Goal: Task Accomplishment & Management: Complete application form

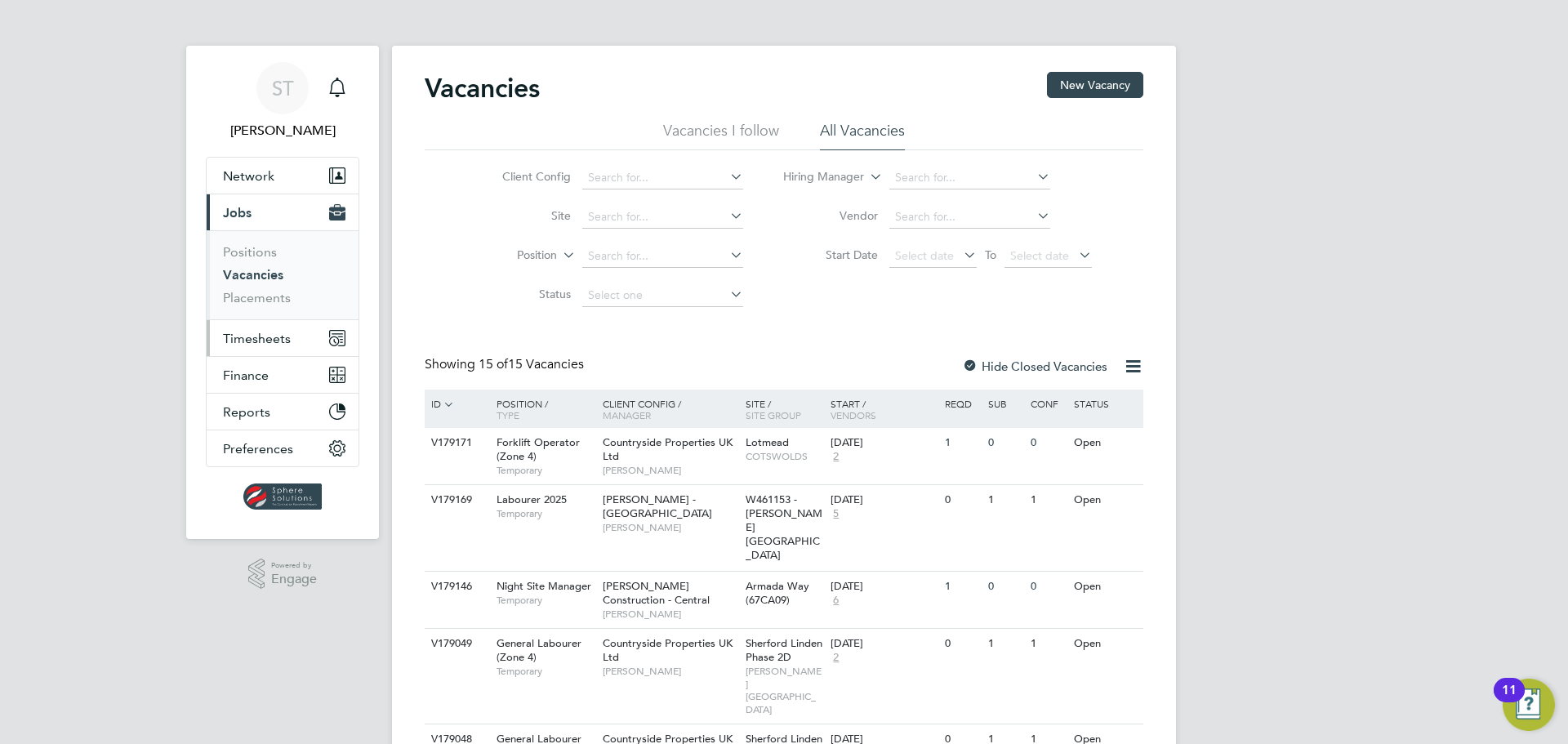
click at [248, 338] on span "Timesheets" at bounding box center [257, 338] width 68 height 15
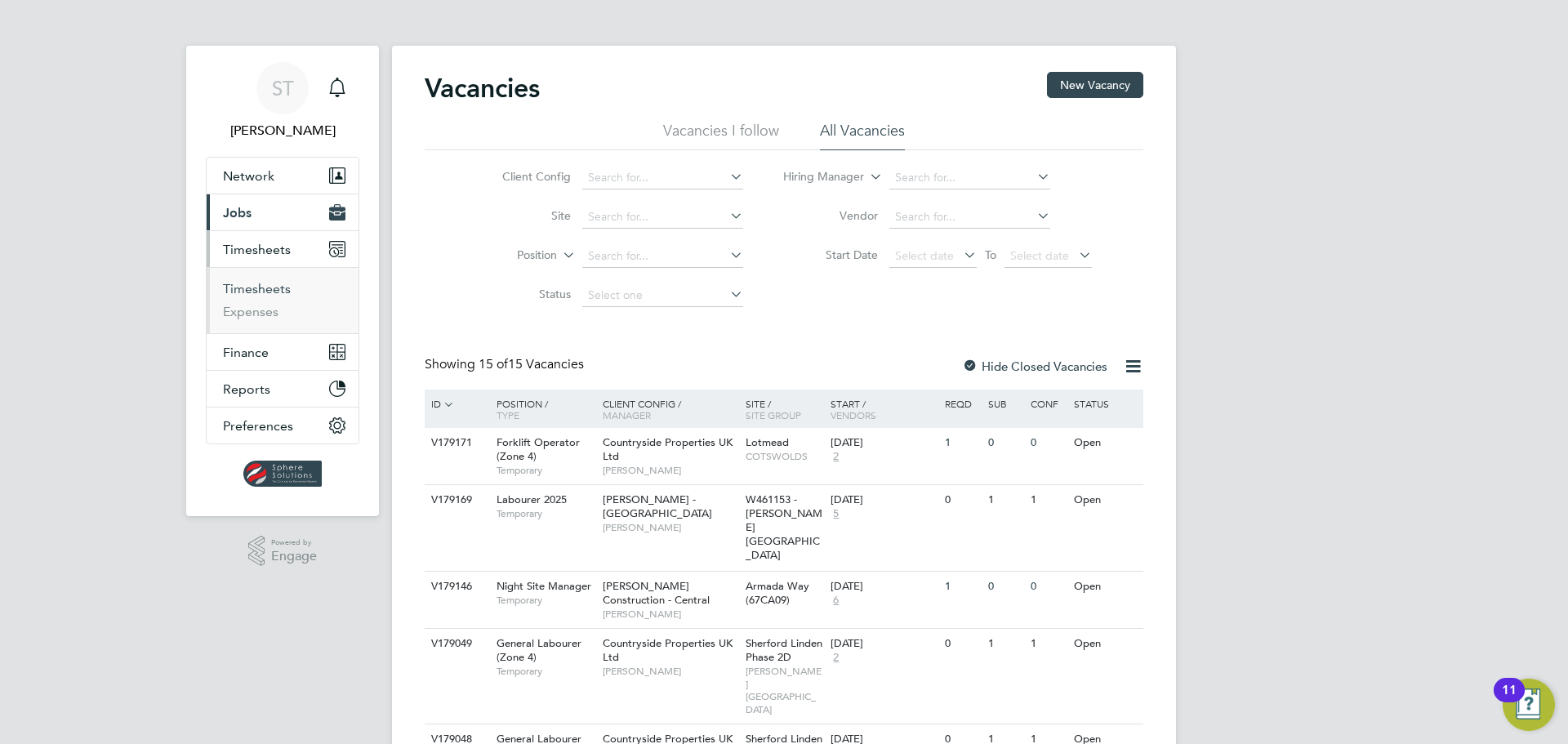
click at [252, 295] on link "Timesheets" at bounding box center [257, 288] width 68 height 15
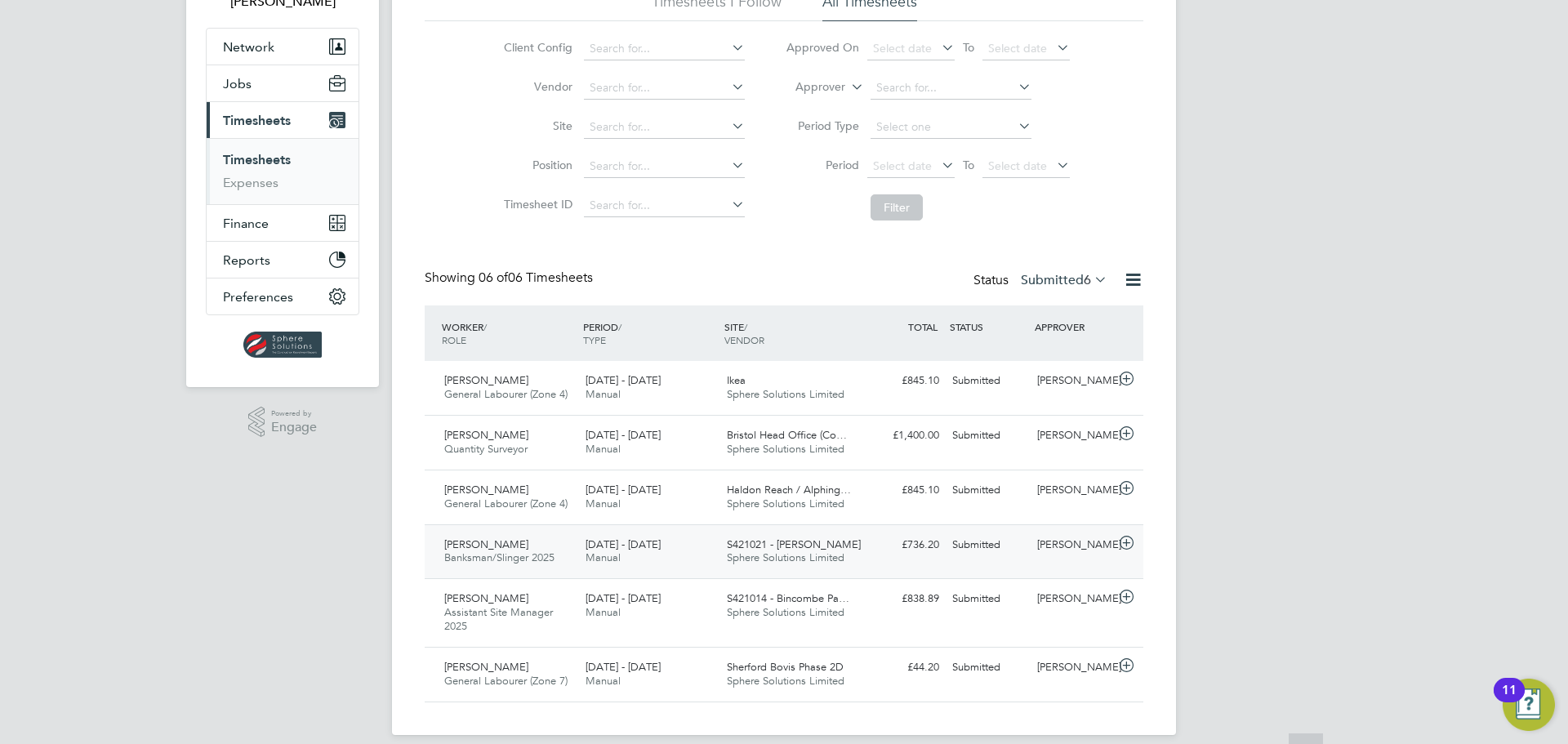
scroll to position [146, 0]
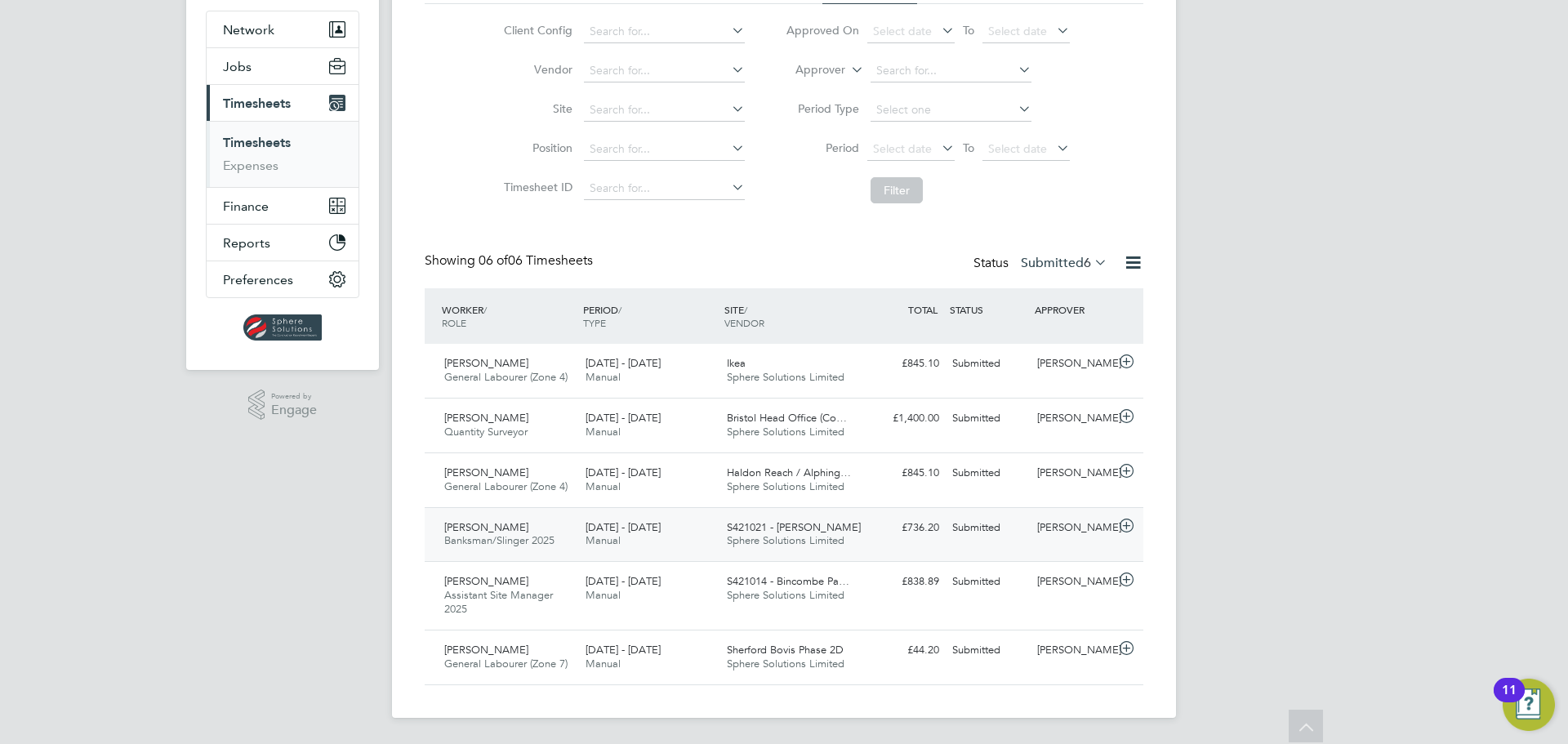
click at [654, 540] on div "16 - 22 Aug 2025 Manual" at bounding box center [649, 535] width 141 height 41
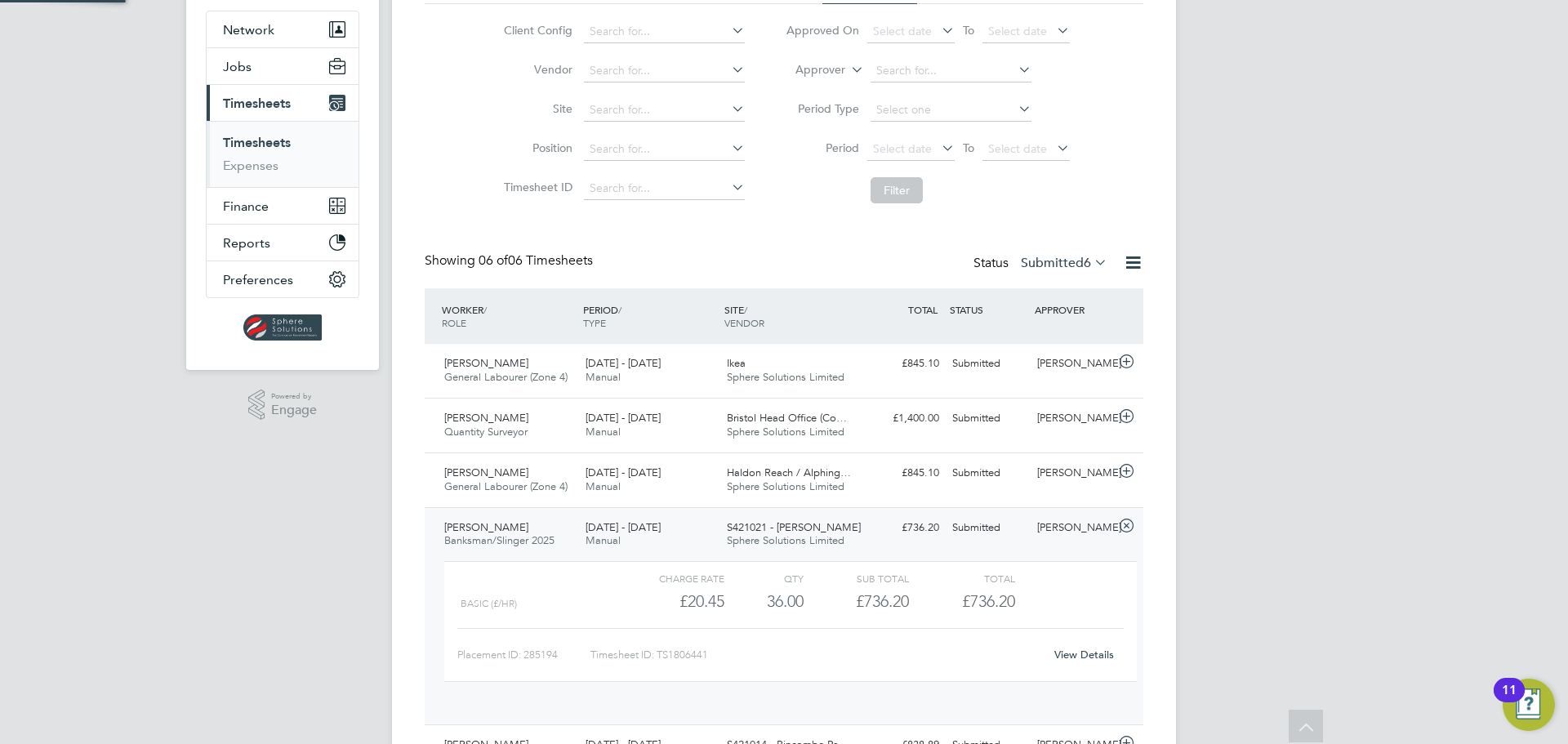
scroll to position [28, 160]
click at [1094, 655] on link "View Details" at bounding box center [1084, 655] width 60 height 14
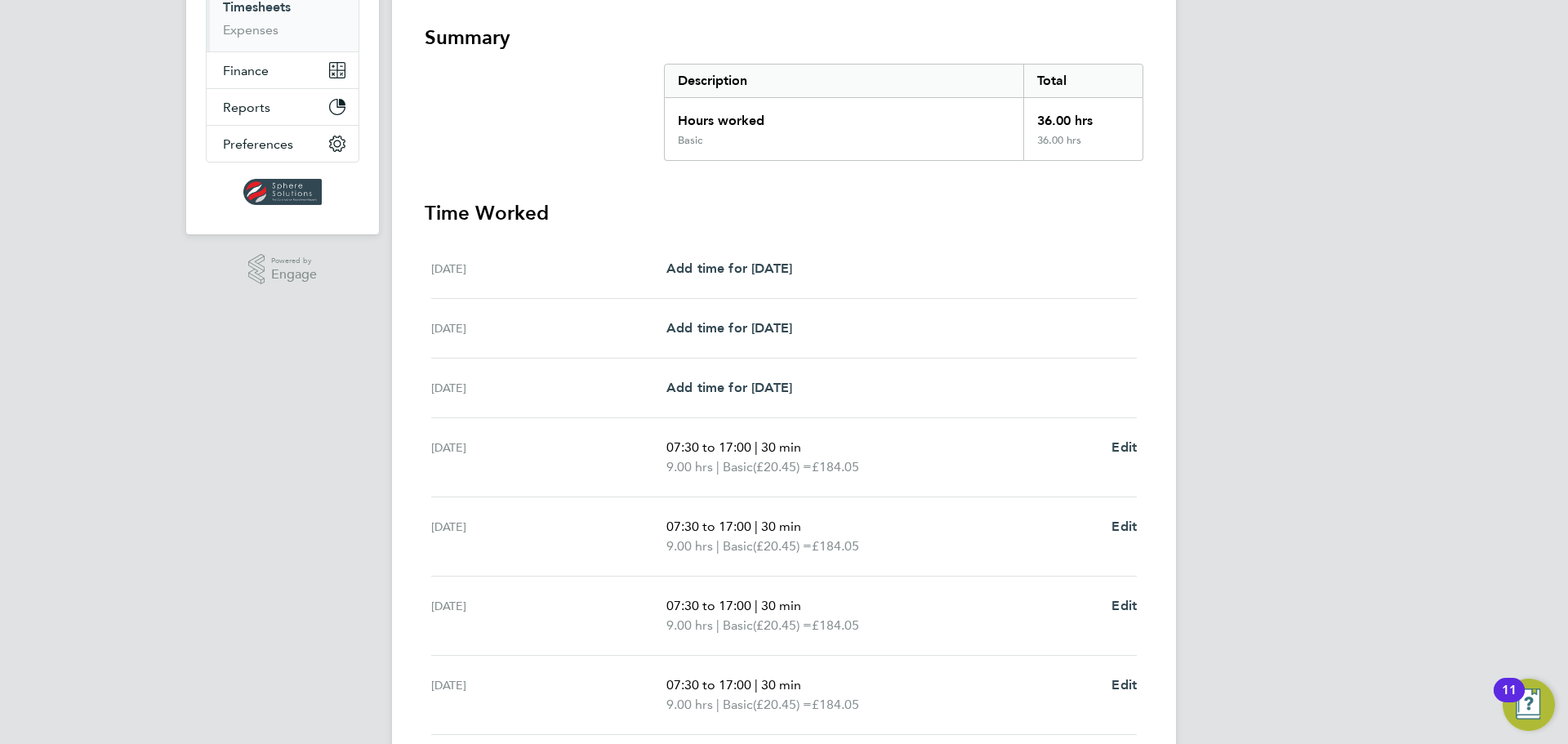
scroll to position [90, 0]
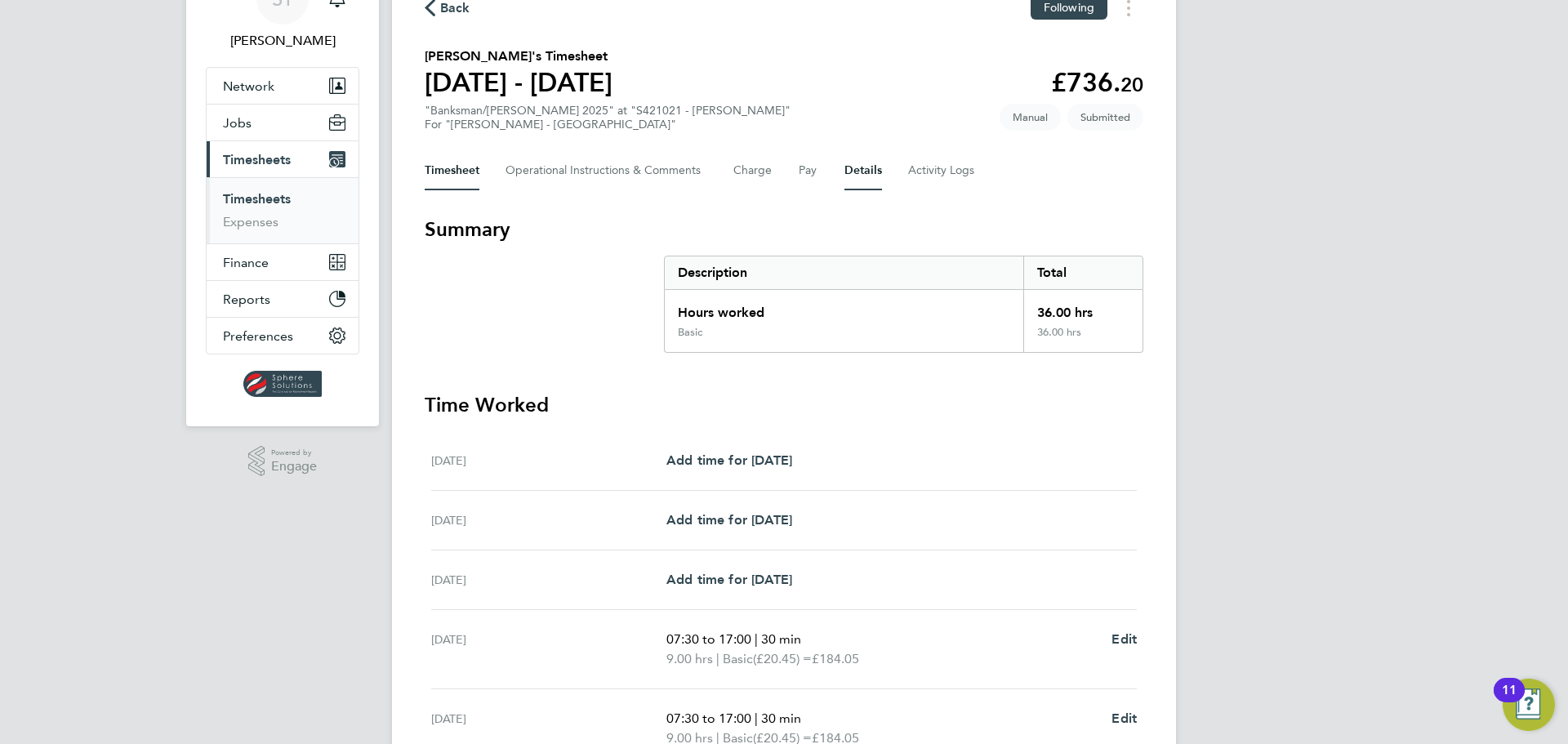
click at [862, 177] on button "Details" at bounding box center [863, 170] width 37 height 39
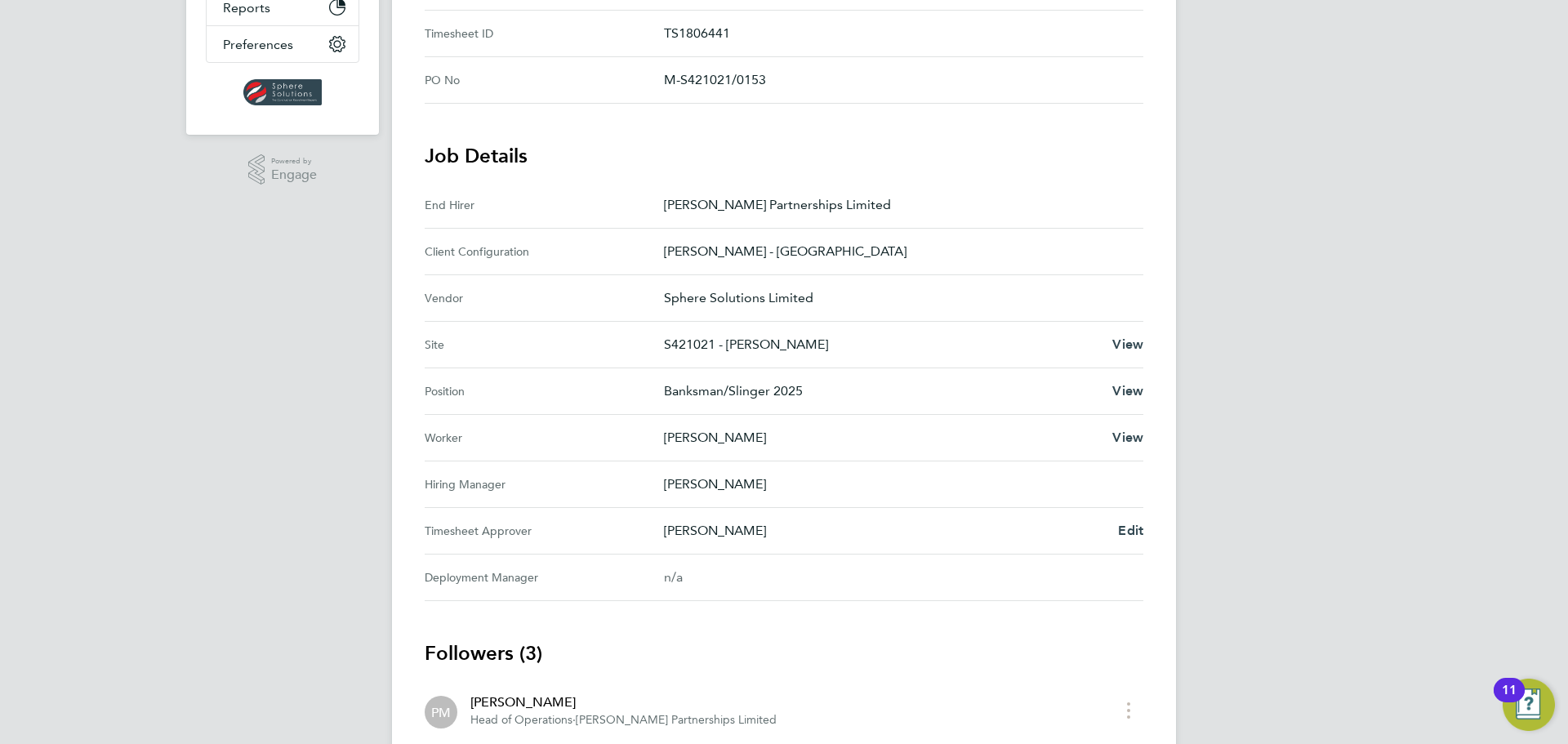
scroll to position [545, 0]
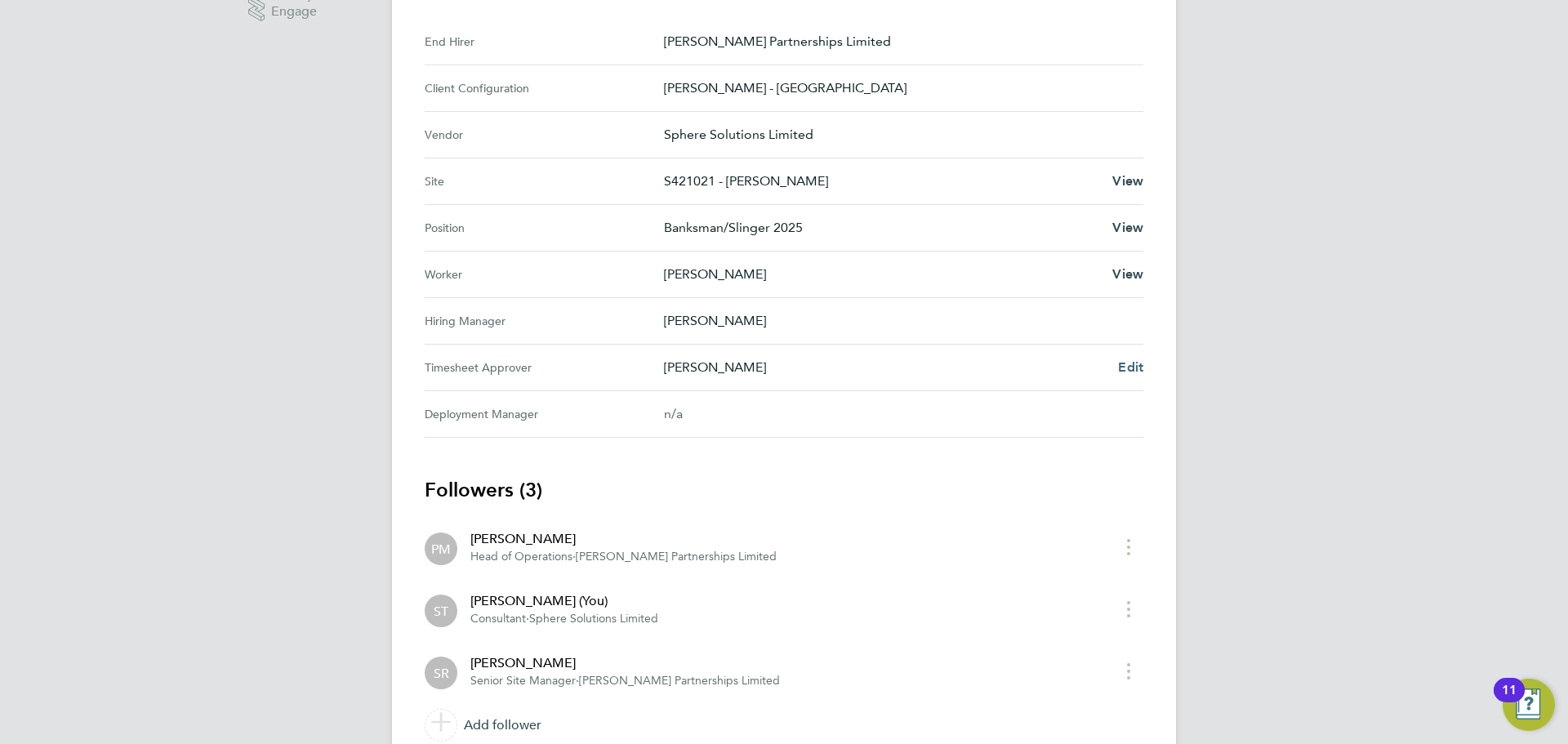
click at [1127, 370] on span "Edit" at bounding box center [1131, 367] width 25 height 15
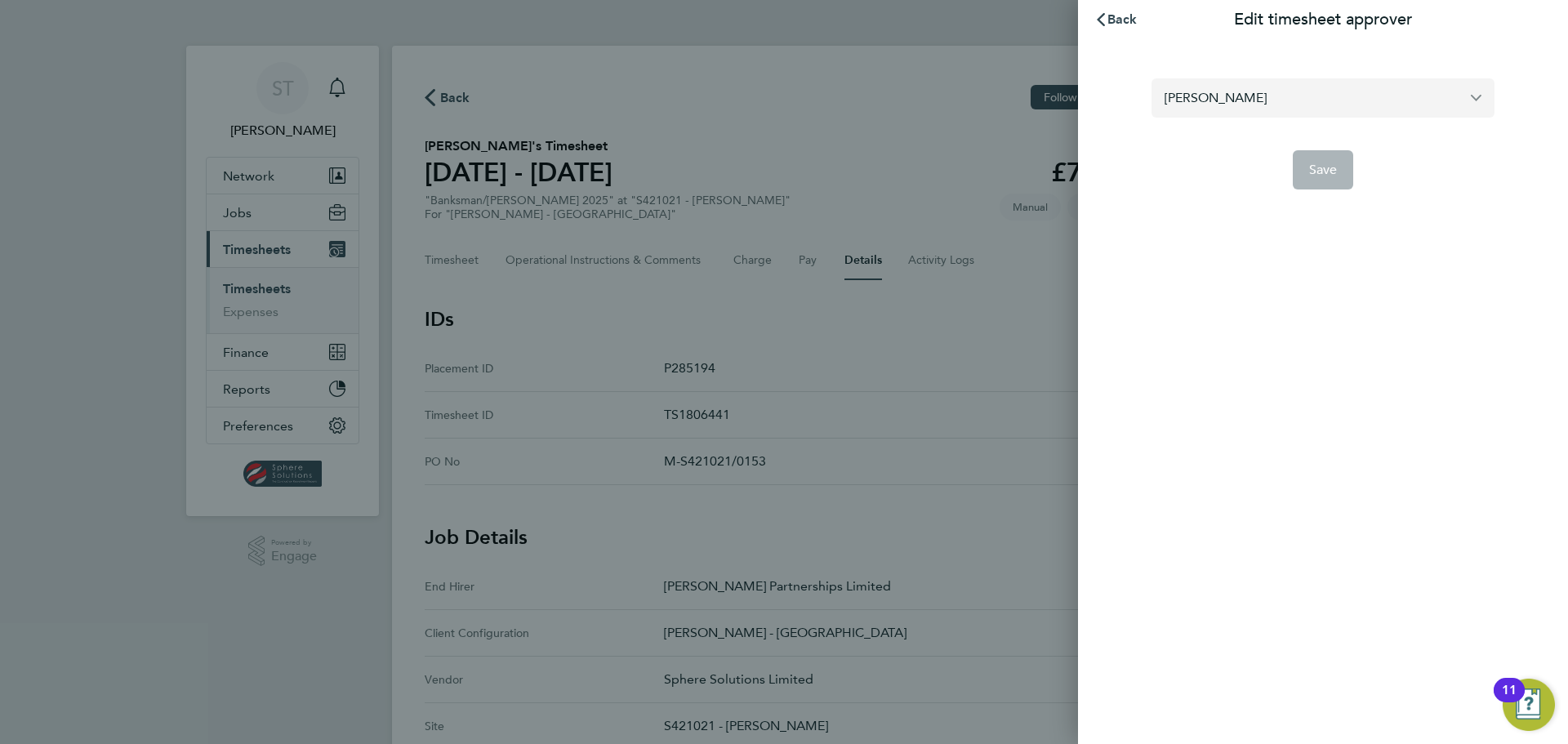
click at [1244, 103] on input "Steve Richards" at bounding box center [1323, 97] width 343 height 38
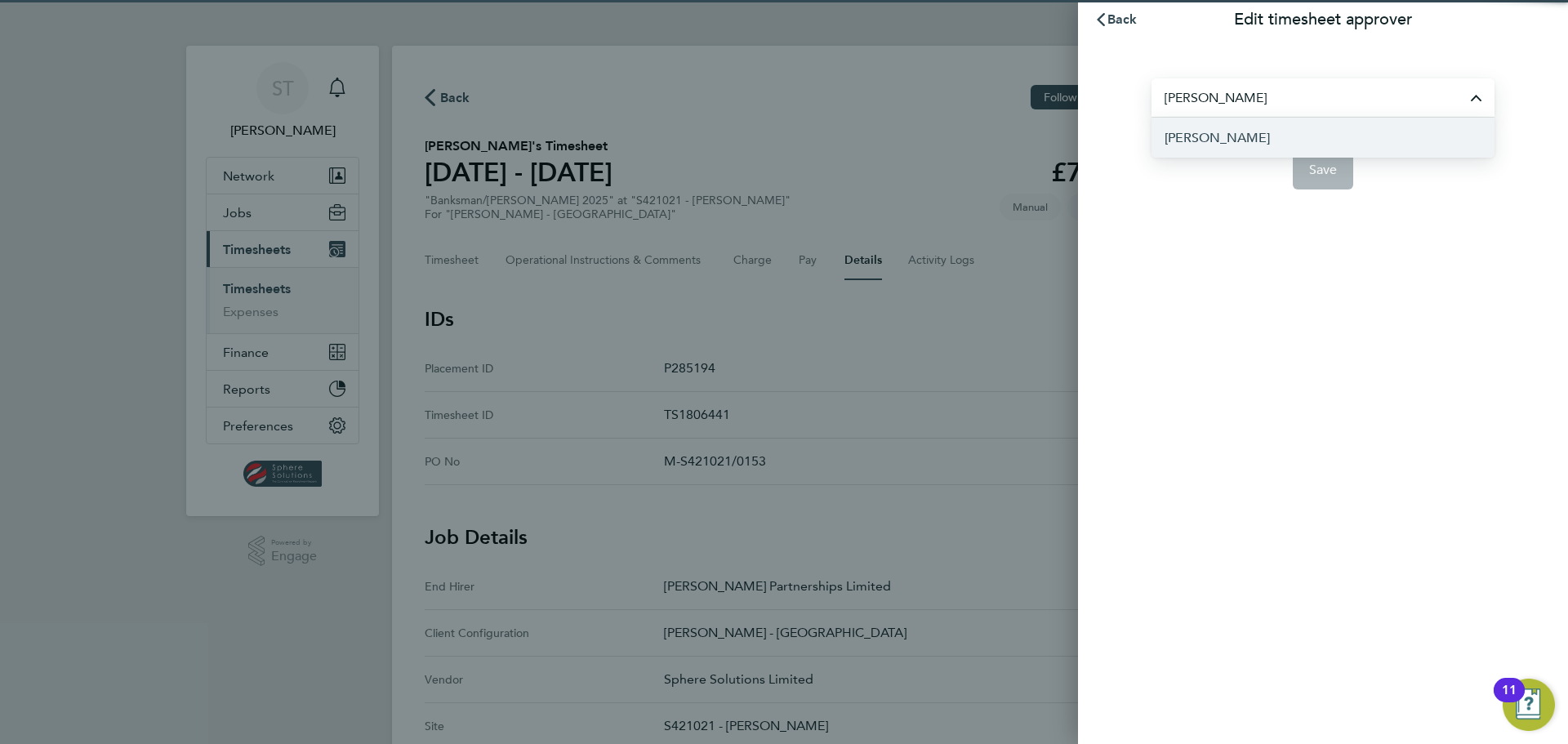
click at [1235, 129] on span "Wayne Skelly" at bounding box center [1217, 138] width 105 height 20
type input "Wayne Skelly"
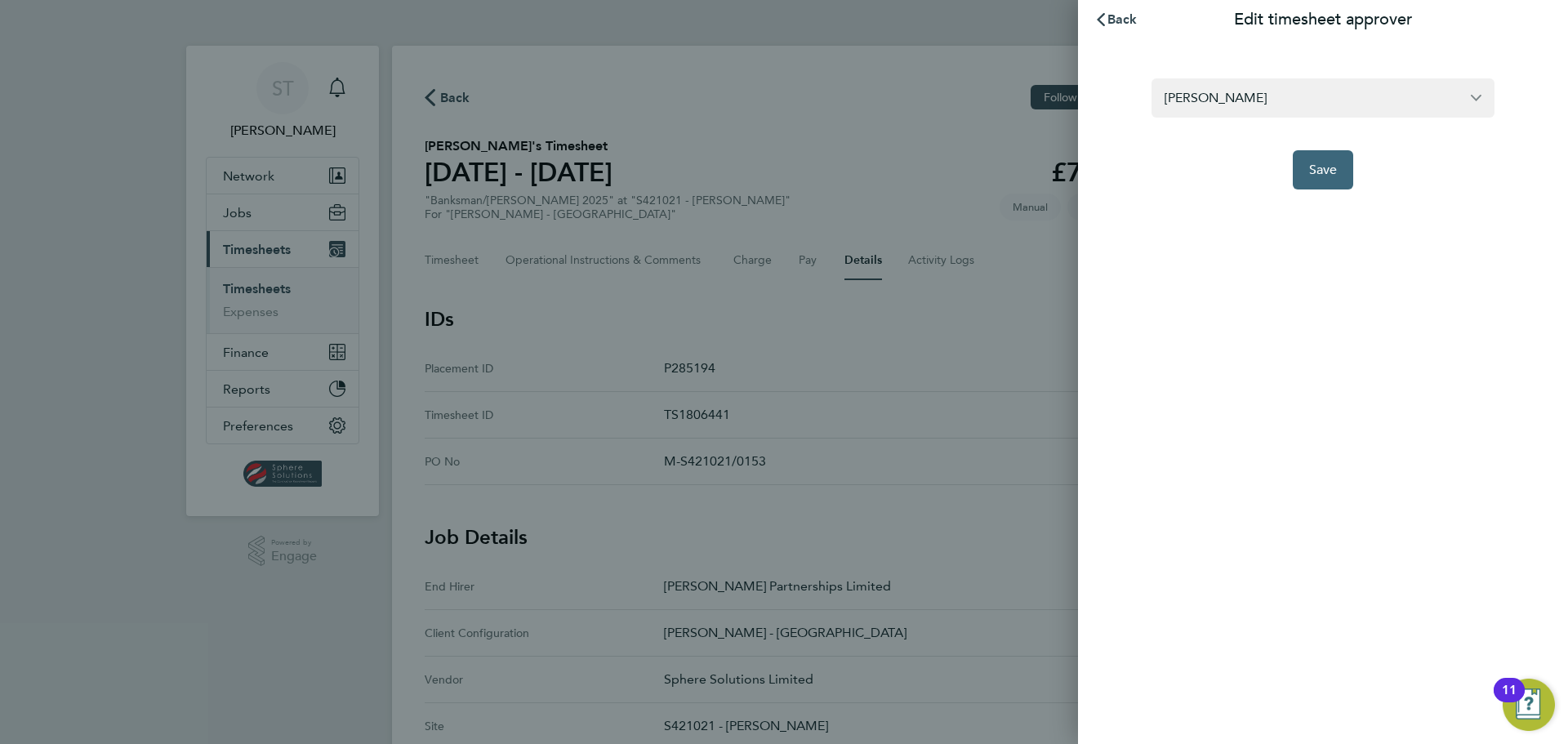
click at [1333, 167] on span "Save" at bounding box center [1324, 169] width 29 height 16
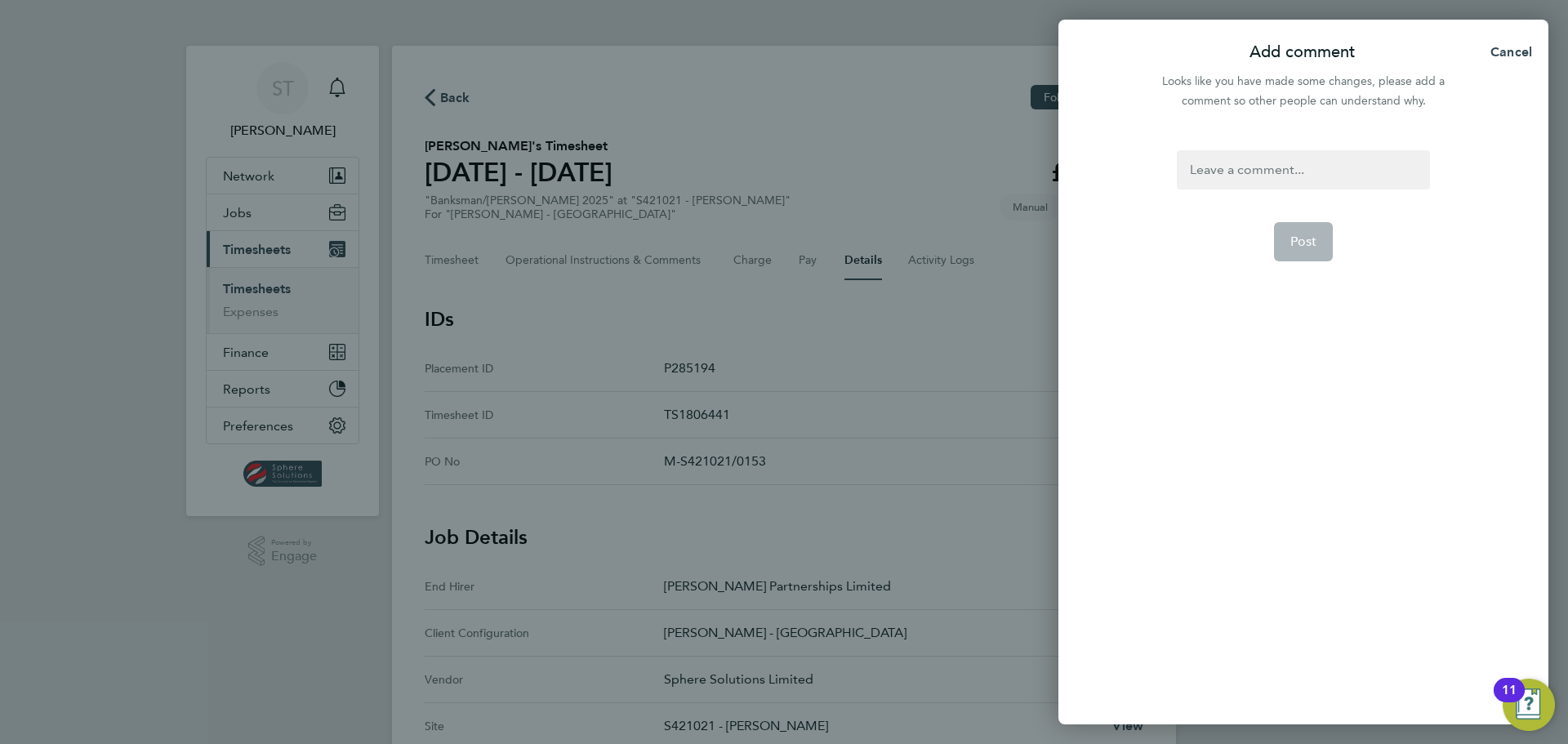
drag, startPoint x: 1246, startPoint y: 169, endPoint x: 1255, endPoint y: 164, distance: 10.3
click at [1251, 165] on div at bounding box center [1302, 169] width 252 height 39
click at [1255, 164] on div at bounding box center [1302, 169] width 252 height 39
click at [1246, 211] on p "Wayne Skelly" at bounding box center [1300, 204] width 131 height 20
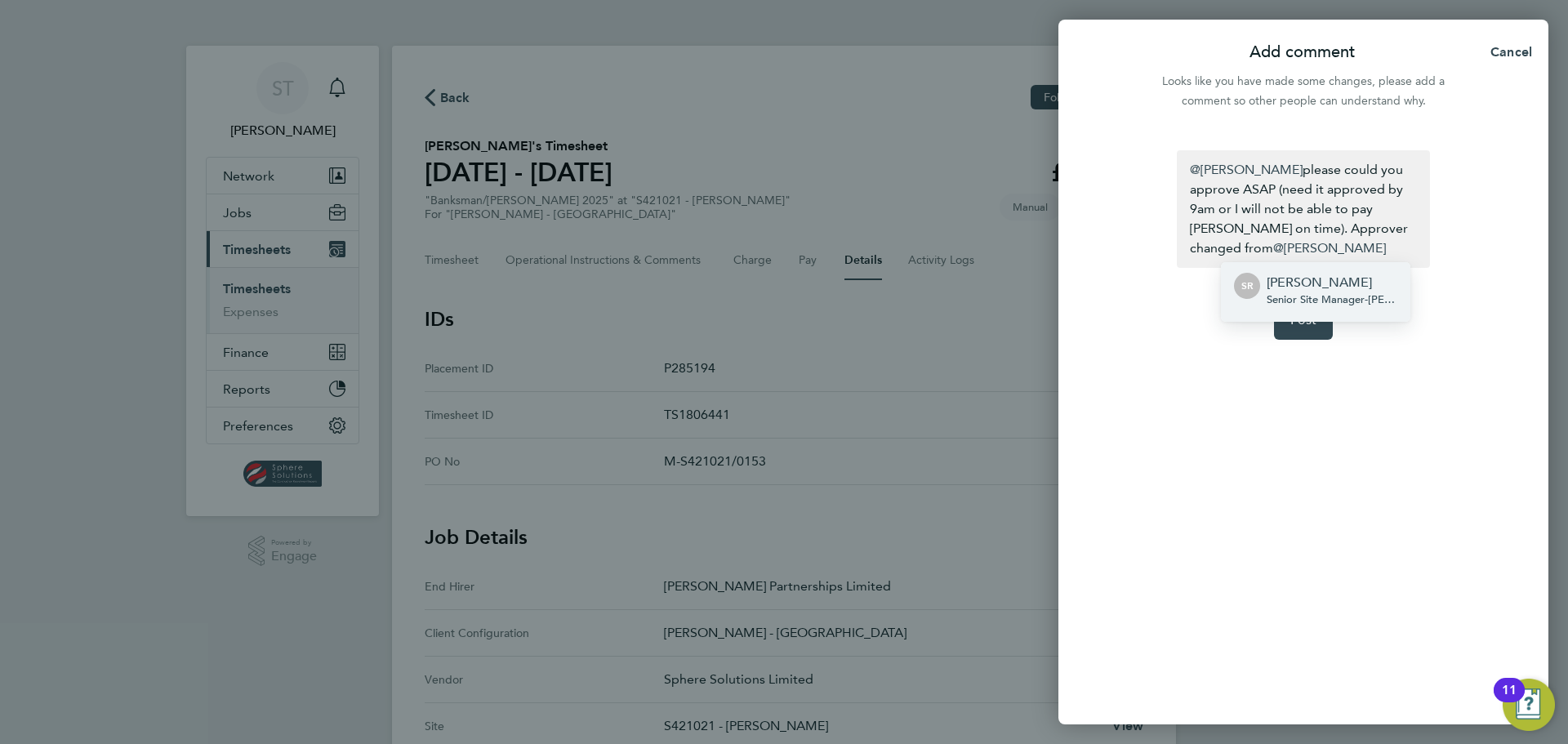
click at [1316, 295] on span "Senior Site Manager - Lovell Partnerships Limited" at bounding box center [1332, 300] width 131 height 13
click at [1303, 320] on span "Post" at bounding box center [1304, 320] width 27 height 16
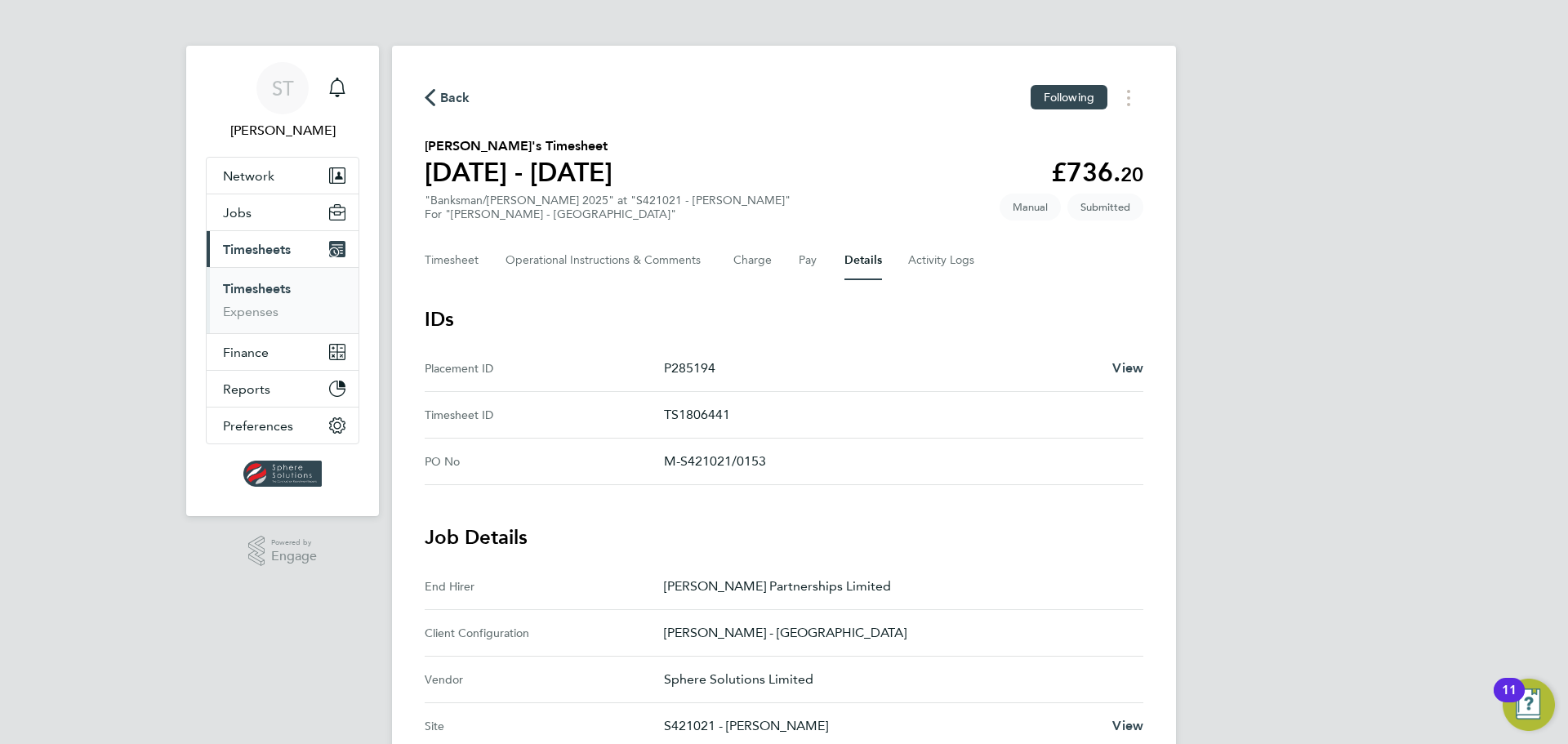
click at [440, 99] on span "Back" at bounding box center [447, 96] width 45 height 15
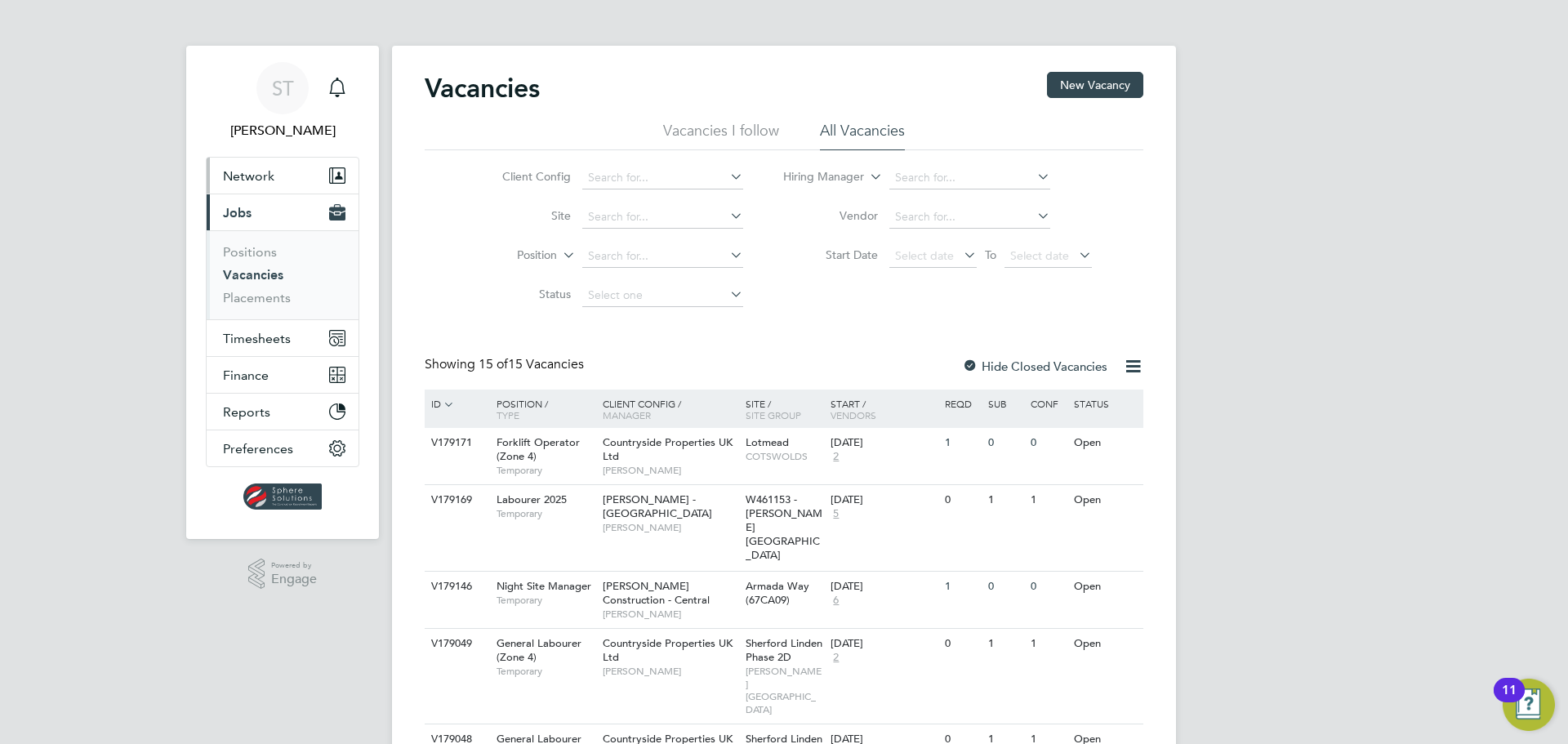
click at [257, 174] on span "Network" at bounding box center [249, 176] width 52 height 15
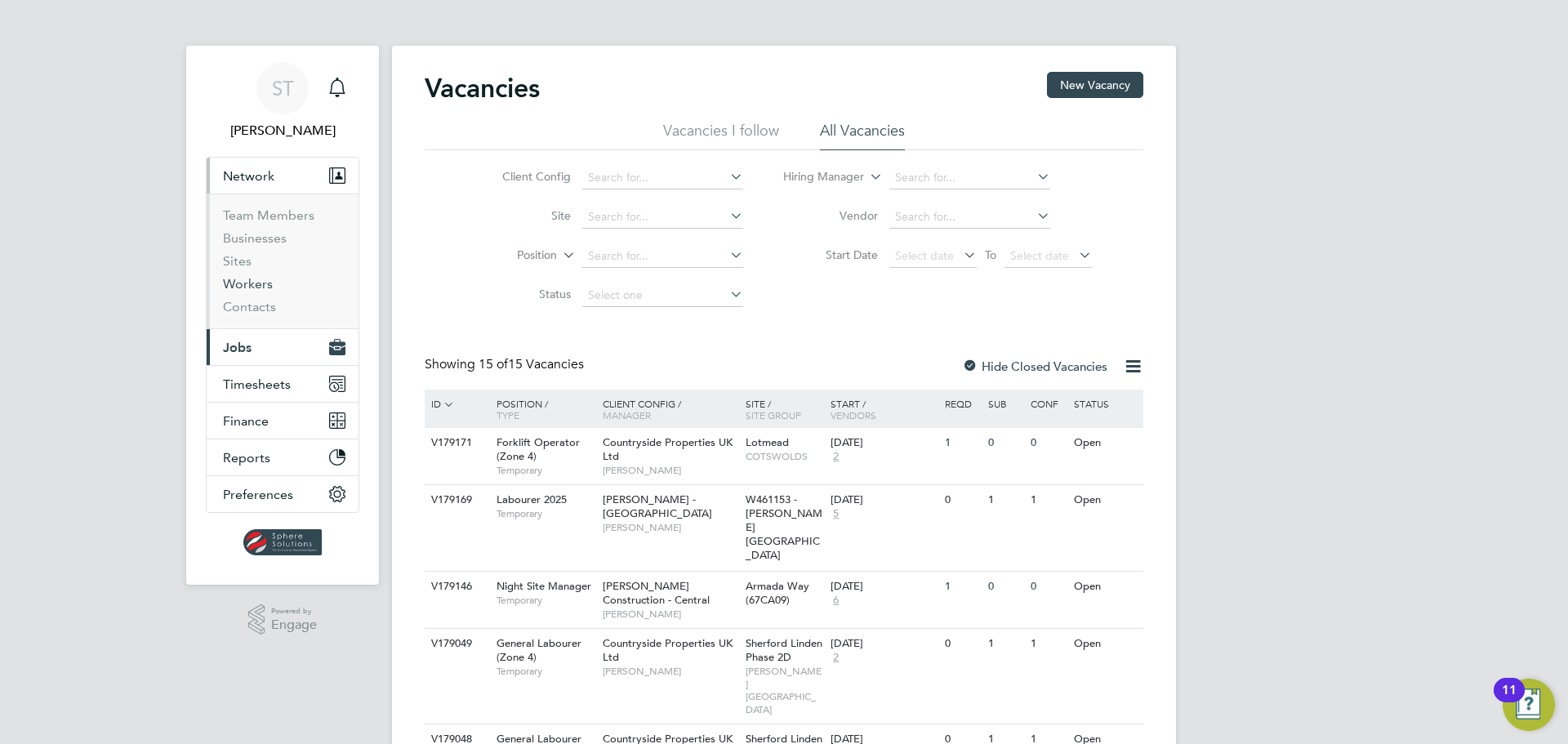
click at [244, 280] on link "Workers" at bounding box center [248, 283] width 50 height 15
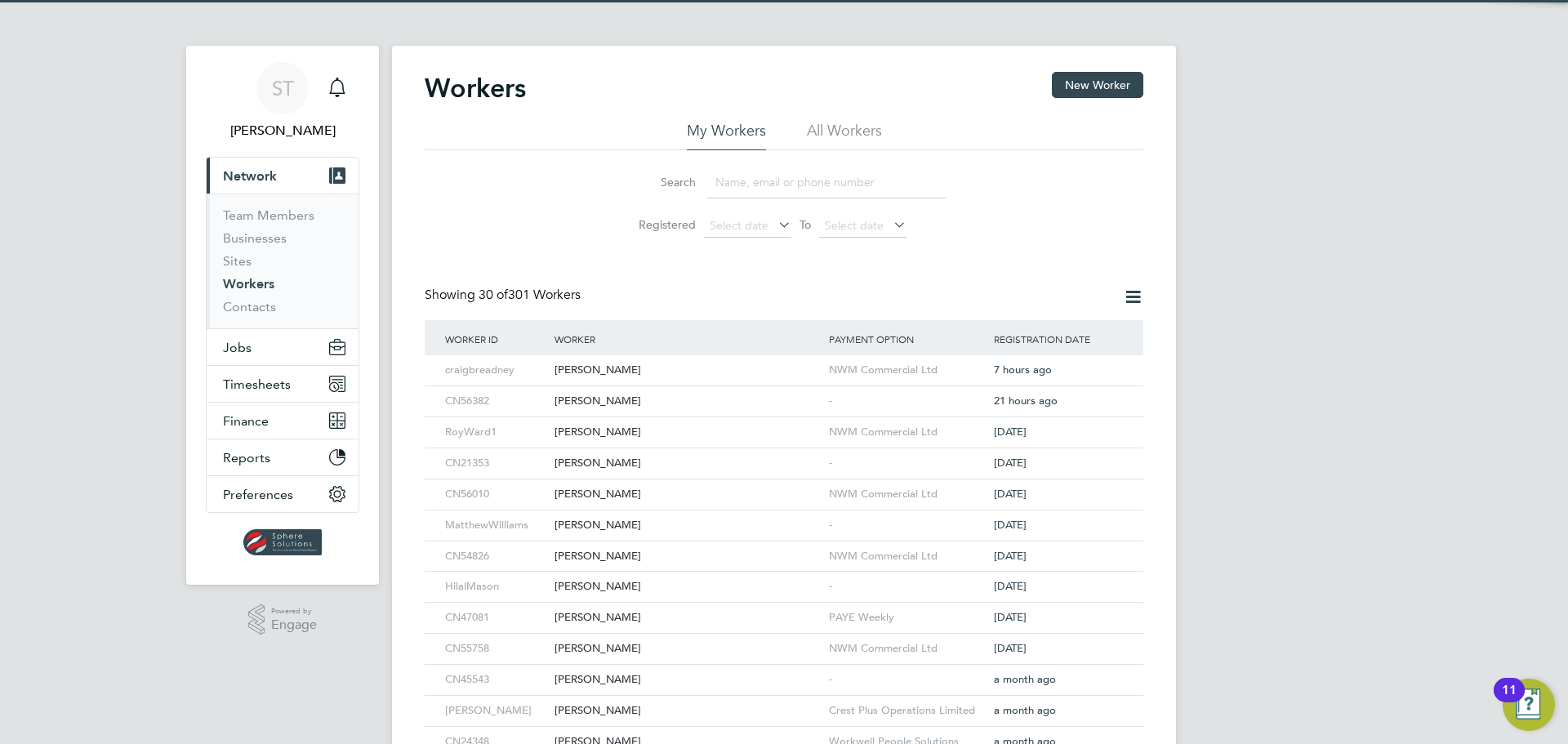
click at [753, 184] on input at bounding box center [826, 183] width 238 height 32
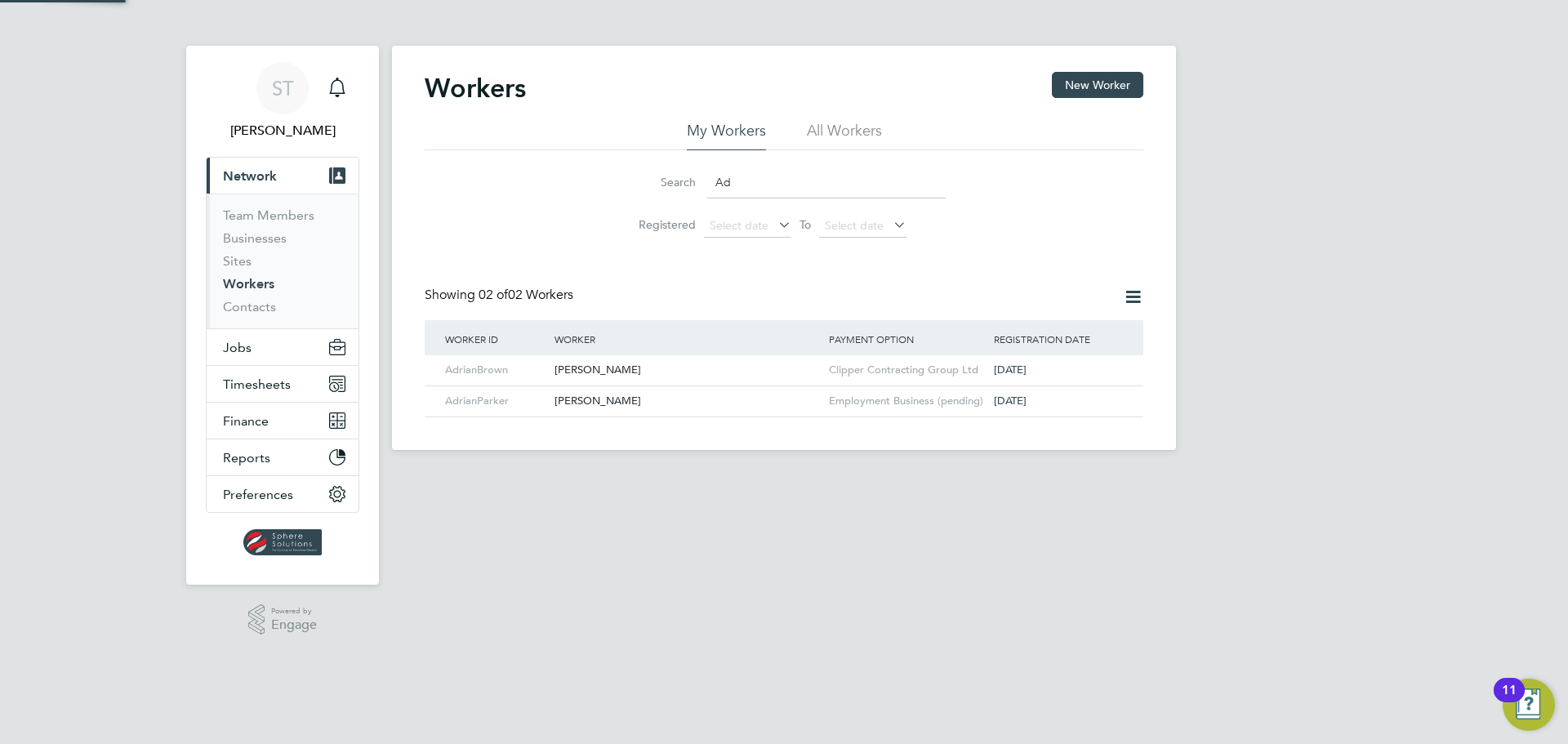
type input "A"
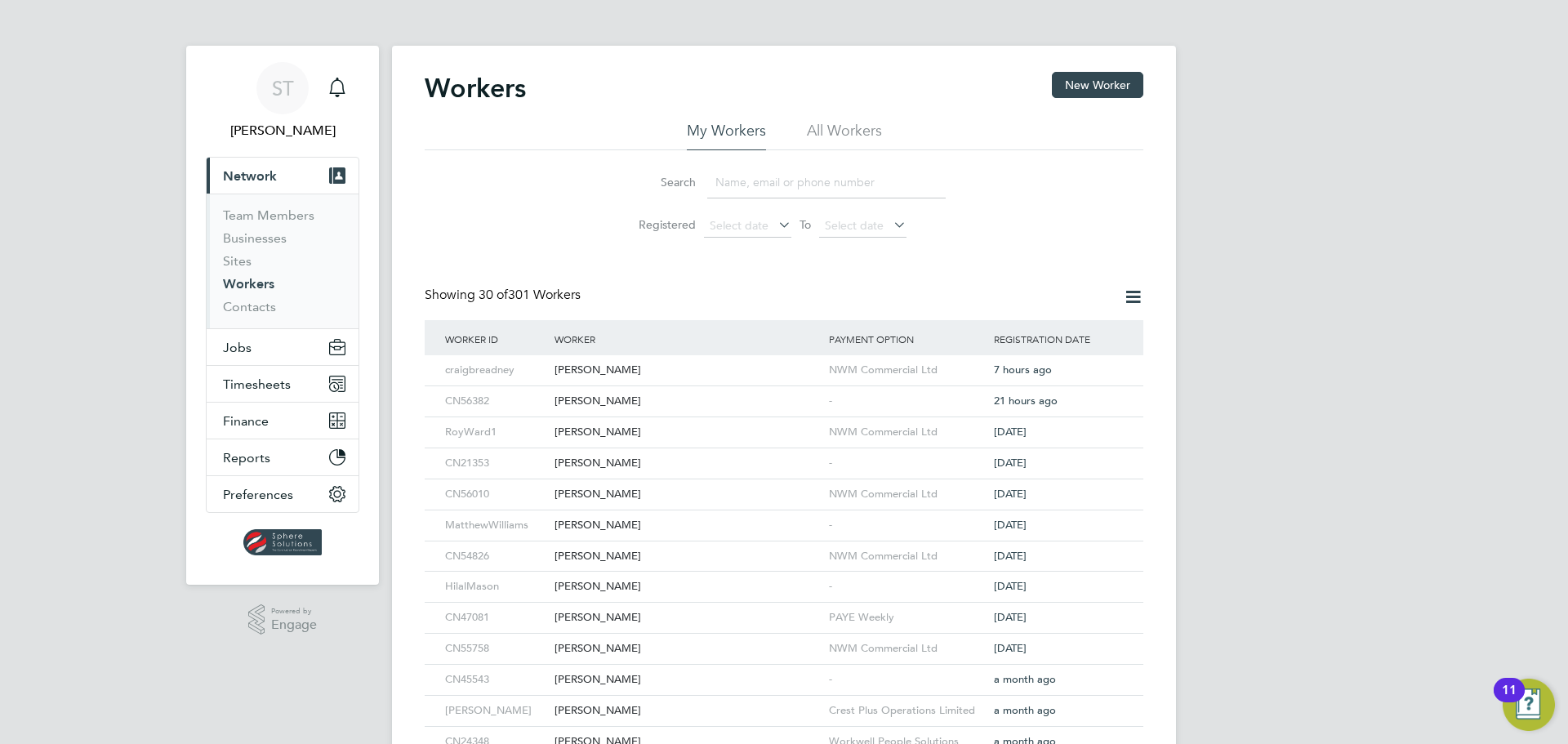
click at [800, 189] on input at bounding box center [826, 183] width 238 height 32
paste input "Adrian Eljaszewicz"
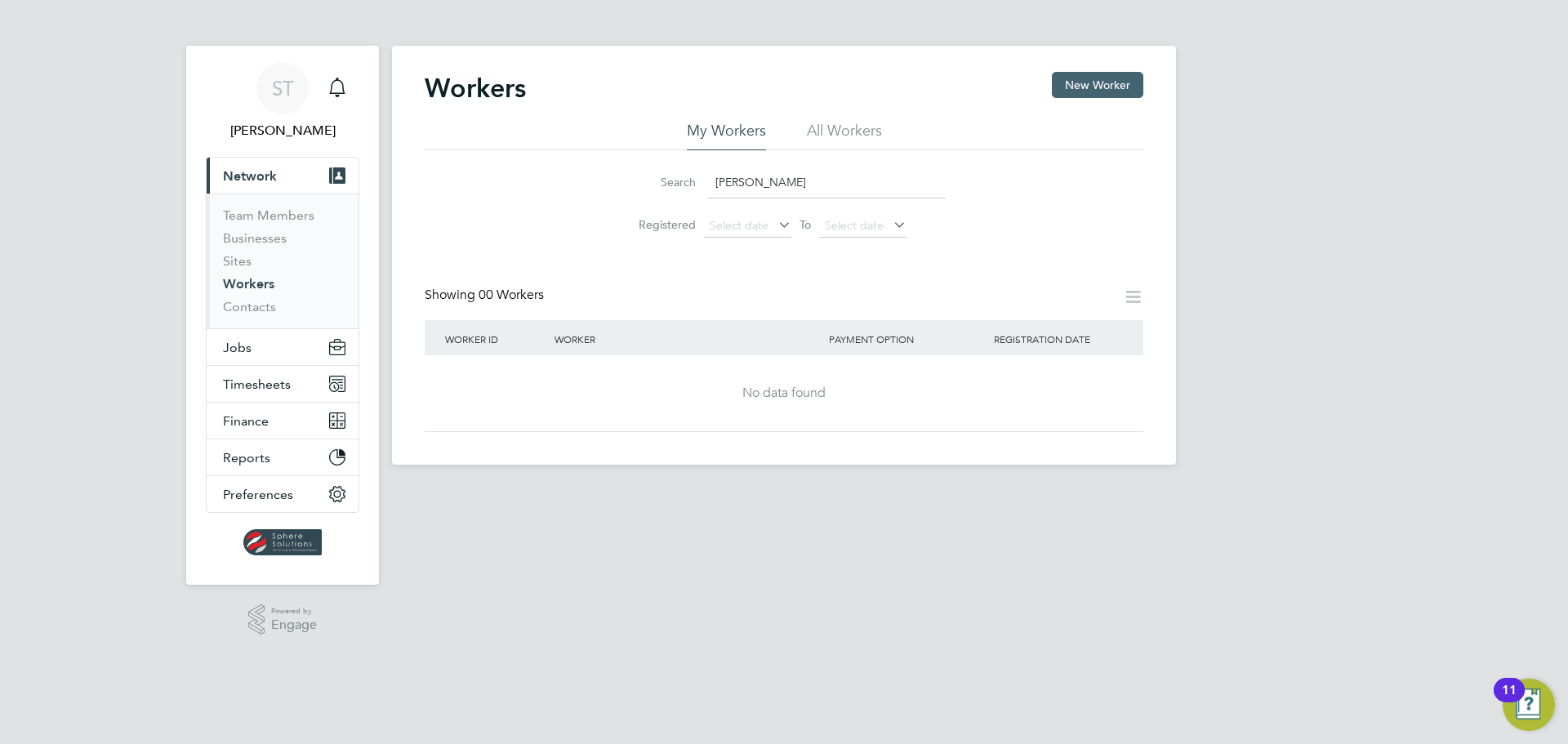
type input "Adrian Eljaszewicz"
click at [1112, 84] on button "New Worker" at bounding box center [1097, 85] width 92 height 26
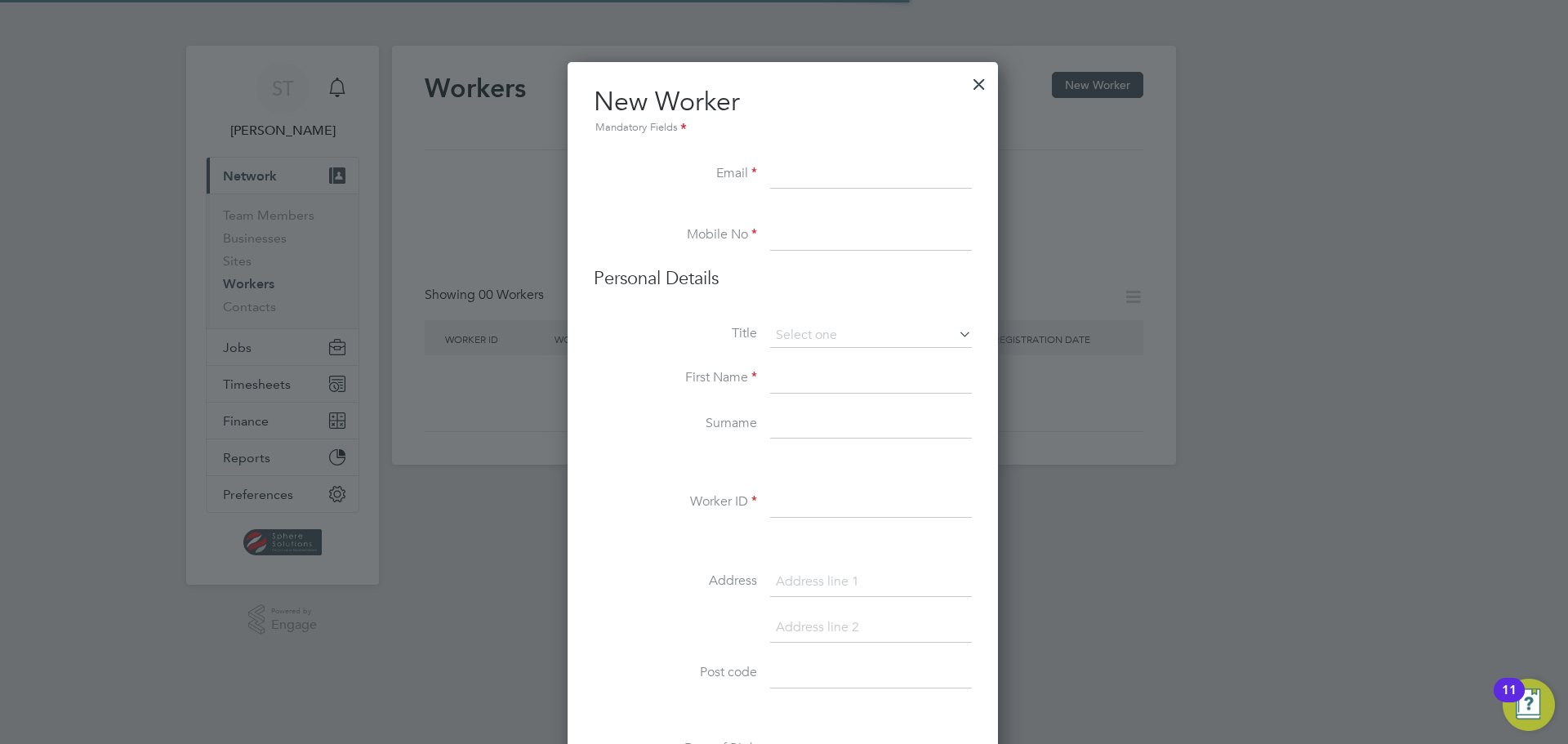
scroll to position [1585, 665]
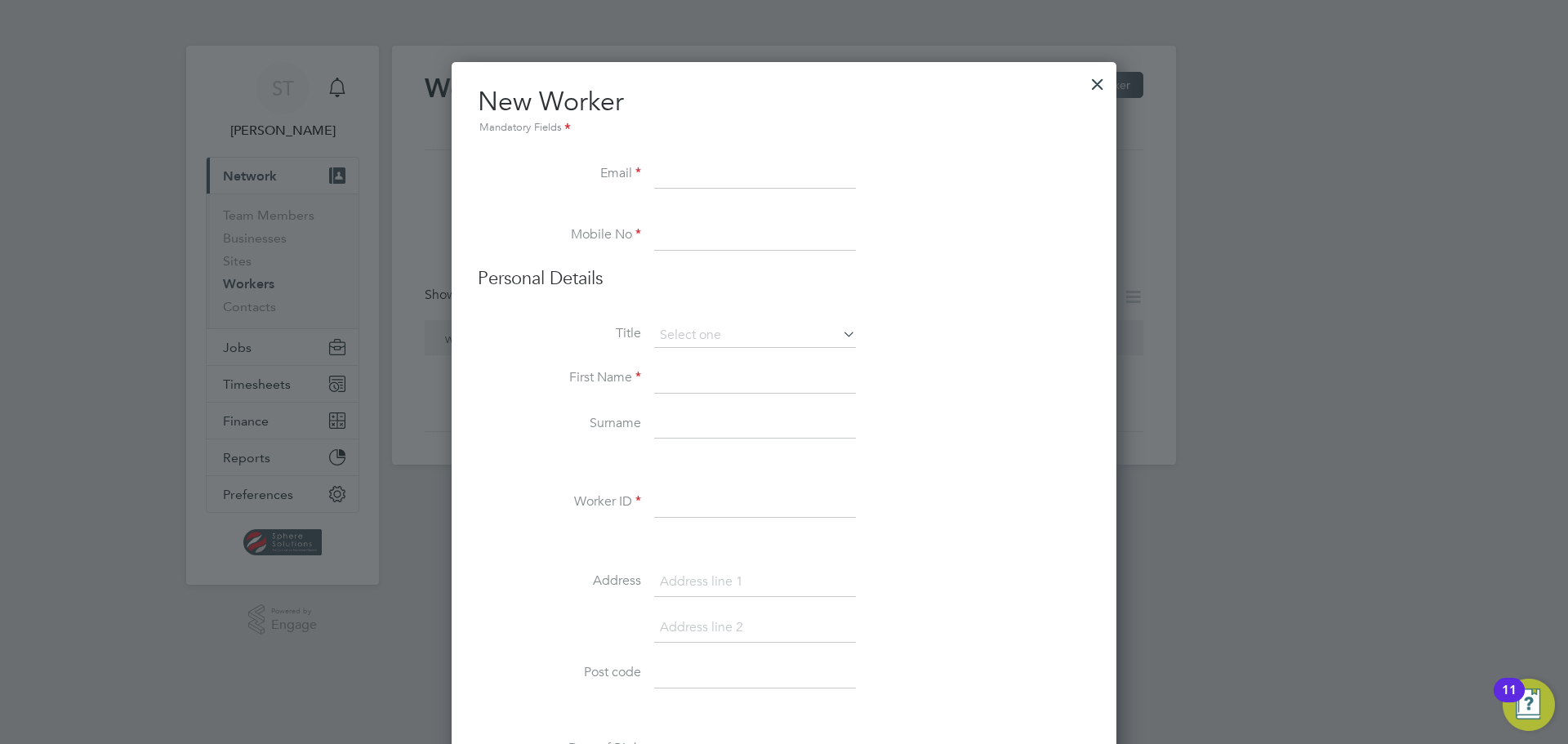
click at [689, 383] on input at bounding box center [755, 378] width 202 height 29
paste input "Adrian Eljaszewicz"
drag, startPoint x: 786, startPoint y: 387, endPoint x: 776, endPoint y: 388, distance: 10.0
click at [709, 383] on input "Adrian Eljaszewicz" at bounding box center [755, 378] width 202 height 29
type input "Adrian"
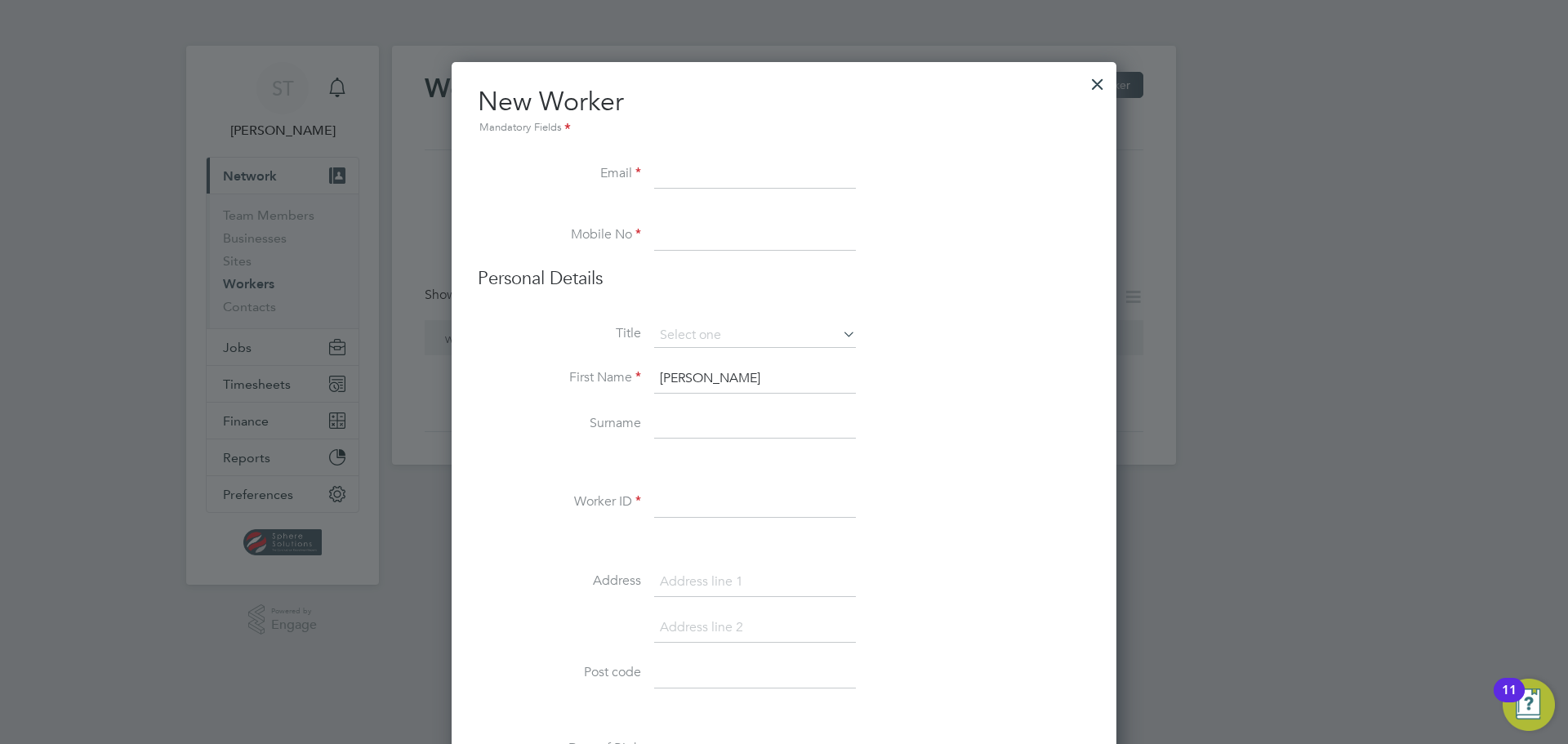
paste input "Adrian Eljaszewicz"
type input "Eljaszewicz"
click at [733, 504] on input at bounding box center [755, 503] width 202 height 29
type input "CN38274"
click at [726, 583] on input at bounding box center [755, 582] width 202 height 29
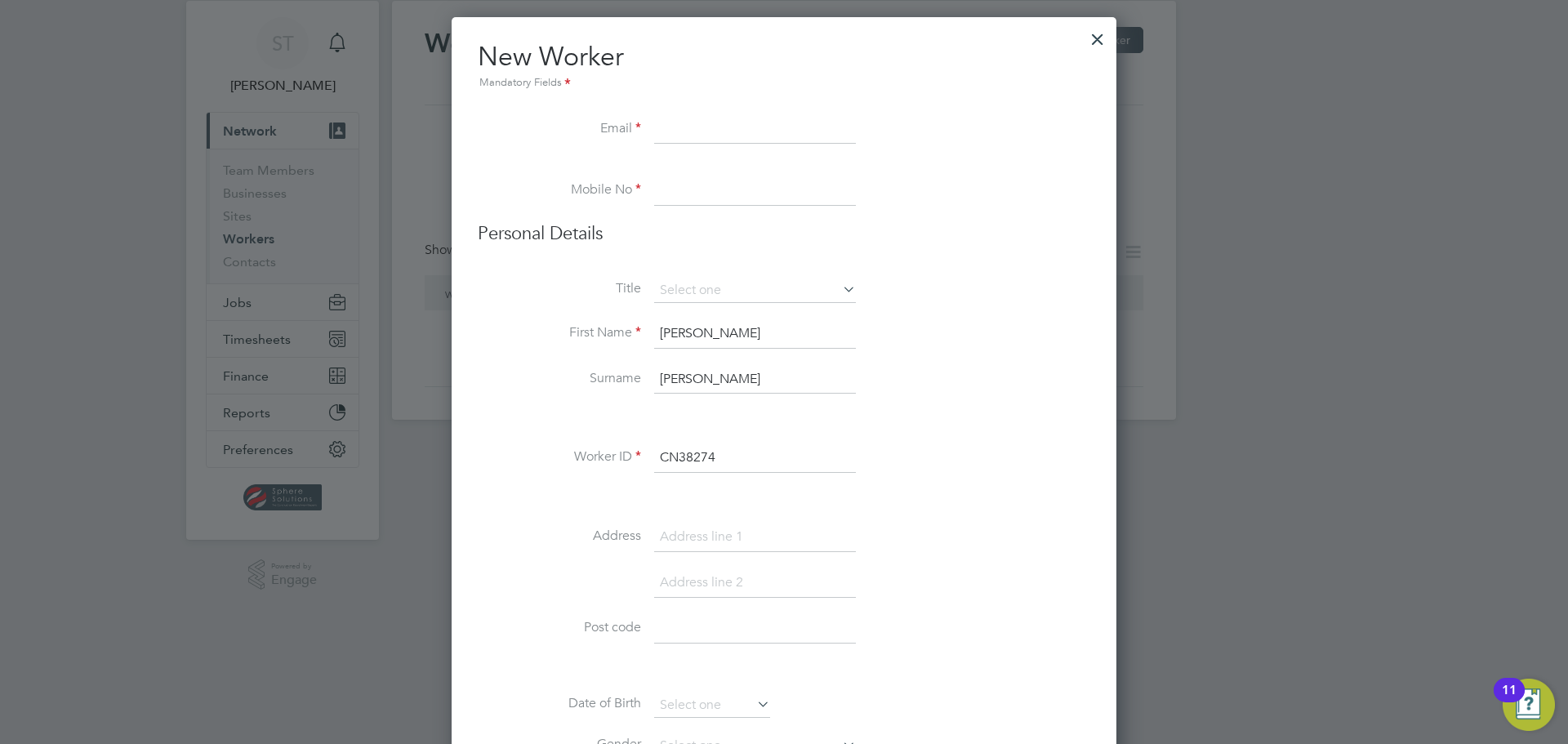
scroll to position [163, 0]
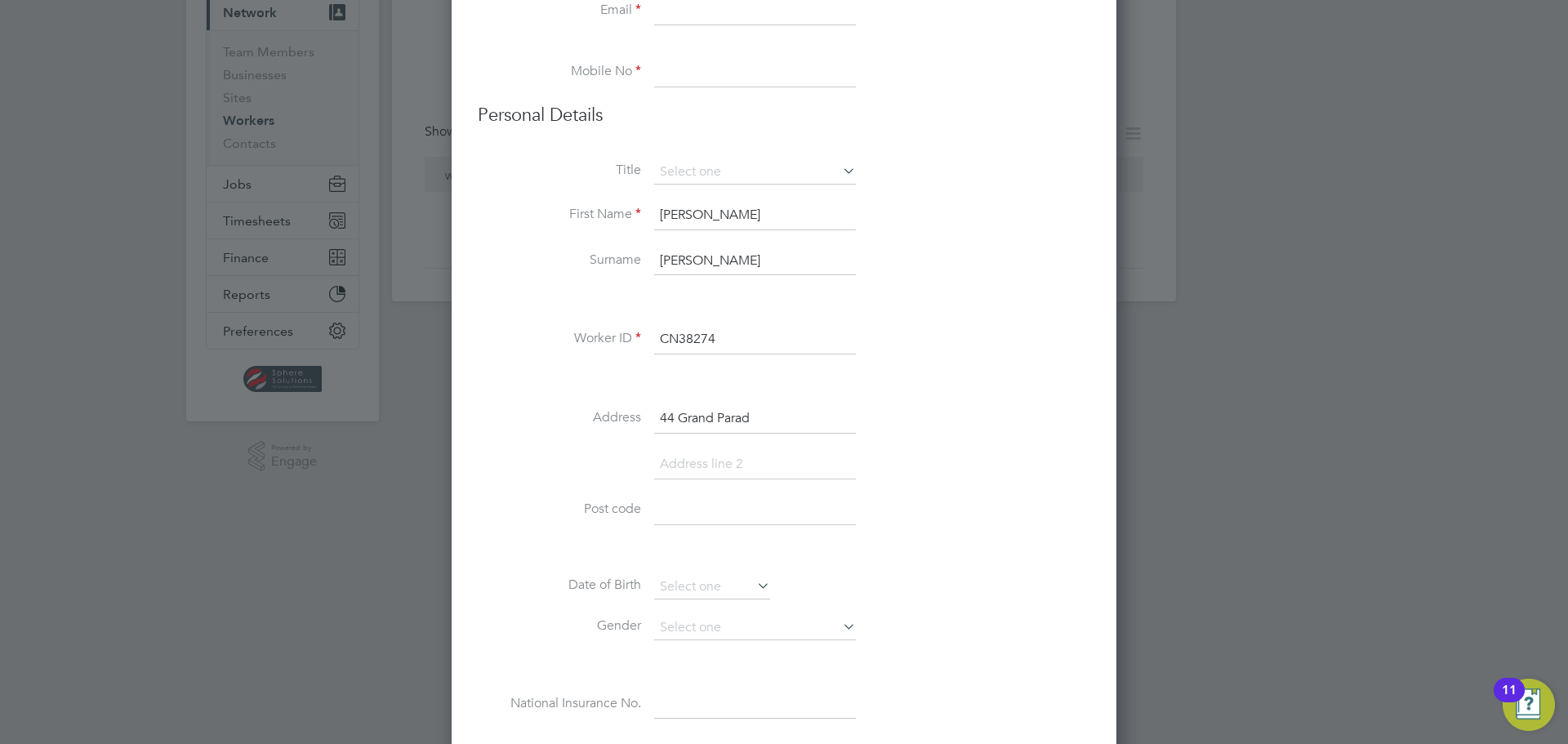
type input "44 Grand Parad"
type input "Plymouth"
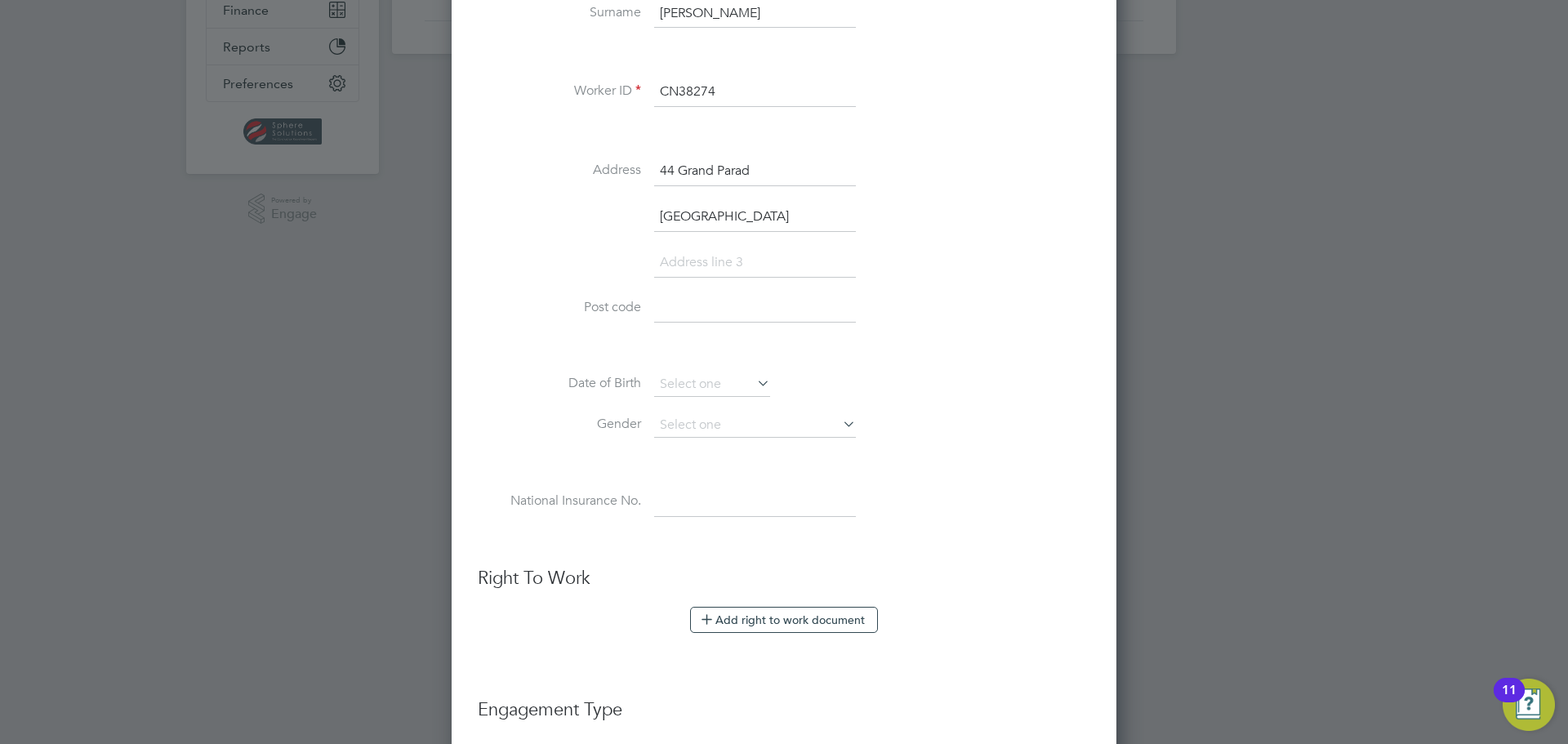
scroll to position [411, 0]
type input "PL1 3DJ"
drag, startPoint x: 762, startPoint y: 165, endPoint x: 571, endPoint y: 171, distance: 191.1
click at [572, 169] on li "Address 44 Grand Parad" at bounding box center [784, 178] width 613 height 45
type input "Flat 5"
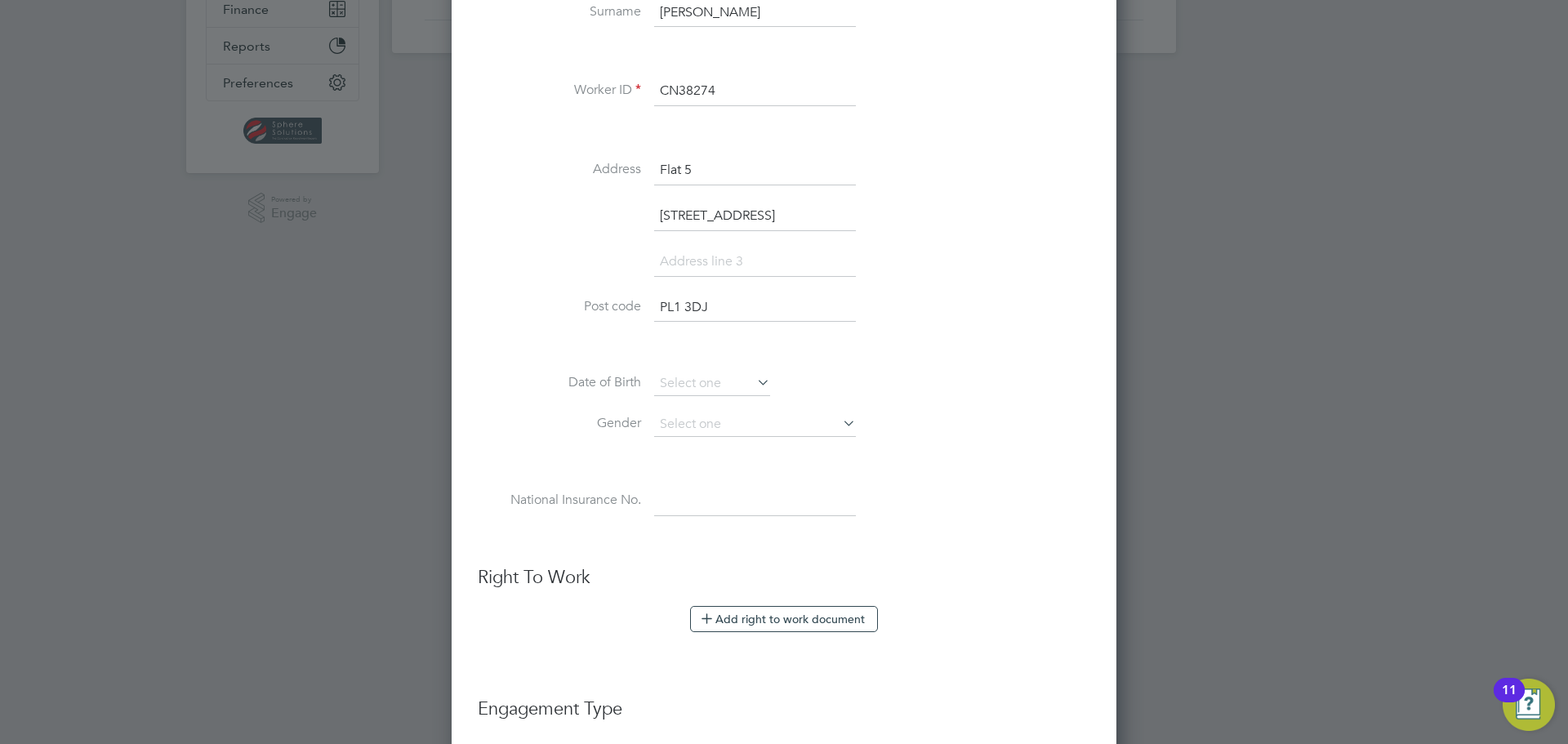
type input "[STREET_ADDRESS]"
type input "[GEOGRAPHIC_DATA]"
click at [696, 388] on input at bounding box center [712, 384] width 116 height 24
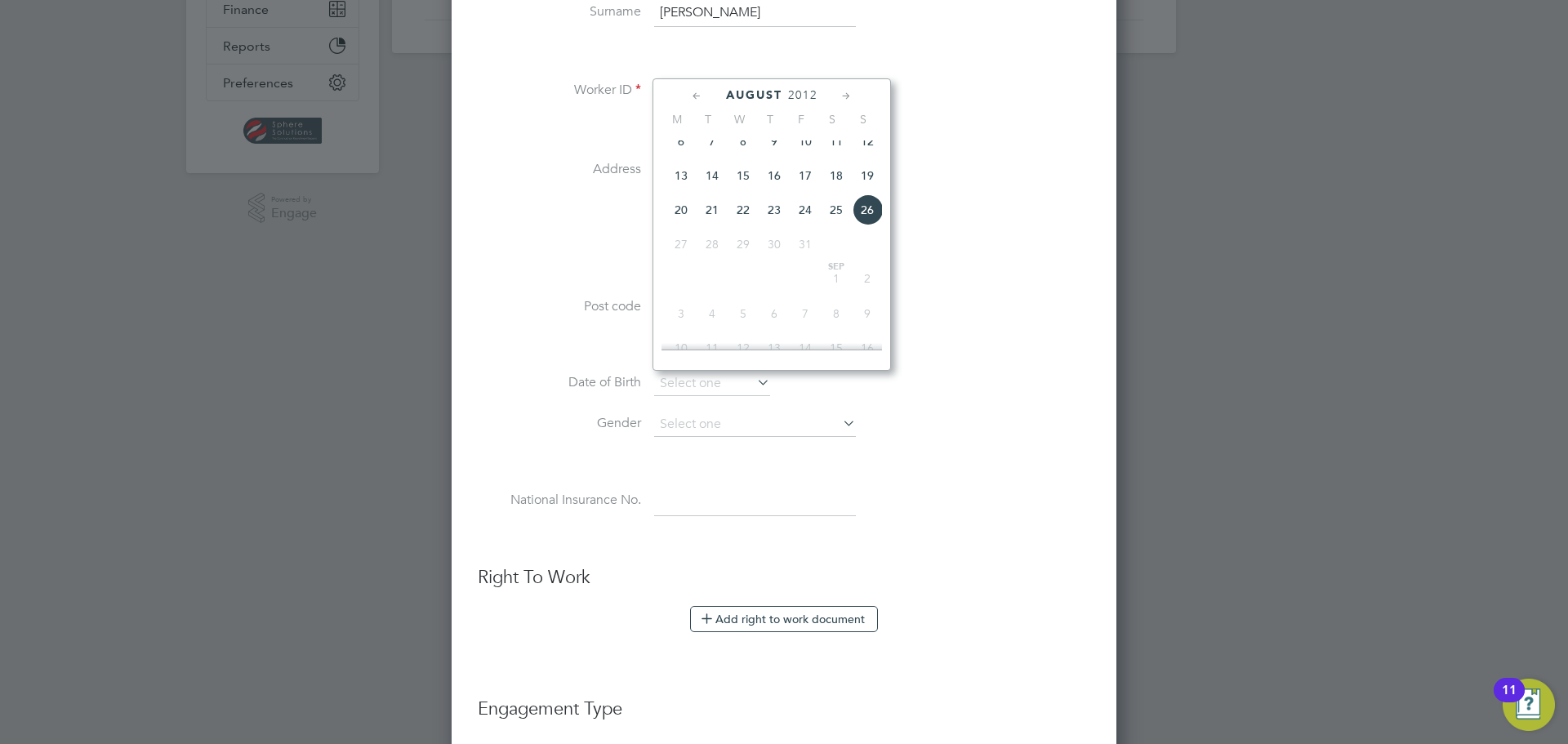
click at [807, 88] on span "2012" at bounding box center [803, 95] width 29 height 14
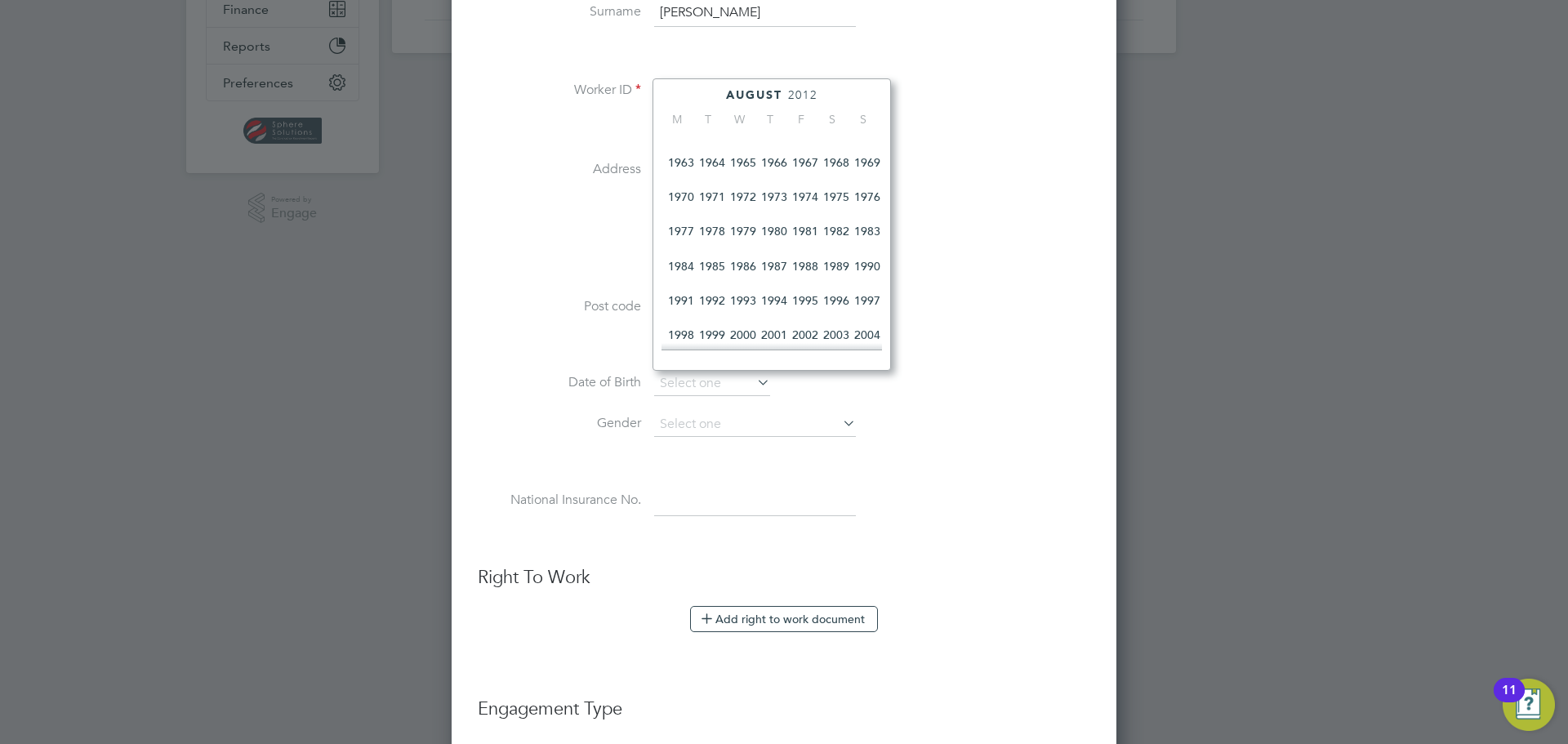
click at [862, 233] on span "1983" at bounding box center [867, 231] width 31 height 31
click at [844, 91] on icon at bounding box center [846, 96] width 15 height 18
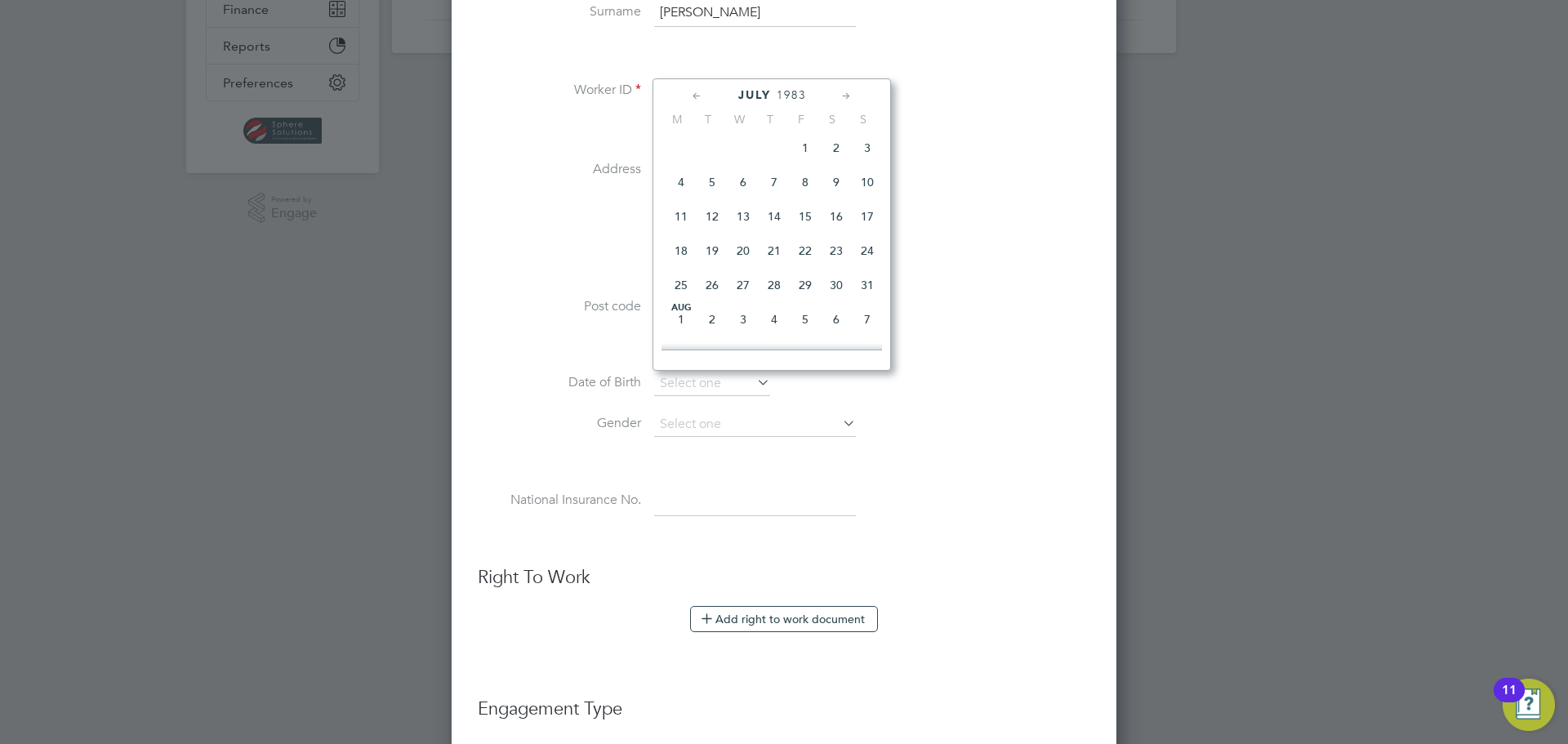
click at [844, 91] on icon at bounding box center [846, 96] width 15 height 18
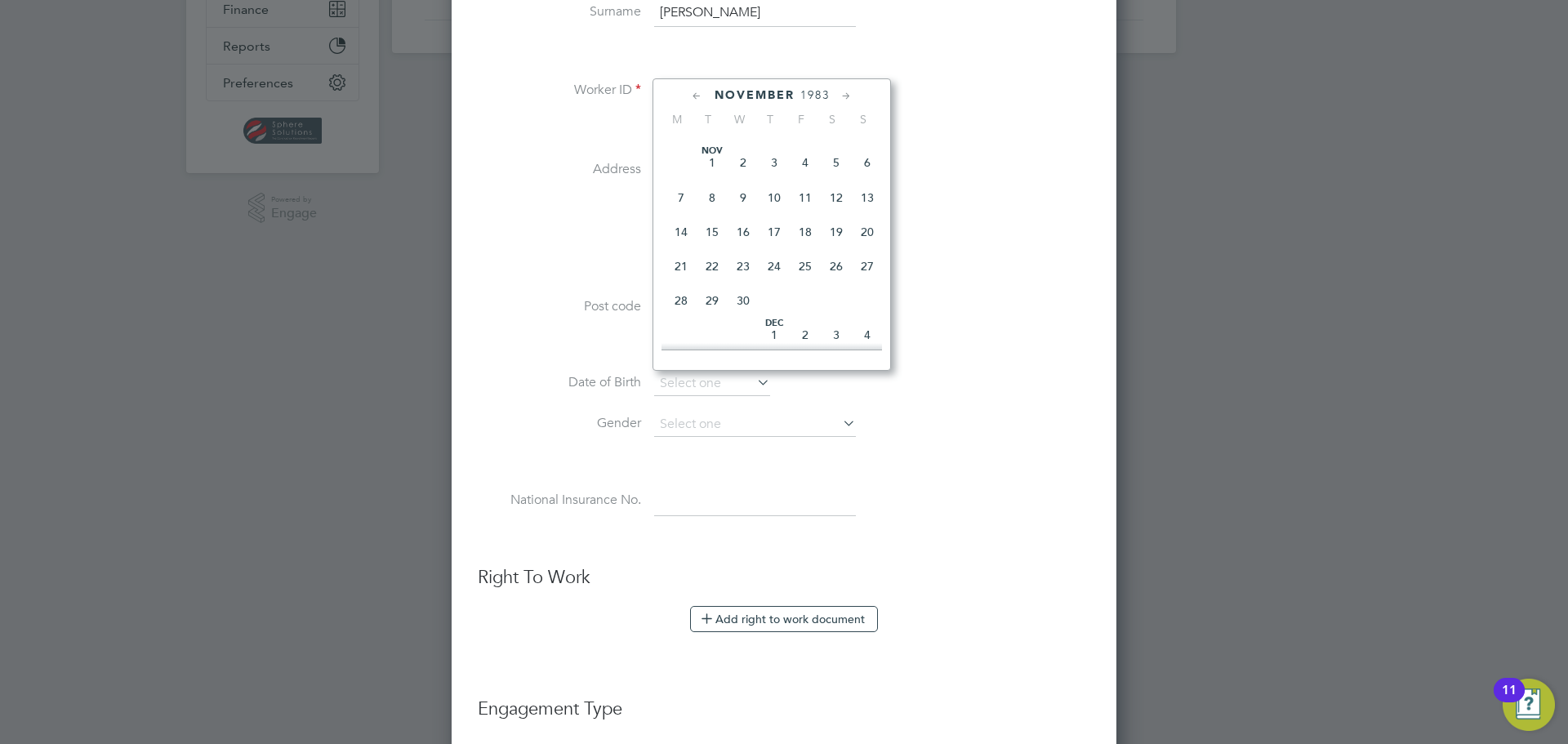
scroll to position [1273, 0]
click at [750, 312] on span "28" at bounding box center [743, 296] width 31 height 31
type input "[DATE]"
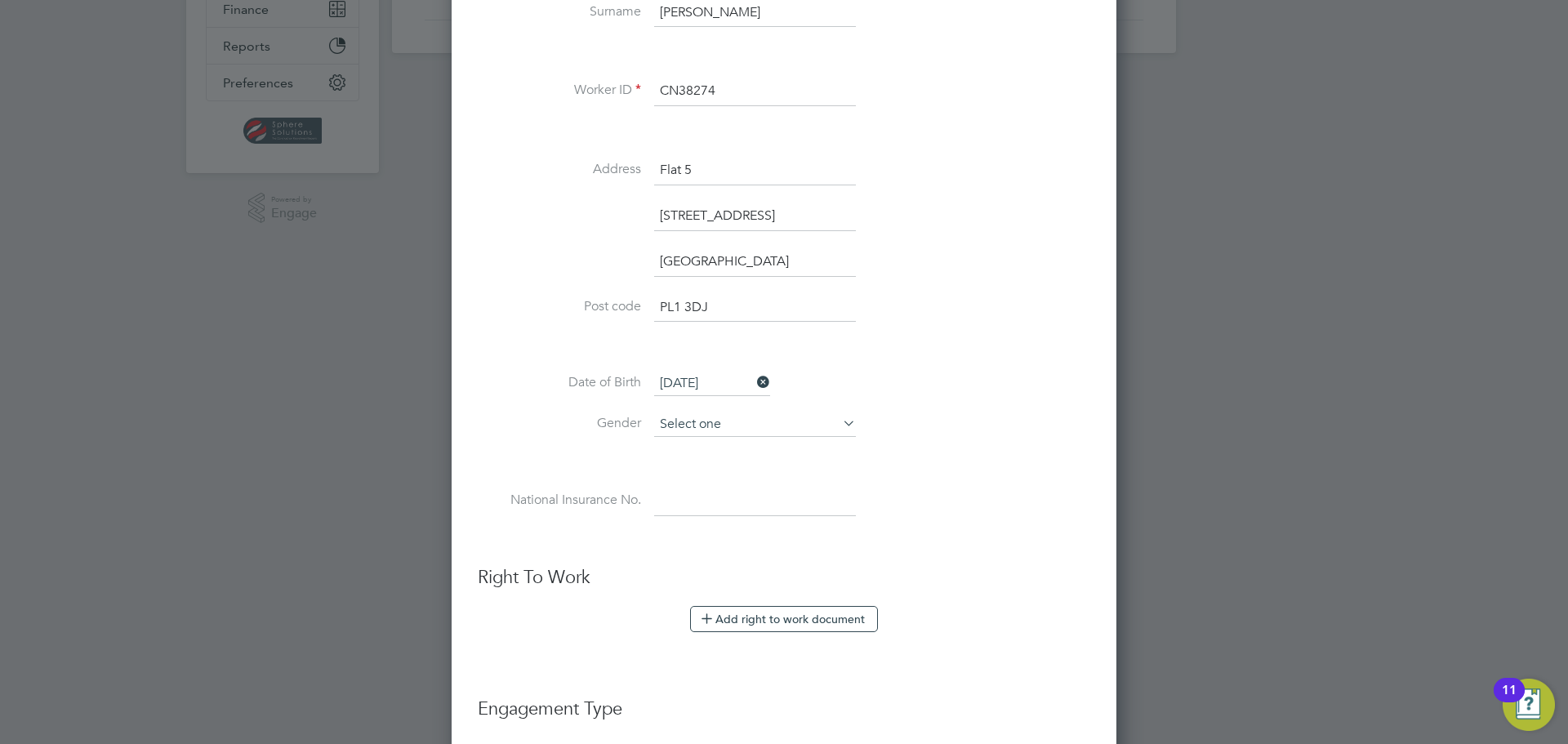
click at [697, 424] on input at bounding box center [755, 424] width 202 height 24
click at [703, 443] on li "[DEMOGRAPHIC_DATA]" at bounding box center [755, 448] width 203 height 21
type input "[DEMOGRAPHIC_DATA]"
click at [673, 508] on input at bounding box center [755, 501] width 202 height 29
drag, startPoint x: 712, startPoint y: 522, endPoint x: 706, endPoint y: 506, distance: 17.1
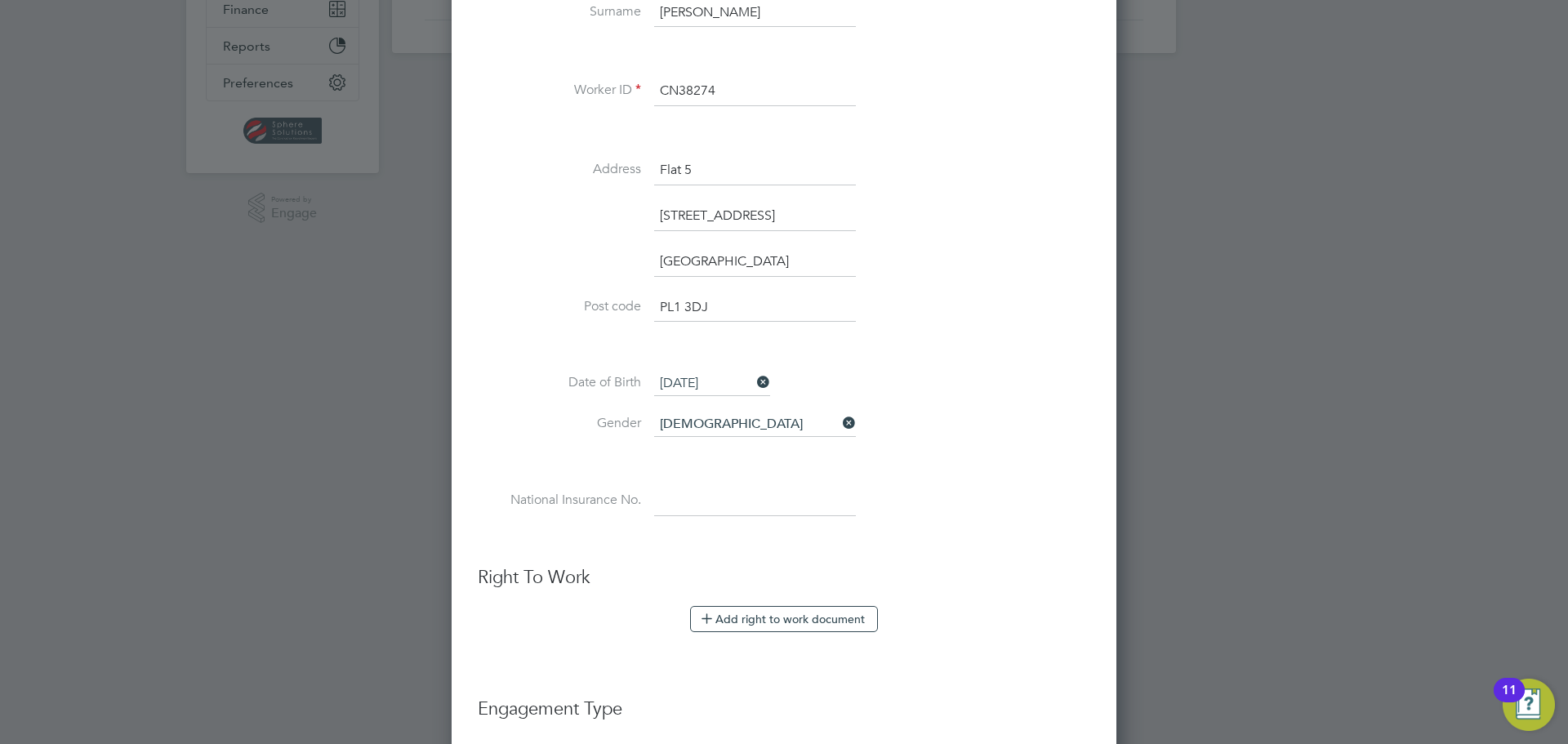
click at [712, 522] on li "National Insurance No." at bounding box center [784, 509] width 613 height 45
click at [706, 506] on input at bounding box center [755, 501] width 202 height 29
paste input "SG627103D"
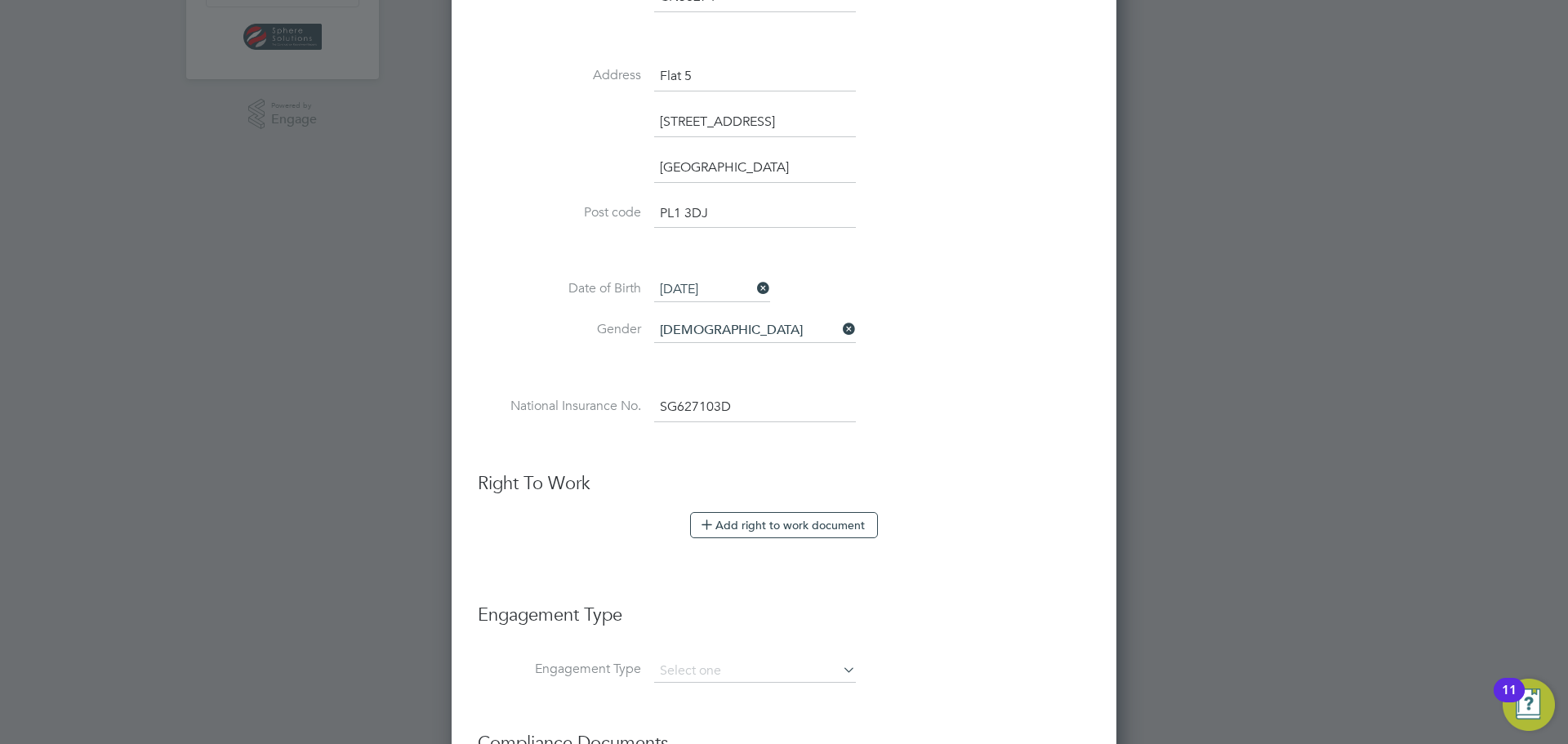
scroll to position [630, 0]
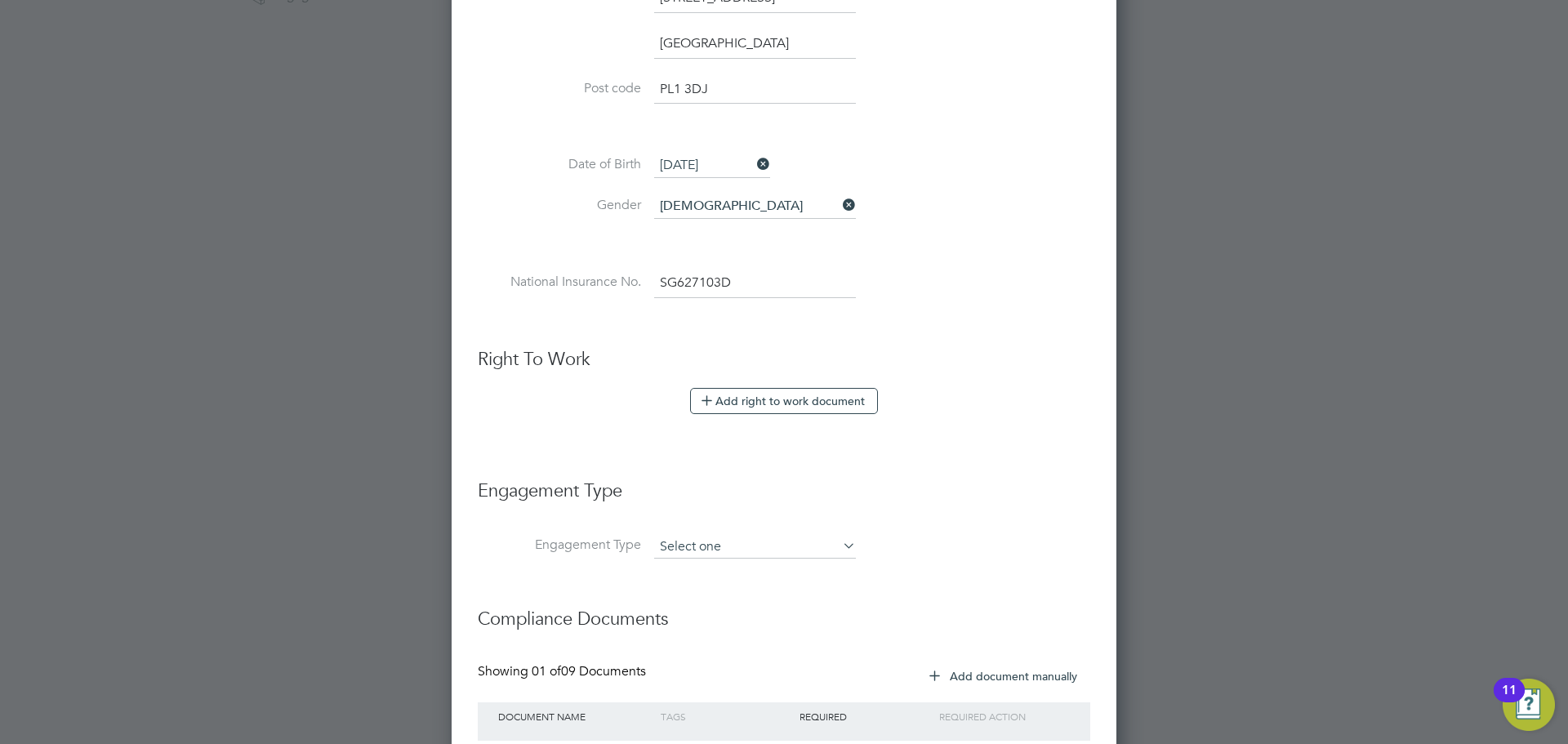
type input "SG 62 71 03 D"
click at [720, 552] on input at bounding box center [755, 548] width 202 height 23
click at [709, 640] on li "Umbrella" at bounding box center [755, 641] width 203 height 24
type input "Umbrella"
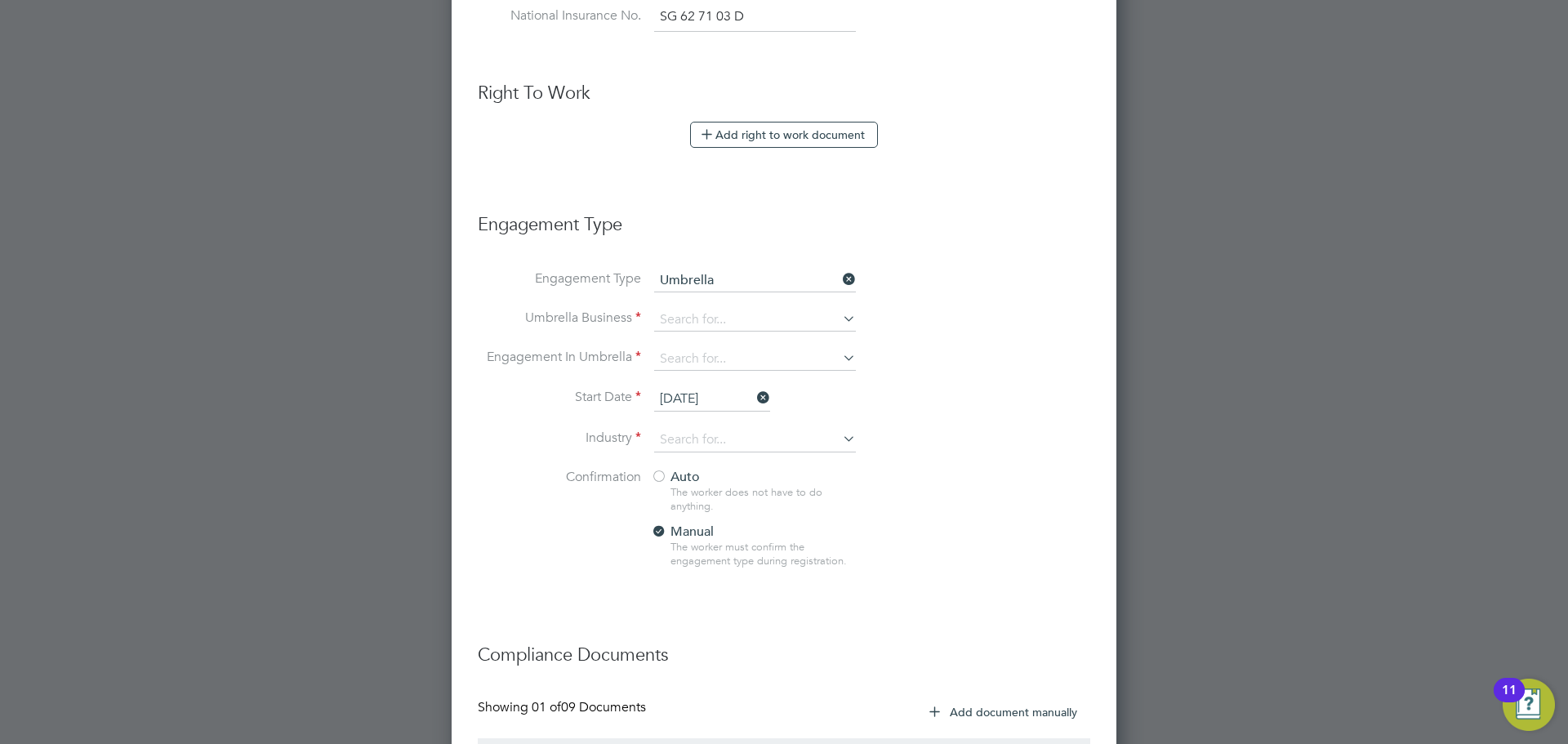
scroll to position [902, 0]
click at [739, 316] on input at bounding box center [755, 315] width 202 height 23
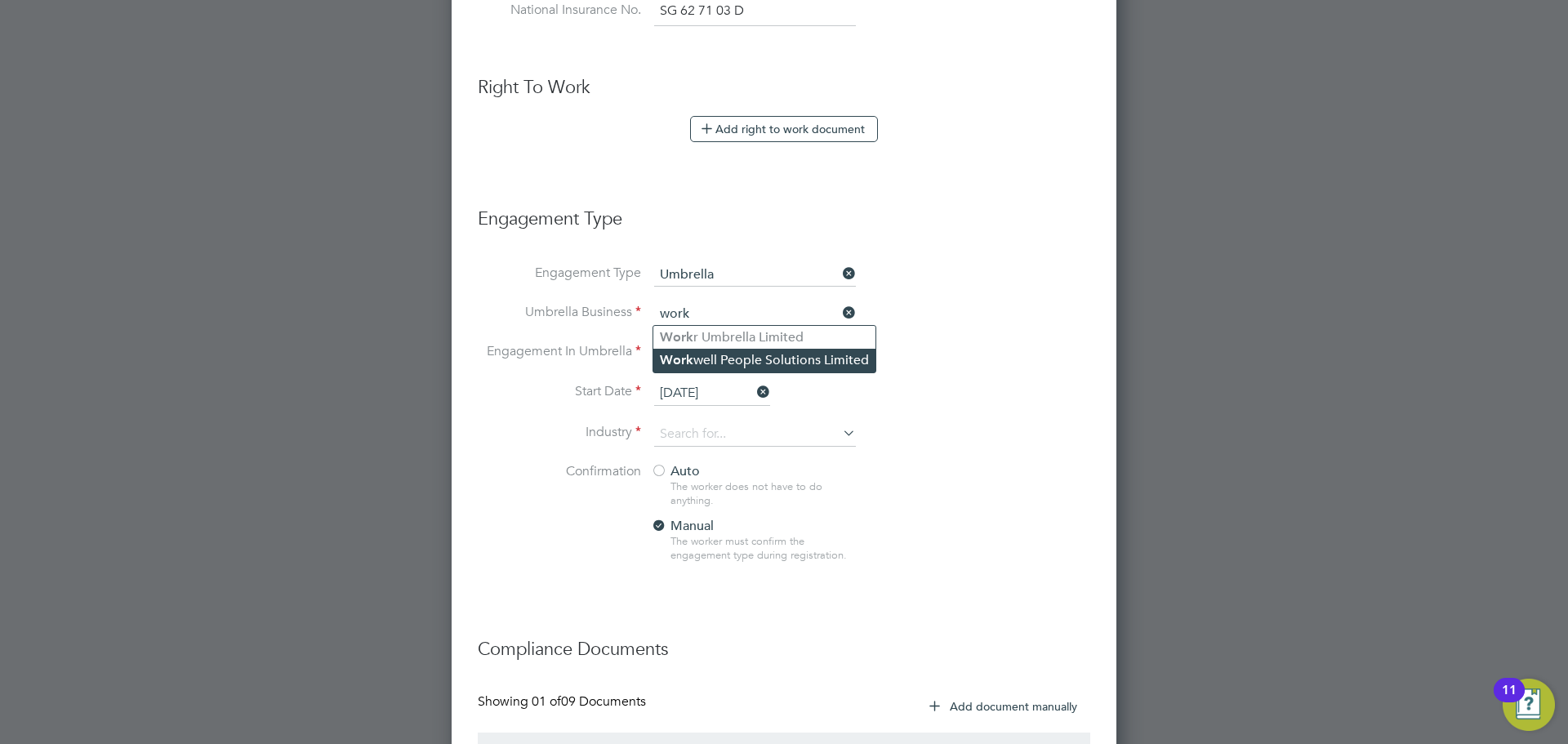
click at [834, 354] on li "Work well People Solutions Limited" at bounding box center [764, 360] width 222 height 24
type input "Workwell People Solutions Limited"
click at [718, 356] on input at bounding box center [755, 354] width 202 height 23
click at [750, 400] on li "CIS Self-employed" at bounding box center [755, 400] width 203 height 24
type input "CIS Self-employed"
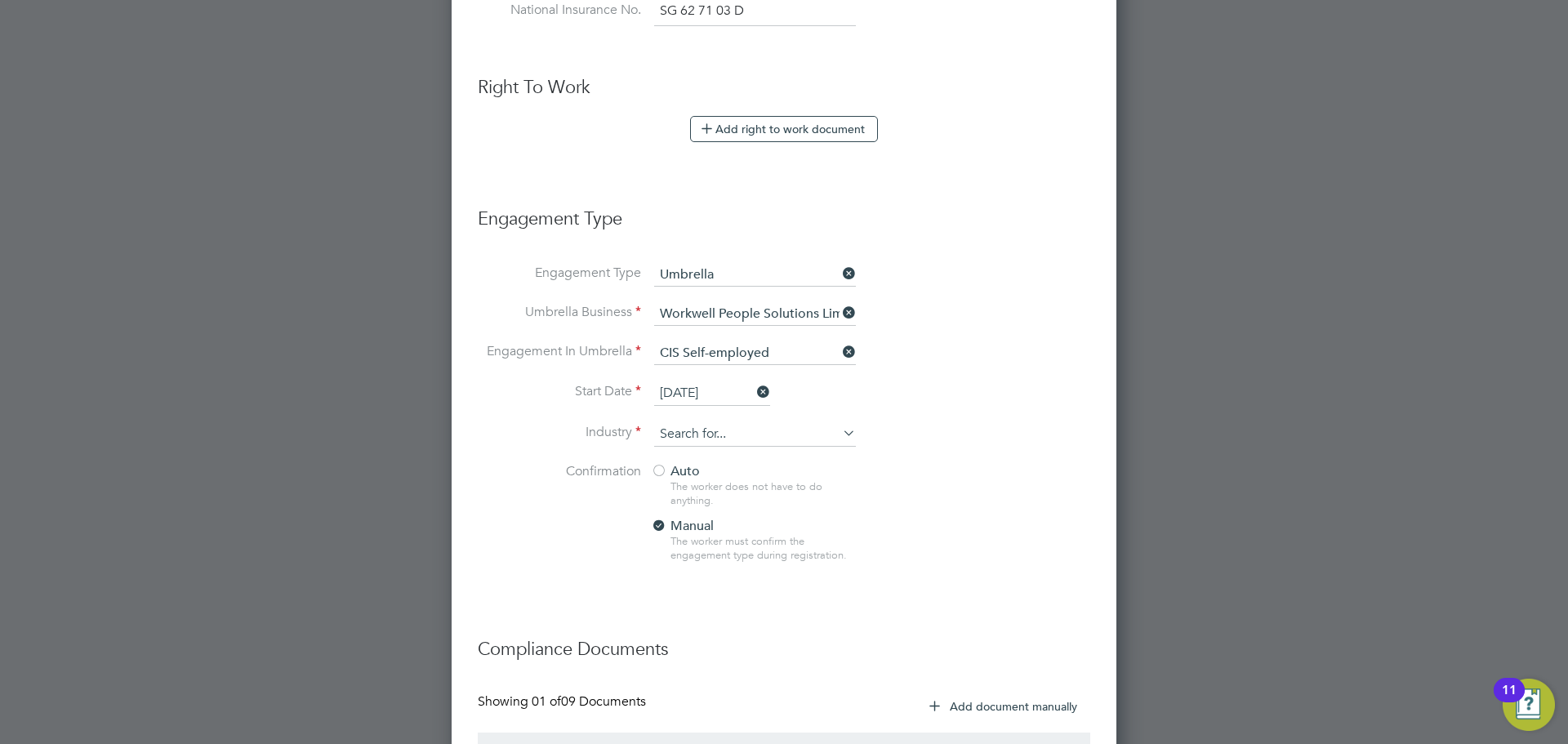
click at [706, 444] on input at bounding box center [755, 434] width 202 height 24
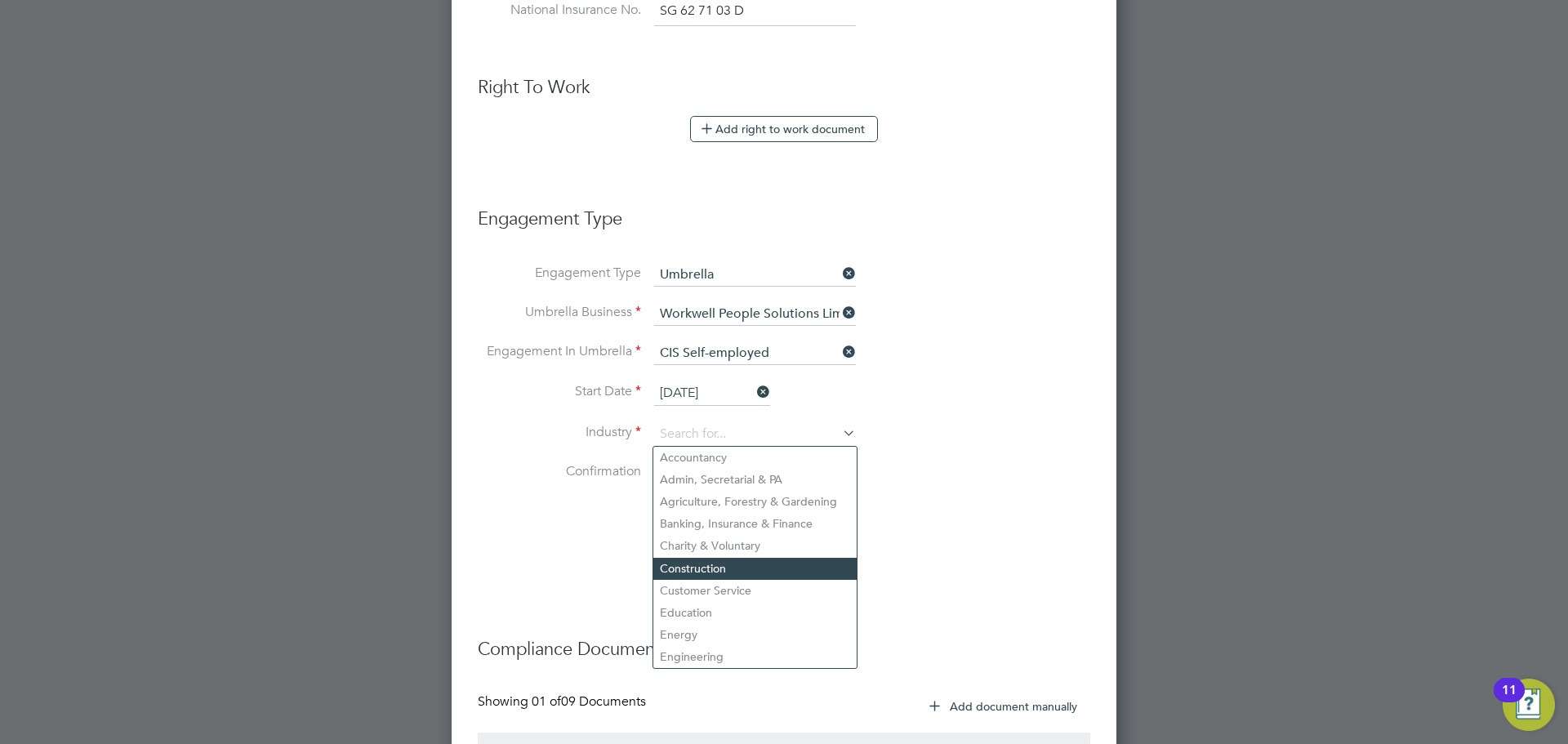
click at [714, 566] on li "Construction" at bounding box center [755, 568] width 203 height 22
type input "Construction"
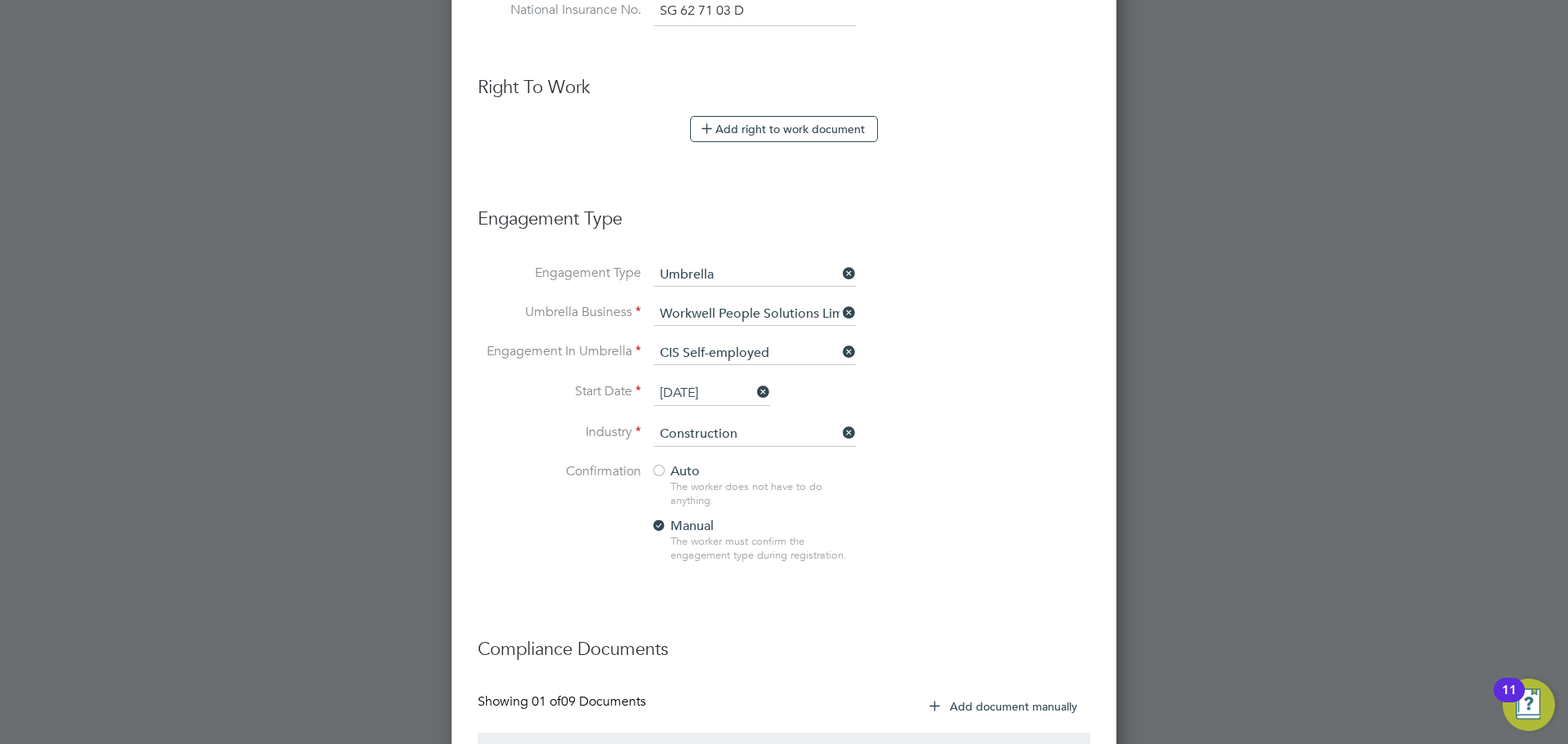
click at [662, 467] on div at bounding box center [659, 472] width 16 height 16
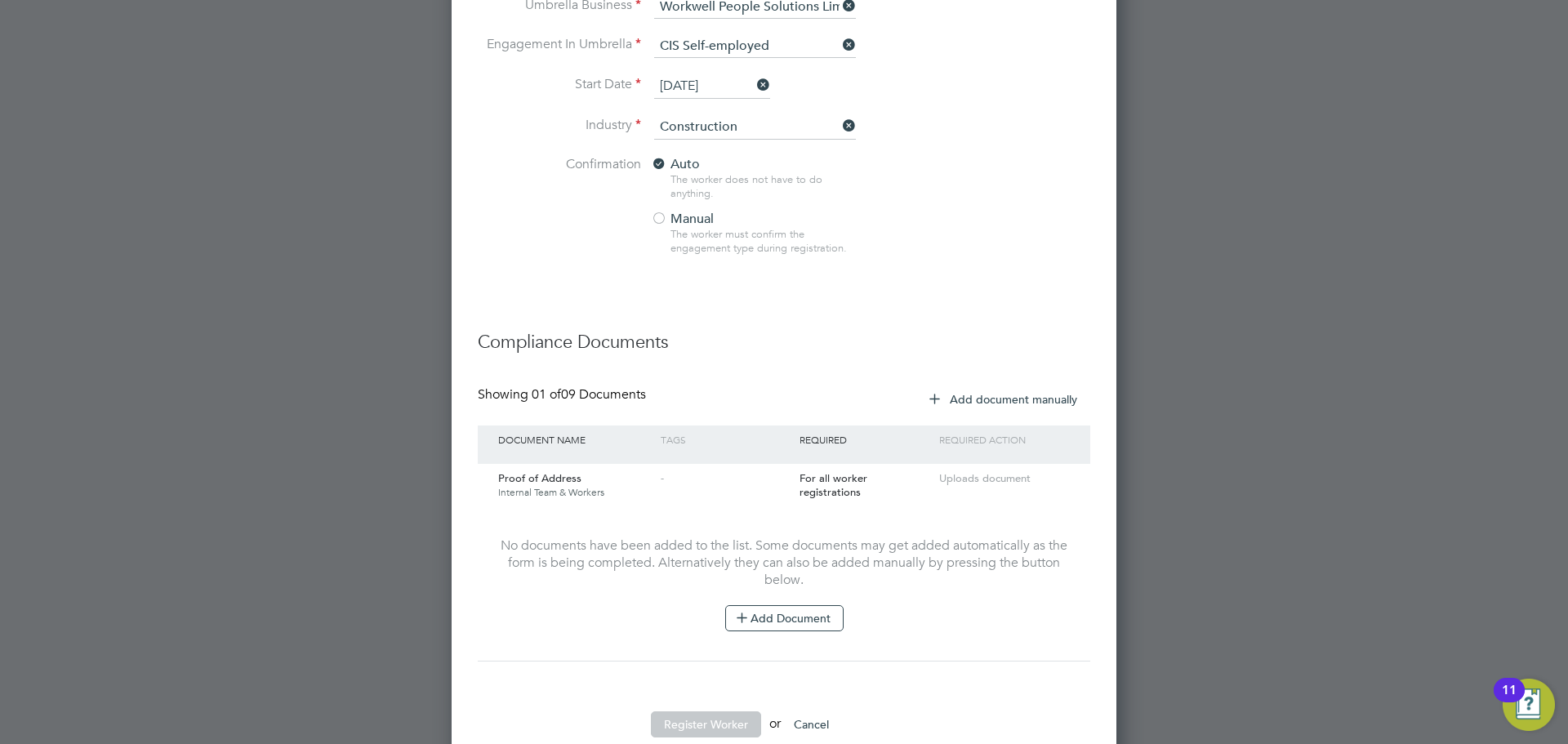
scroll to position [1228, 0]
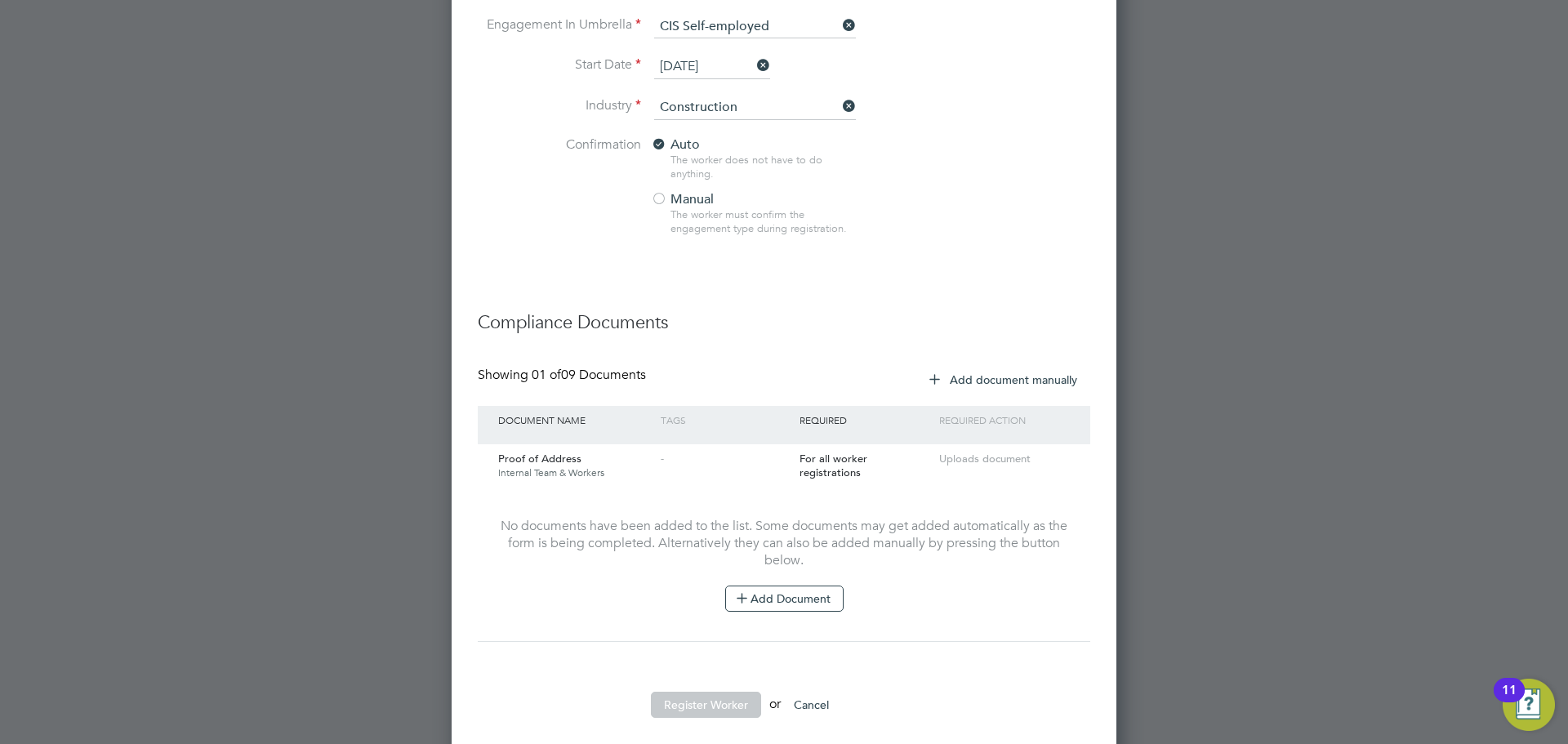
click at [688, 644] on div "Showing 01 of 09 Documents Add document manually Document Name Tags Required Re…" at bounding box center [784, 512] width 613 height 292
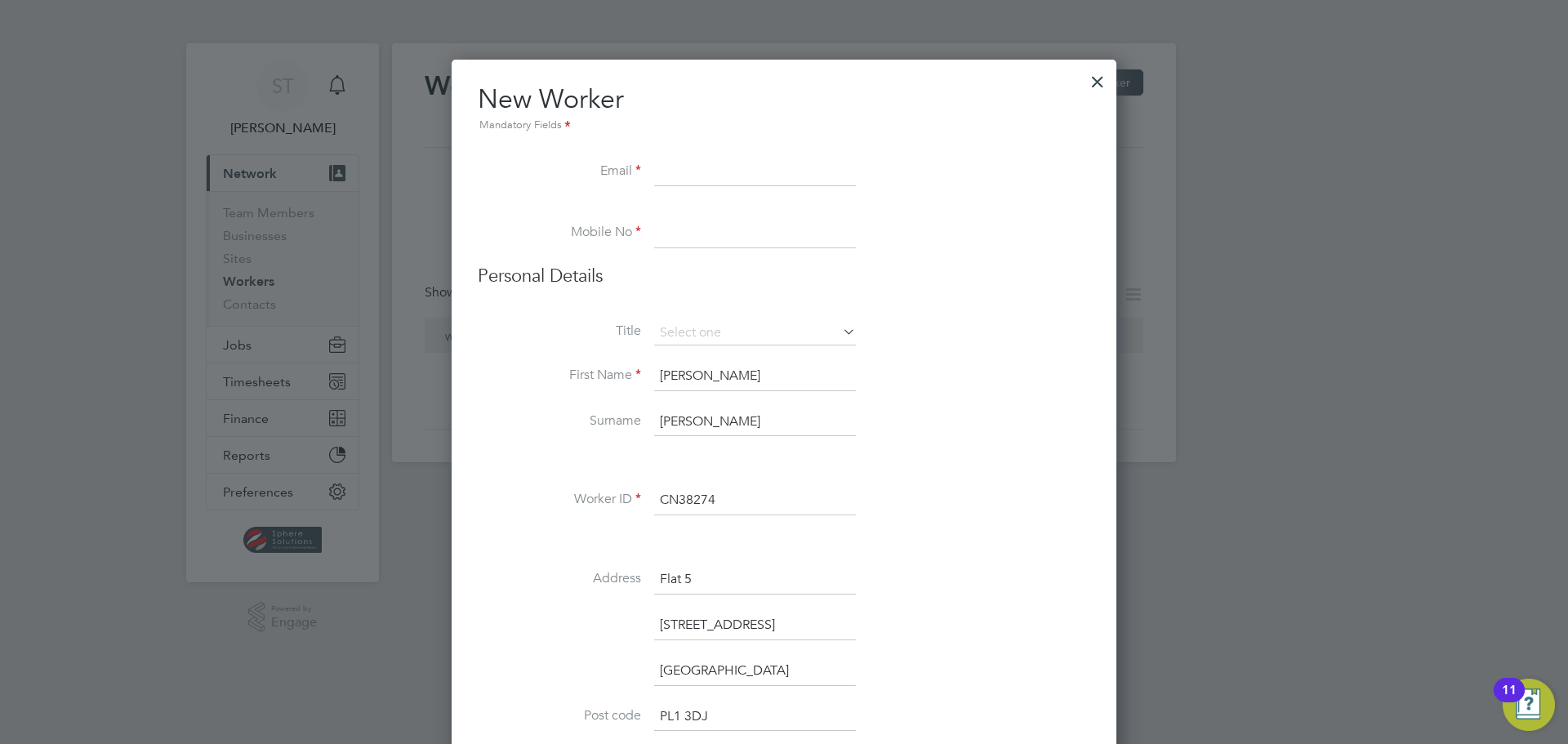
scroll to position [0, 0]
click at [696, 172] on input at bounding box center [755, 174] width 202 height 29
click at [710, 179] on input at bounding box center [755, 174] width 202 height 29
paste input "[EMAIL_ADDRESS][DOMAIN_NAME]"
type input "[EMAIL_ADDRESS][DOMAIN_NAME]"
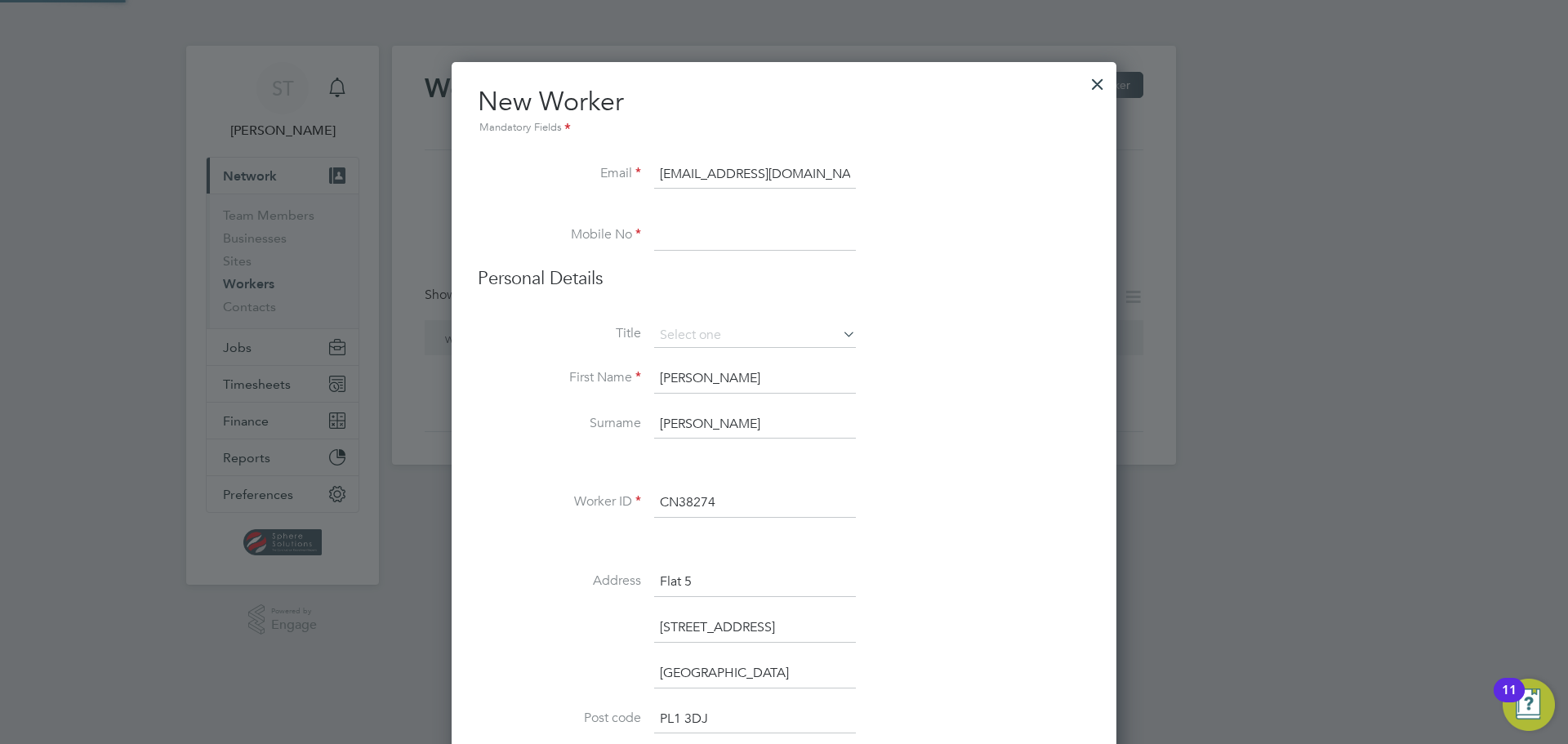
drag, startPoint x: 706, startPoint y: 228, endPoint x: 722, endPoint y: 247, distance: 24.8
click at [705, 229] on input at bounding box center [755, 236] width 202 height 29
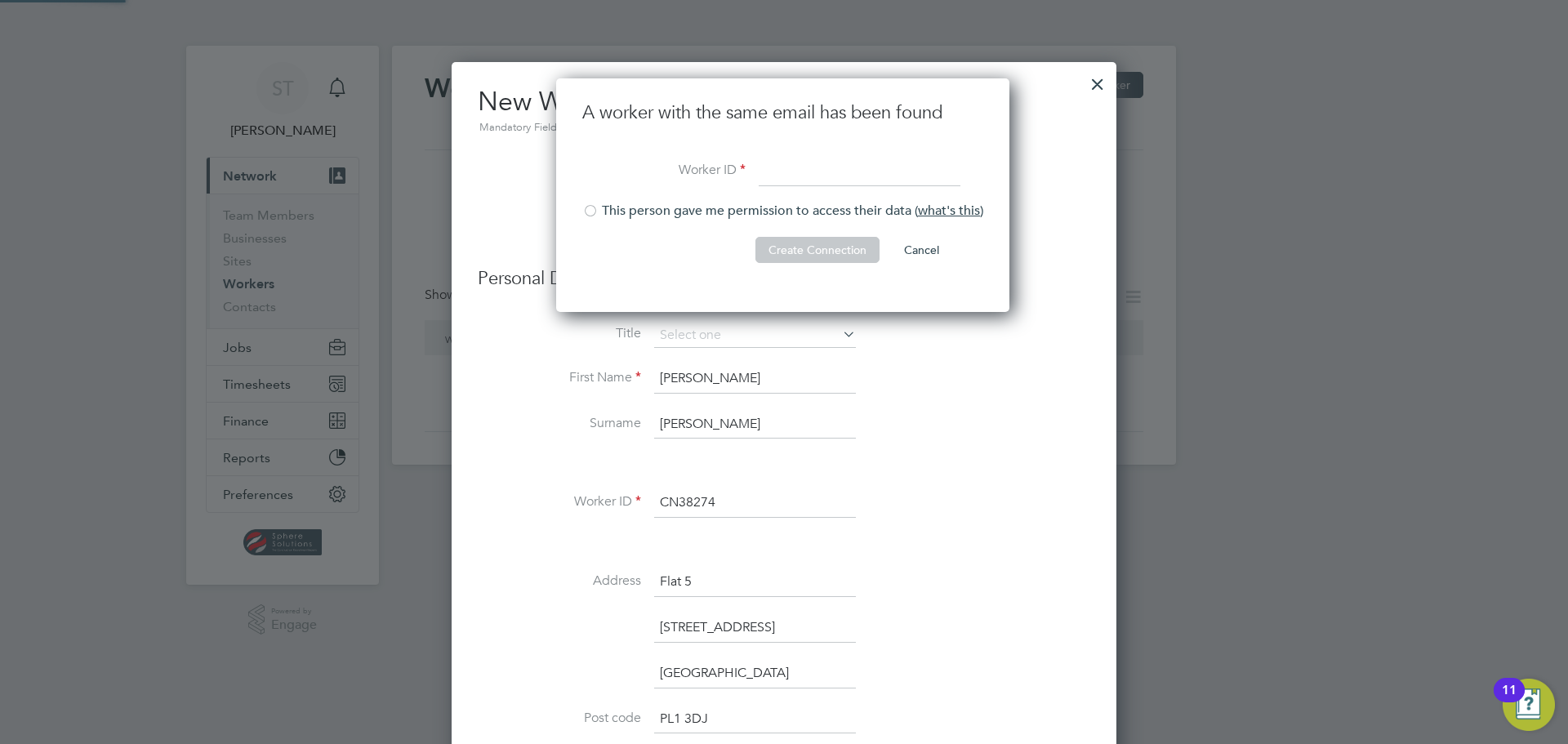
scroll to position [235, 456]
type input "CN38274"
click at [661, 212] on li "This person gave me permission to access their data ( what's this )" at bounding box center [783, 219] width 401 height 34
click at [835, 256] on button "Create Connection" at bounding box center [817, 250] width 124 height 26
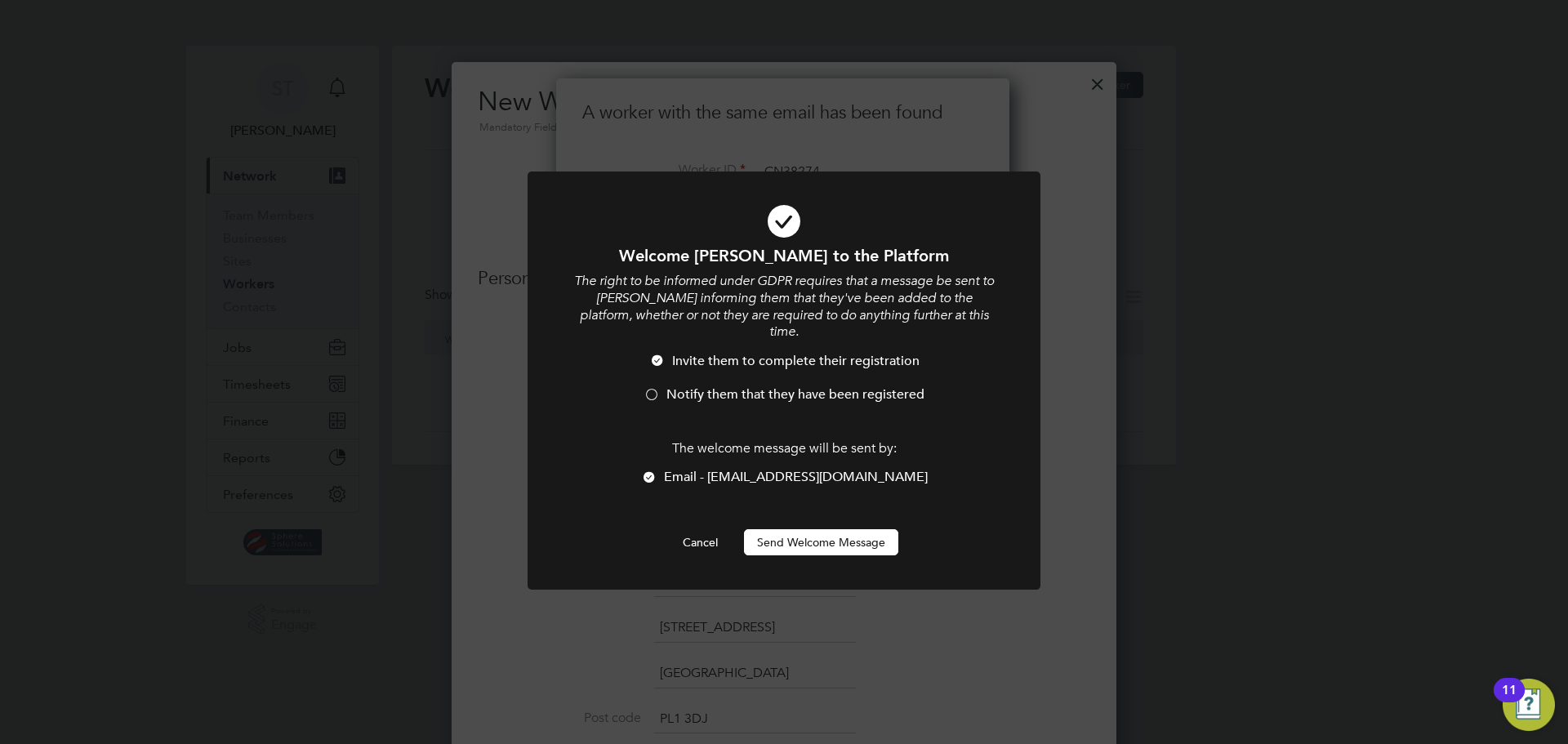
click at [654, 388] on div at bounding box center [652, 396] width 16 height 16
click at [838, 529] on button "Send Welcome Message" at bounding box center [821, 541] width 154 height 26
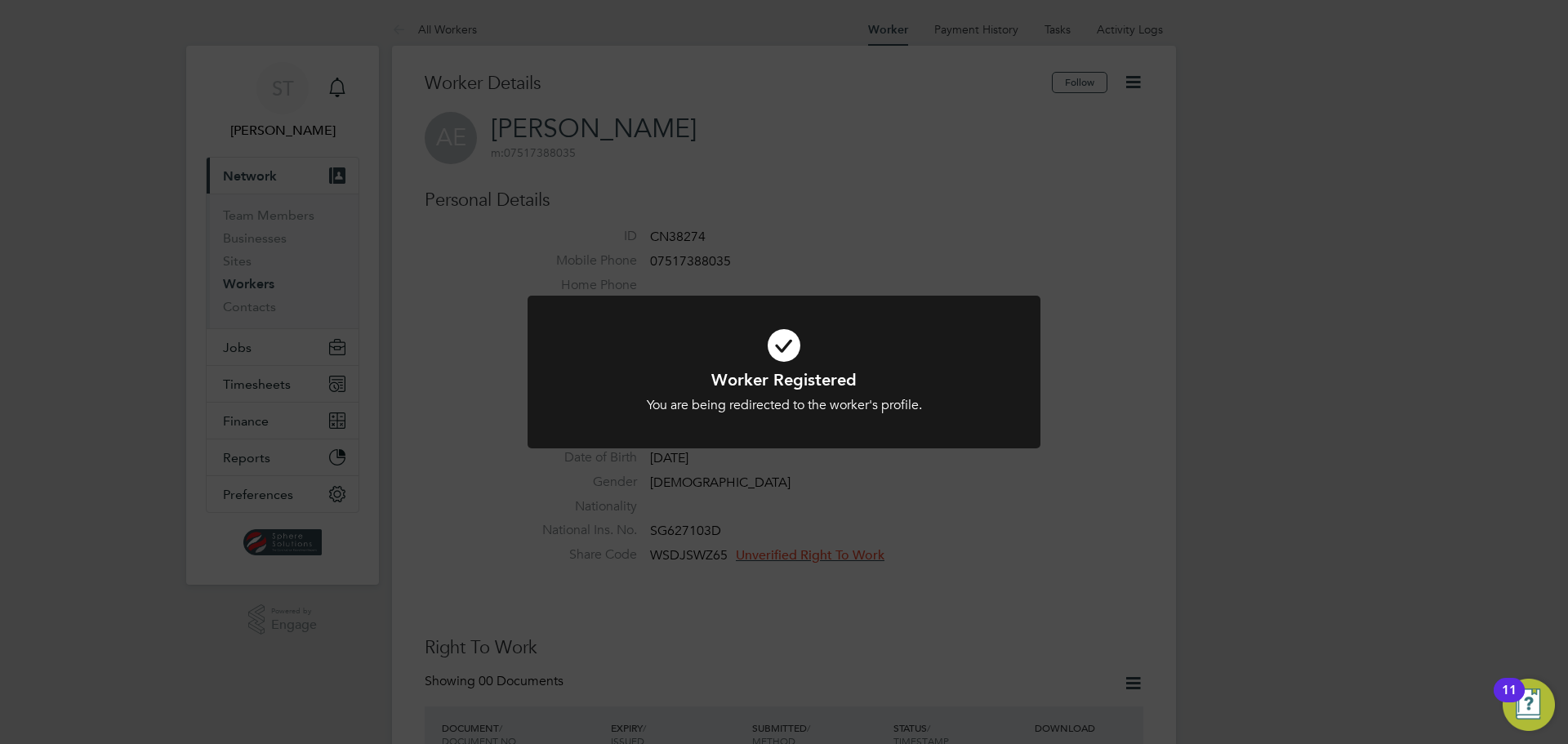
click at [983, 500] on div "Worker Registered You are being redirected to the worker's profile. Cancel Okay" at bounding box center [784, 372] width 1568 height 744
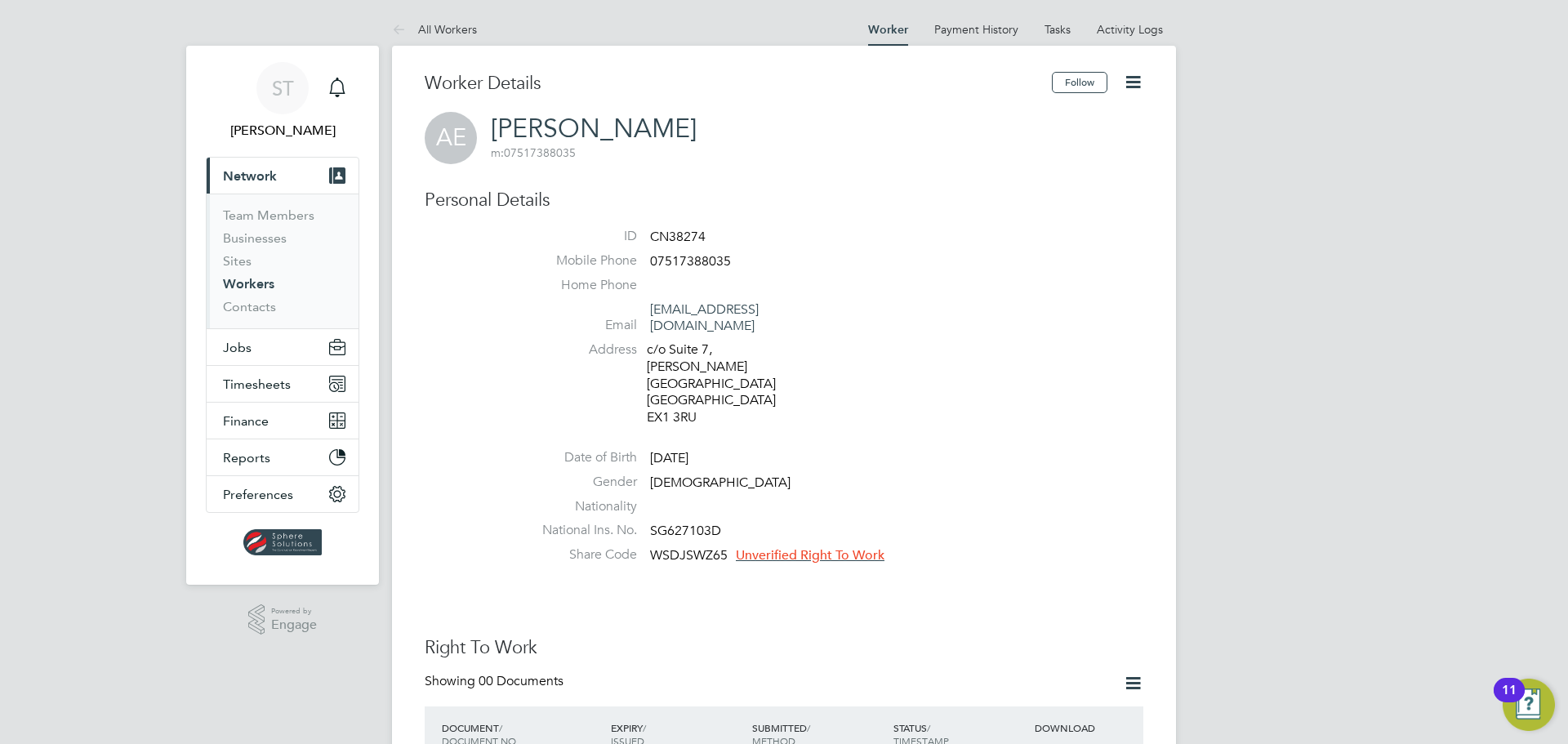
click at [1138, 81] on icon at bounding box center [1133, 82] width 21 height 21
click at [982, 186] on li "Edit Personal Details e" at bounding box center [1040, 191] width 204 height 23
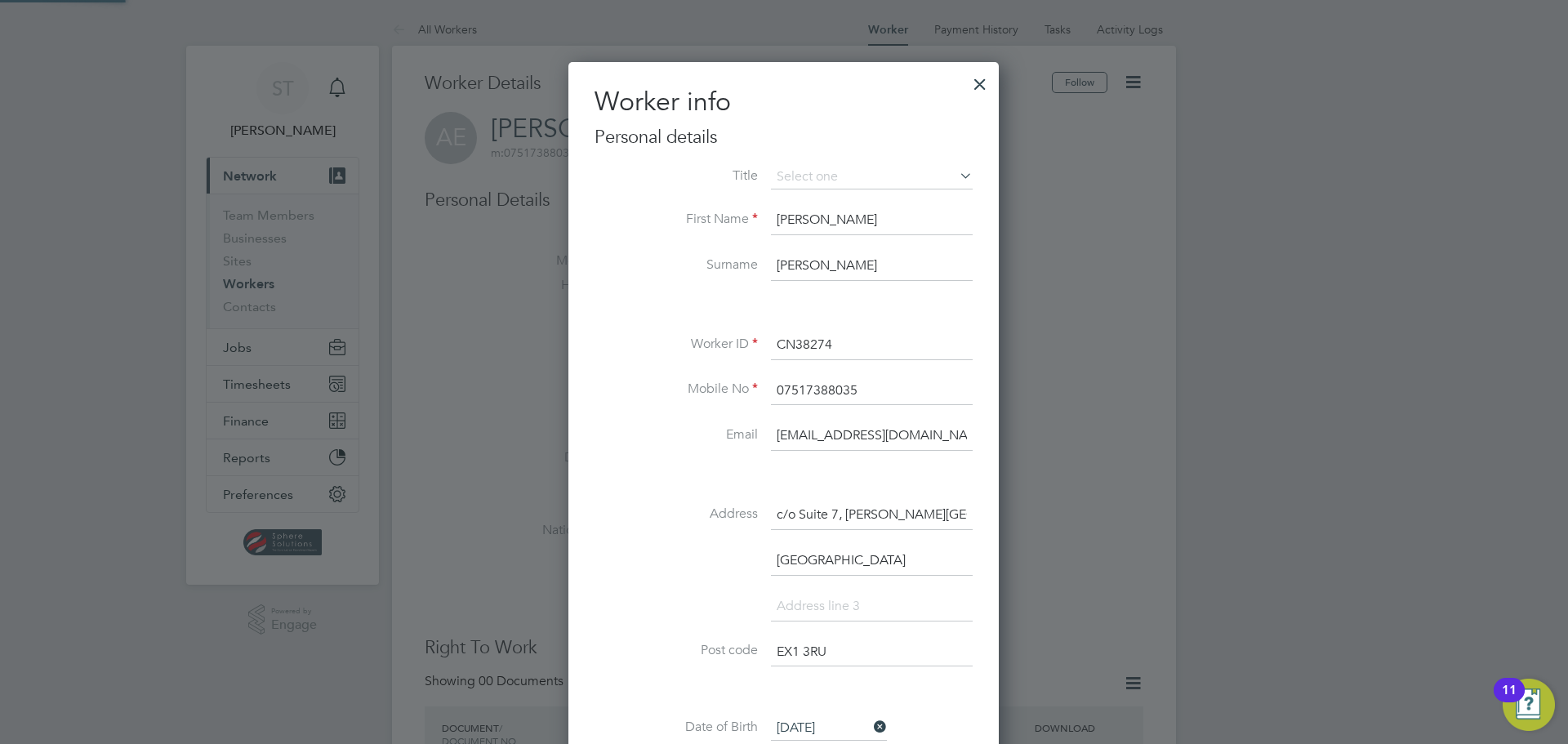
scroll to position [971, 432]
click at [832, 196] on li "Mr" at bounding box center [871, 200] width 203 height 21
type input "Mr"
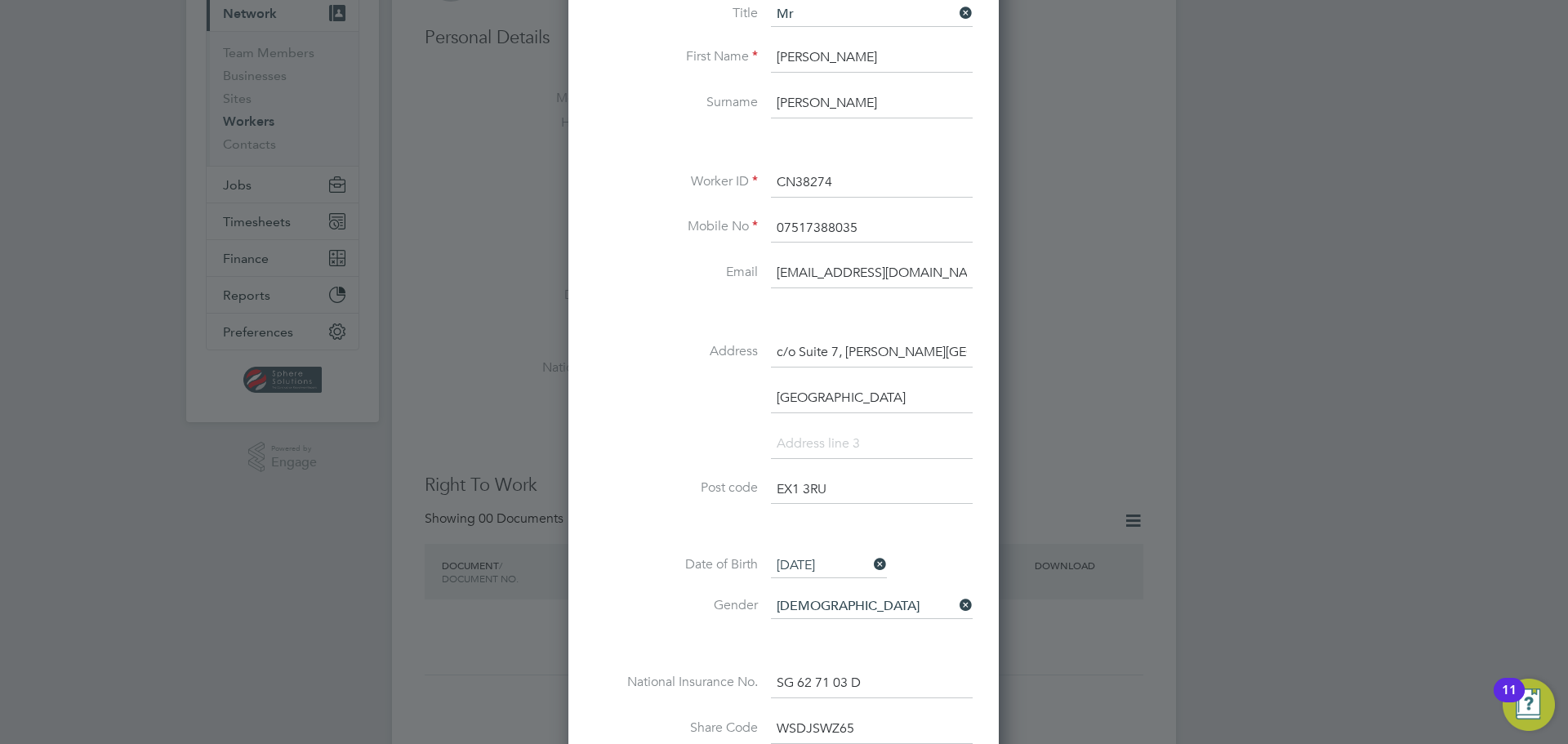
scroll to position [163, 0]
drag, startPoint x: 939, startPoint y: 351, endPoint x: 590, endPoint y: 352, distance: 349.0
click at [592, 351] on div "Worker info Personal details Title Mr First Name Adrian Surname Eljaszewicz Wor…" at bounding box center [783, 383] width 431 height 970
type input "Flat 5"
type input "44 Grand Parad"
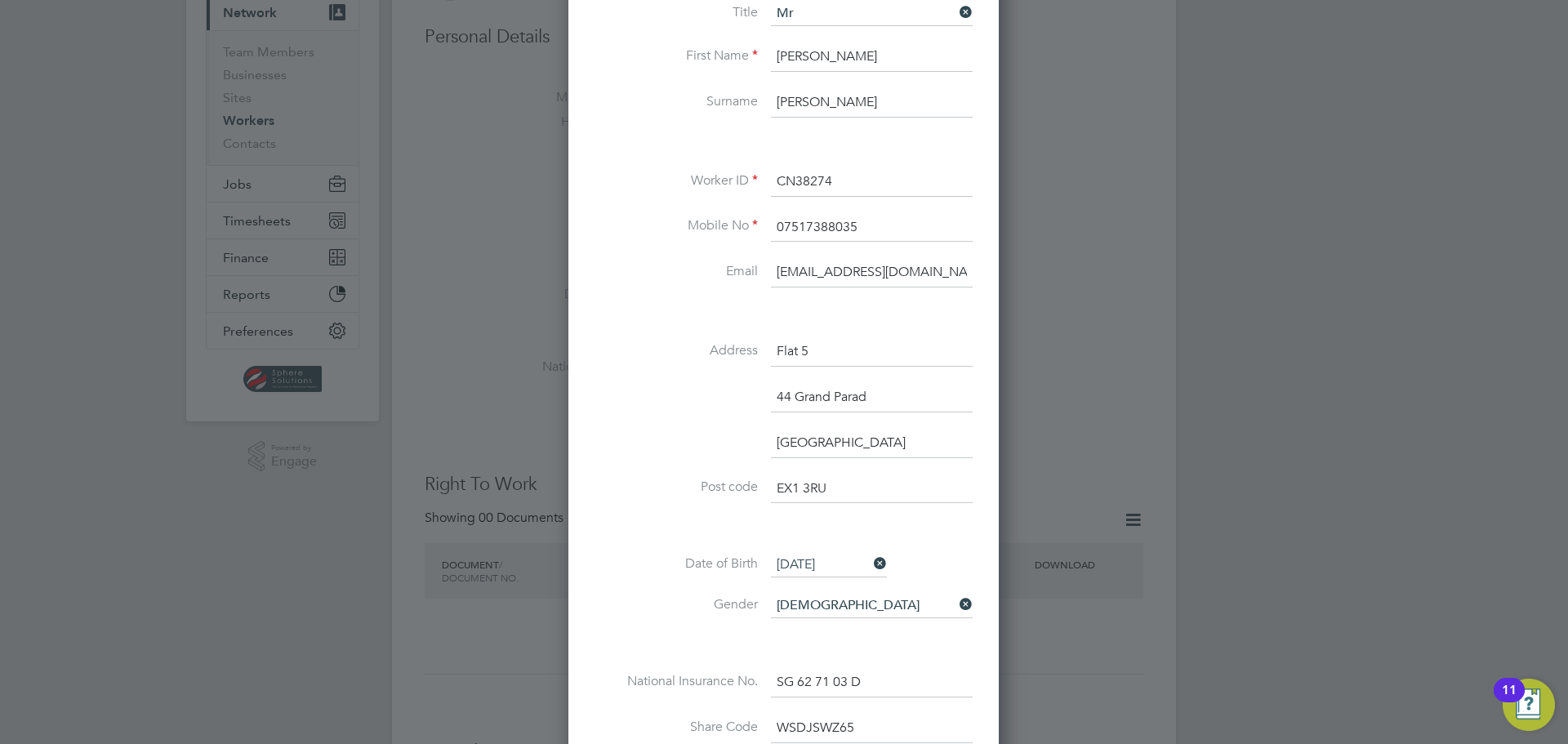
type input "[GEOGRAPHIC_DATA]"
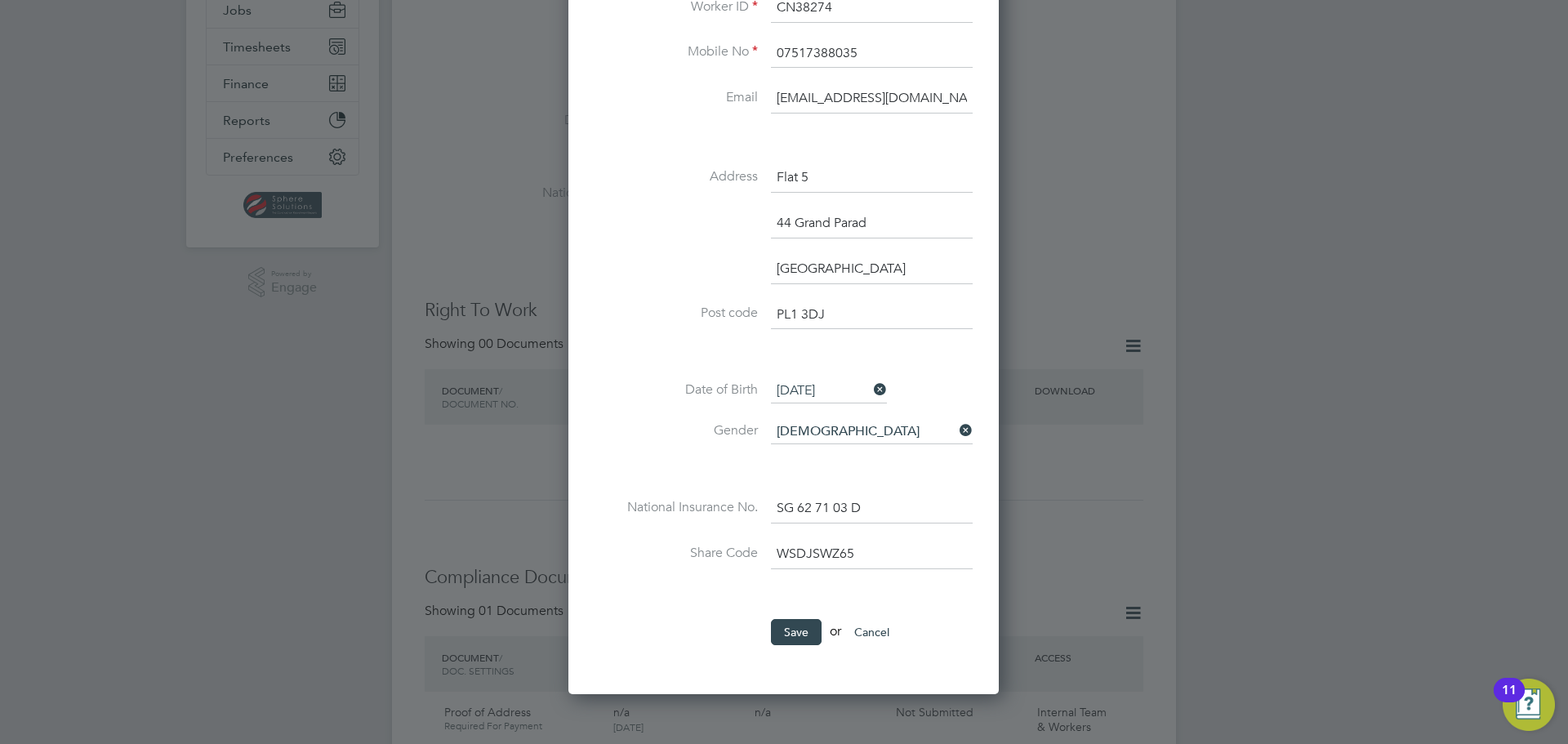
scroll to position [382, 0]
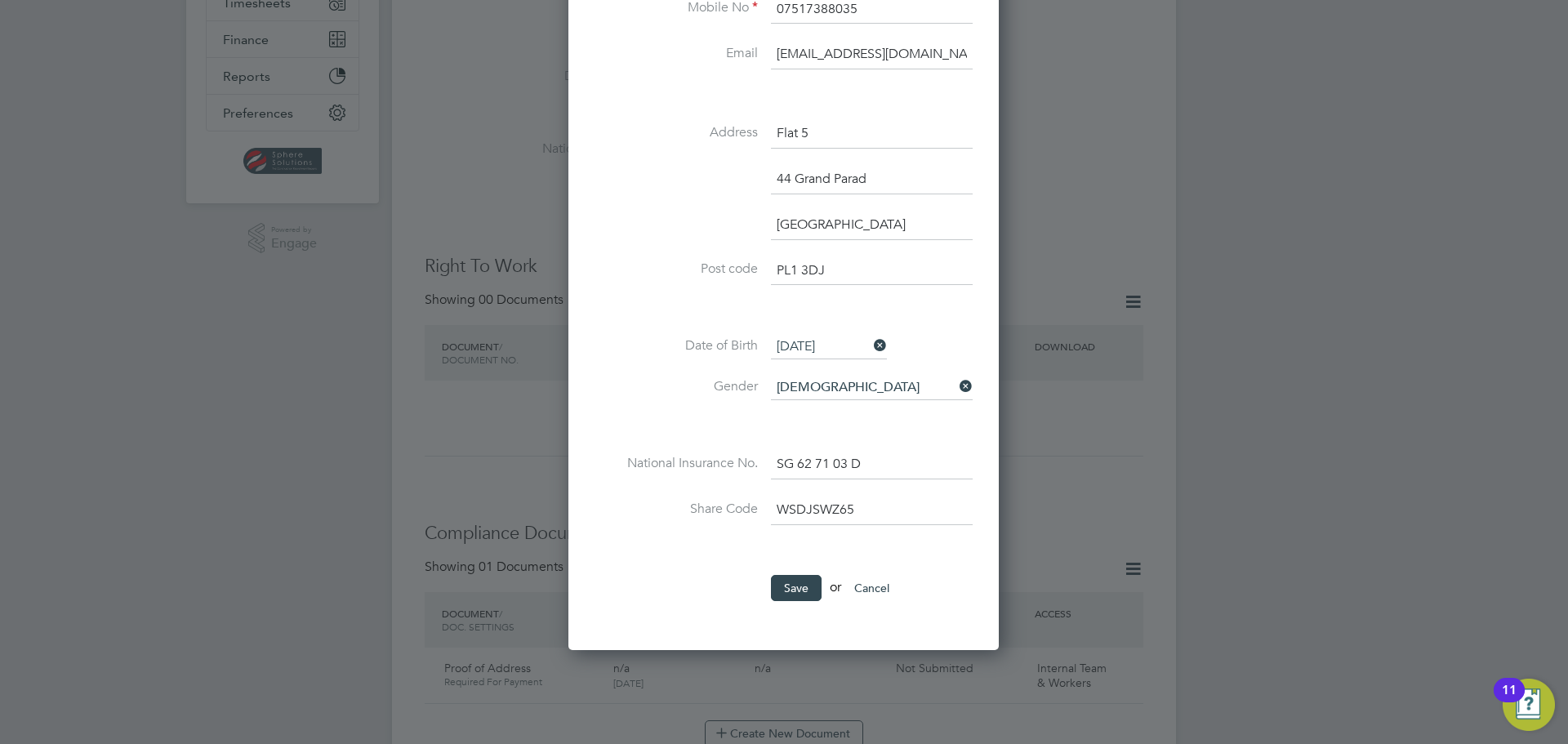
type input "PL1 3DJ"
drag, startPoint x: 865, startPoint y: 507, endPoint x: 747, endPoint y: 511, distance: 118.1
click at [747, 511] on li "Share Code WSDJSWZ65" at bounding box center [784, 518] width 378 height 45
click at [815, 510] on input at bounding box center [871, 510] width 202 height 29
paste input "WWJ LJC 684"
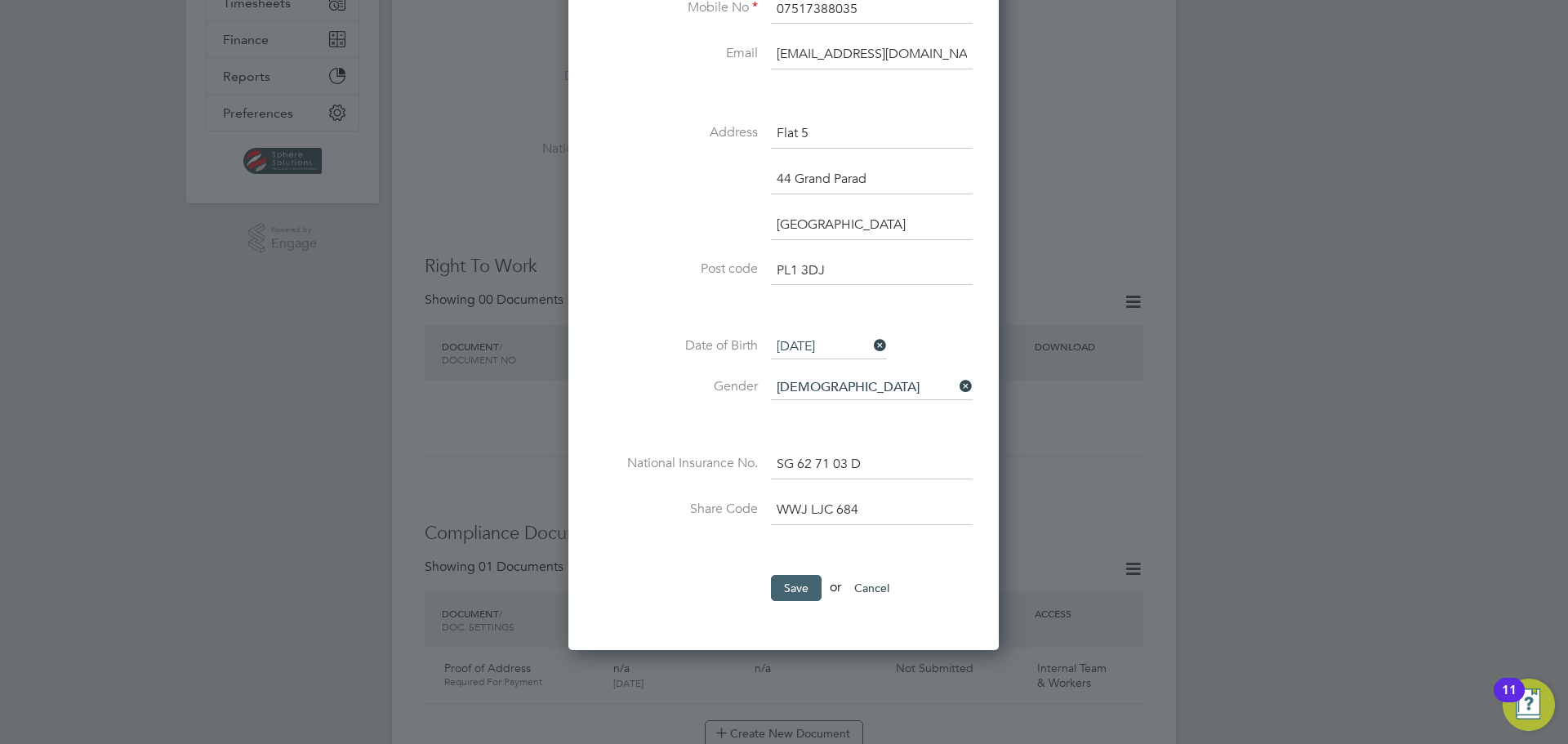
type input "WWJ LJC 684"
click at [795, 585] on button "Save" at bounding box center [796, 588] width 51 height 26
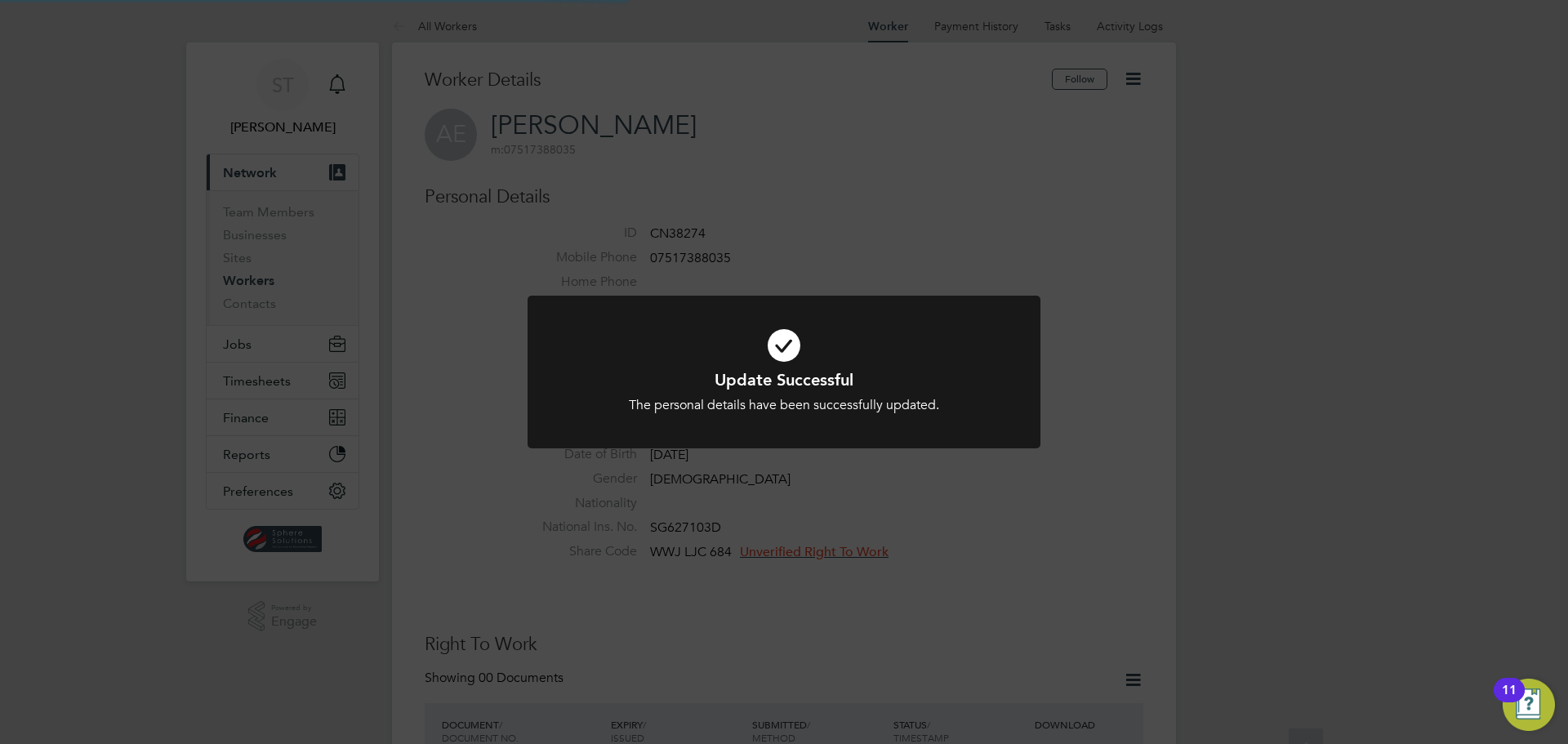
scroll to position [0, 0]
click at [1023, 557] on div "Update Successful The personal details have been successfully updated. Cancel O…" at bounding box center [784, 372] width 1568 height 744
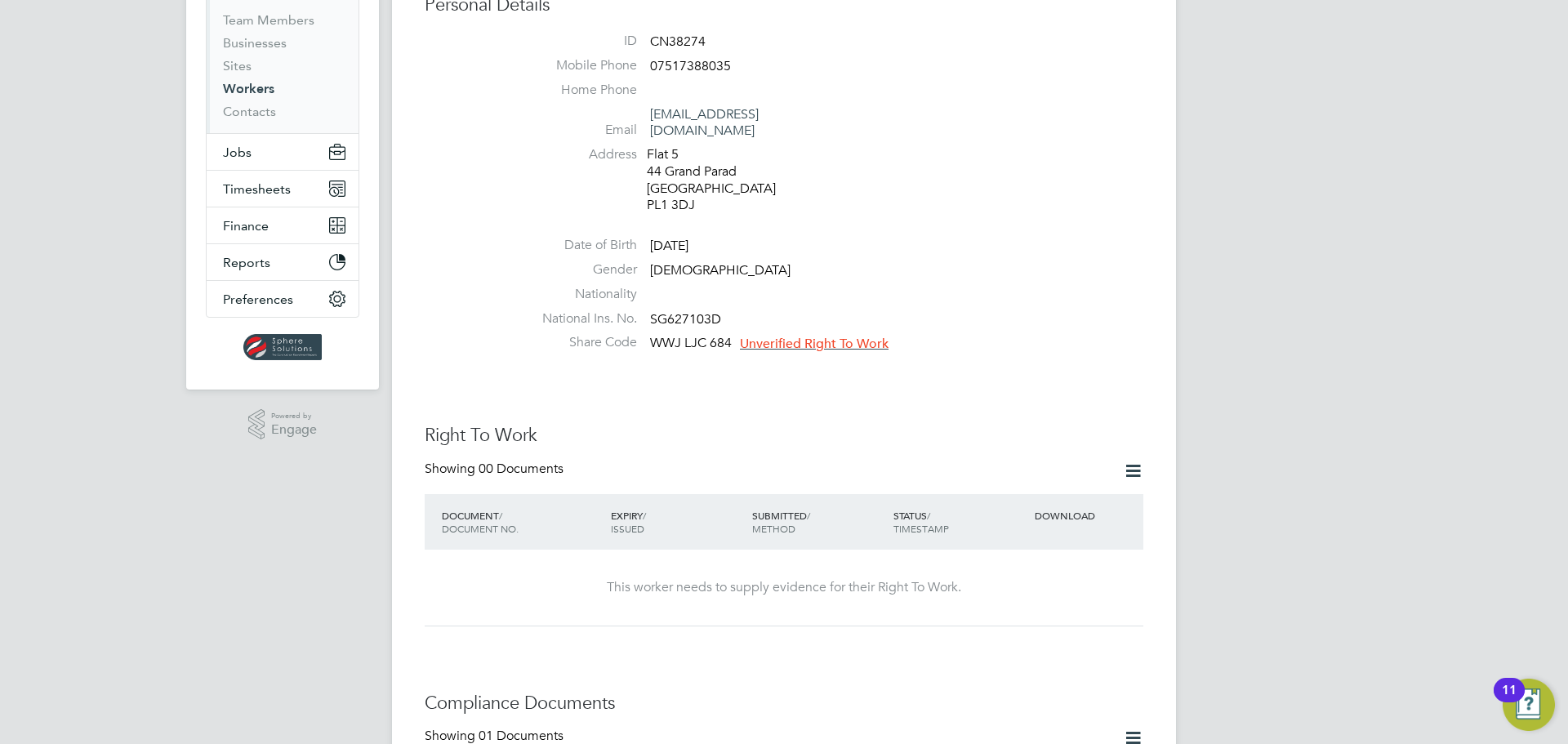
scroll to position [272, 0]
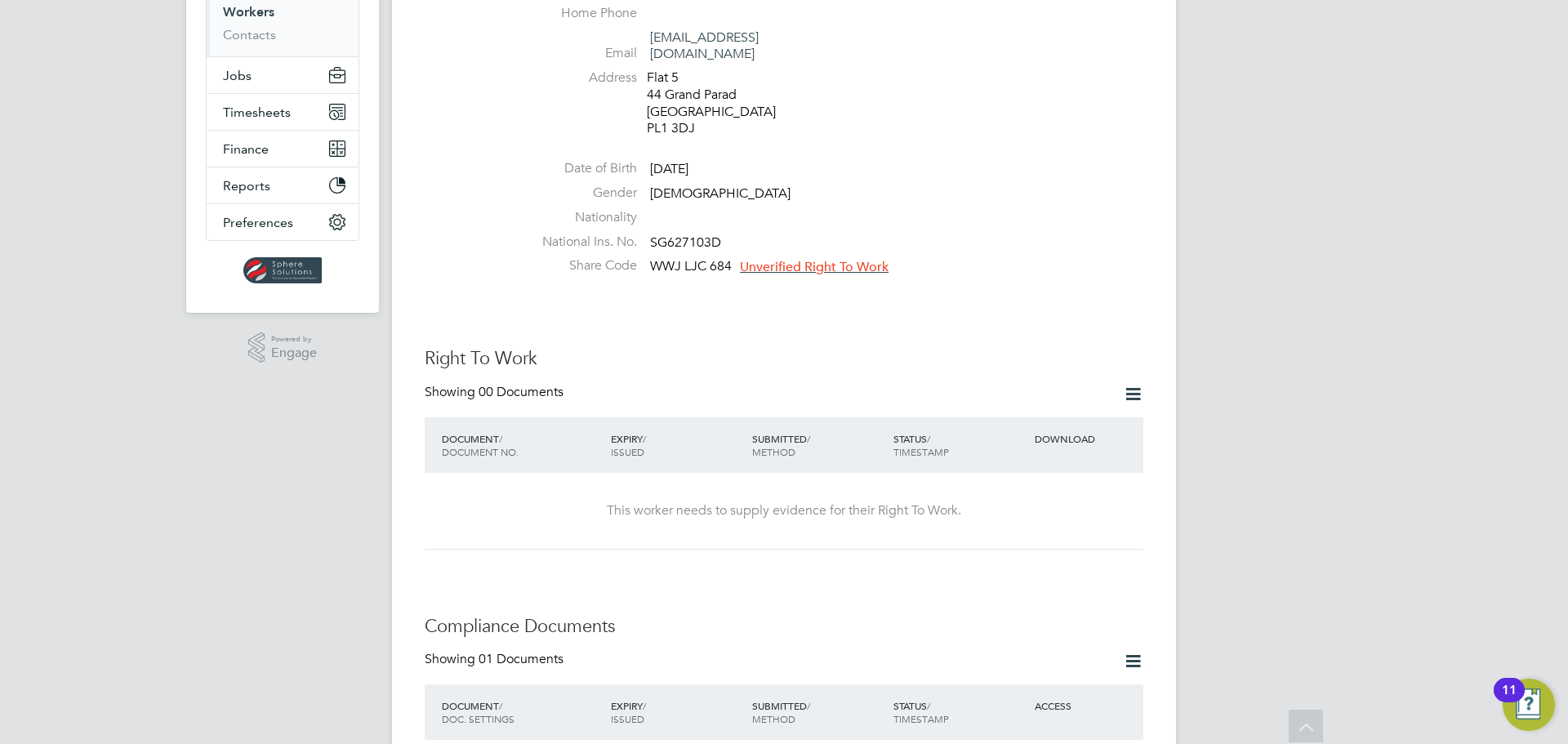
click at [797, 259] on span "Unverified Right To Work" at bounding box center [814, 267] width 149 height 16
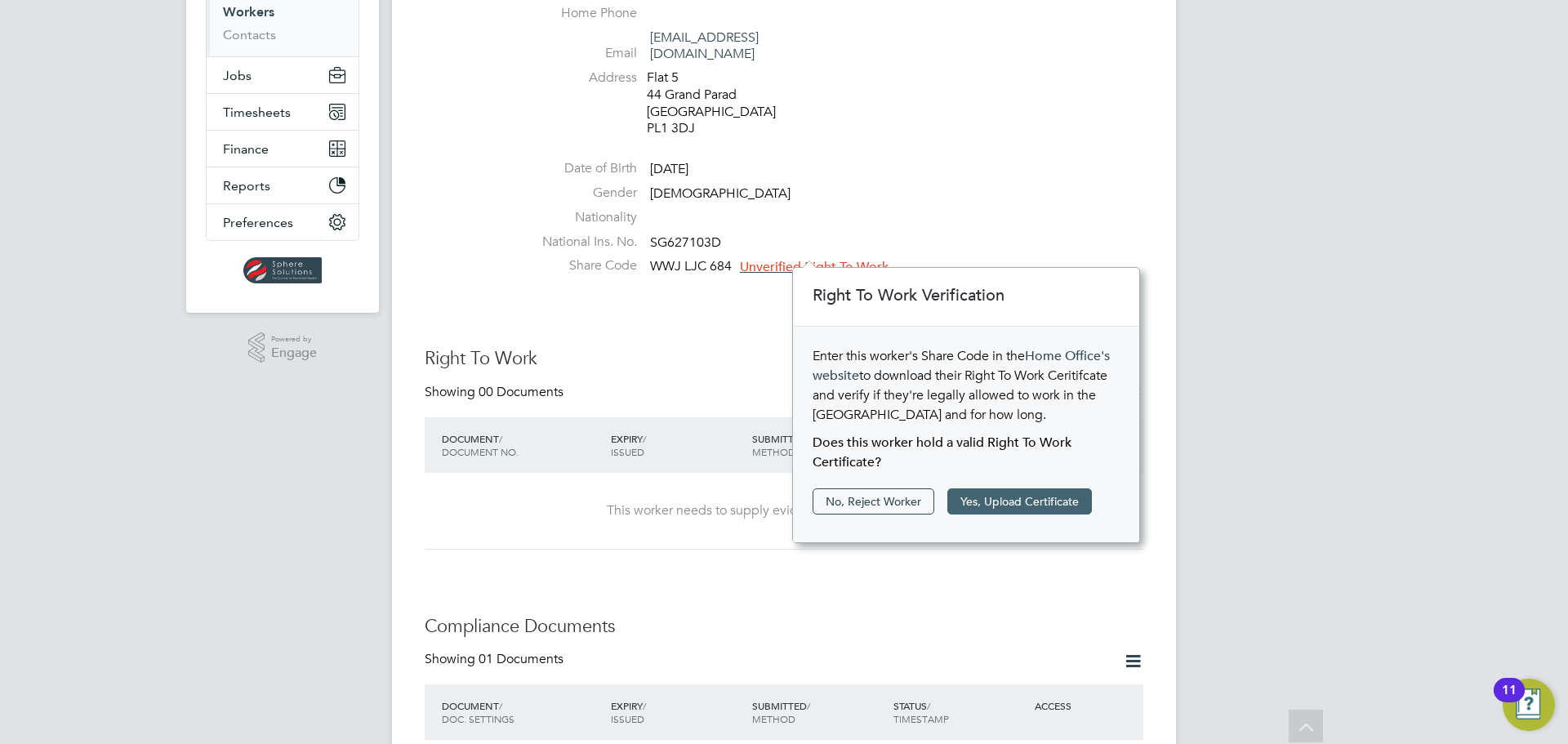
click at [1021, 503] on button "Yes, Upload Certificate" at bounding box center [1019, 501] width 144 height 26
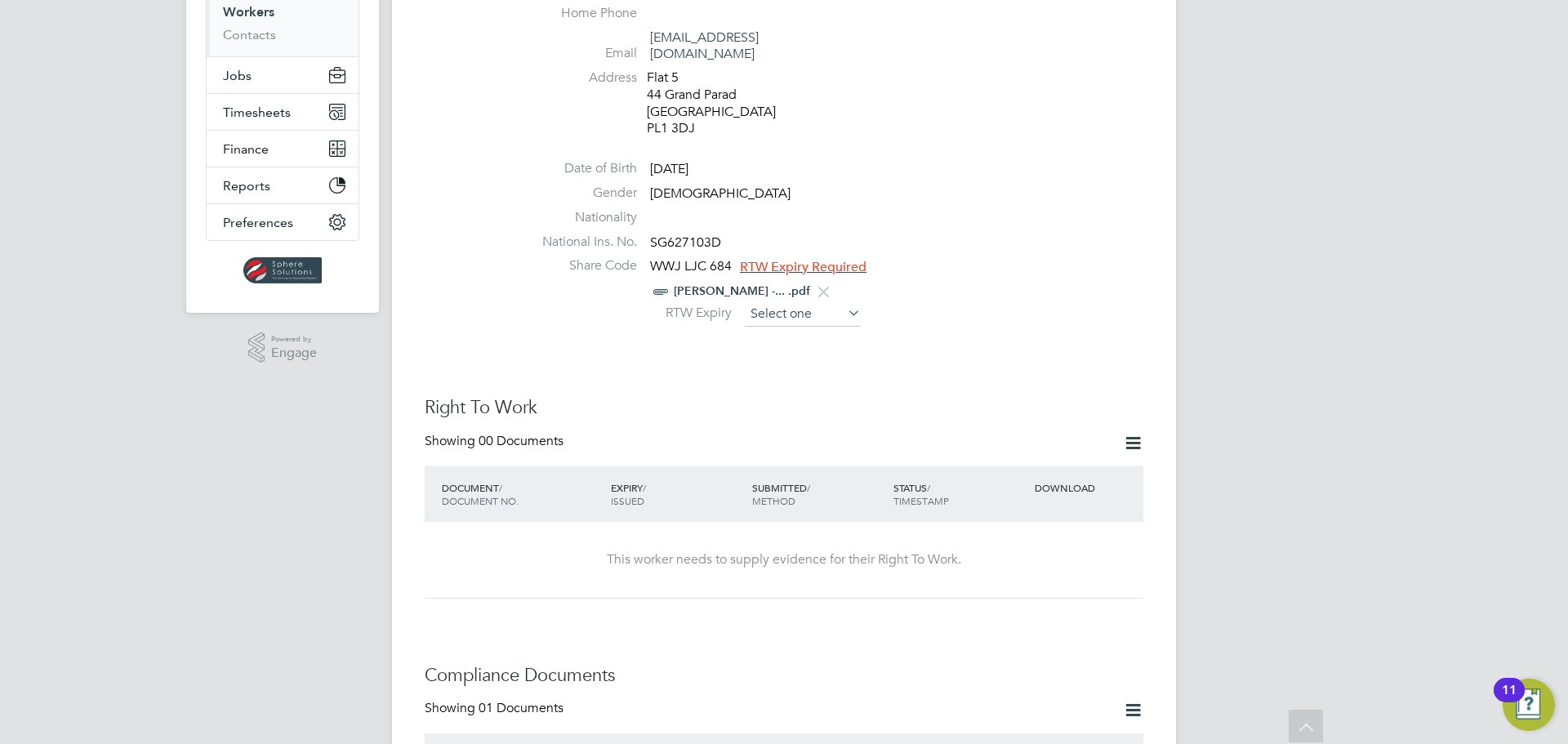
scroll to position [636, 0]
click at [782, 302] on input at bounding box center [803, 314] width 116 height 24
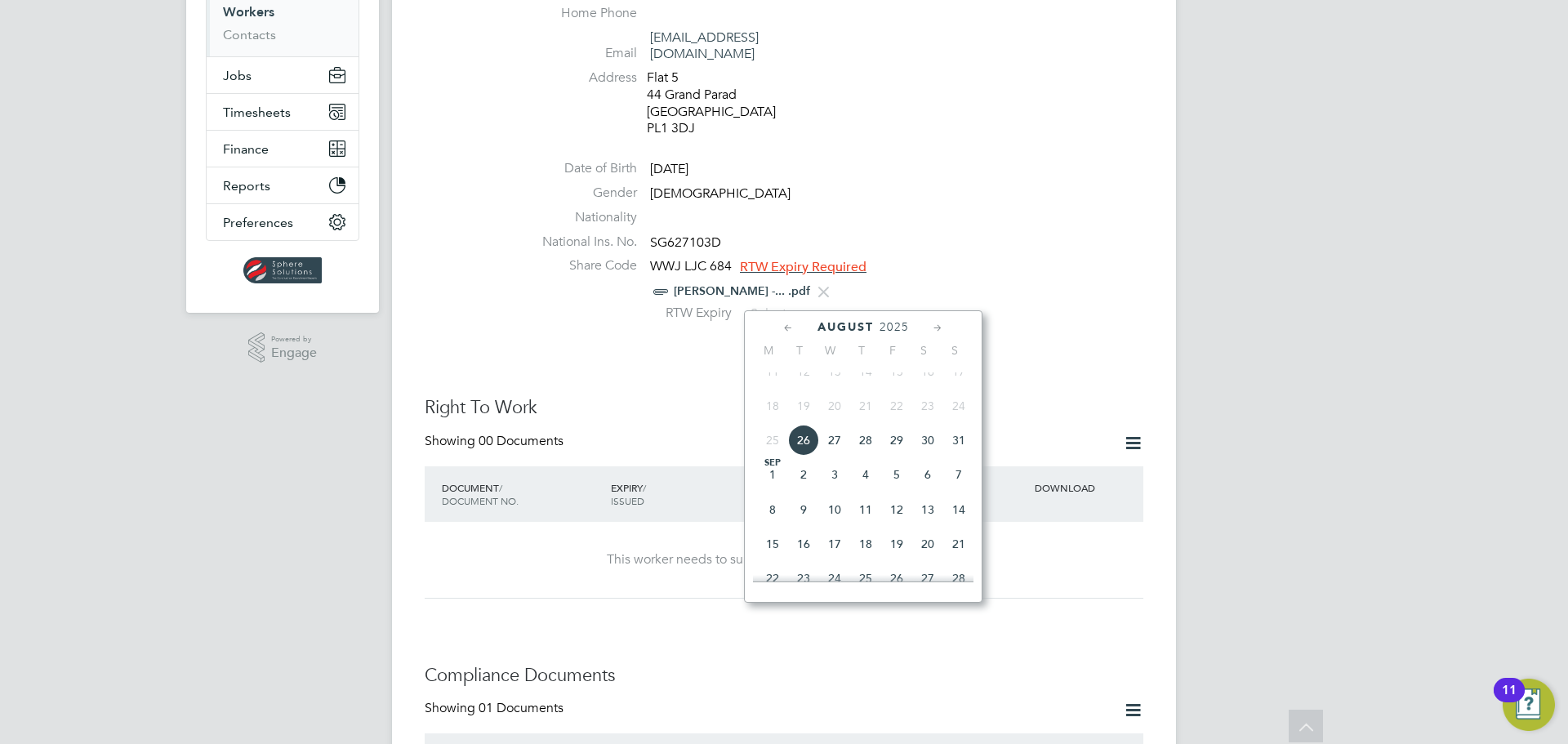
click at [891, 327] on span "2025" at bounding box center [894, 327] width 29 height 14
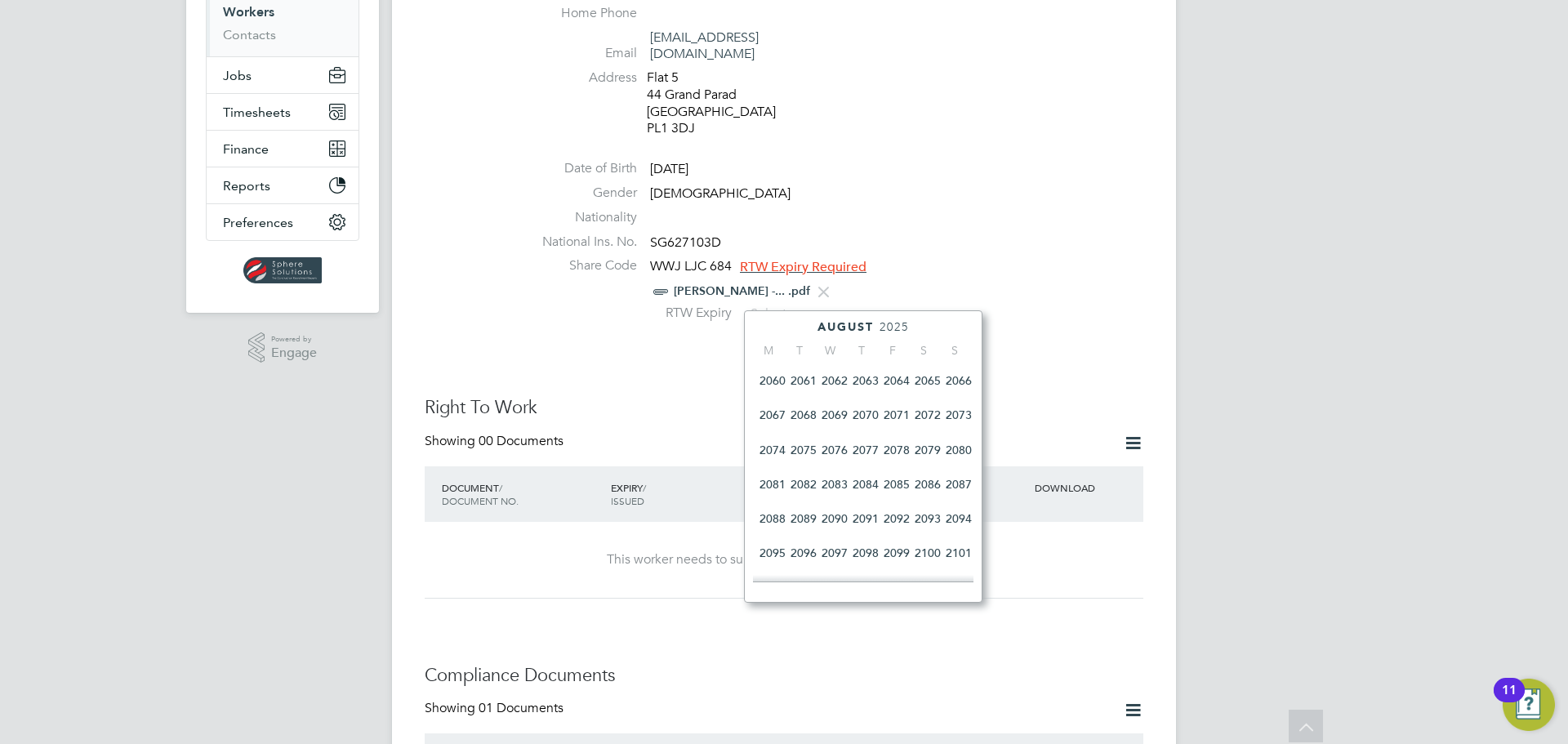
scroll to position [705, 0]
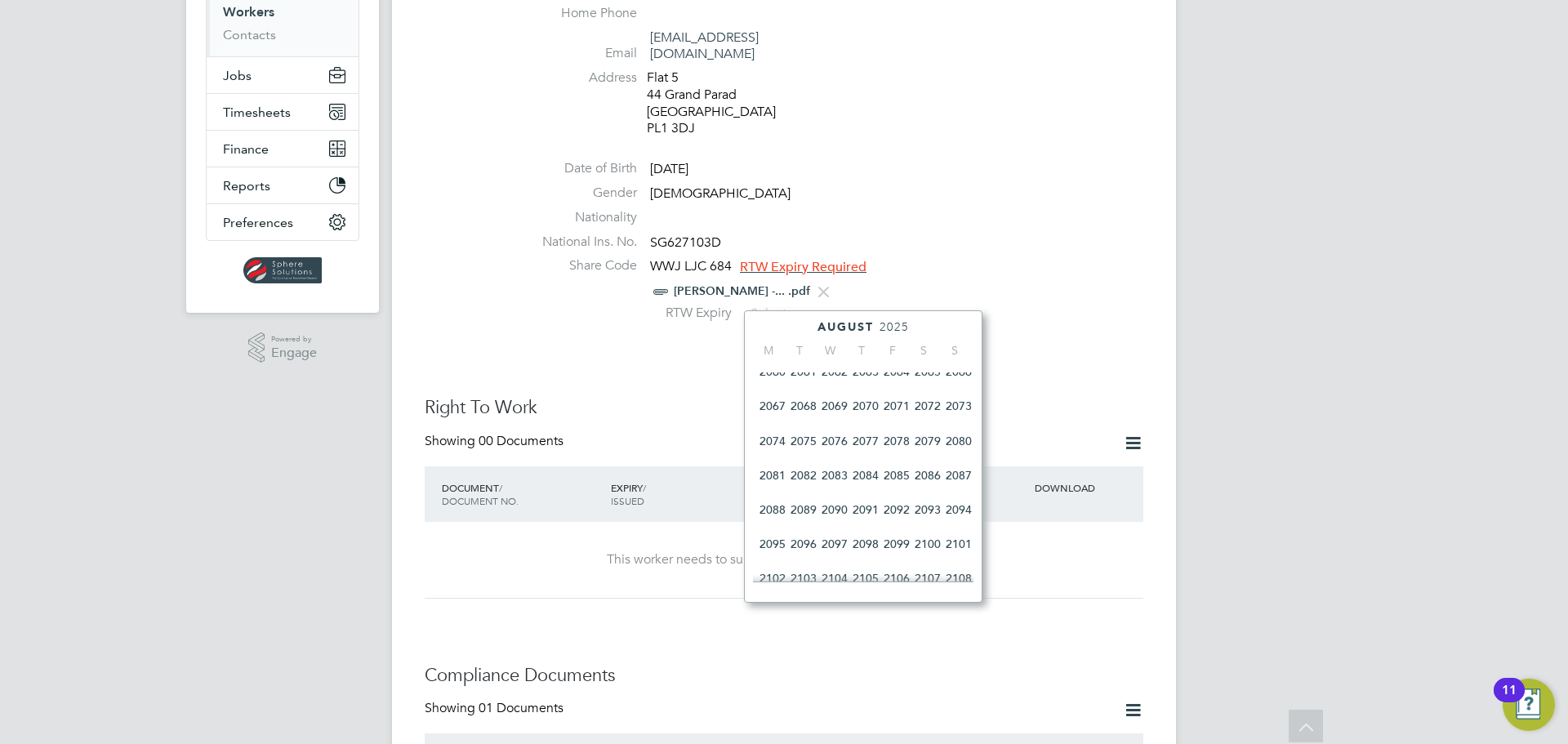
click at [831, 491] on span "2083" at bounding box center [834, 475] width 31 height 31
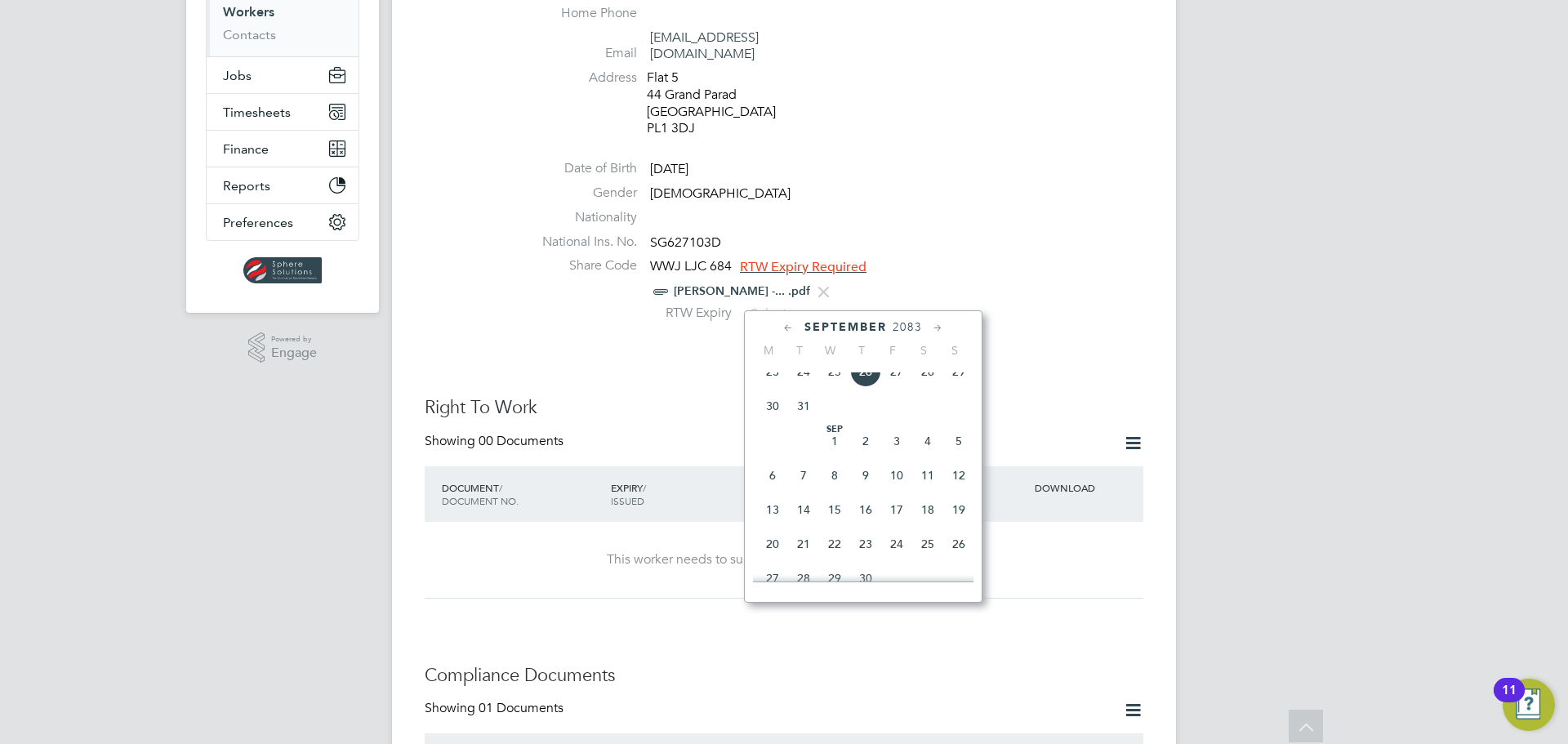
click at [935, 326] on icon at bounding box center [937, 328] width 15 height 18
click at [803, 510] on span "28" at bounding box center [804, 494] width 31 height 31
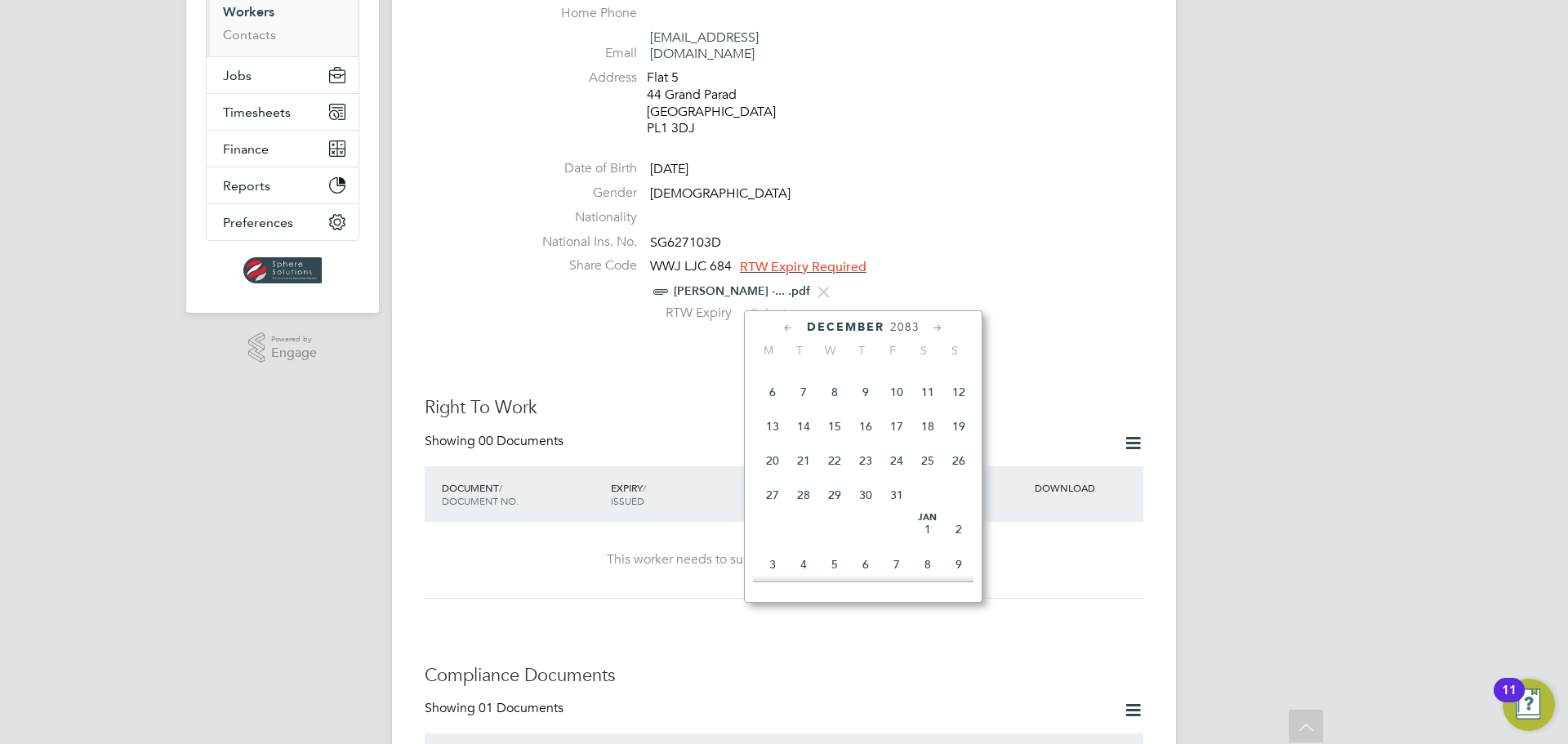
type input "[DATE]"
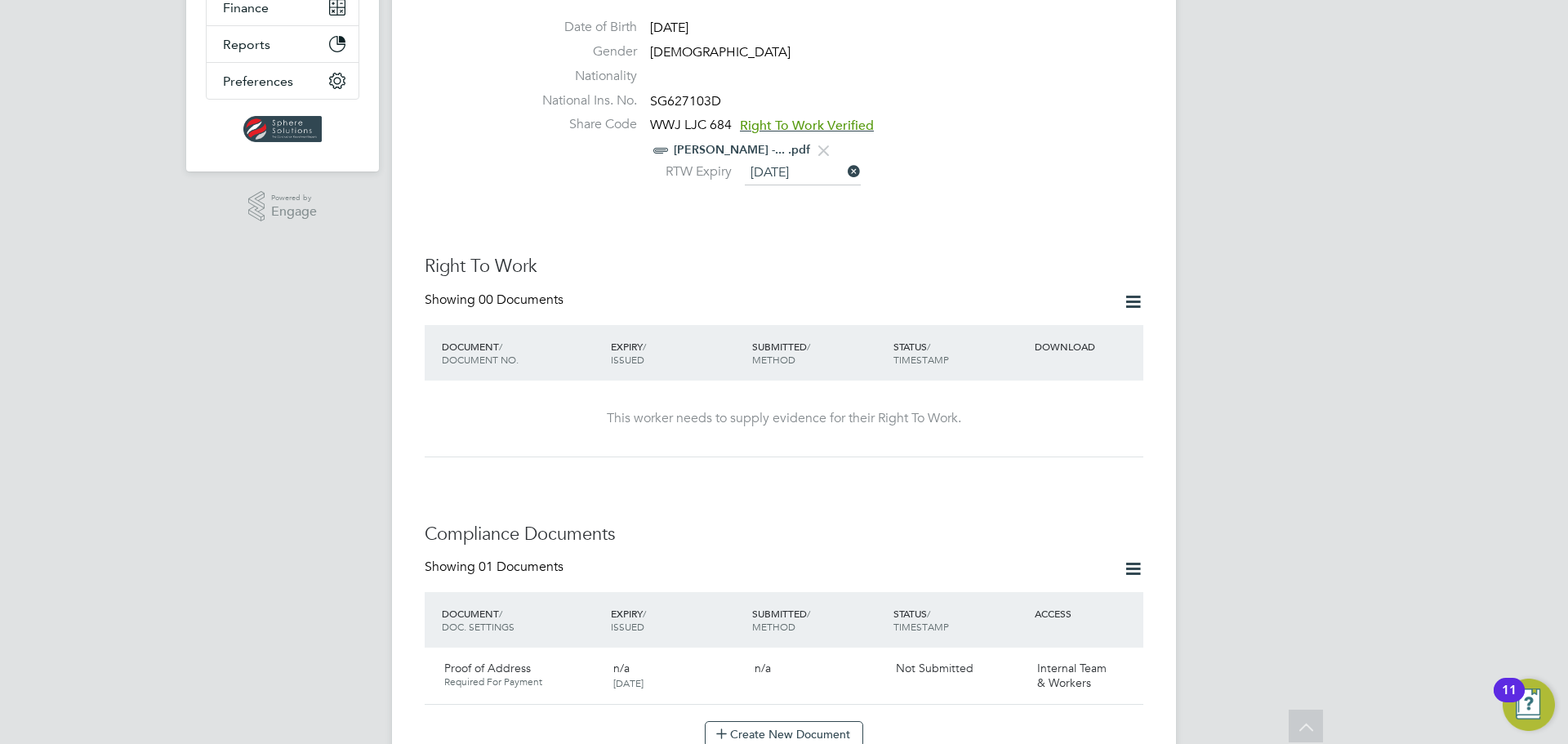
scroll to position [435, 0]
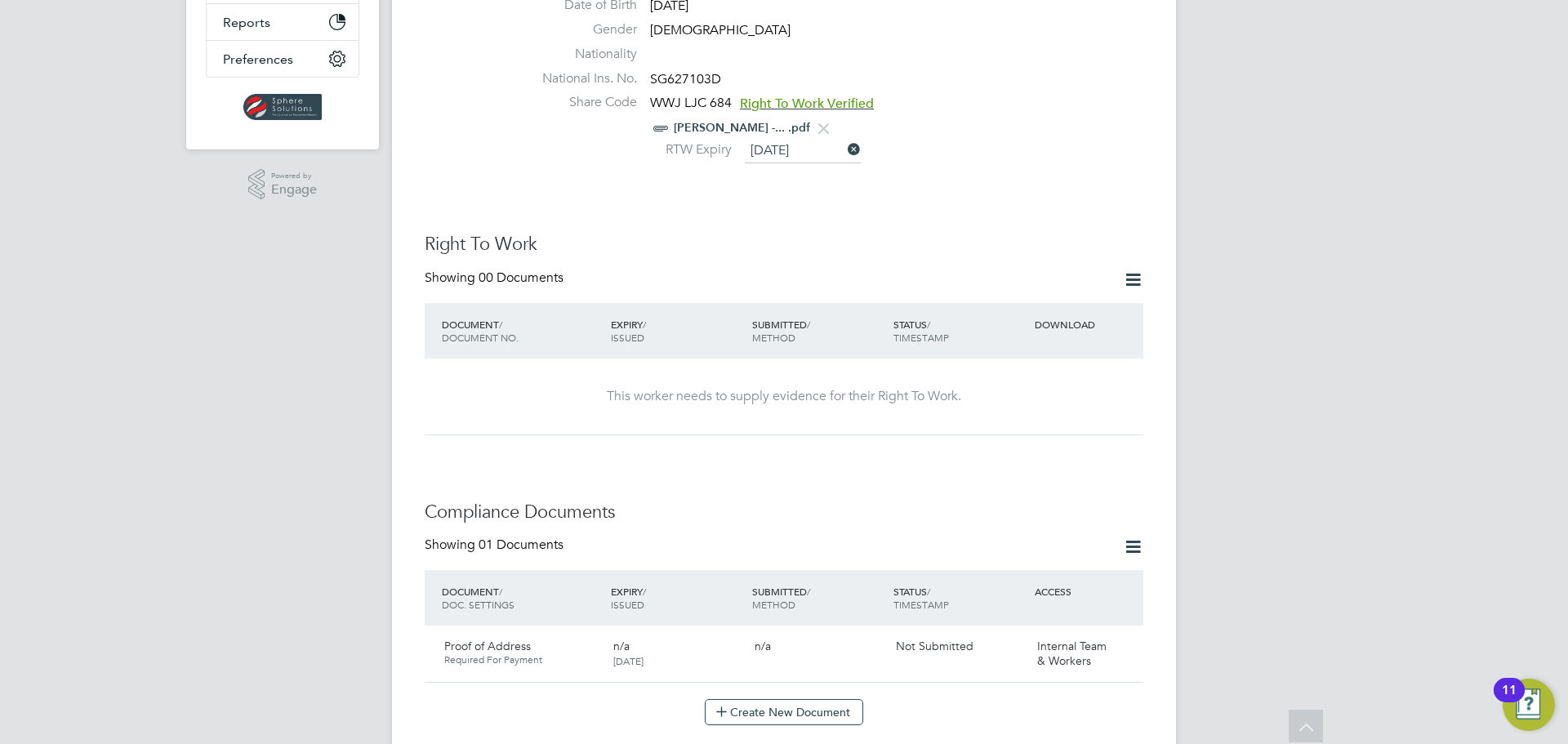
click at [1140, 269] on icon at bounding box center [1133, 279] width 21 height 21
click at [1011, 302] on li "Add Right To Work Document" at bounding box center [1043, 302] width 197 height 23
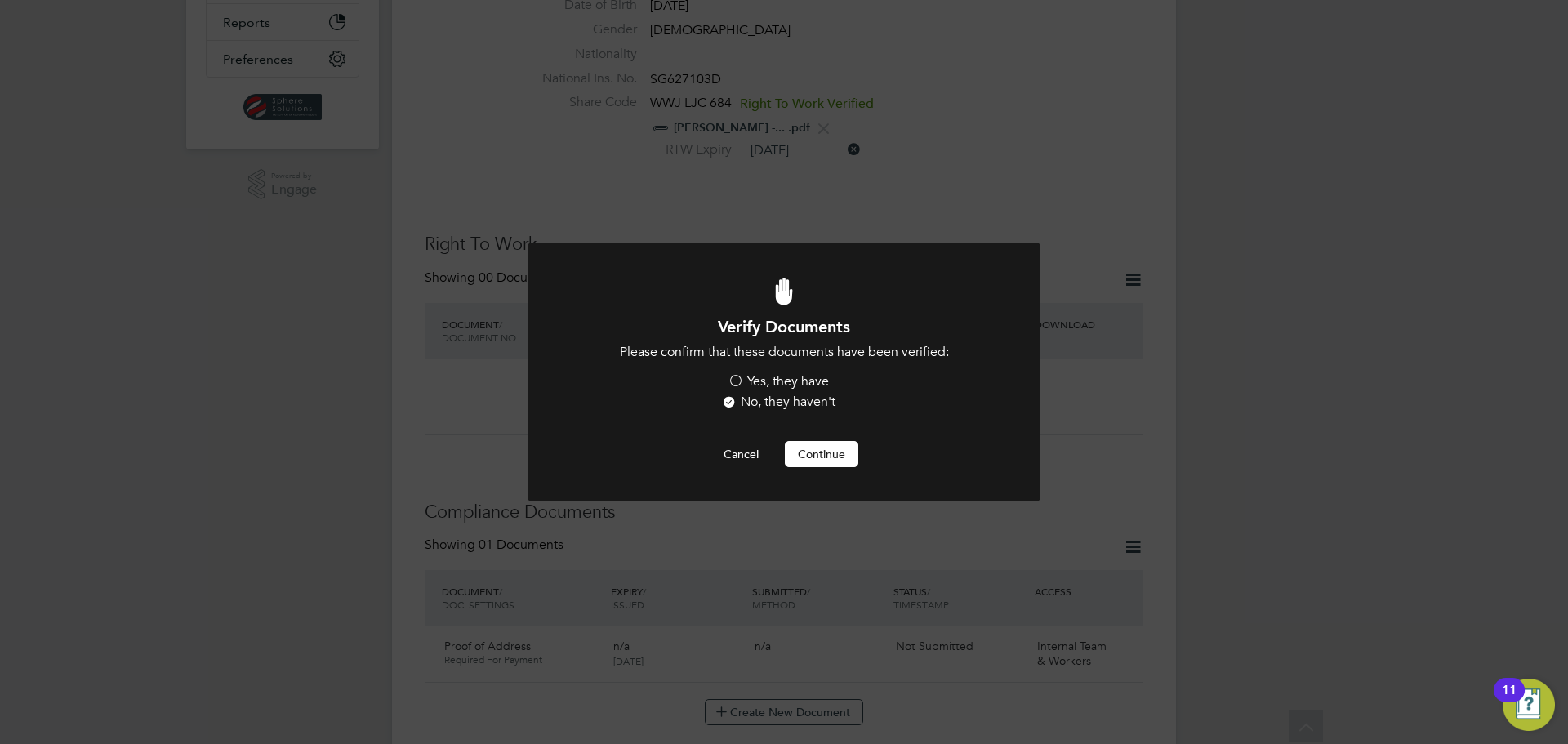
click at [772, 382] on label "Yes, they have" at bounding box center [779, 381] width 102 height 17
click at [0, 0] on input "Yes, they have" at bounding box center [0, 0] width 0 height 0
click at [828, 460] on button "Continue" at bounding box center [821, 453] width 73 height 26
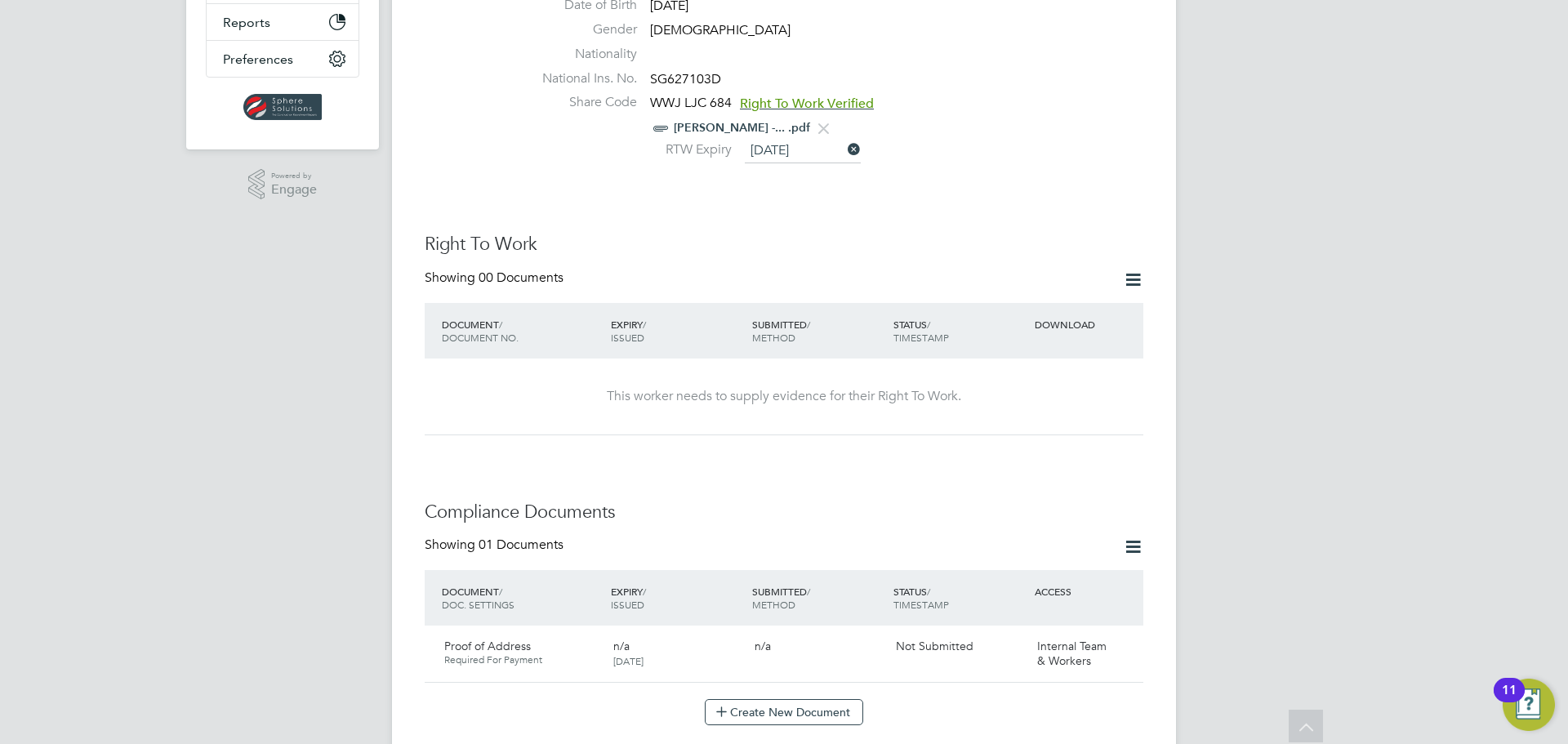
click at [1128, 269] on icon at bounding box center [1133, 279] width 21 height 21
click at [1312, 189] on div "ST Selin Thomas Notifications Applications: Current page: Network Team Members …" at bounding box center [784, 616] width 1568 height 2103
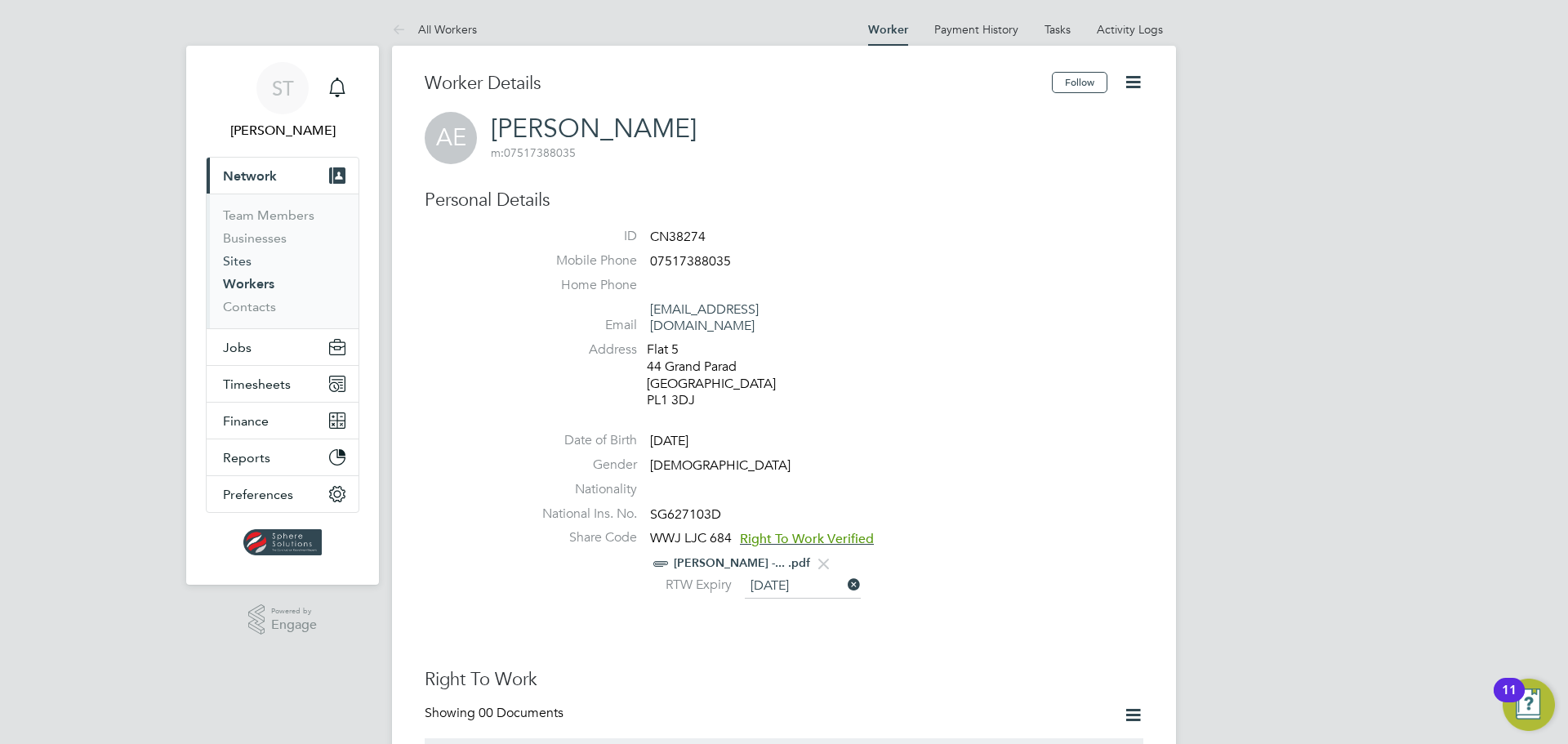
click at [239, 260] on link "Sites" at bounding box center [237, 260] width 29 height 15
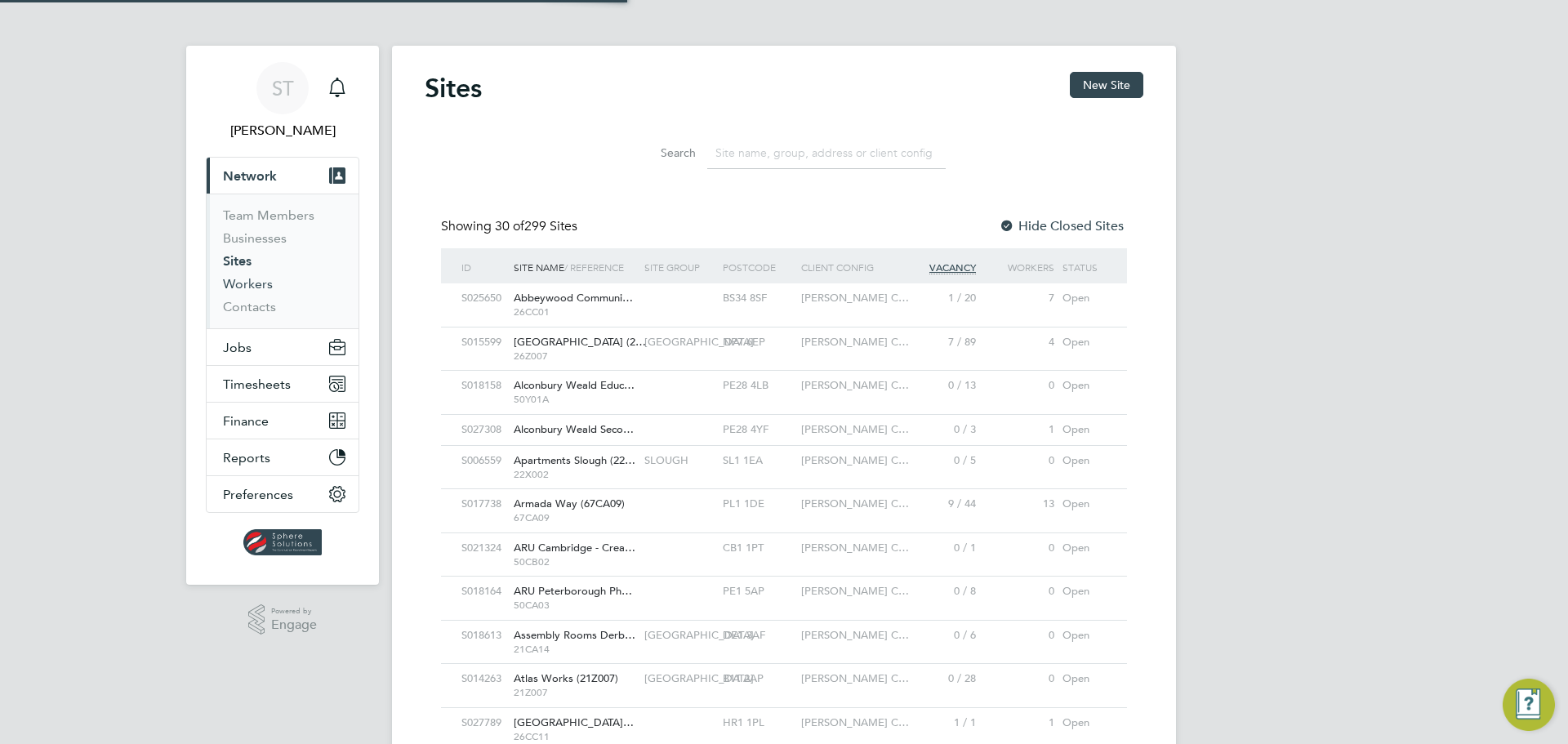
click at [255, 284] on link "Workers" at bounding box center [248, 283] width 50 height 15
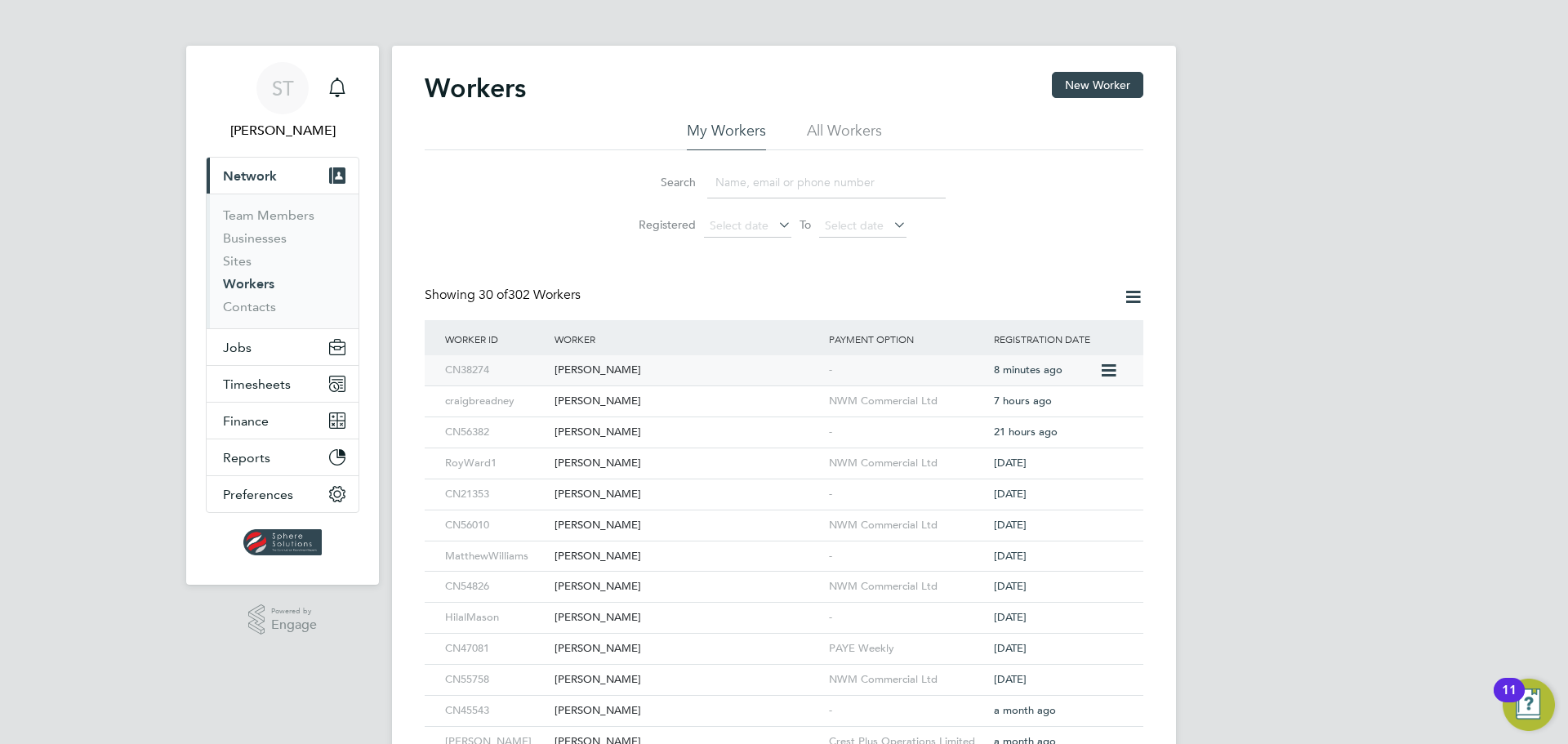
click at [731, 370] on div "[PERSON_NAME]" at bounding box center [688, 370] width 275 height 30
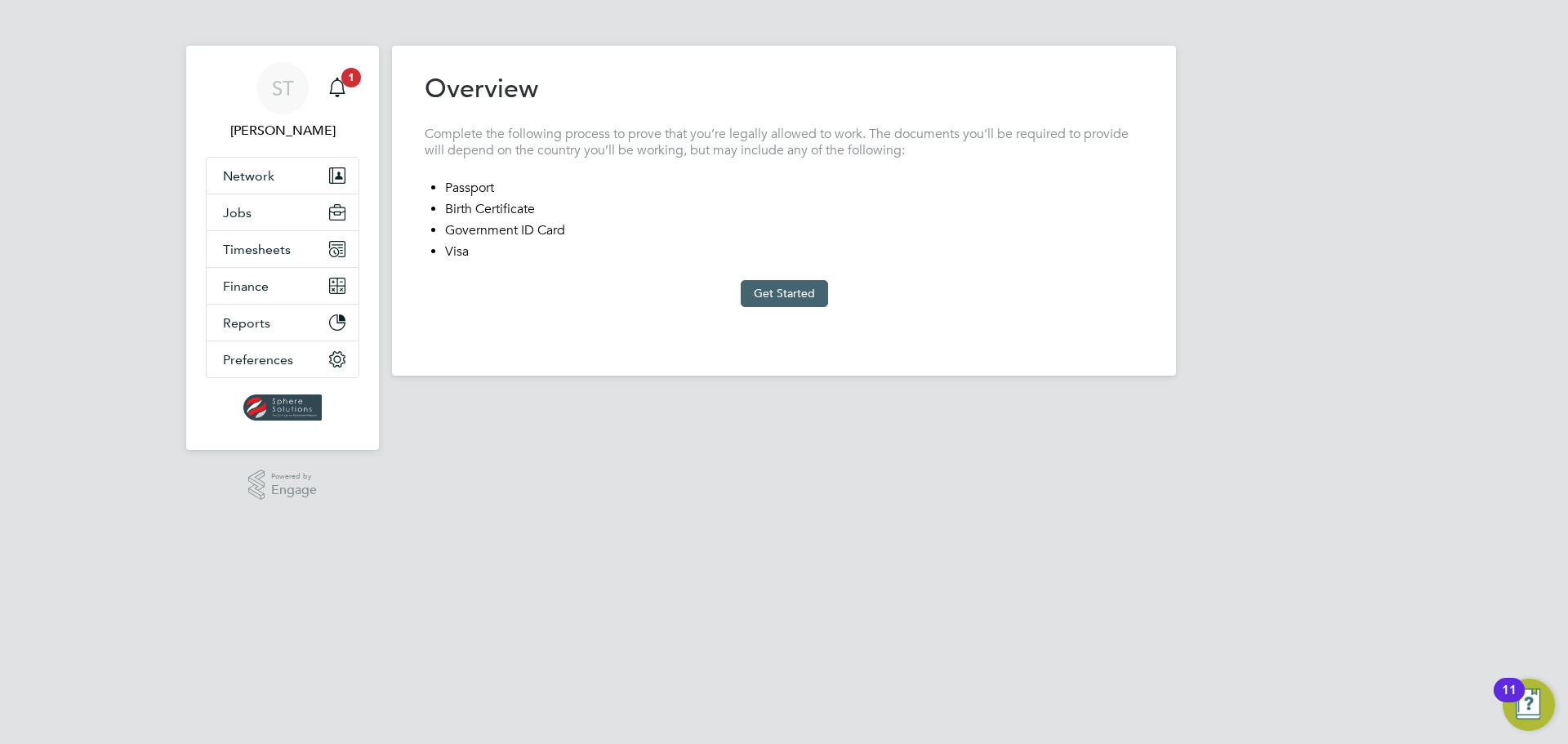
click at [803, 294] on button "Get Started" at bounding box center [785, 293] width 87 height 26
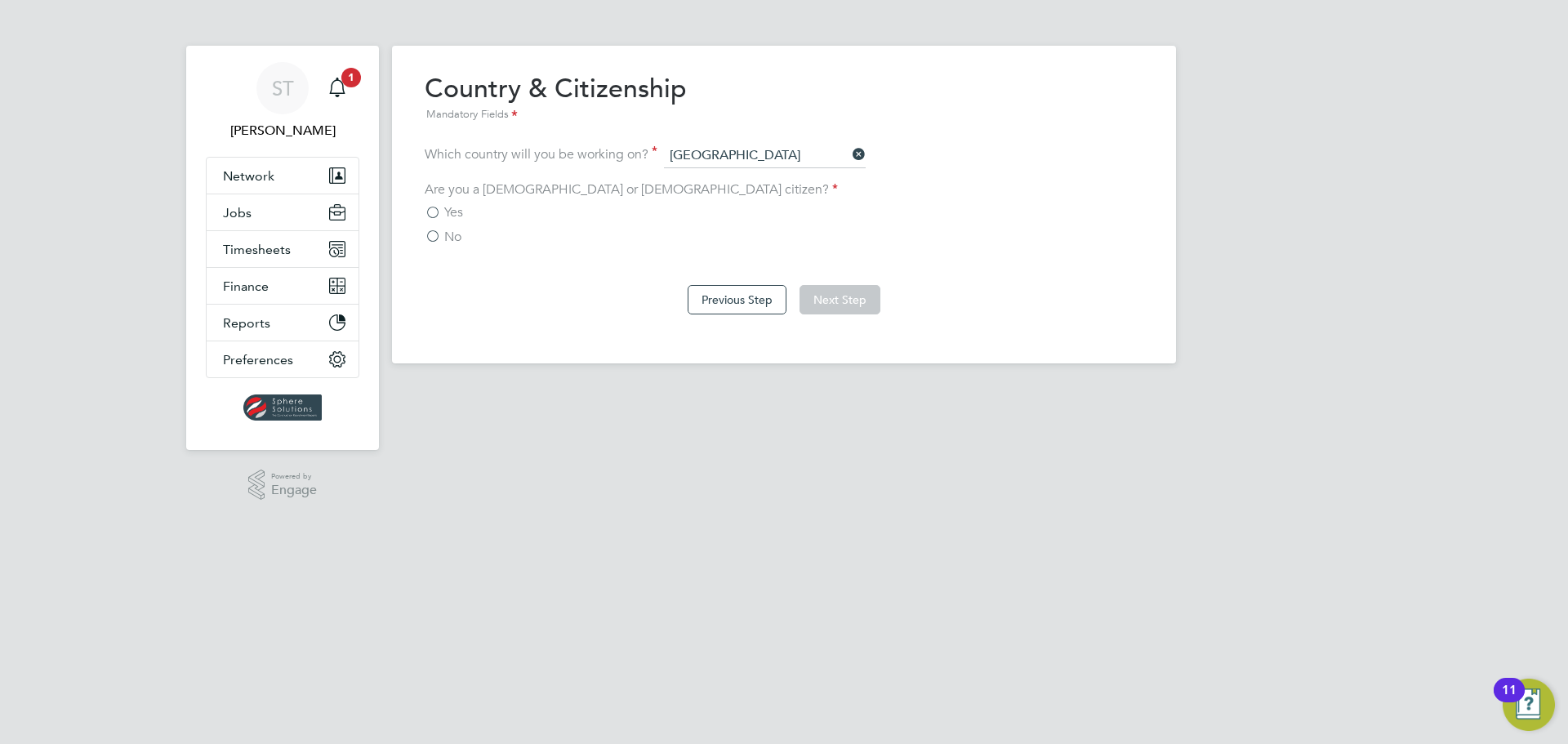
click at [432, 237] on label "No" at bounding box center [442, 236] width 37 height 16
click at [0, 0] on input "No" at bounding box center [0, 0] width 0 height 0
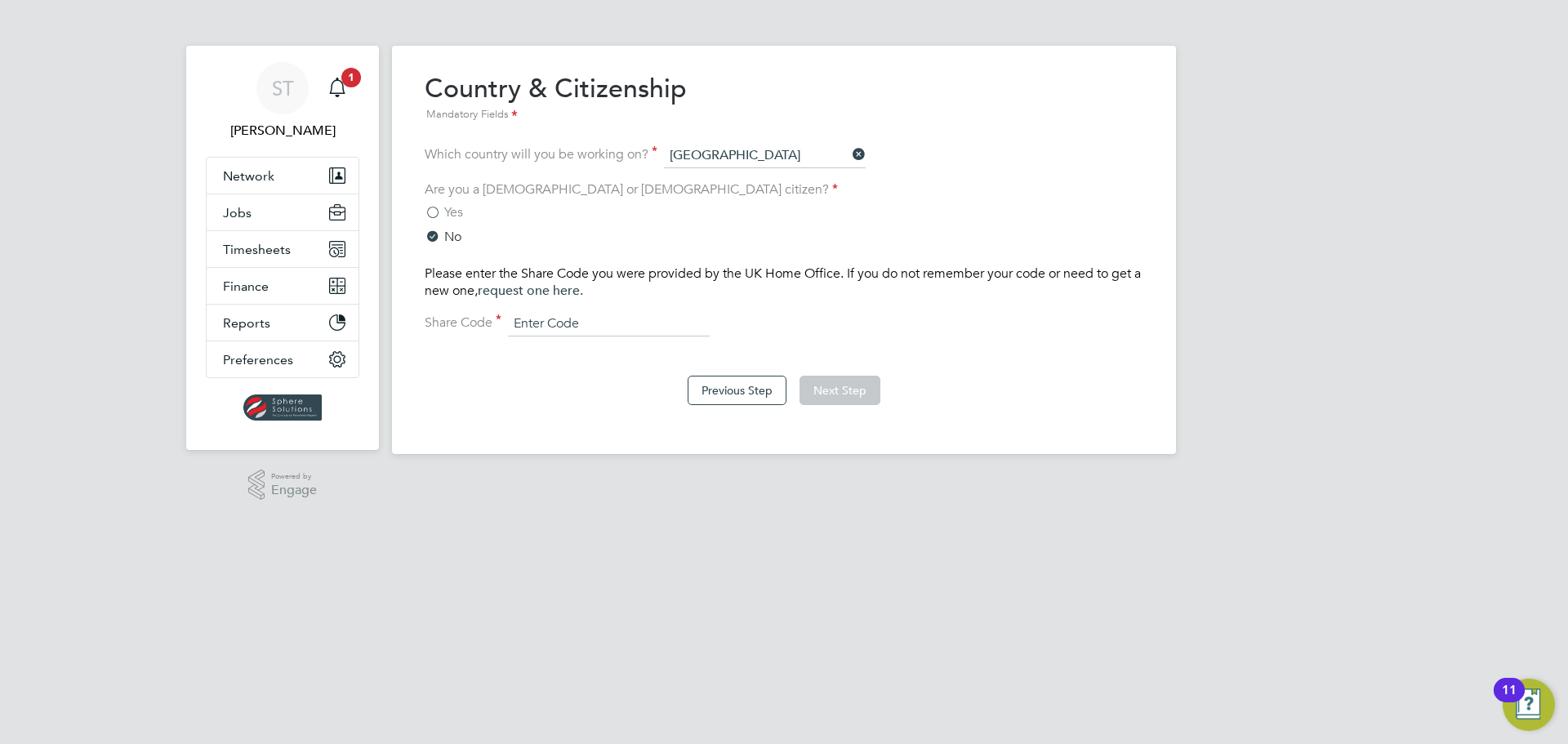
click at [591, 327] on input at bounding box center [609, 324] width 202 height 24
paste input "WWJ LJC 684"
type input "WWJ LJC 684"
click at [869, 393] on button "Next Step" at bounding box center [839, 390] width 81 height 29
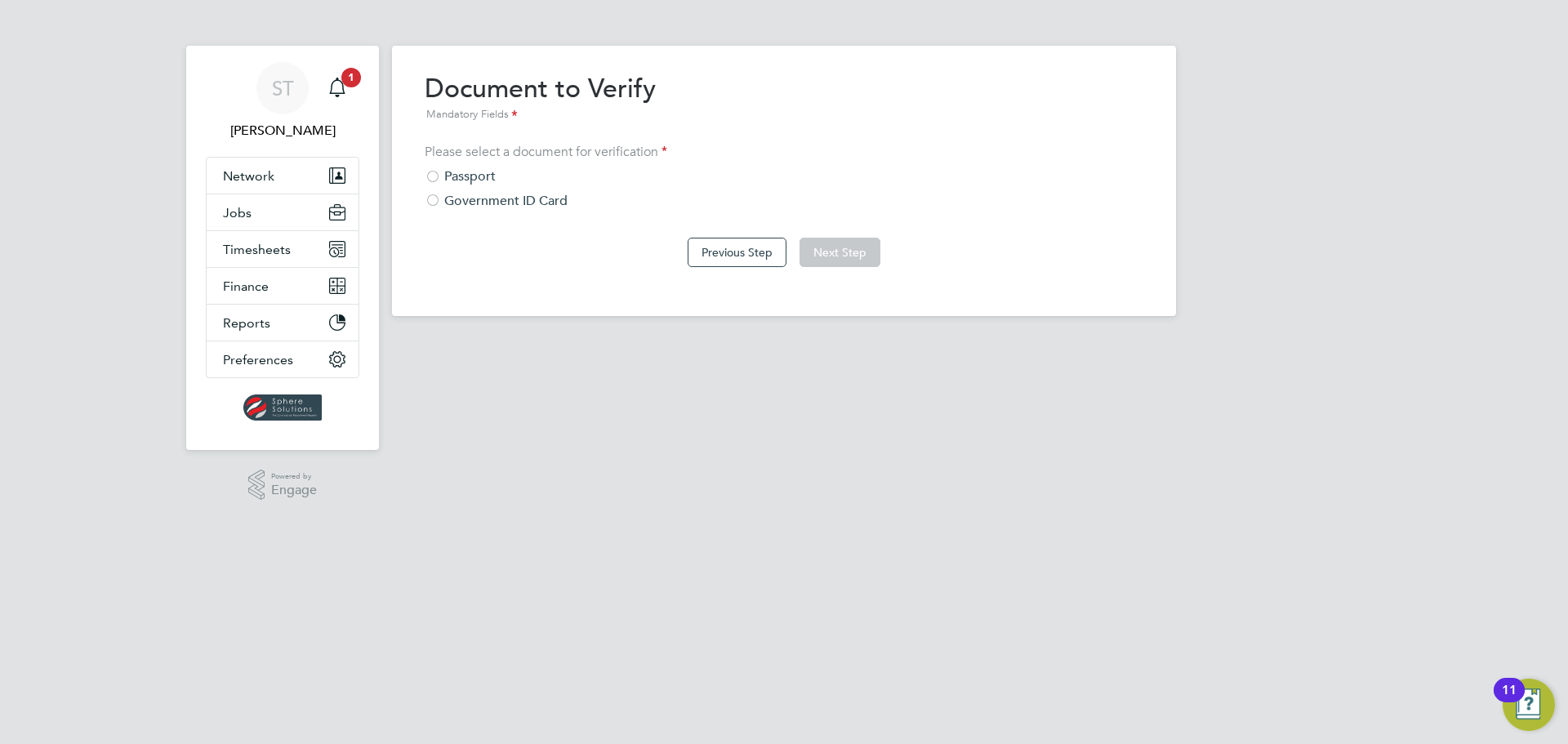
click at [441, 203] on div "Government ID Card" at bounding box center [784, 201] width 719 height 17
click at [837, 250] on button "Next Step" at bounding box center [839, 252] width 81 height 29
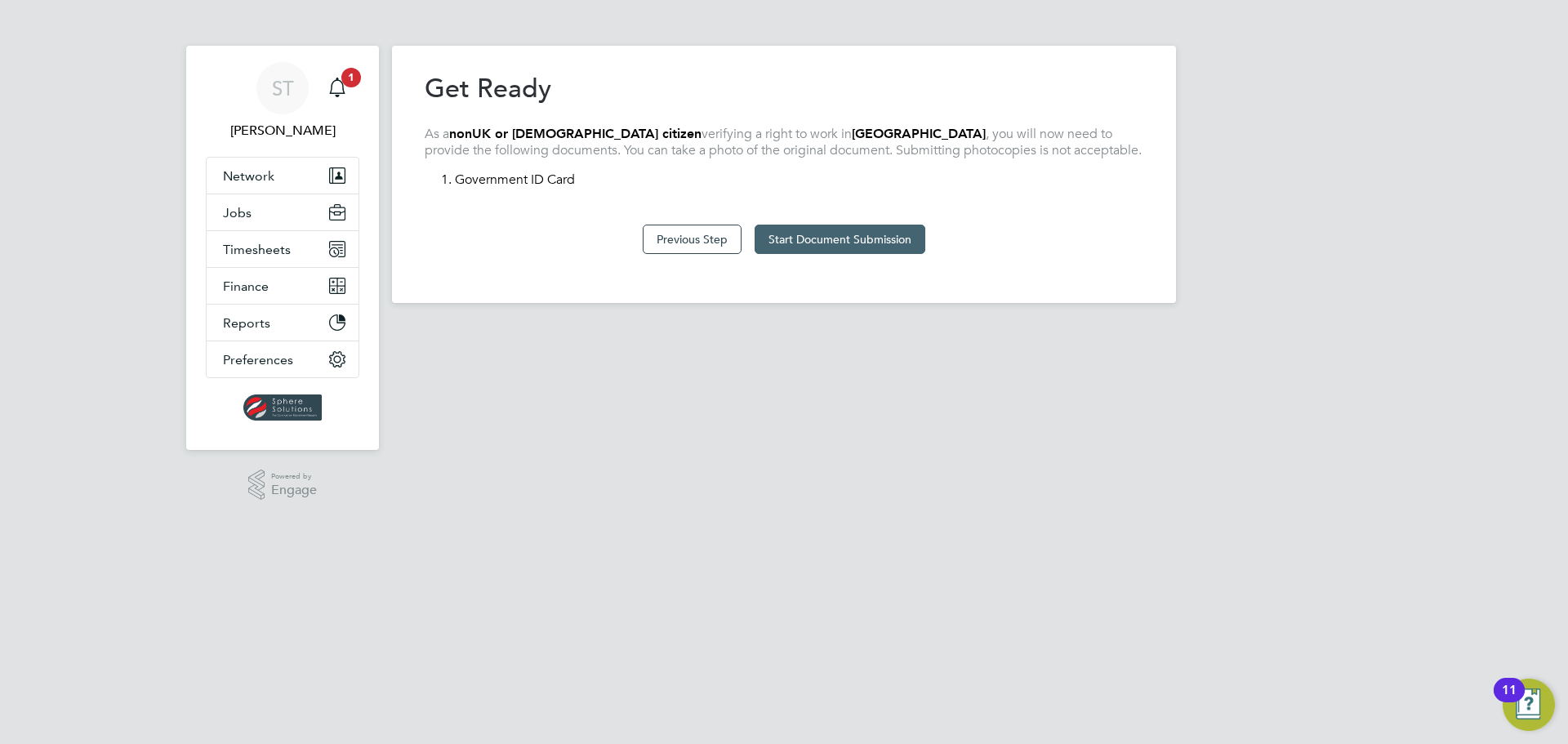
click at [834, 237] on button "Start Document Submission" at bounding box center [839, 239] width 170 height 29
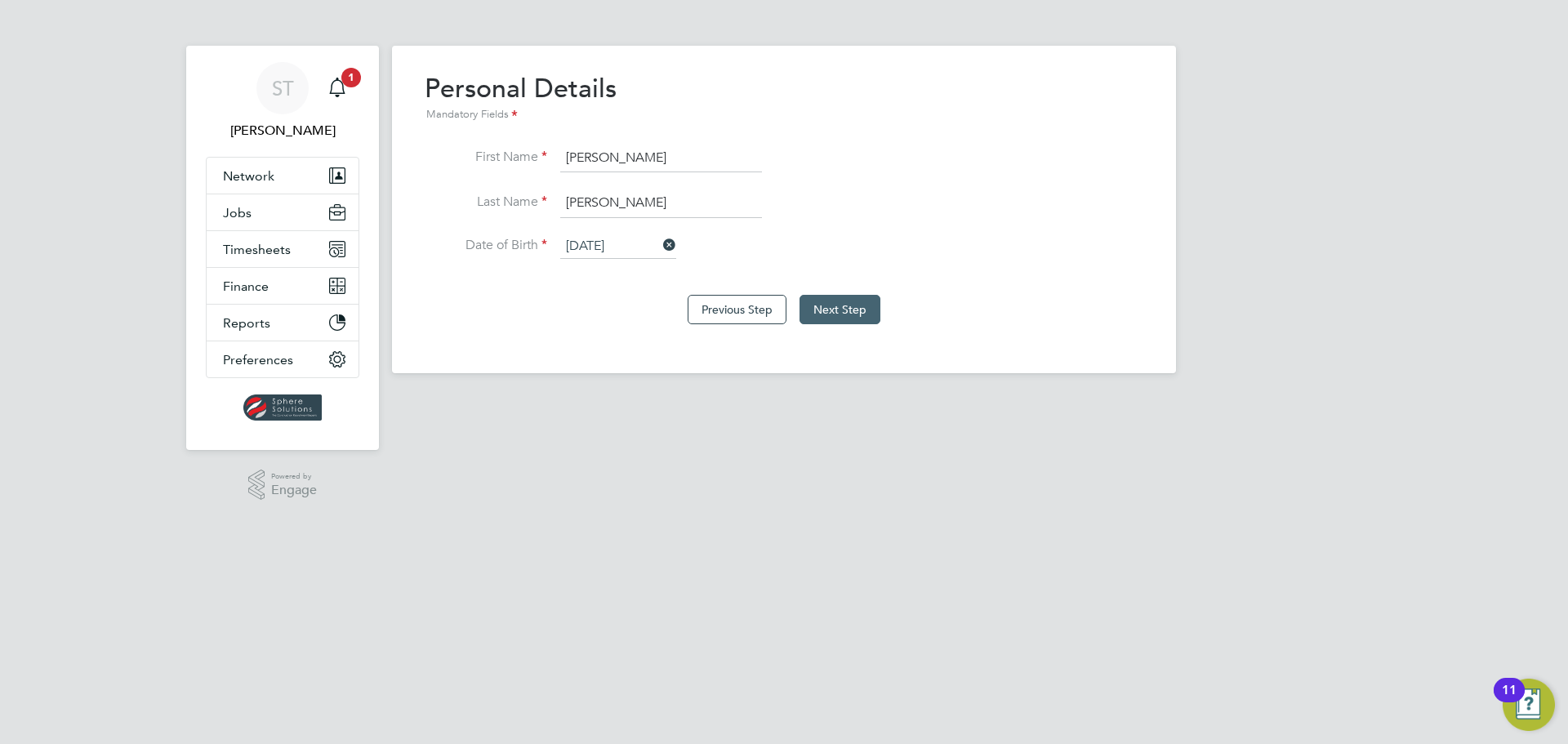
click at [841, 310] on button "Next Step" at bounding box center [839, 310] width 81 height 29
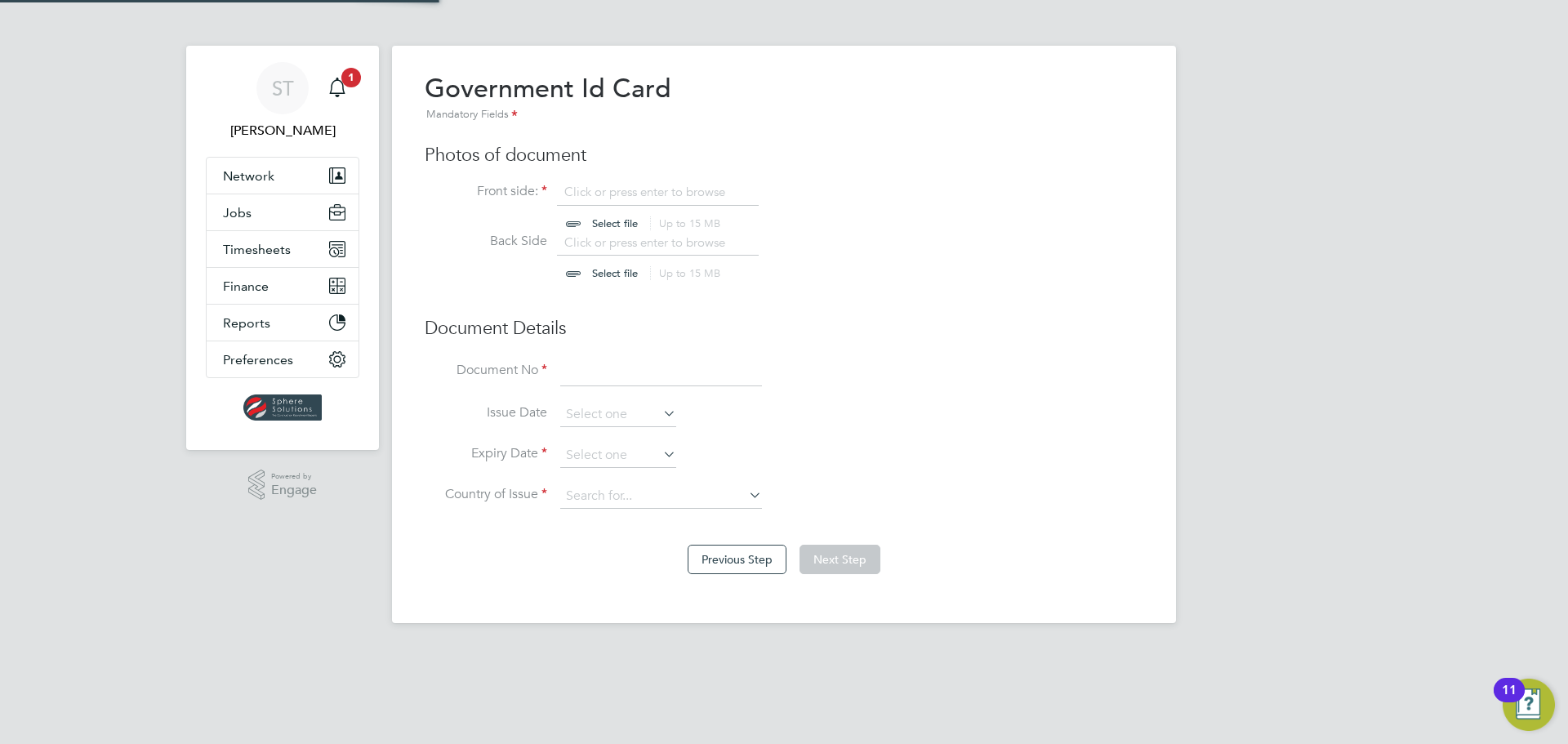
scroll to position [22, 202]
click at [606, 227] on input "file" at bounding box center [631, 208] width 257 height 49
type input "C:\fakepath\Adrian Eljaszewicz - Polish ID card (front).jpg"
click at [604, 274] on input "file" at bounding box center [631, 259] width 257 height 49
type input "C:\fakepath\Adrian Eljaszewicz - Polish ID card (back).jpg"
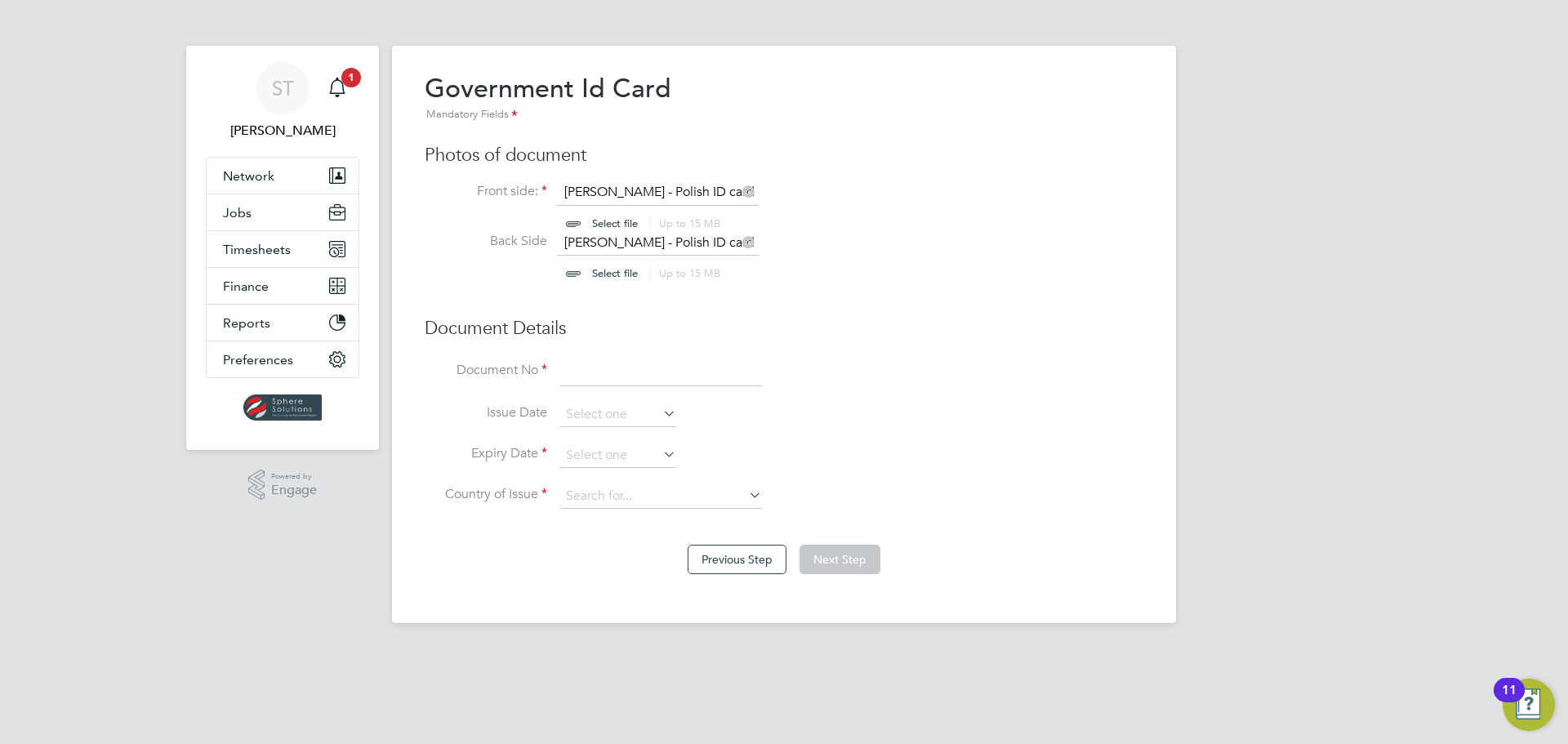
click at [586, 368] on input at bounding box center [661, 371] width 202 height 29
click at [607, 380] on input at bounding box center [661, 371] width 202 height 29
type input "CBJ955850"
click at [609, 422] on input at bounding box center [618, 414] width 116 height 24
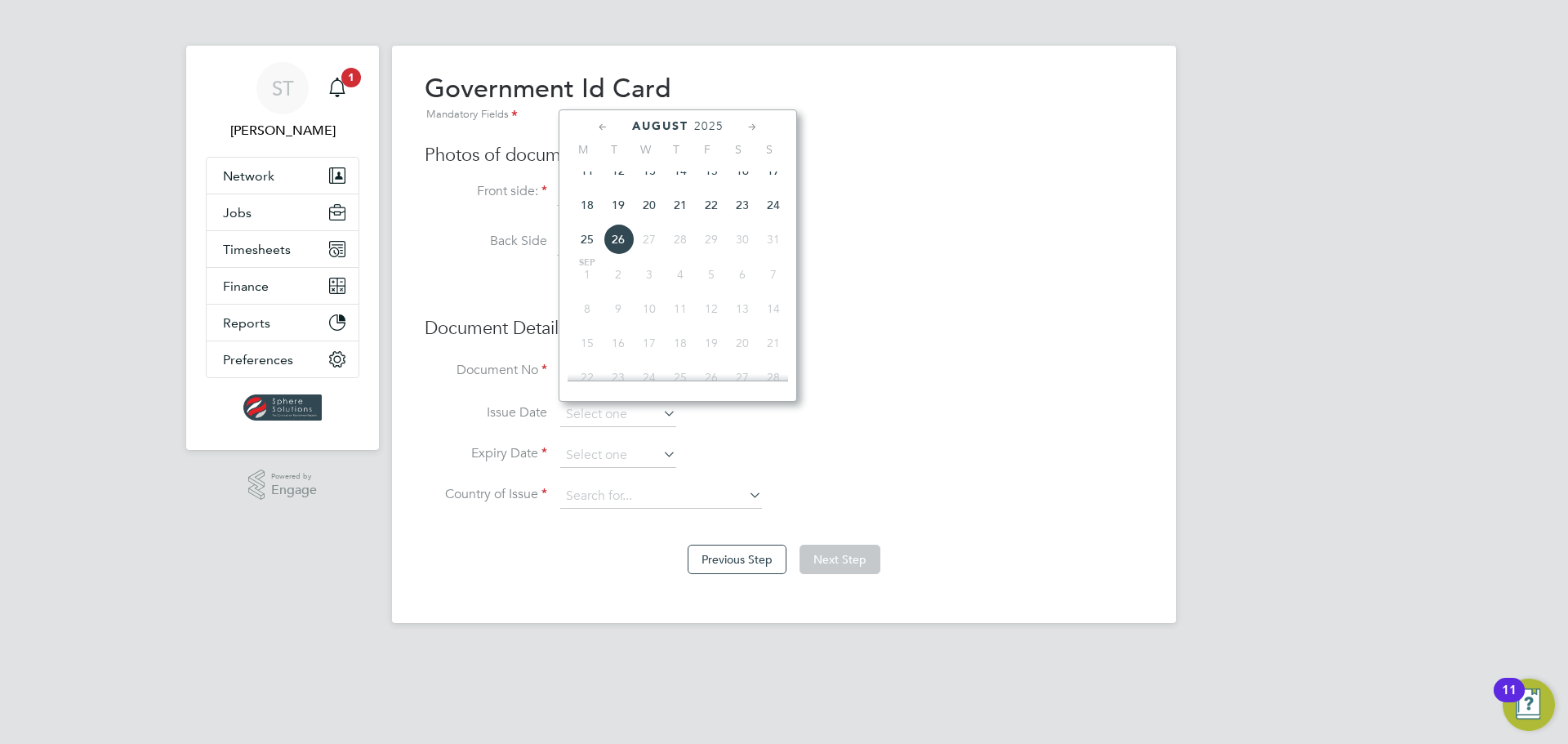
click at [706, 126] on span "2025" at bounding box center [708, 127] width 29 height 14
click at [700, 211] on span "2015" at bounding box center [711, 202] width 31 height 31
click at [751, 125] on icon at bounding box center [752, 128] width 15 height 18
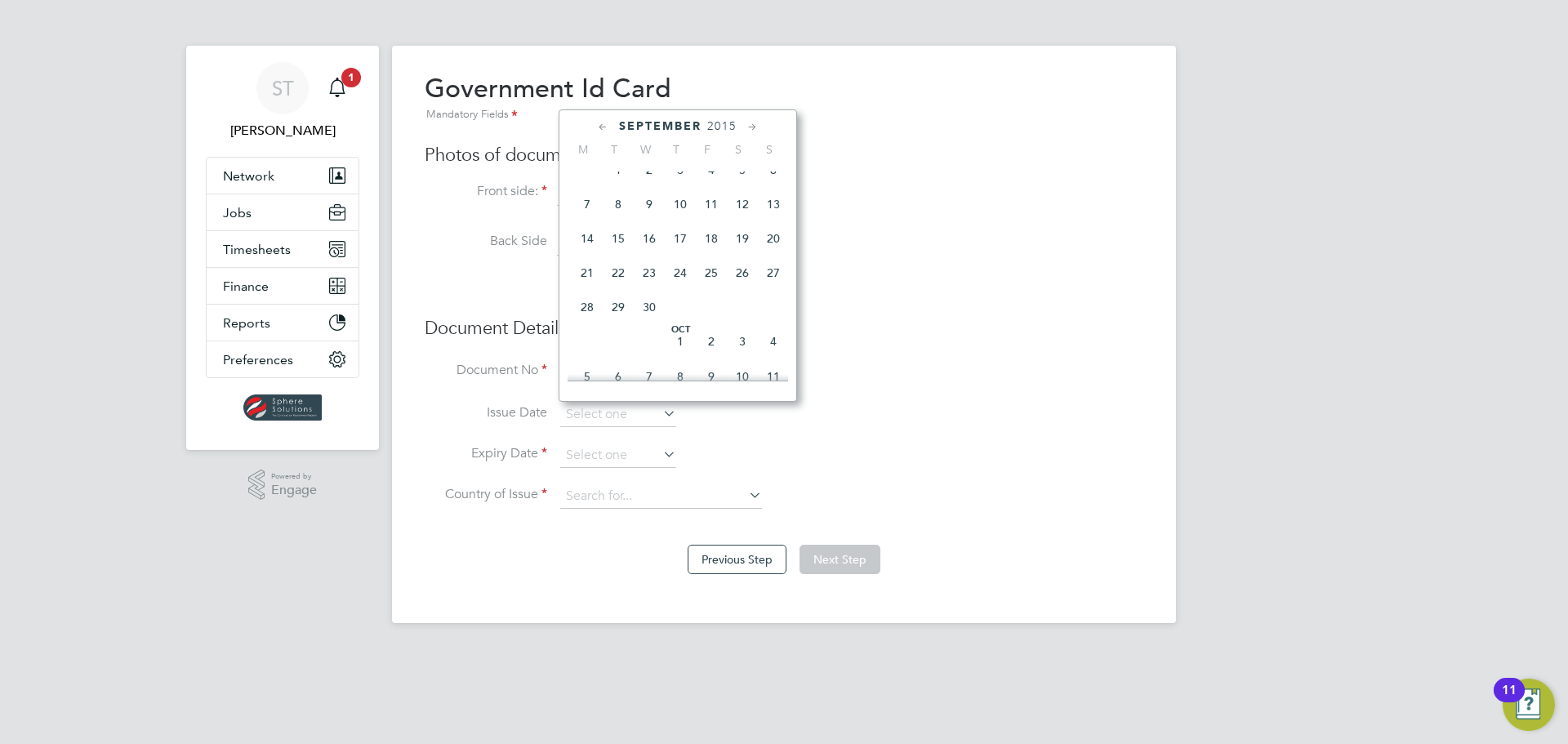
click at [751, 125] on icon at bounding box center [752, 128] width 15 height 18
click at [712, 280] on span "20" at bounding box center [711, 264] width 31 height 31
type input "[DATE]"
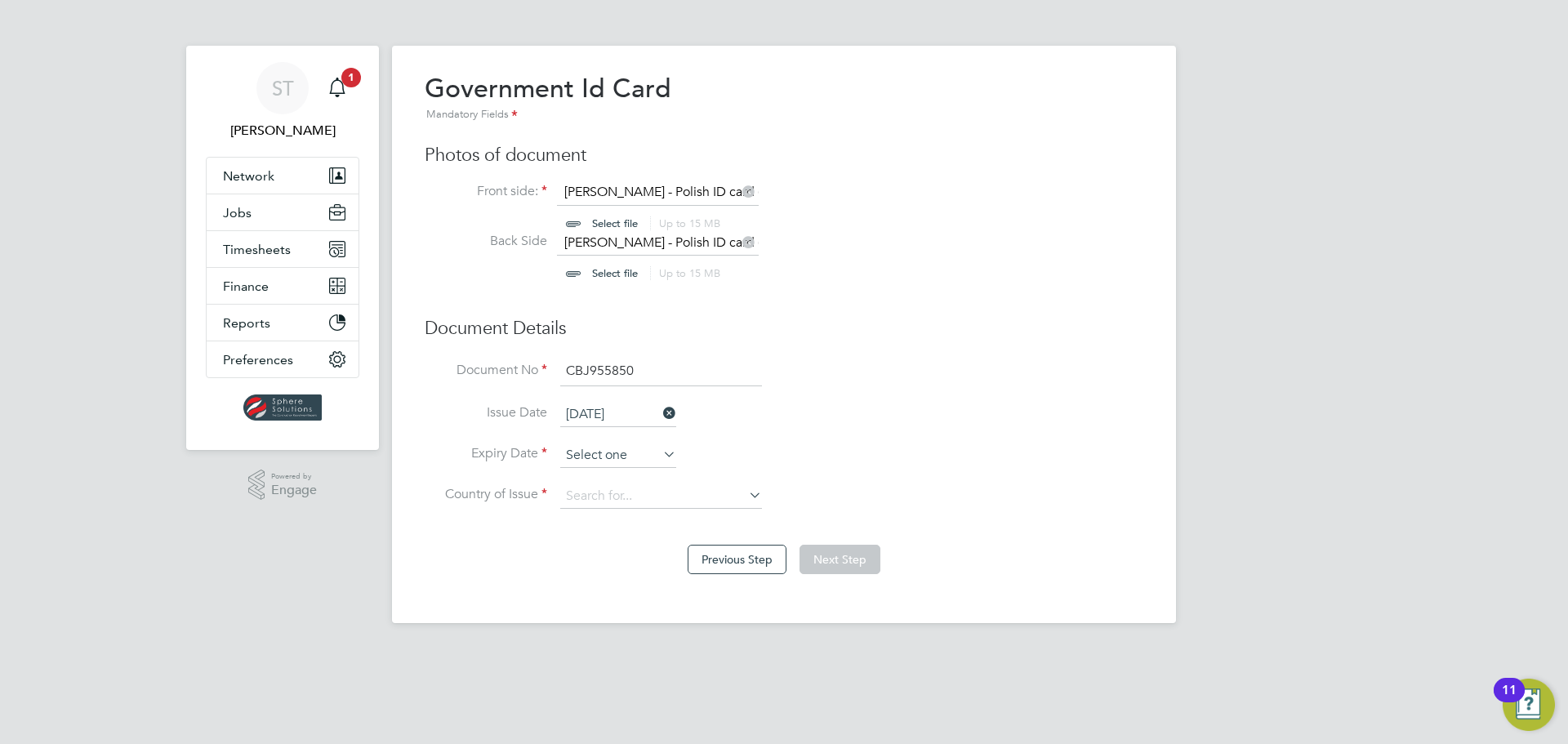
click at [642, 459] on input at bounding box center [618, 455] width 116 height 24
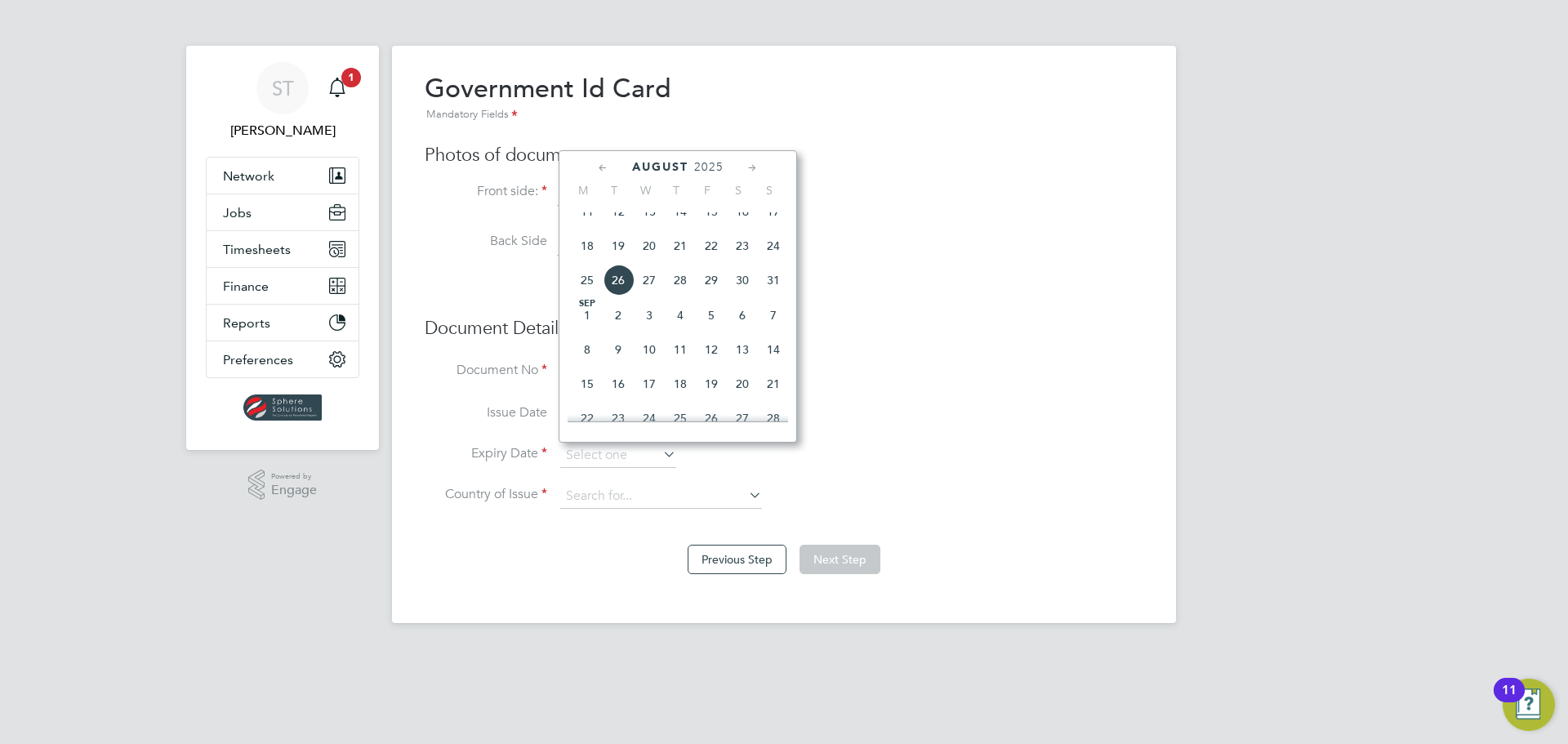
click at [760, 168] on icon at bounding box center [752, 169] width 15 height 18
click at [760, 166] on icon at bounding box center [752, 169] width 15 height 18
click at [677, 321] on span "20" at bounding box center [680, 305] width 31 height 31
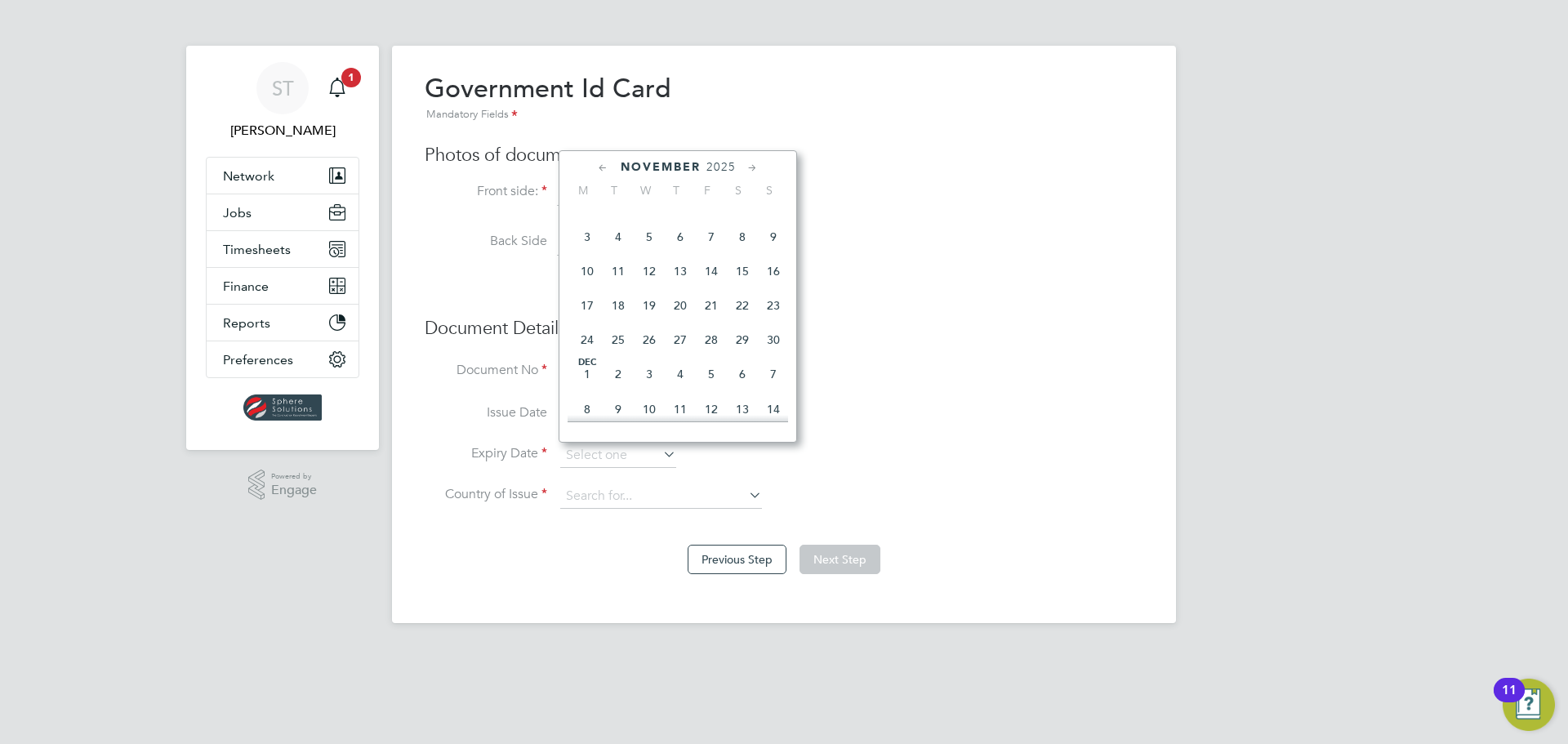
type input "[DATE]"
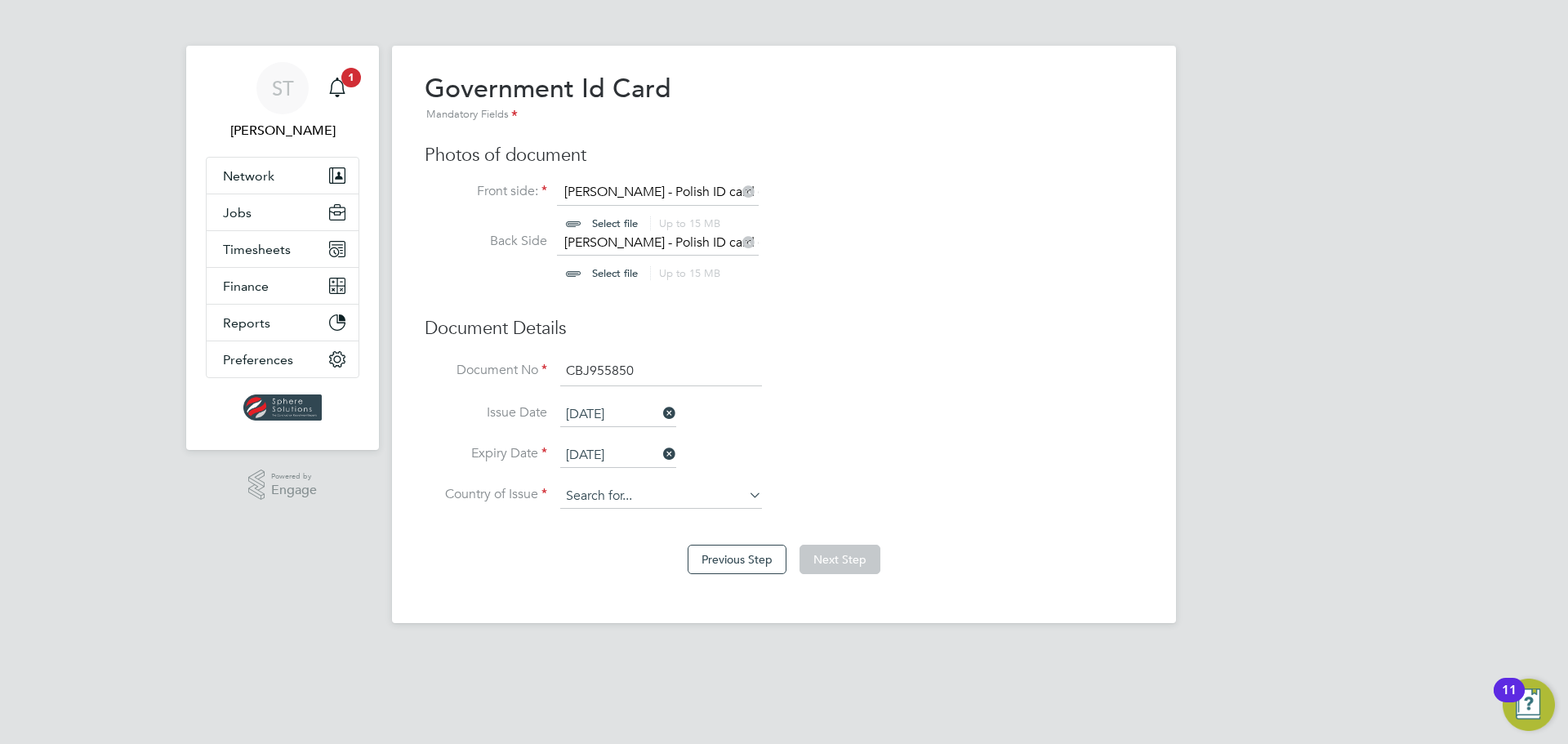
click at [605, 499] on input at bounding box center [661, 496] width 202 height 24
click at [610, 514] on li "Pola nd" at bounding box center [661, 519] width 203 height 22
type input "Poland"
click at [862, 563] on button "Next Step" at bounding box center [839, 559] width 81 height 29
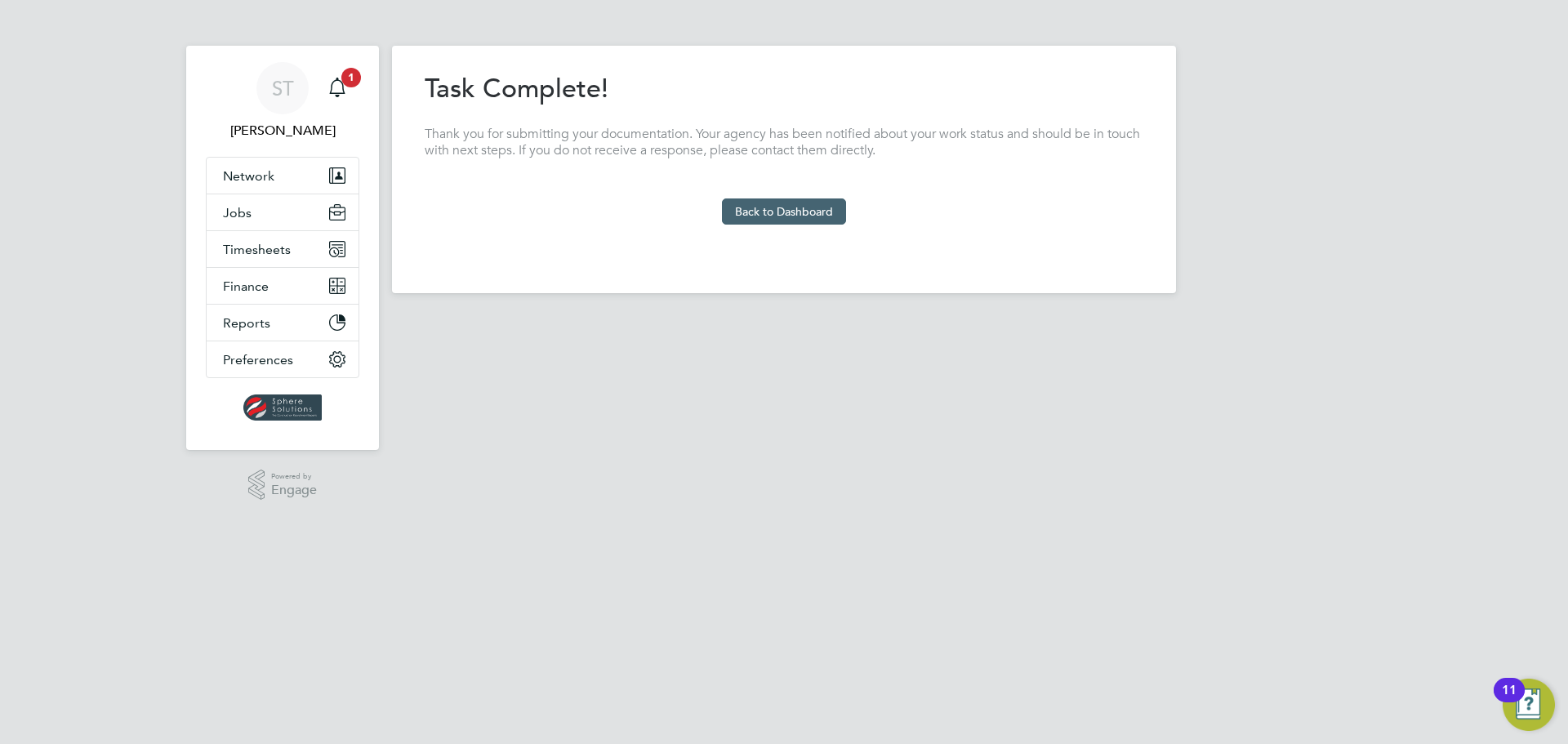
click at [780, 207] on button "Back to Dashboard" at bounding box center [783, 211] width 124 height 26
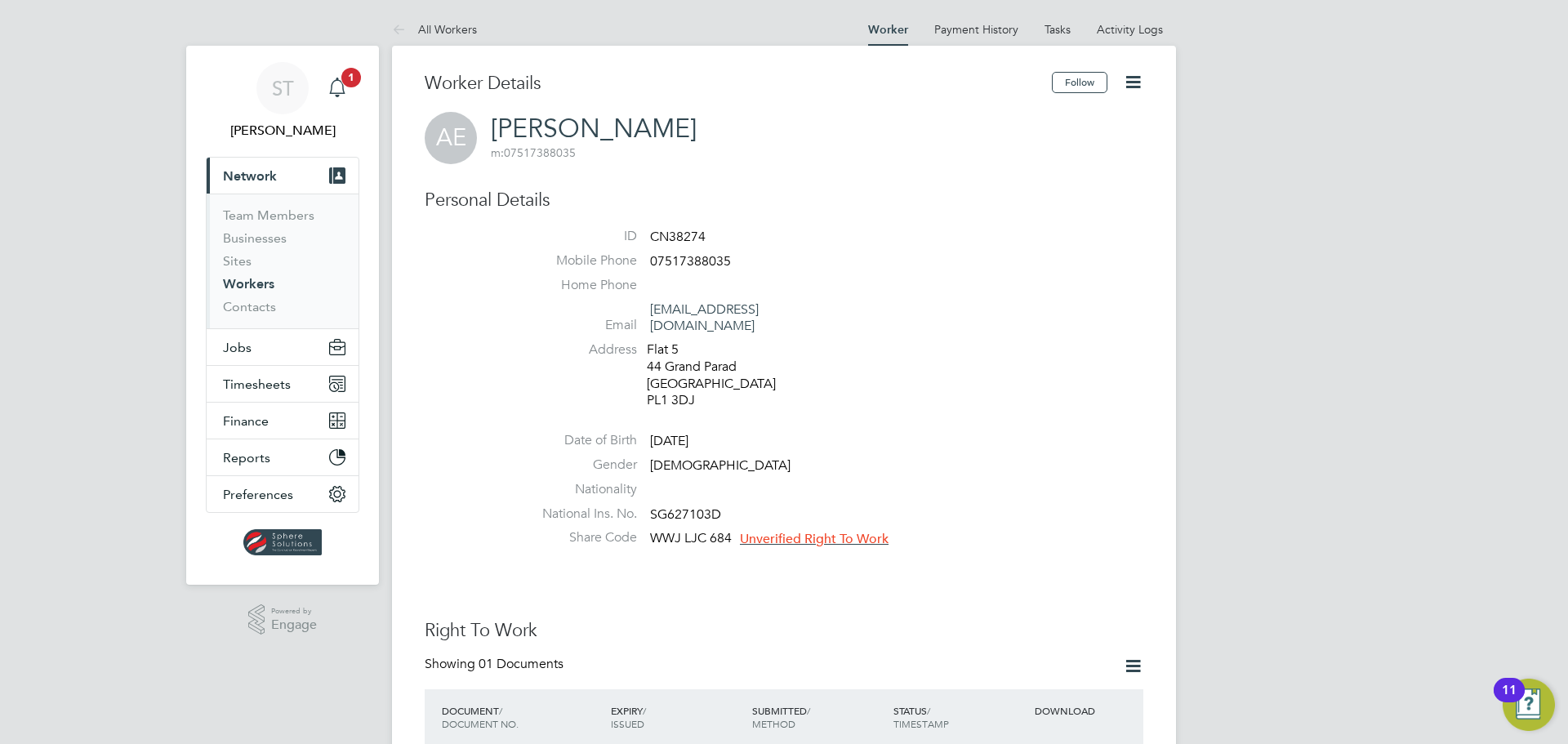
click at [342, 82] on app-badge "1" at bounding box center [351, 76] width 20 height 15
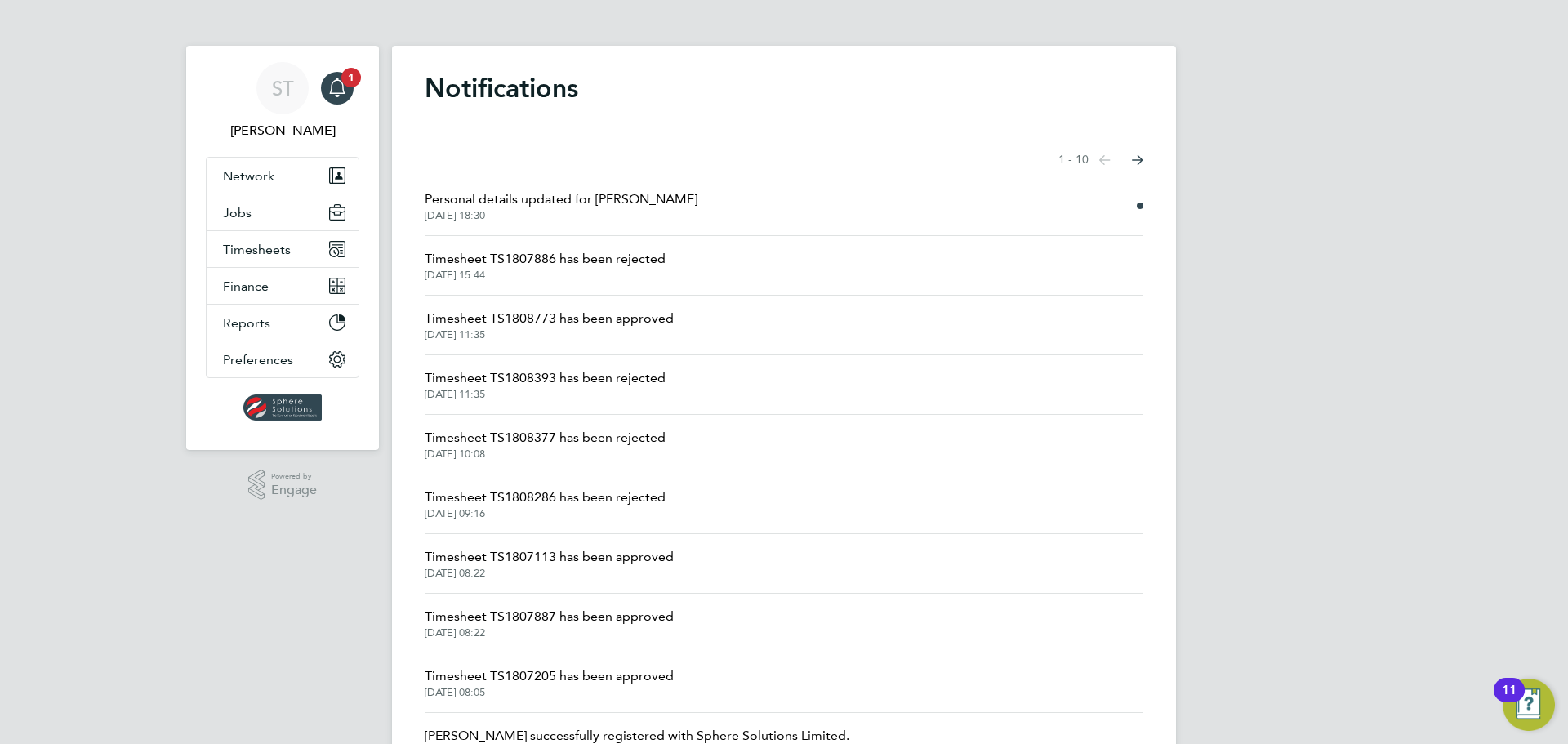
click at [596, 208] on span "Personal details updated for Adrian Eljaszewicz" at bounding box center [561, 199] width 273 height 20
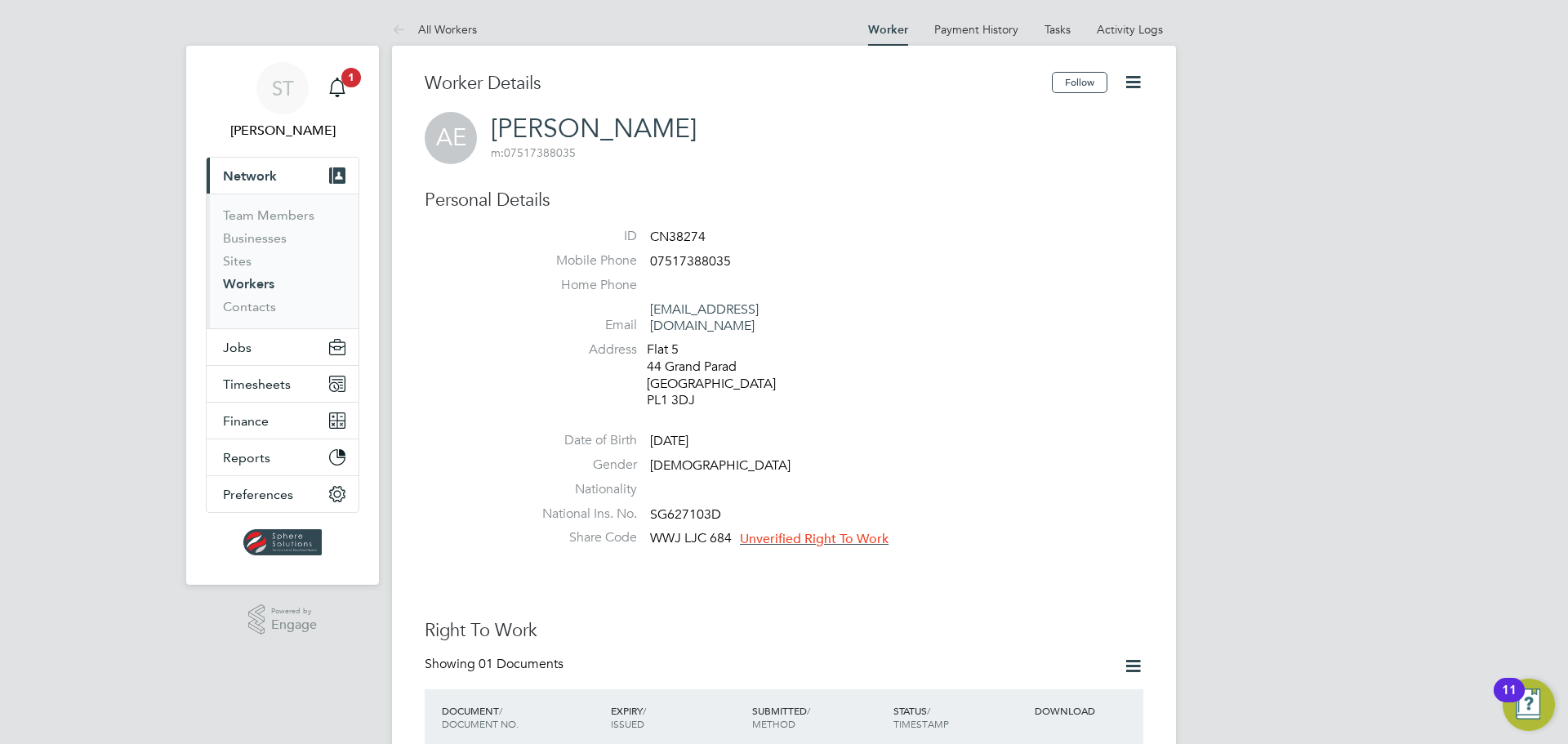
click at [1141, 83] on icon at bounding box center [1133, 82] width 21 height 21
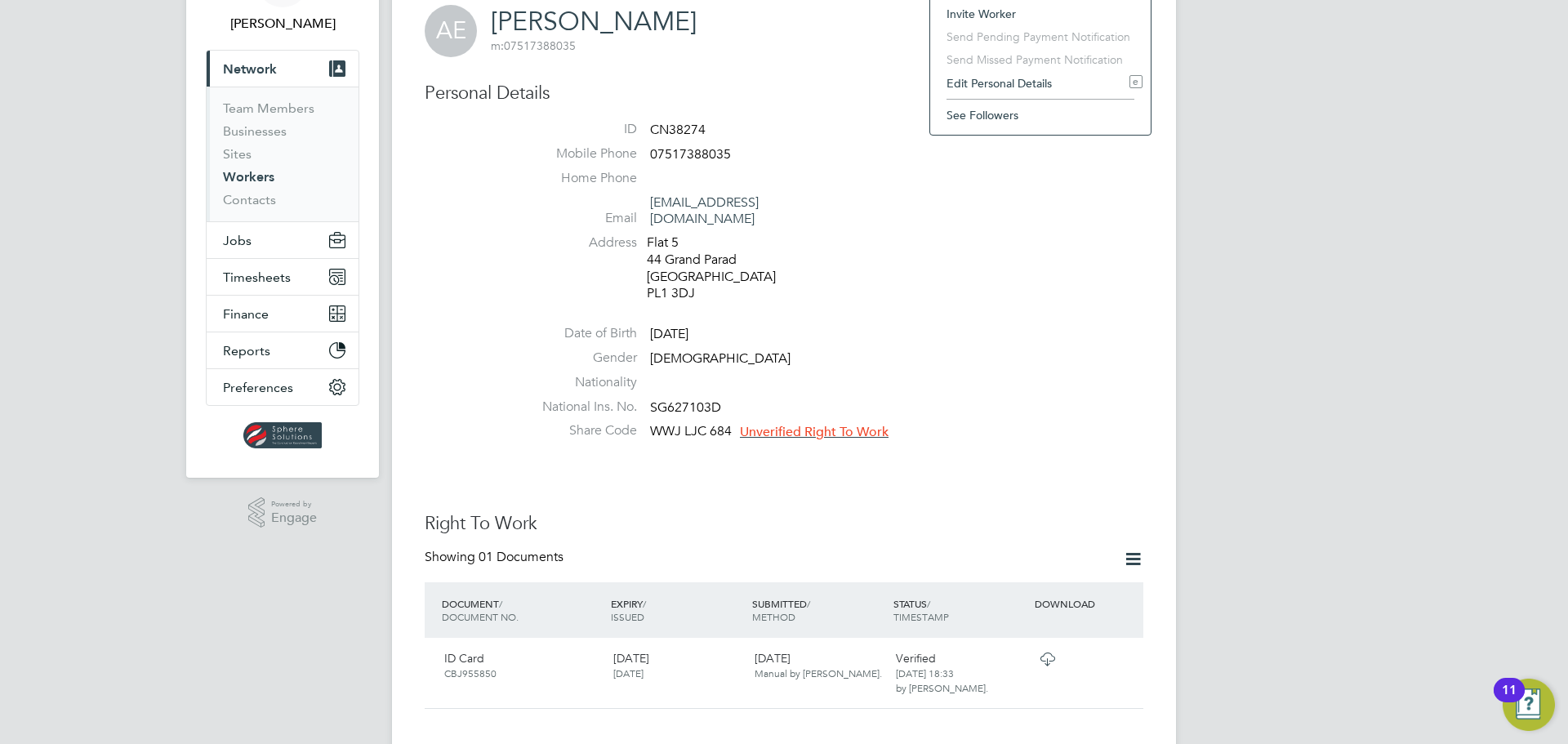
scroll to position [272, 0]
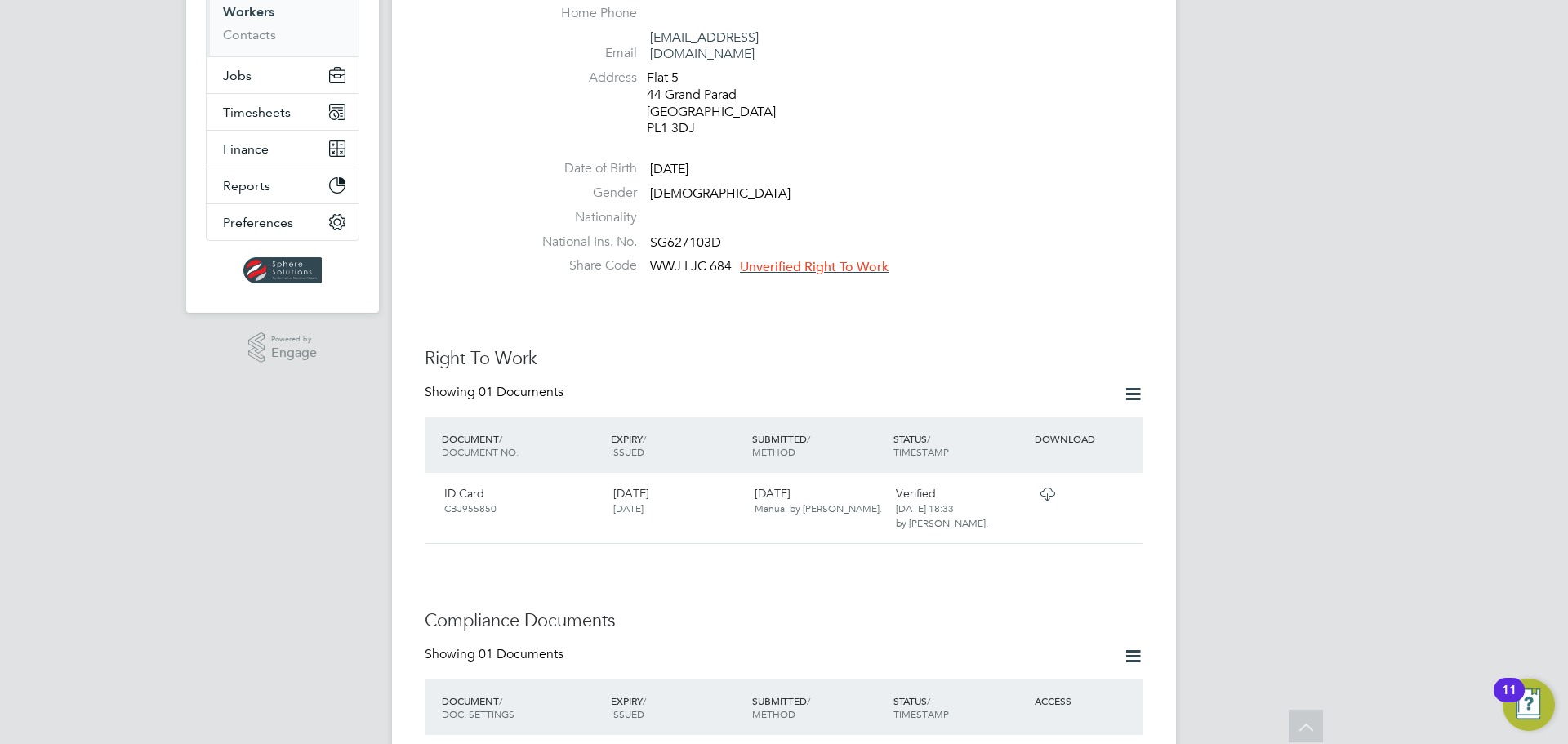
click at [856, 259] on span "Unverified Right To Work" at bounding box center [814, 267] width 149 height 16
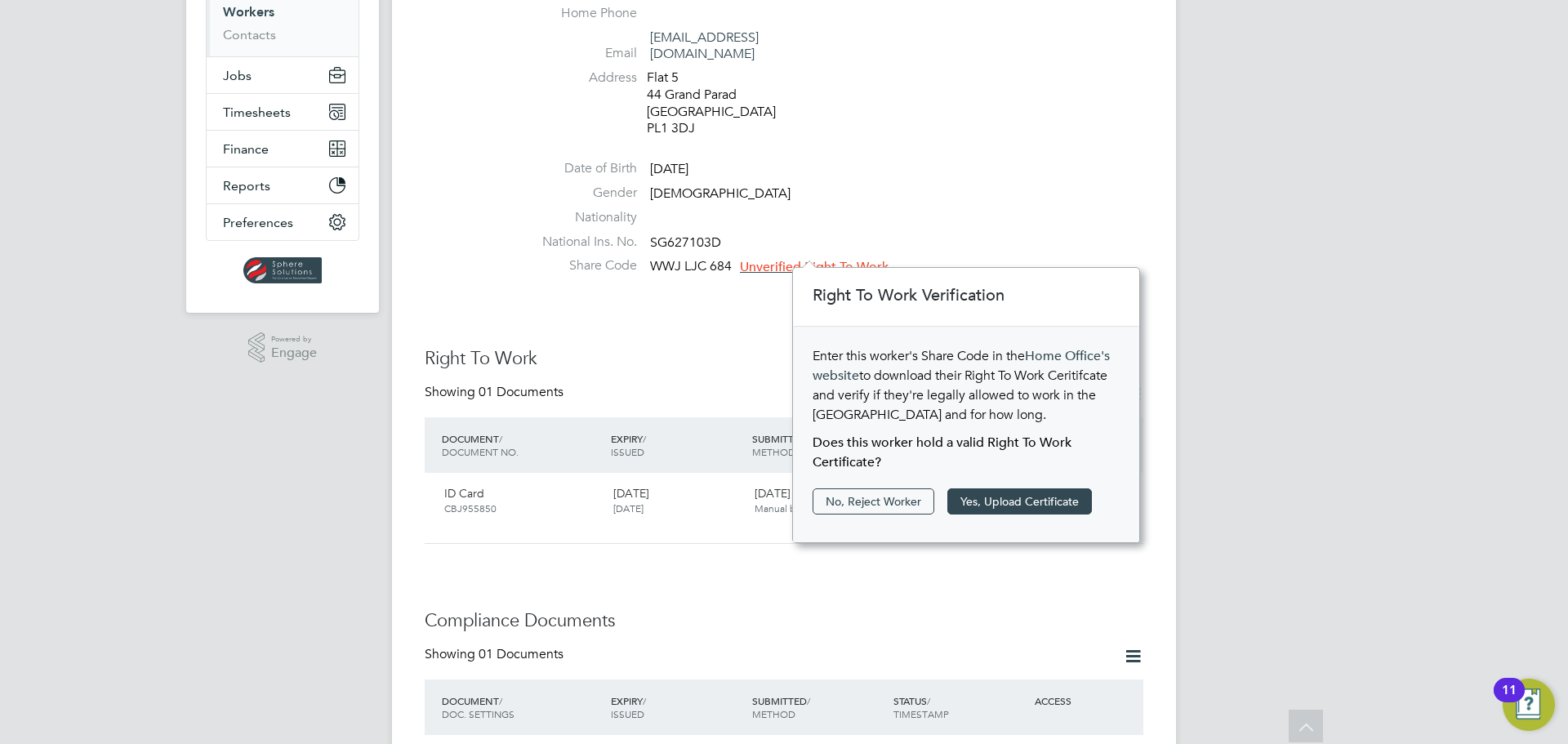
scroll to position [17, 149]
click at [1010, 500] on button "Yes, Upload Certificate" at bounding box center [1019, 501] width 144 height 26
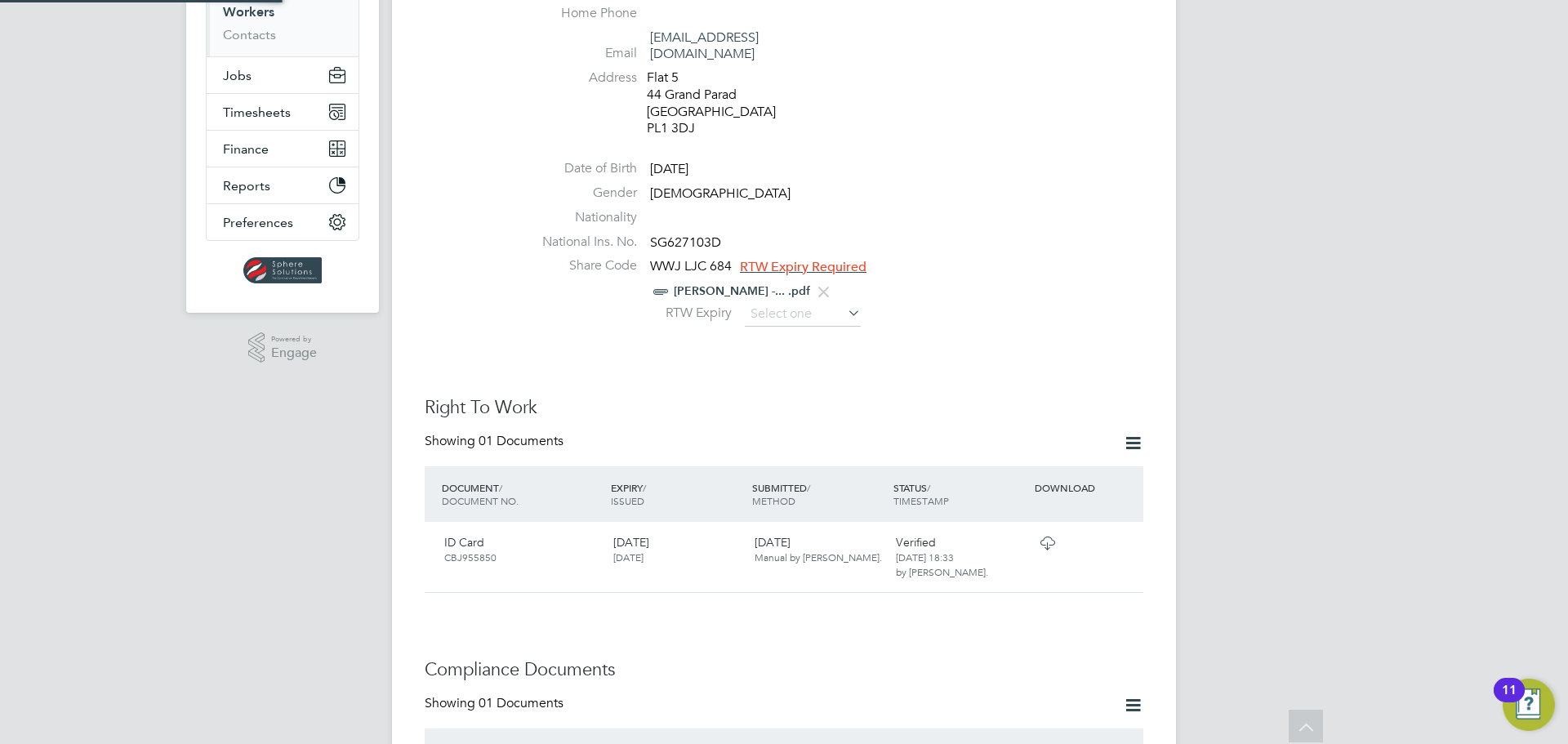
scroll to position [59, 347]
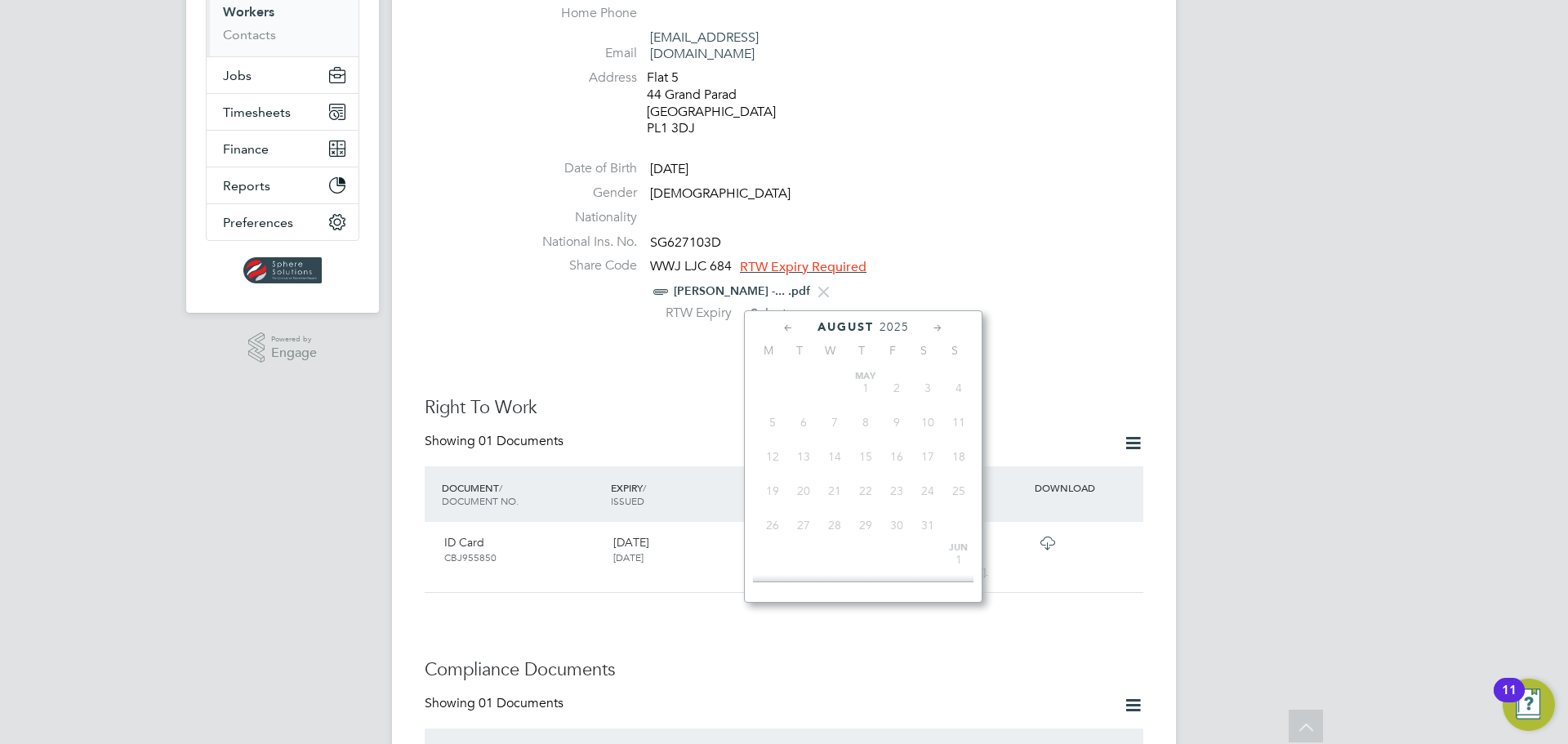
click at [810, 302] on input at bounding box center [803, 314] width 116 height 24
click at [905, 326] on span "2025" at bounding box center [894, 327] width 29 height 14
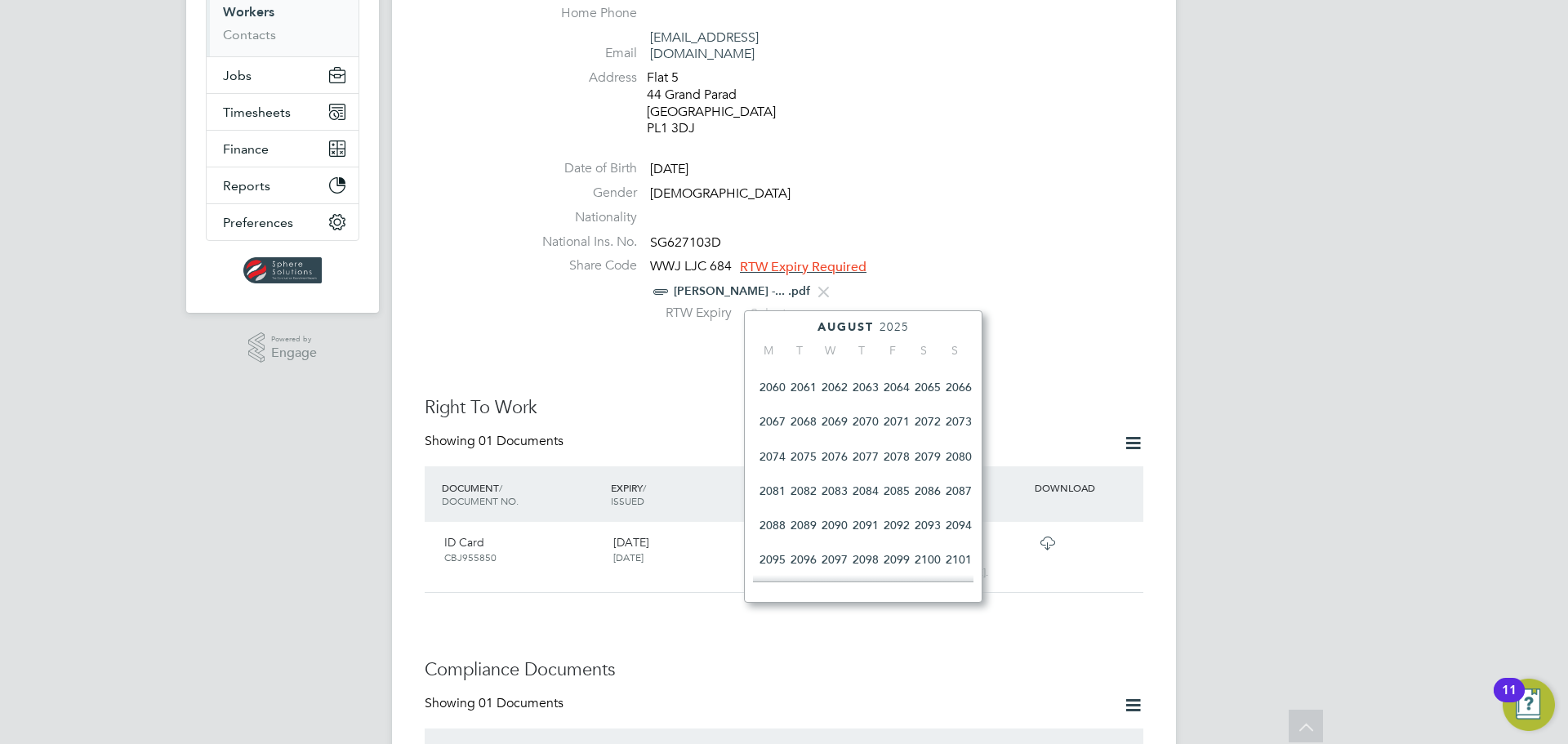
scroll to position [705, 0]
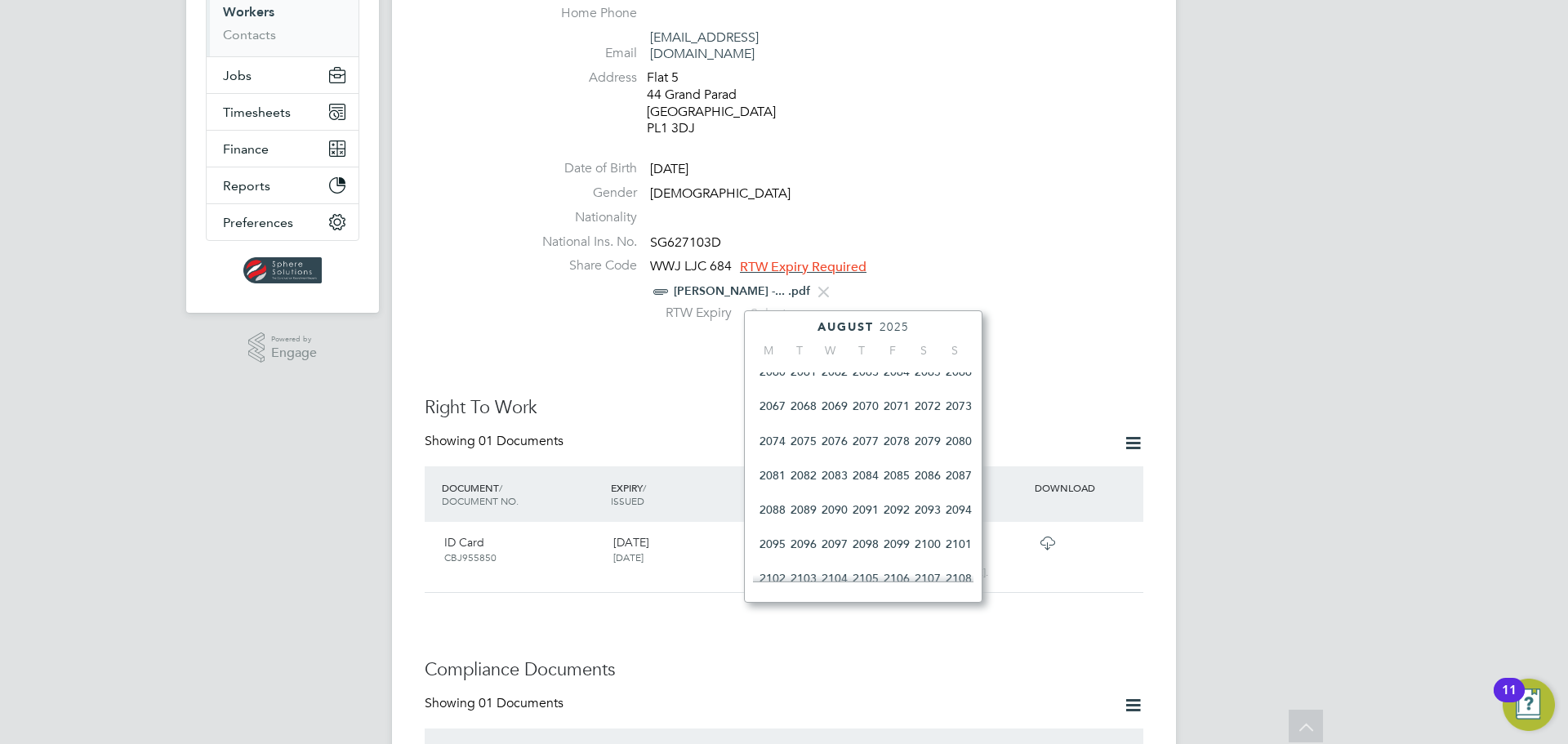
click at [842, 485] on span "2083" at bounding box center [834, 475] width 31 height 31
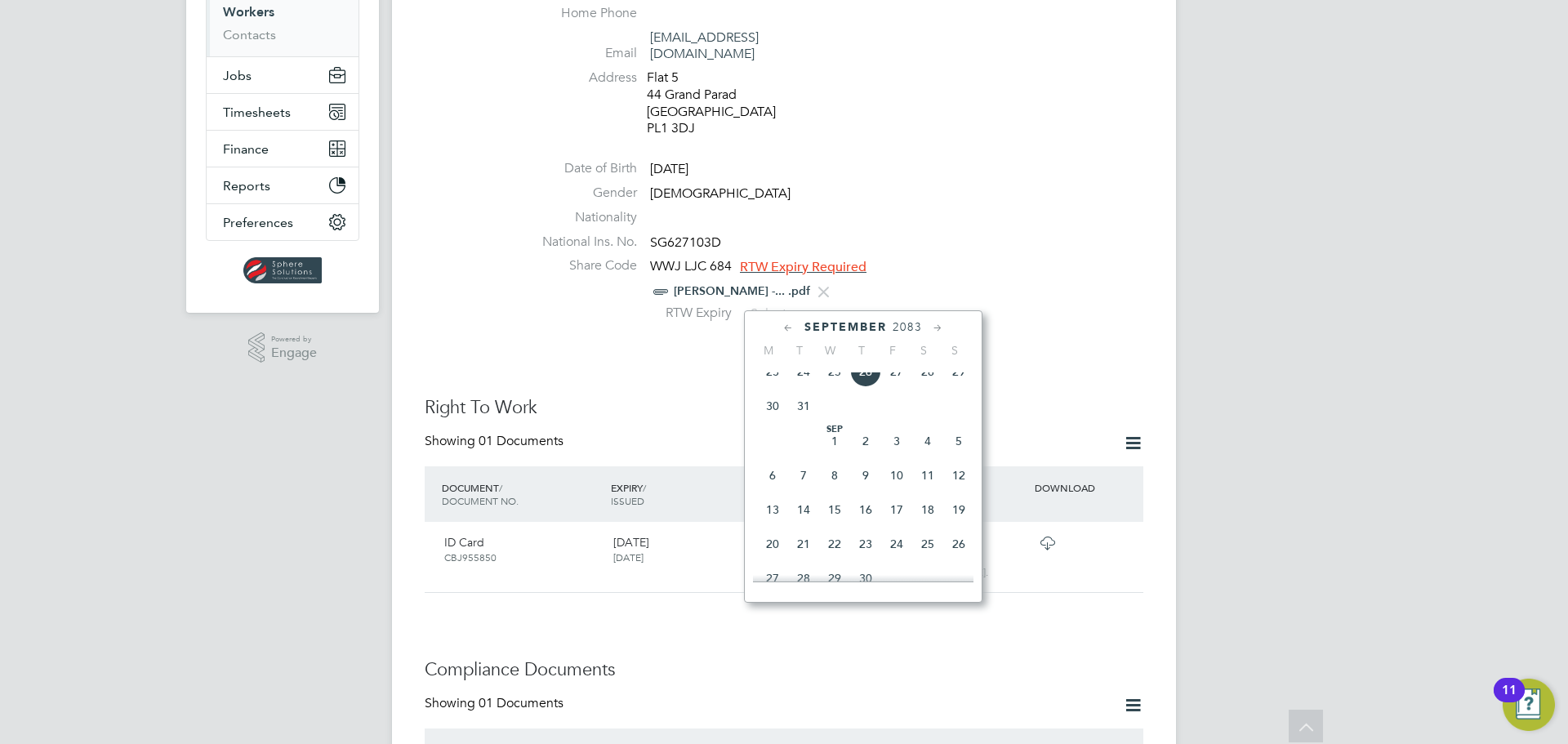
click at [941, 324] on icon at bounding box center [937, 328] width 15 height 18
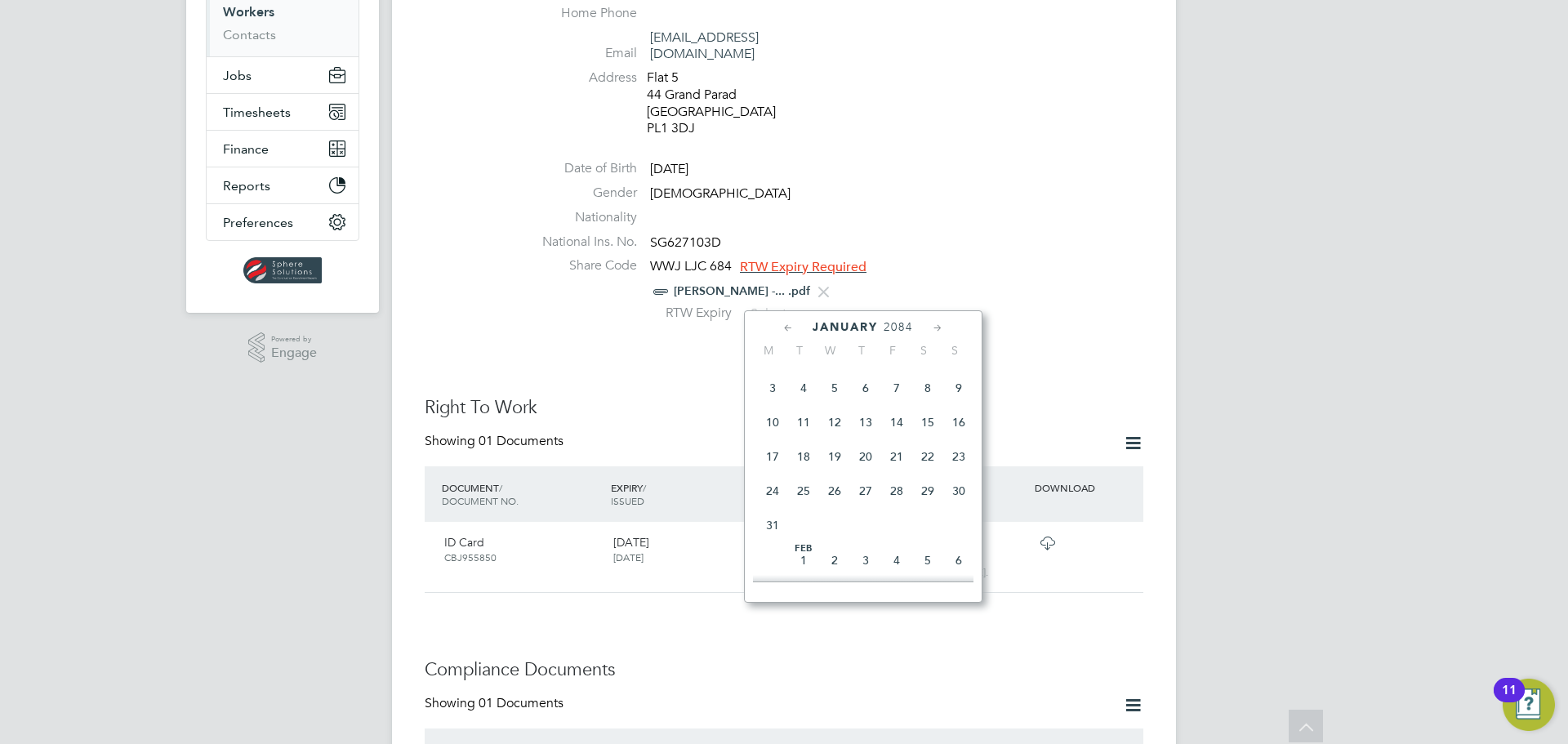
click at [787, 327] on icon at bounding box center [788, 328] width 15 height 18
click at [803, 510] on span "28" at bounding box center [804, 494] width 31 height 31
type input "[DATE]"
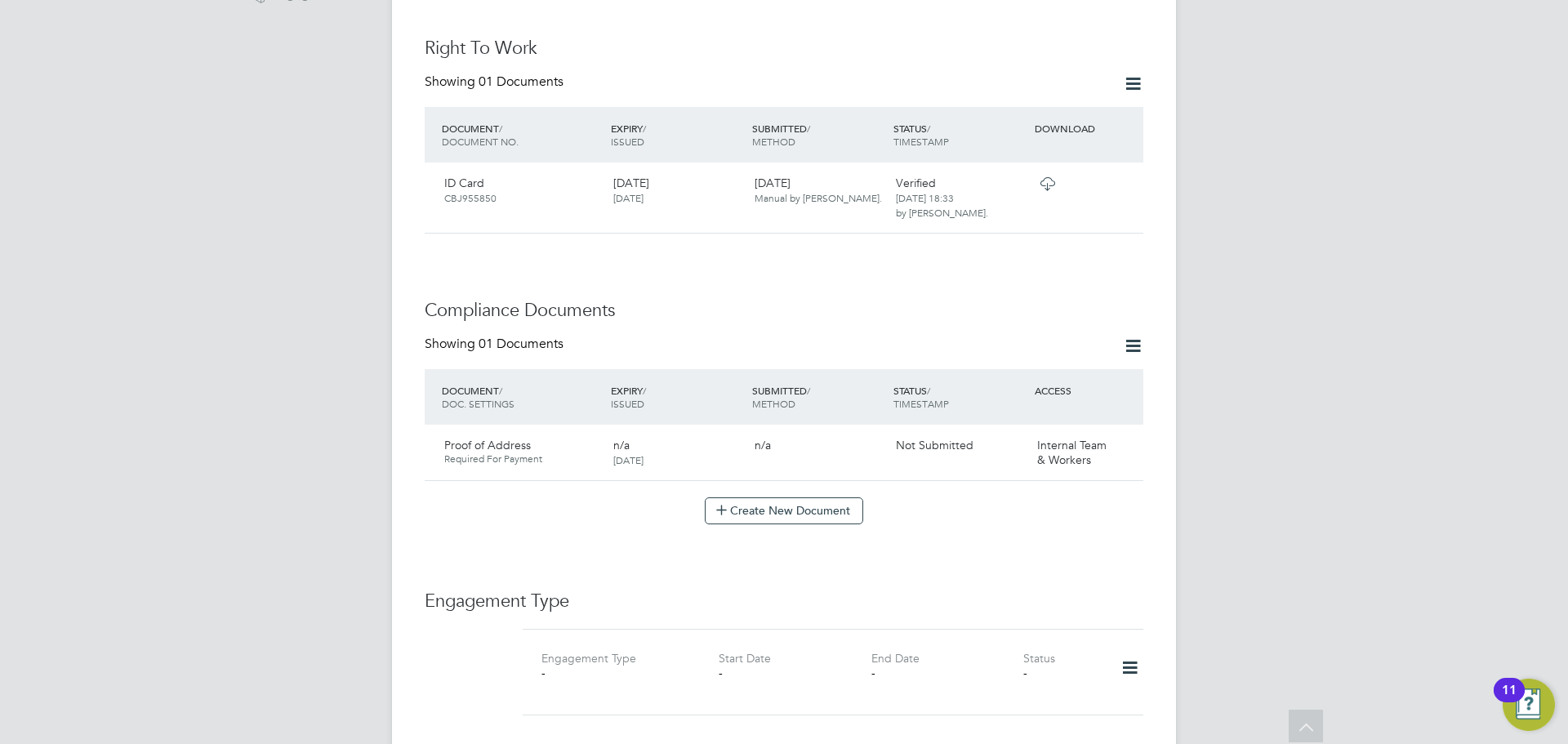
scroll to position [654, 0]
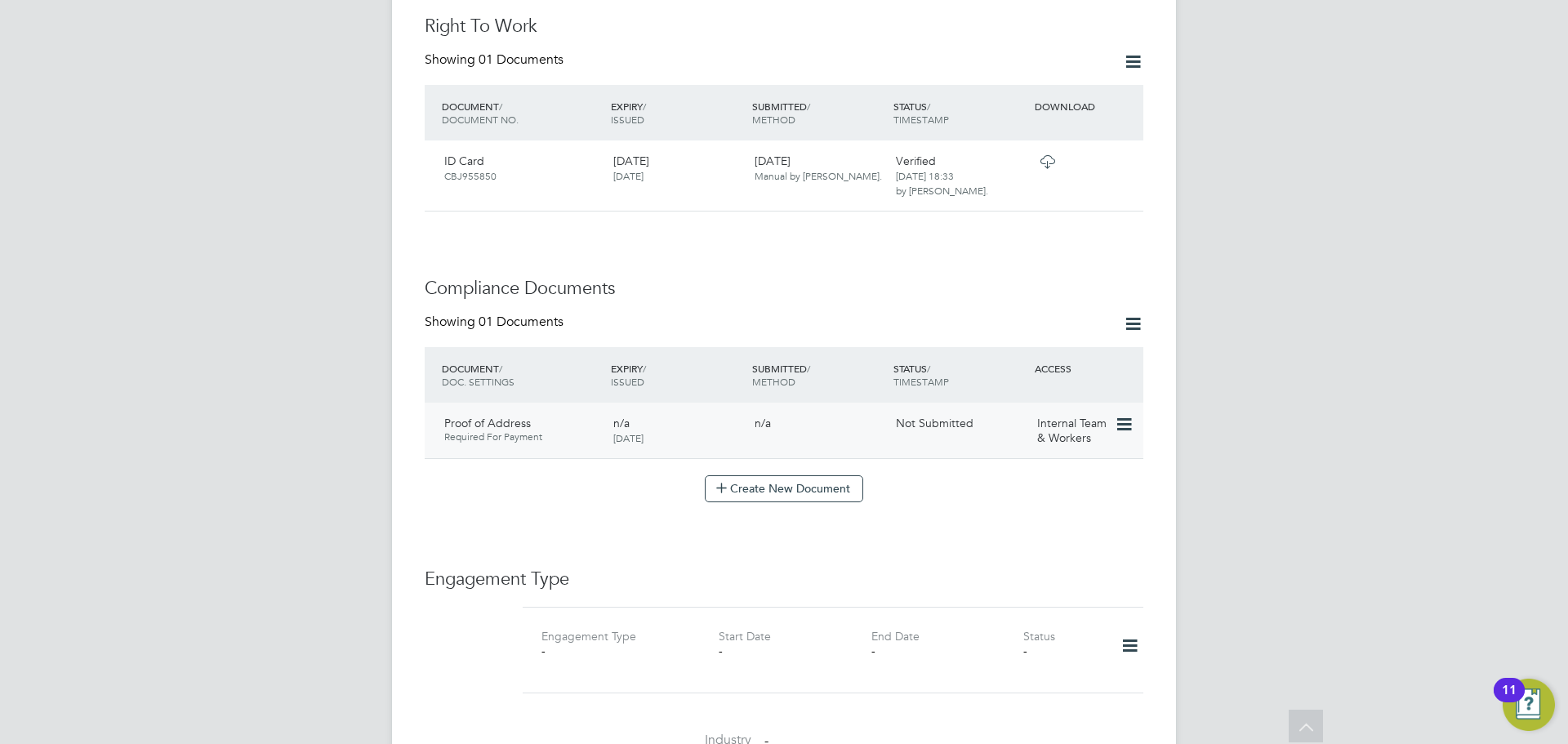
click at [1122, 415] on icon at bounding box center [1123, 425] width 16 height 20
click at [1060, 467] on li "Submit Document" at bounding box center [1072, 470] width 121 height 23
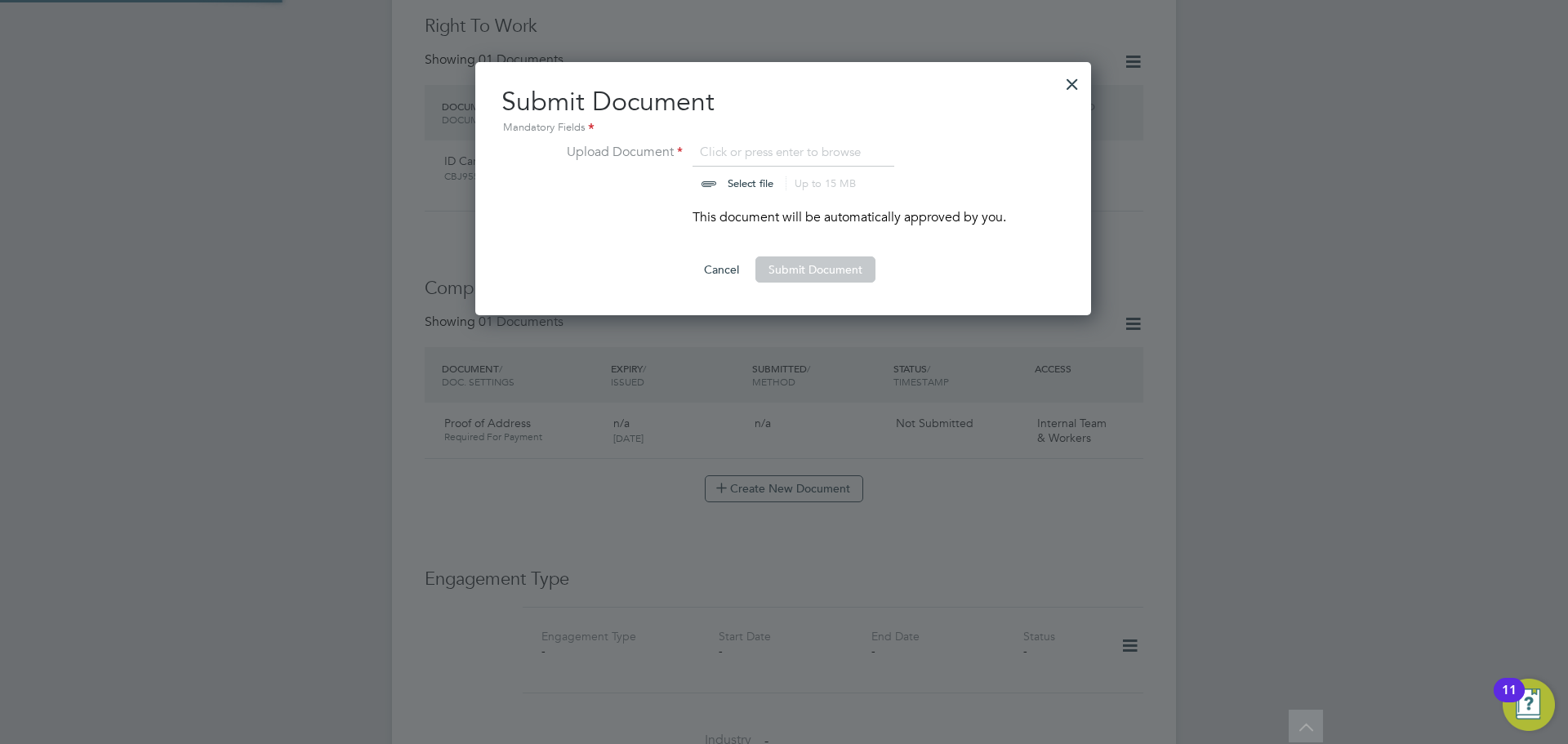
scroll to position [254, 617]
click at [752, 182] on input "file" at bounding box center [766, 166] width 257 height 49
type input "C:\fakepath\Adrian Eljaszewicz - Photo DL (front) 29.01.2035.jpg"
click at [811, 268] on button "Submit Document" at bounding box center [815, 269] width 120 height 26
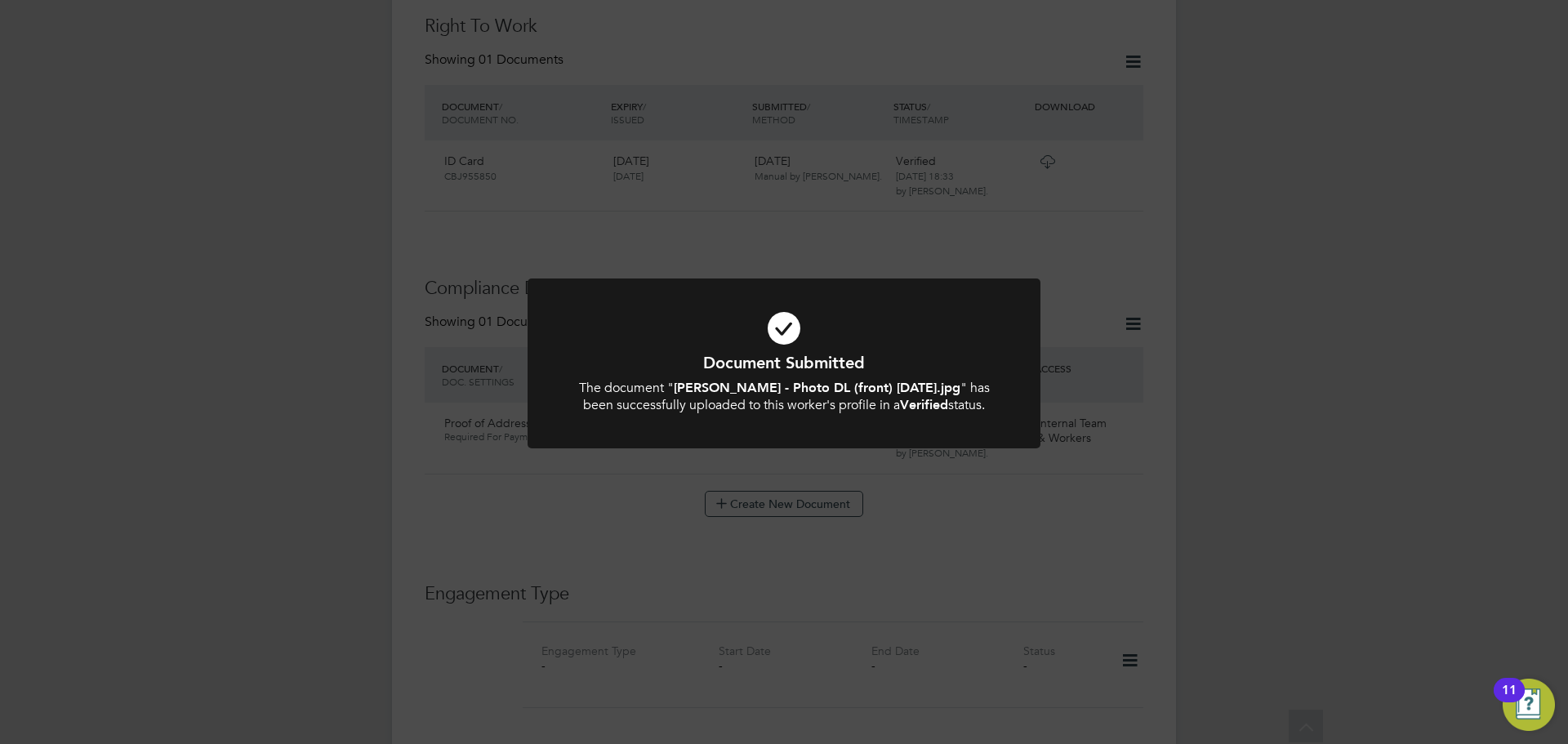
click at [1054, 518] on div "Document Submitted The document " Adrian Eljaszewicz - Photo DL (front) 29.01.2…" at bounding box center [784, 372] width 1568 height 744
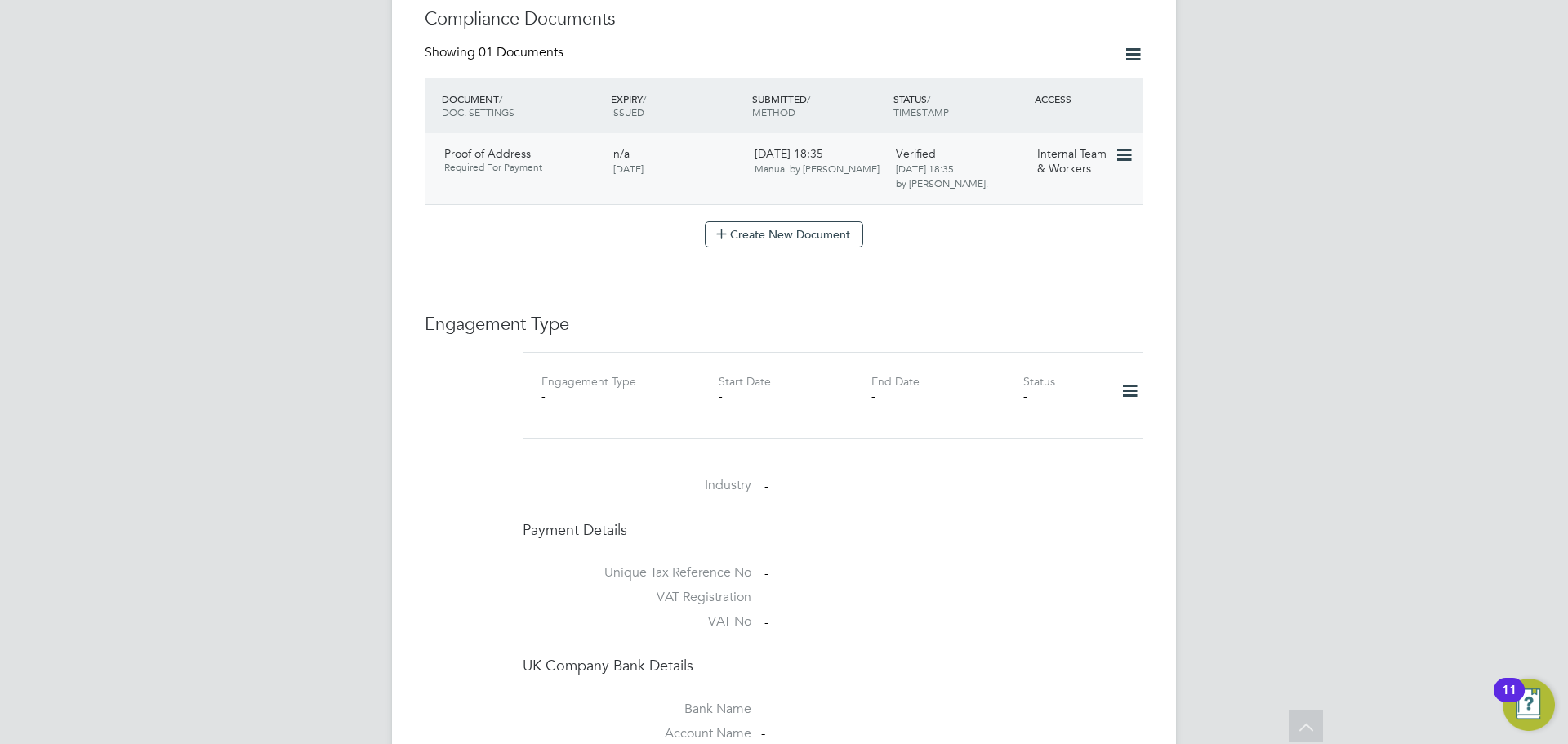
scroll to position [980, 0]
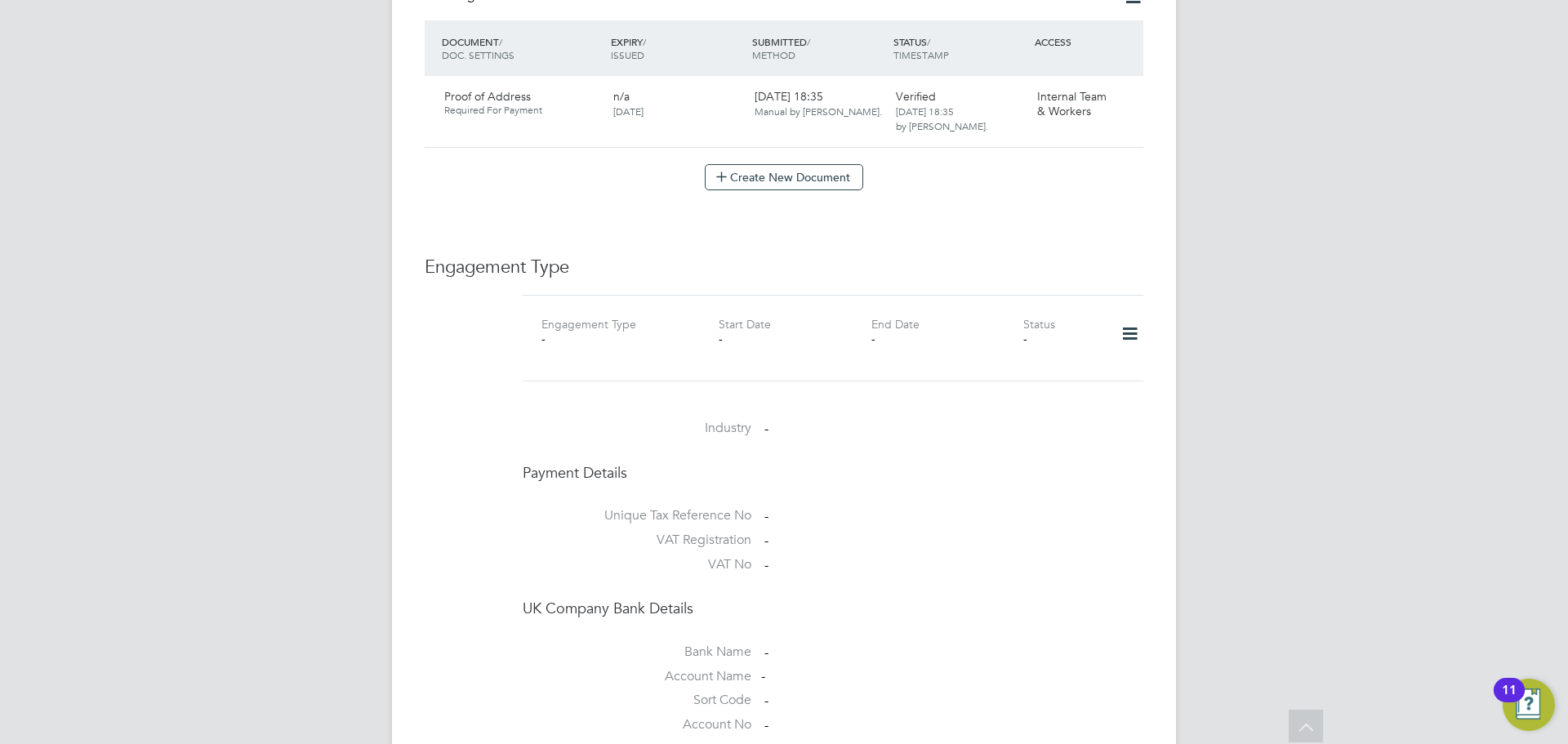
click at [1125, 320] on icon at bounding box center [1130, 334] width 29 height 37
click at [999, 384] on li "Add Engagement Type" at bounding box center [1046, 388] width 186 height 23
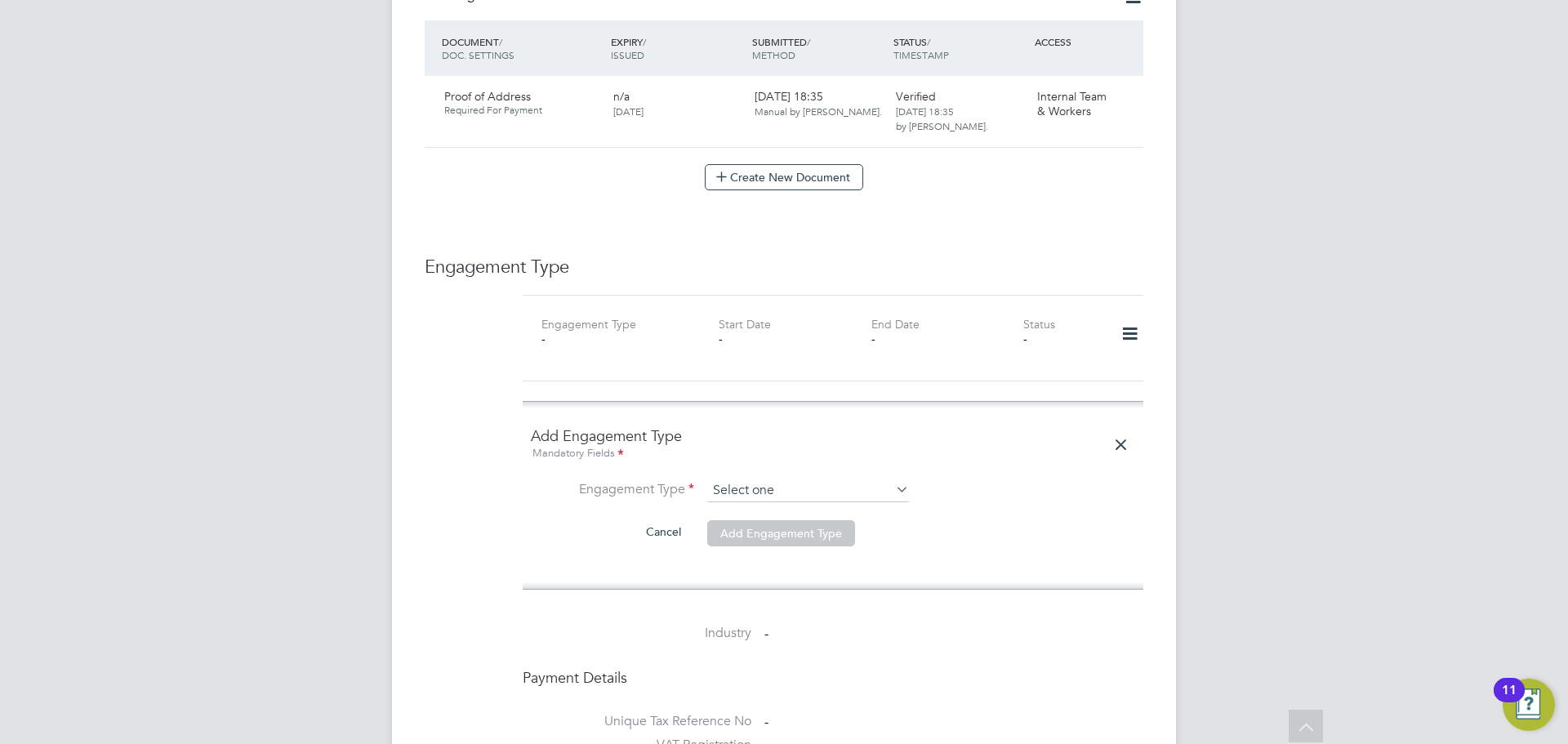
click at [728, 479] on input at bounding box center [808, 491] width 202 height 23
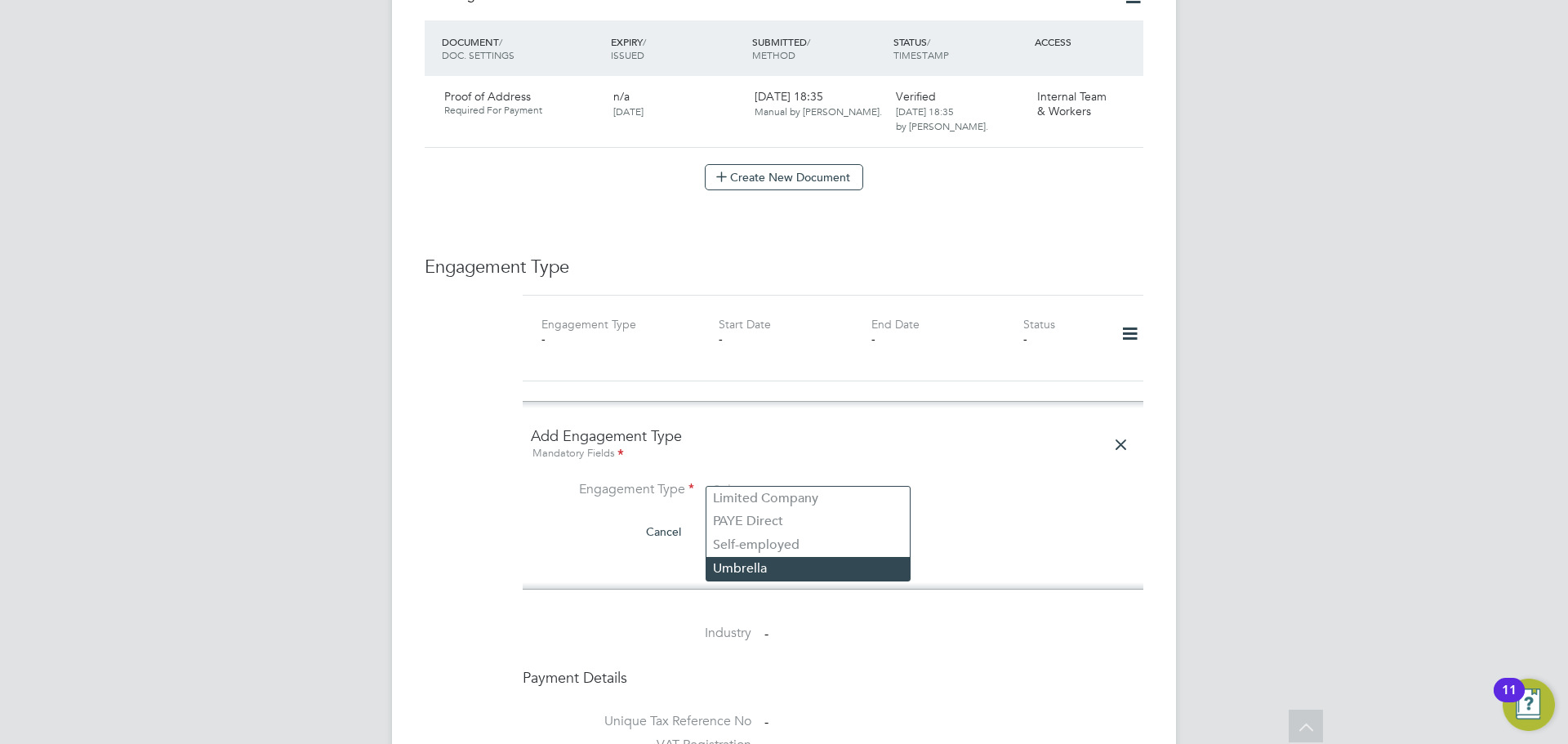
click at [714, 567] on li "Umbrella" at bounding box center [808, 568] width 203 height 24
type input "Umbrella"
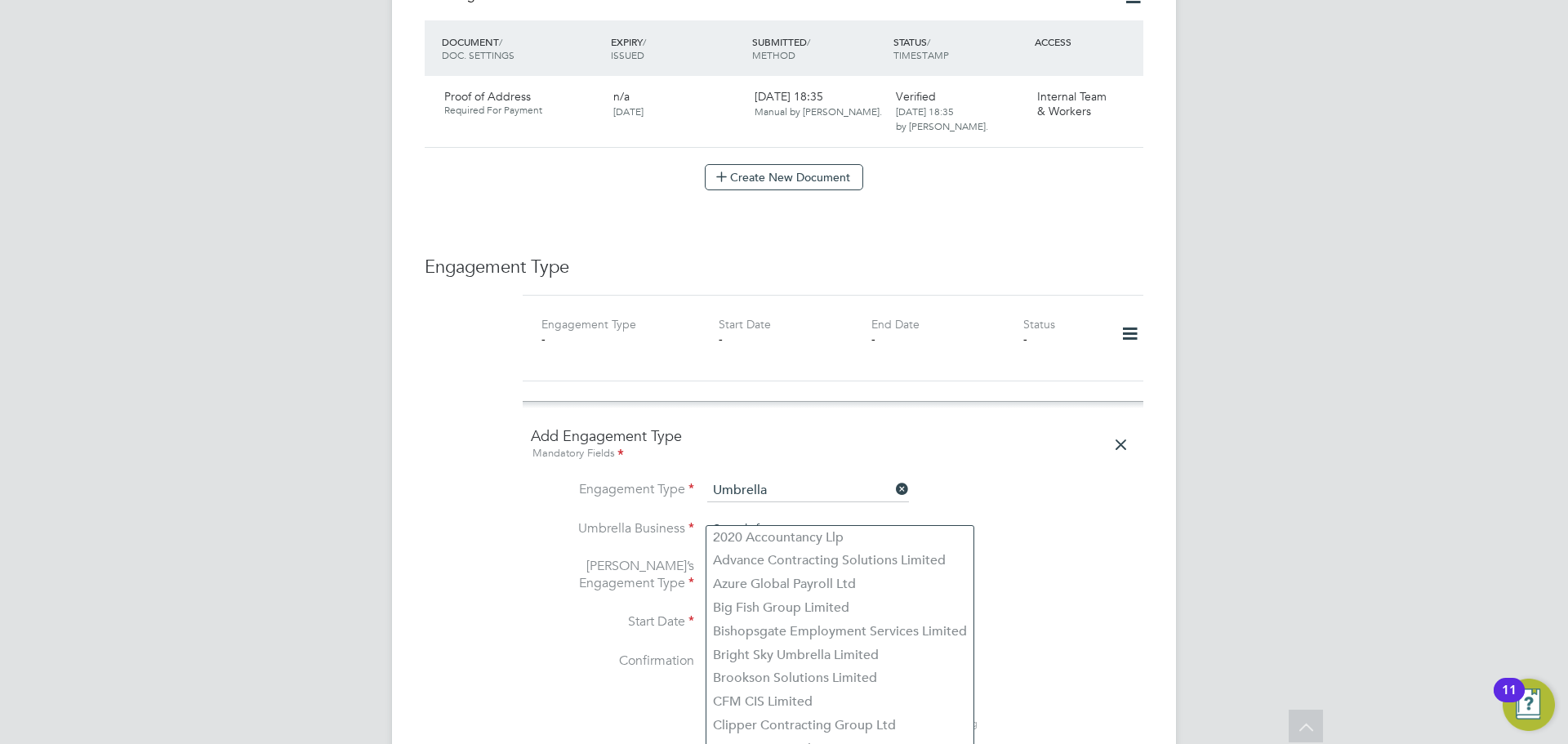
click at [757, 518] on input at bounding box center [808, 530] width 202 height 23
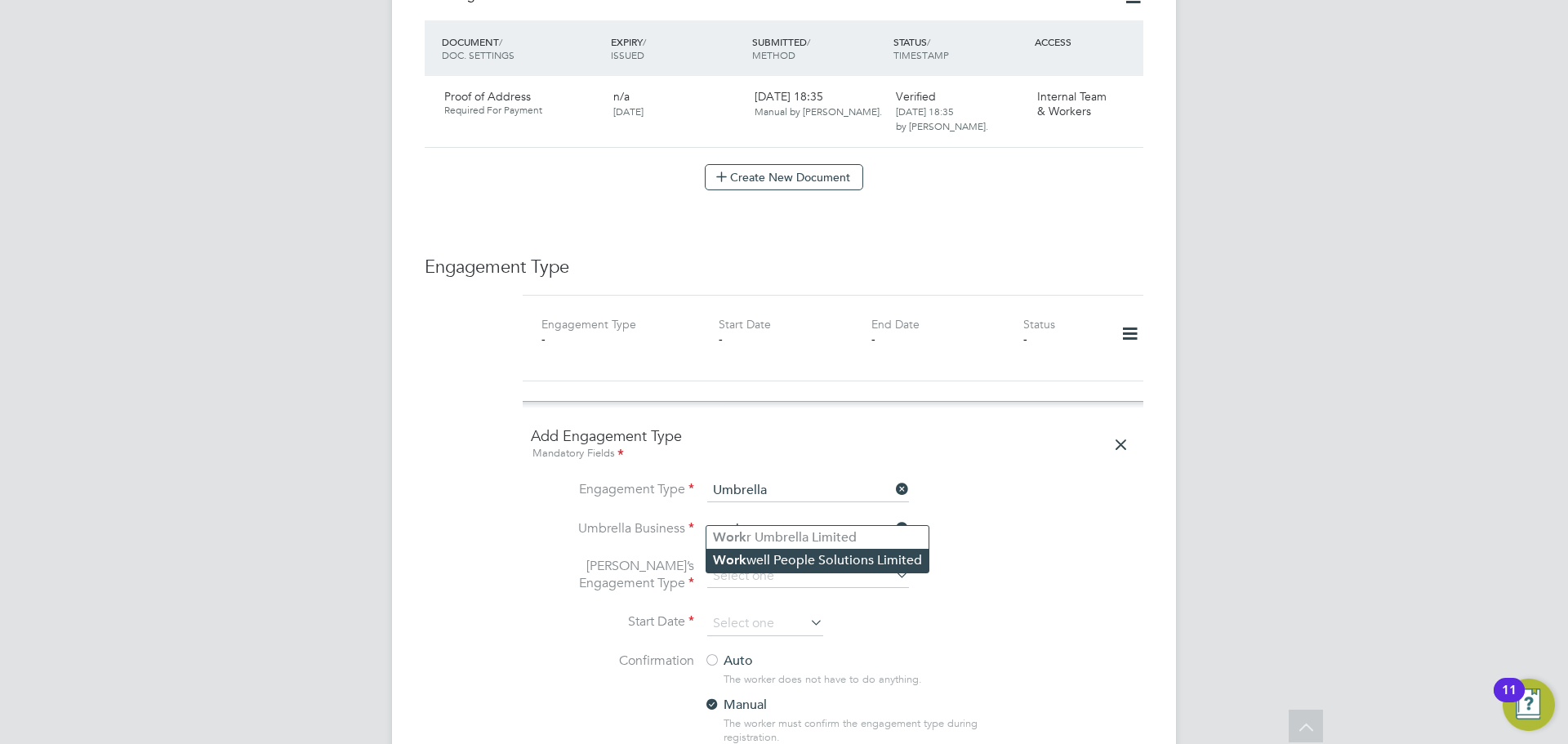
click at [774, 557] on li "Work well People Solutions Limited" at bounding box center [817, 560] width 222 height 24
type input "Workwell People Solutions Limited"
click at [749, 566] on input at bounding box center [808, 577] width 202 height 23
click at [773, 610] on li "CIS Self-employed" at bounding box center [808, 608] width 203 height 24
type input "CIS Self-employed"
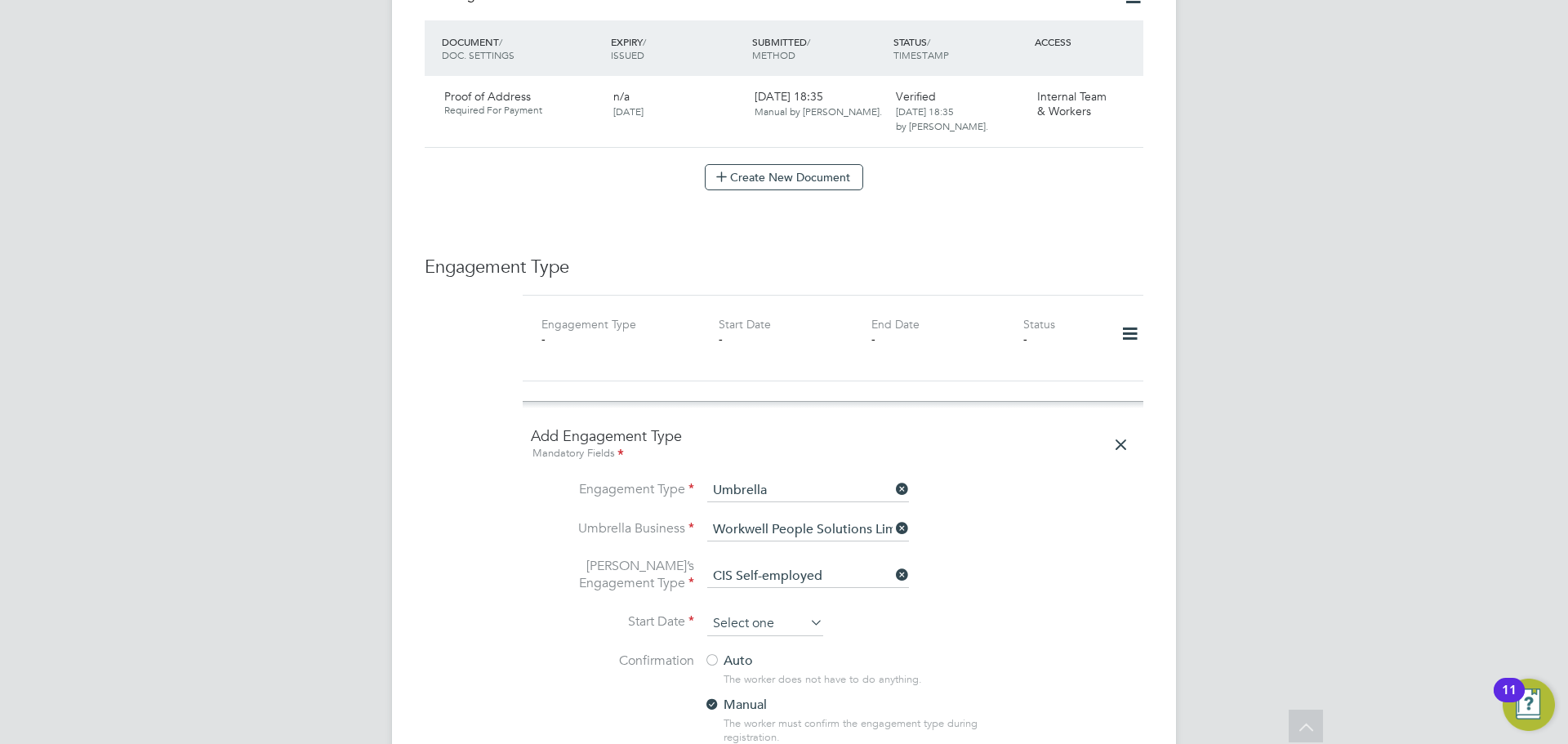
click at [764, 612] on input at bounding box center [765, 624] width 116 height 24
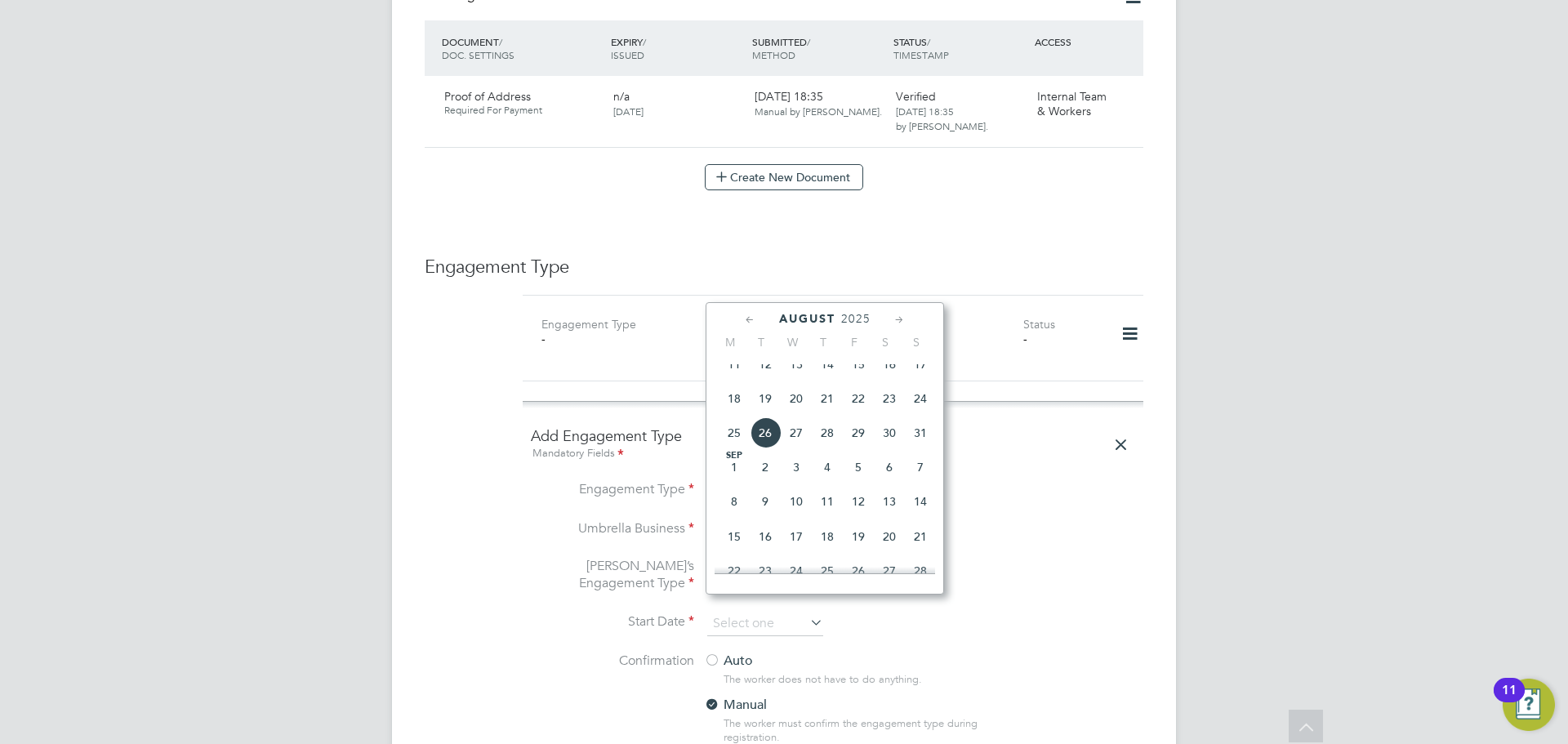
click at [805, 446] on span "27" at bounding box center [796, 433] width 31 height 31
type input "[DATE]"
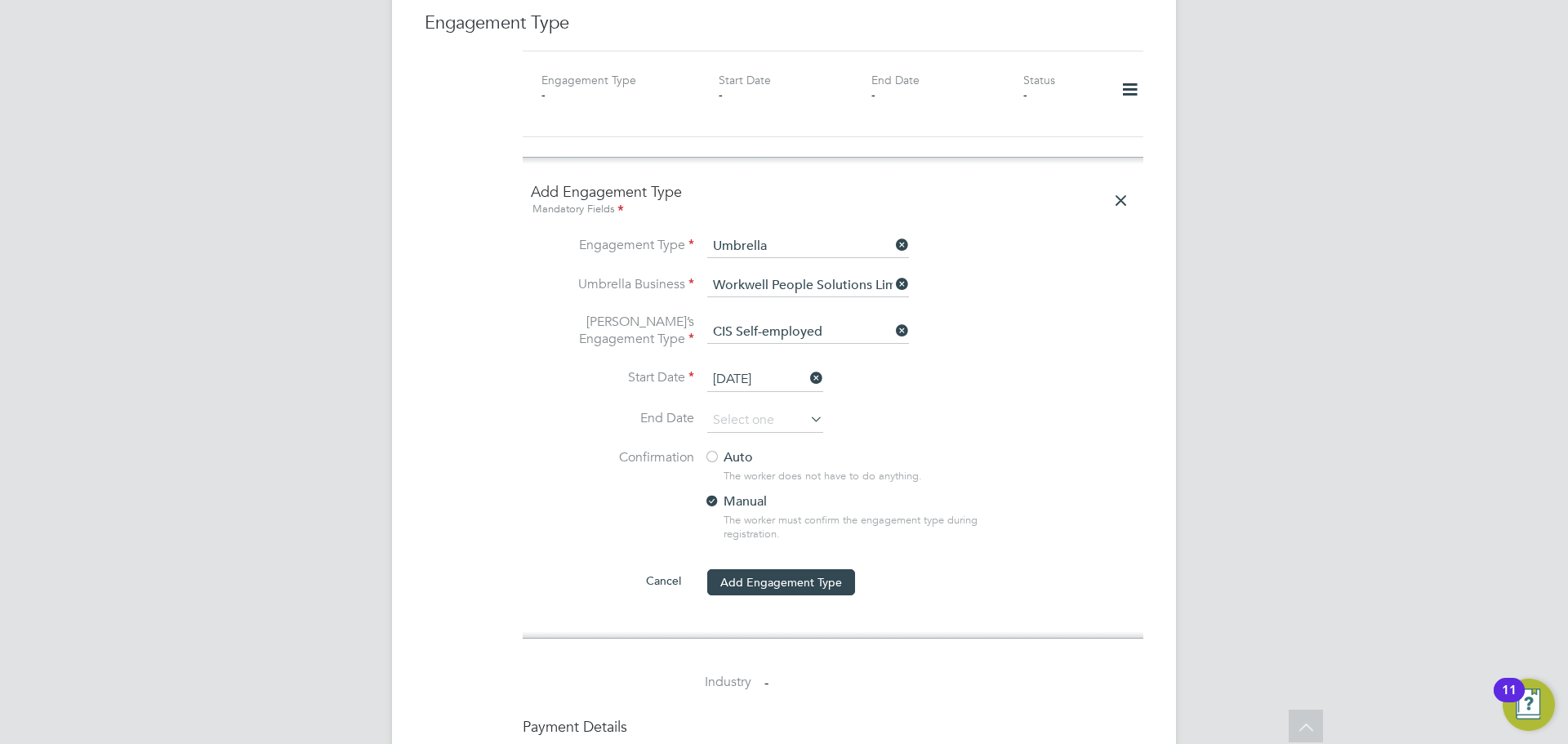
scroll to position [1252, 0]
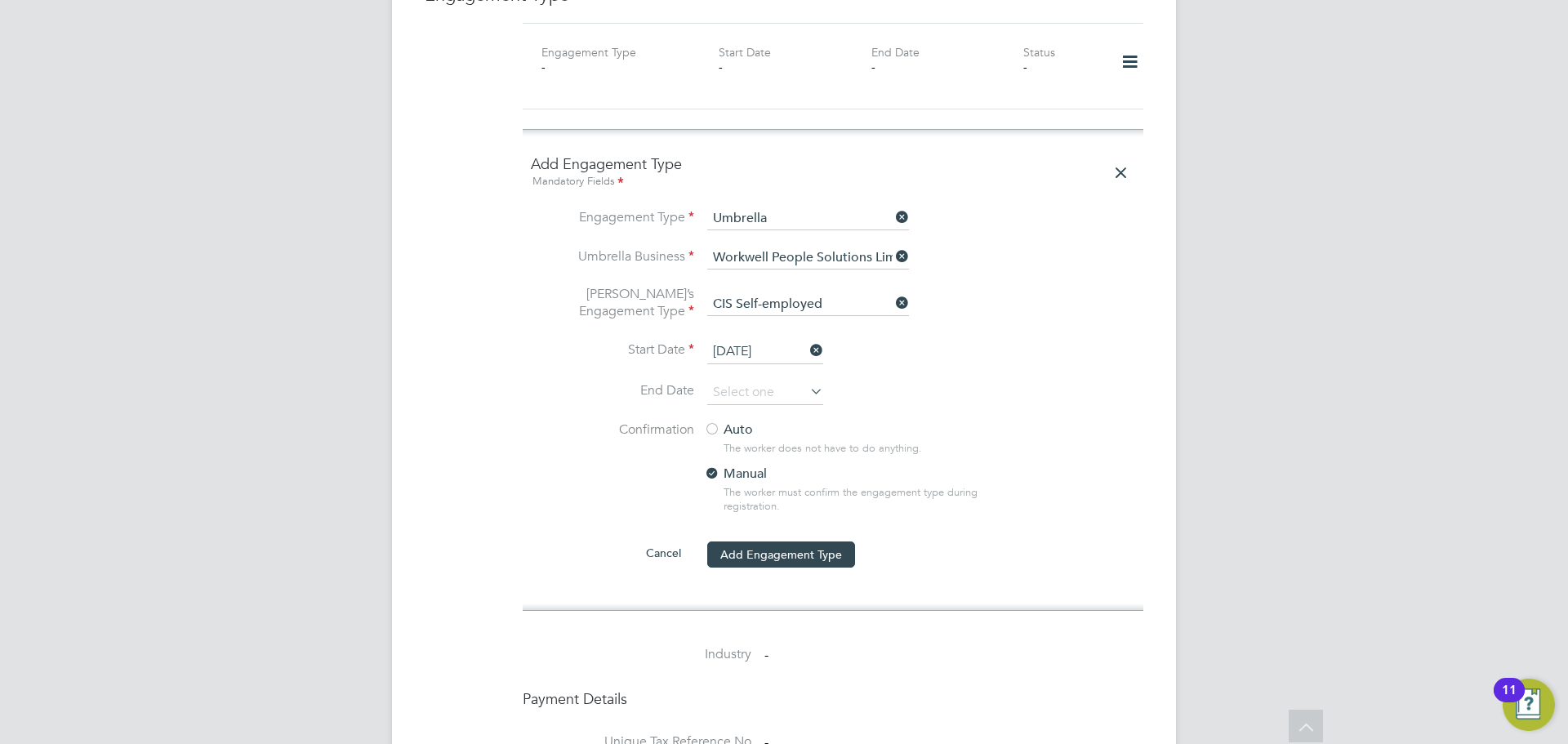
click at [709, 422] on div at bounding box center [712, 430] width 16 height 16
click at [756, 541] on button "Add Engagement Type" at bounding box center [781, 554] width 148 height 26
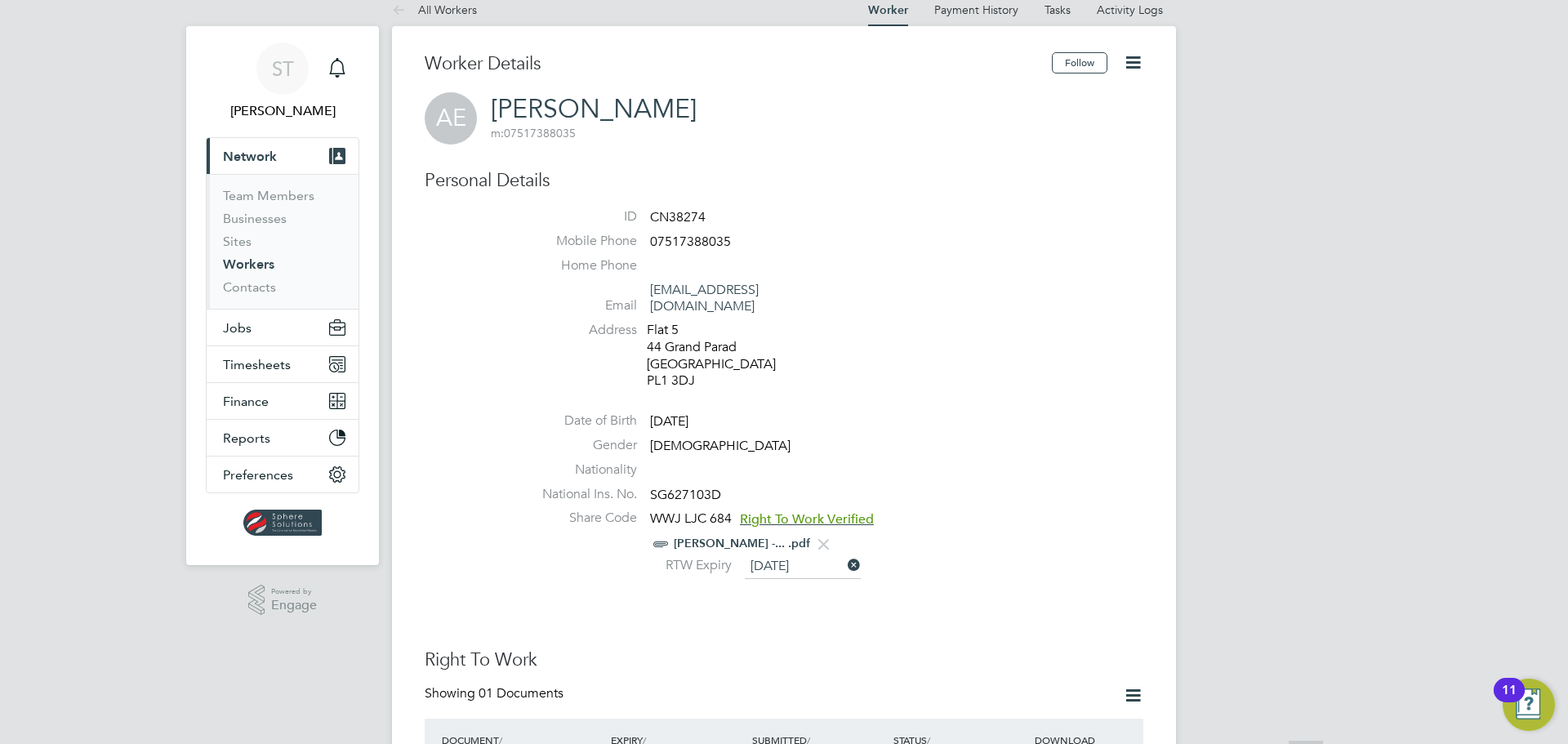
scroll to position [0, 0]
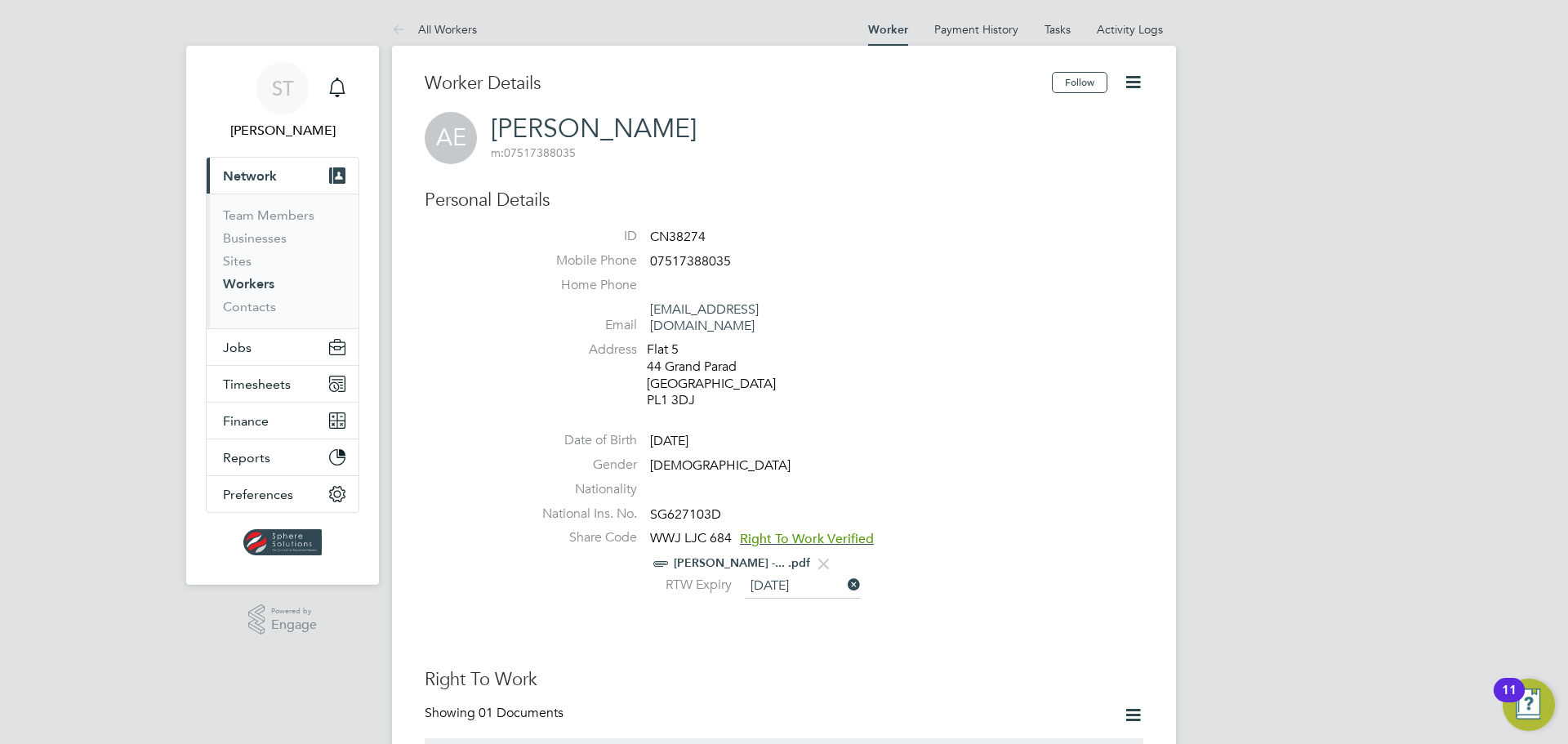
click at [1135, 85] on icon at bounding box center [1133, 82] width 21 height 21
click at [989, 193] on li "Edit Personal Details e" at bounding box center [1040, 191] width 204 height 23
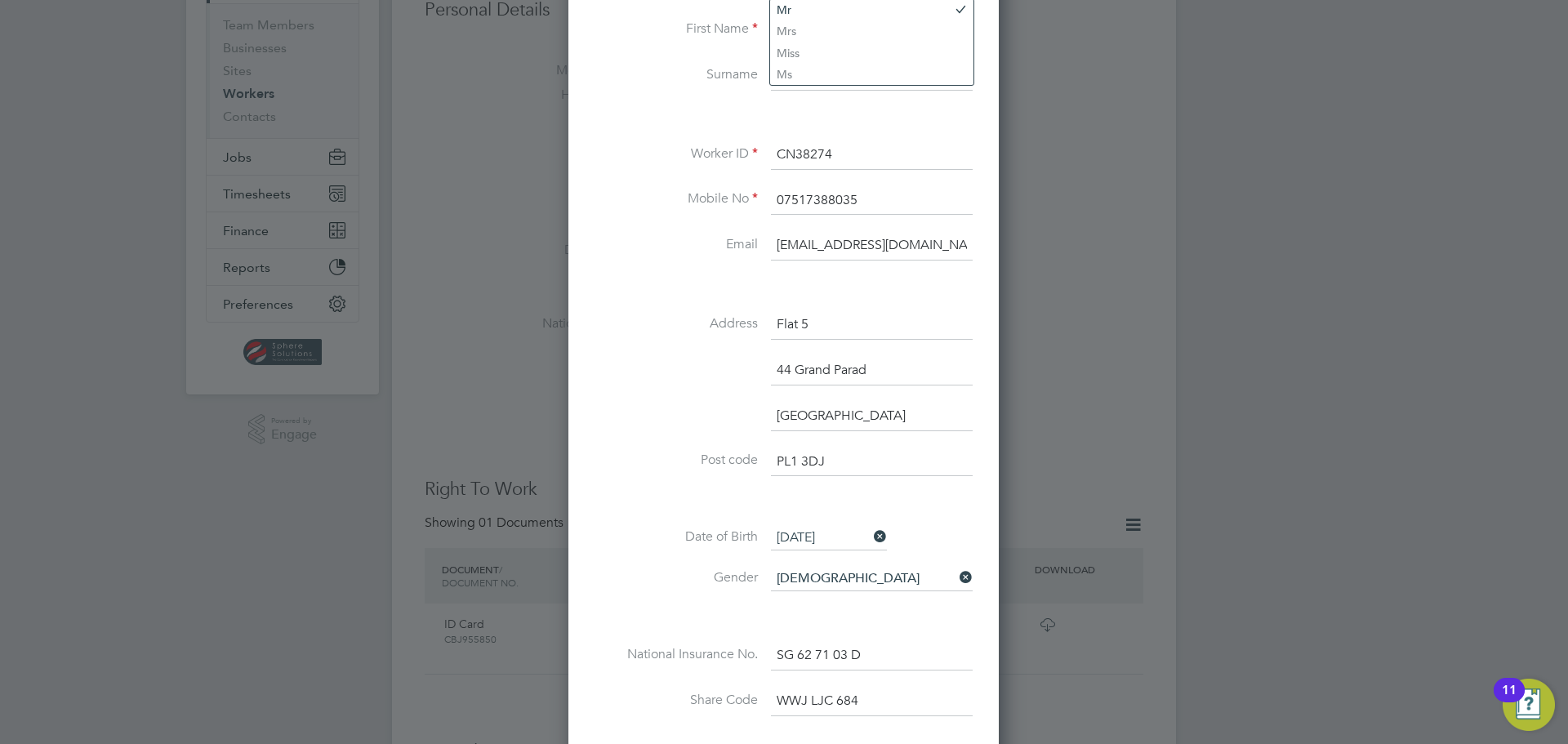
scroll to position [218, 0]
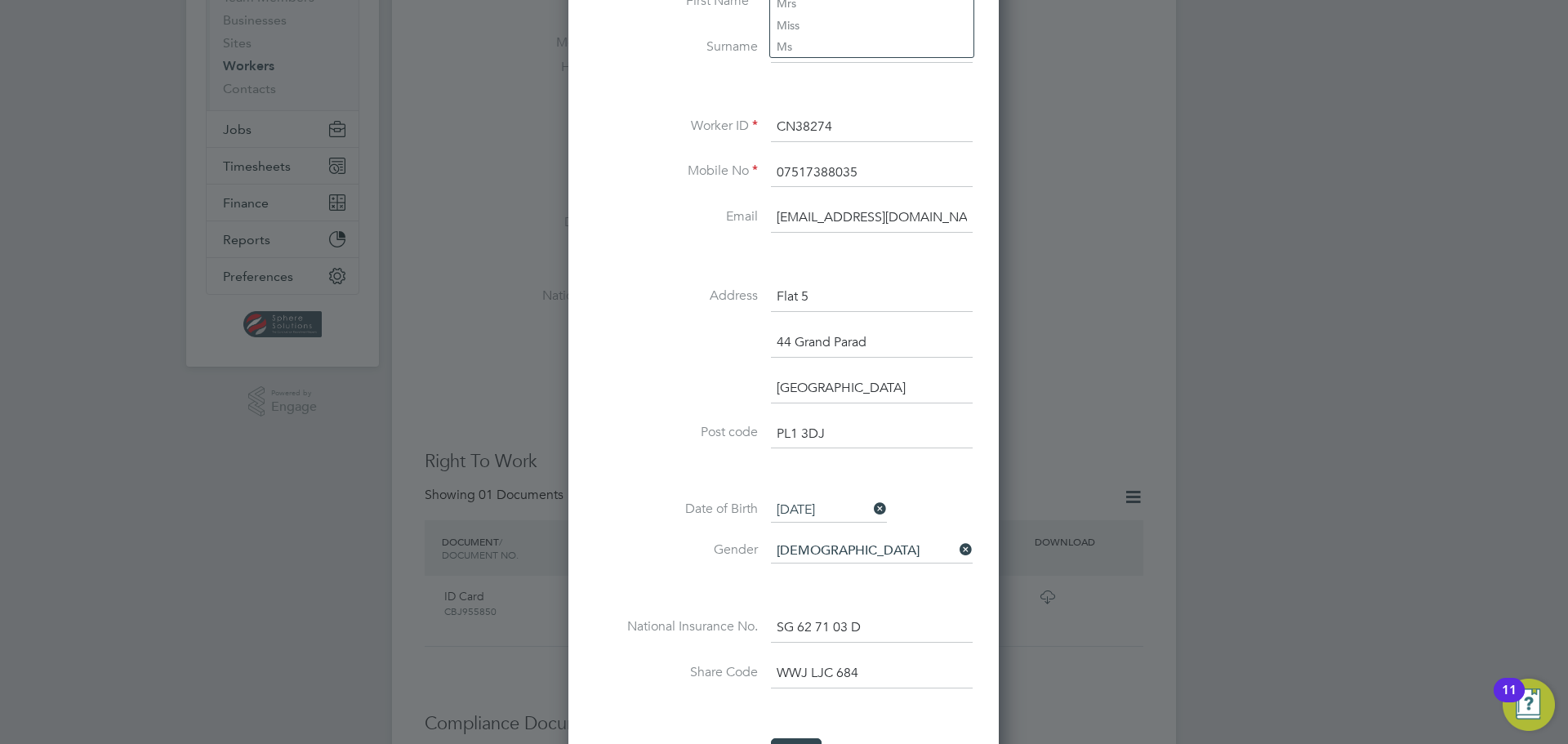
click at [888, 347] on input "44 Grand Parad" at bounding box center [871, 343] width 202 height 29
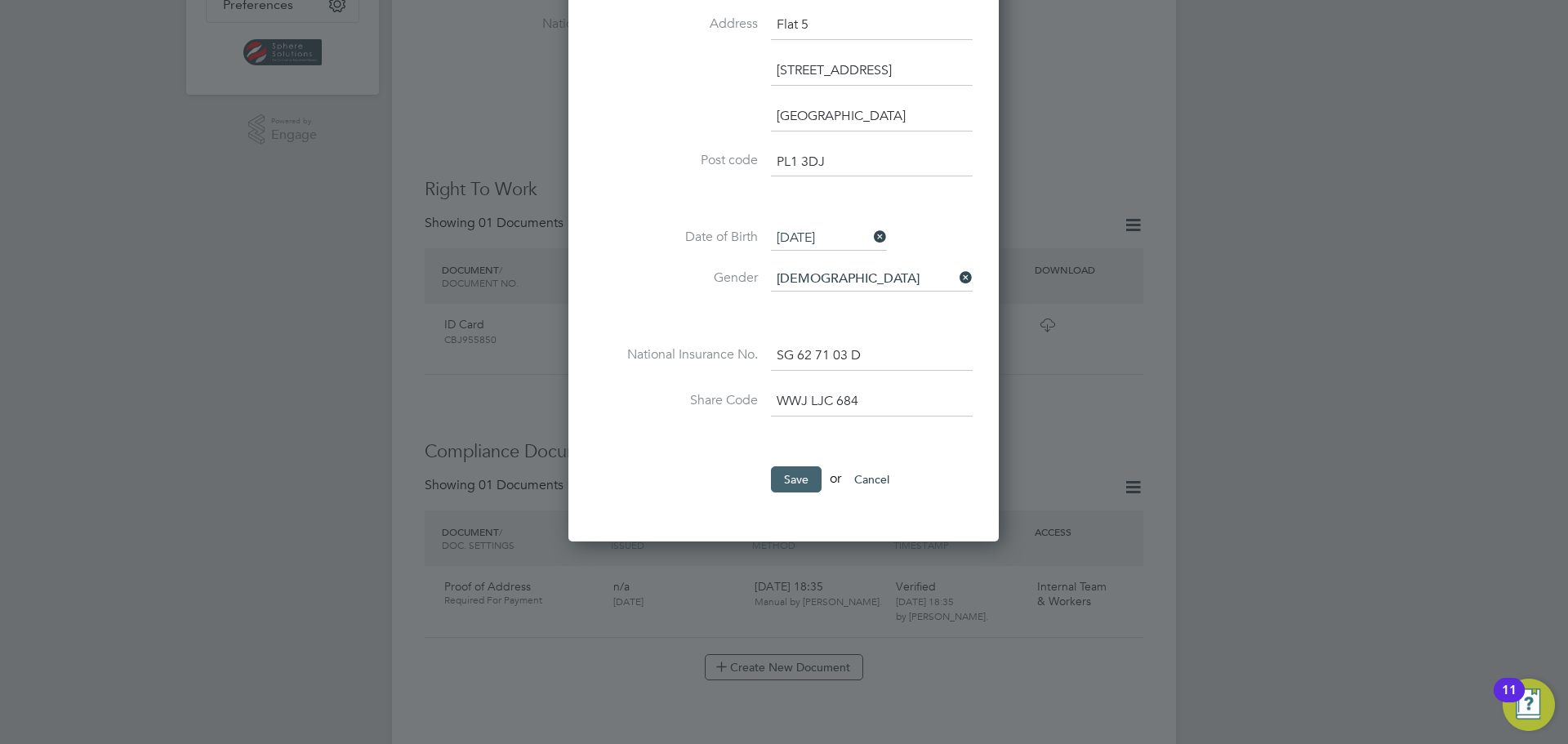
type input "[STREET_ADDRESS]"
click at [774, 479] on button "Save" at bounding box center [796, 479] width 51 height 26
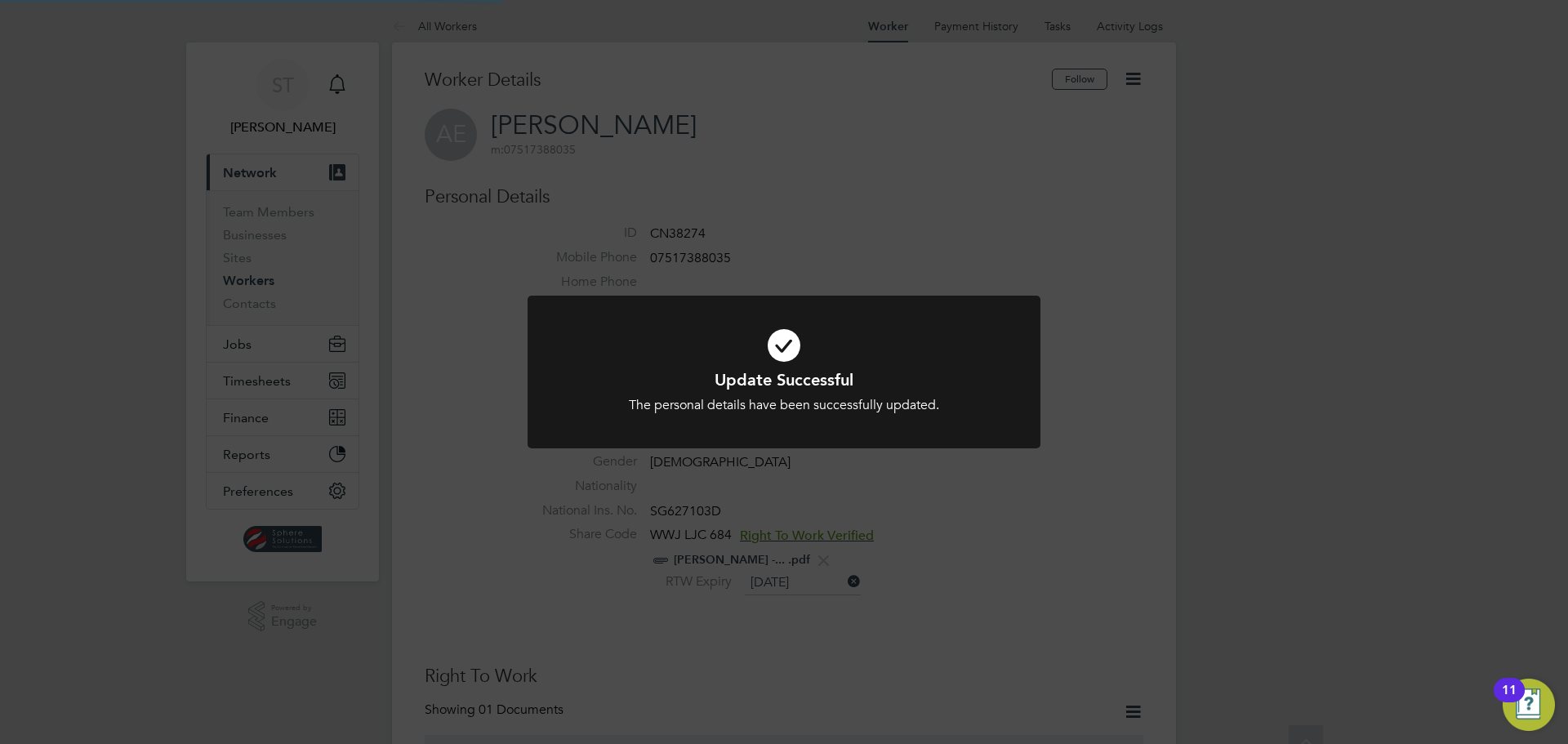
scroll to position [0, 0]
click at [965, 492] on div "Update Successful The personal details have been successfully updated. Cancel O…" at bounding box center [784, 372] width 1568 height 744
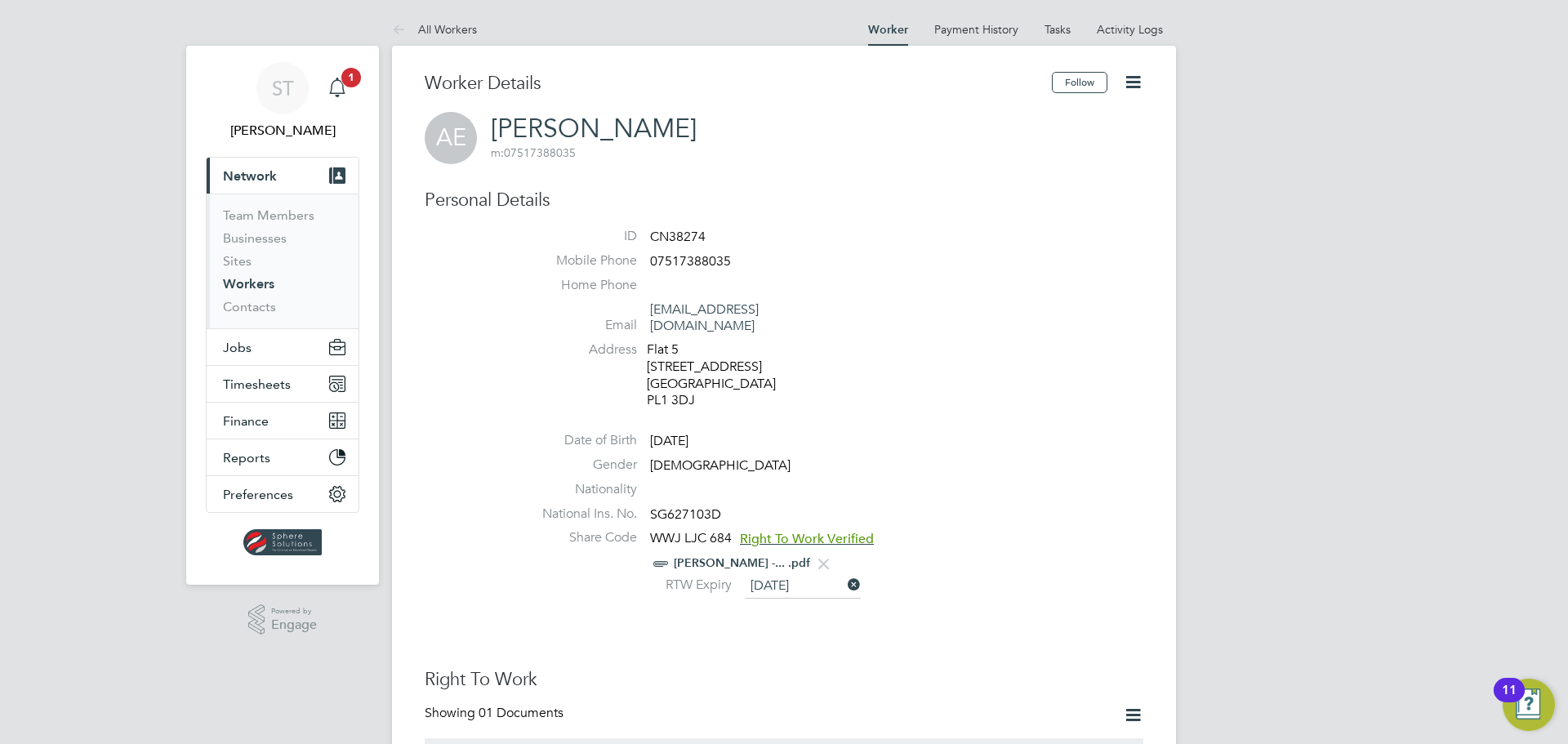
click at [342, 87] on icon "Main navigation" at bounding box center [337, 87] width 20 height 20
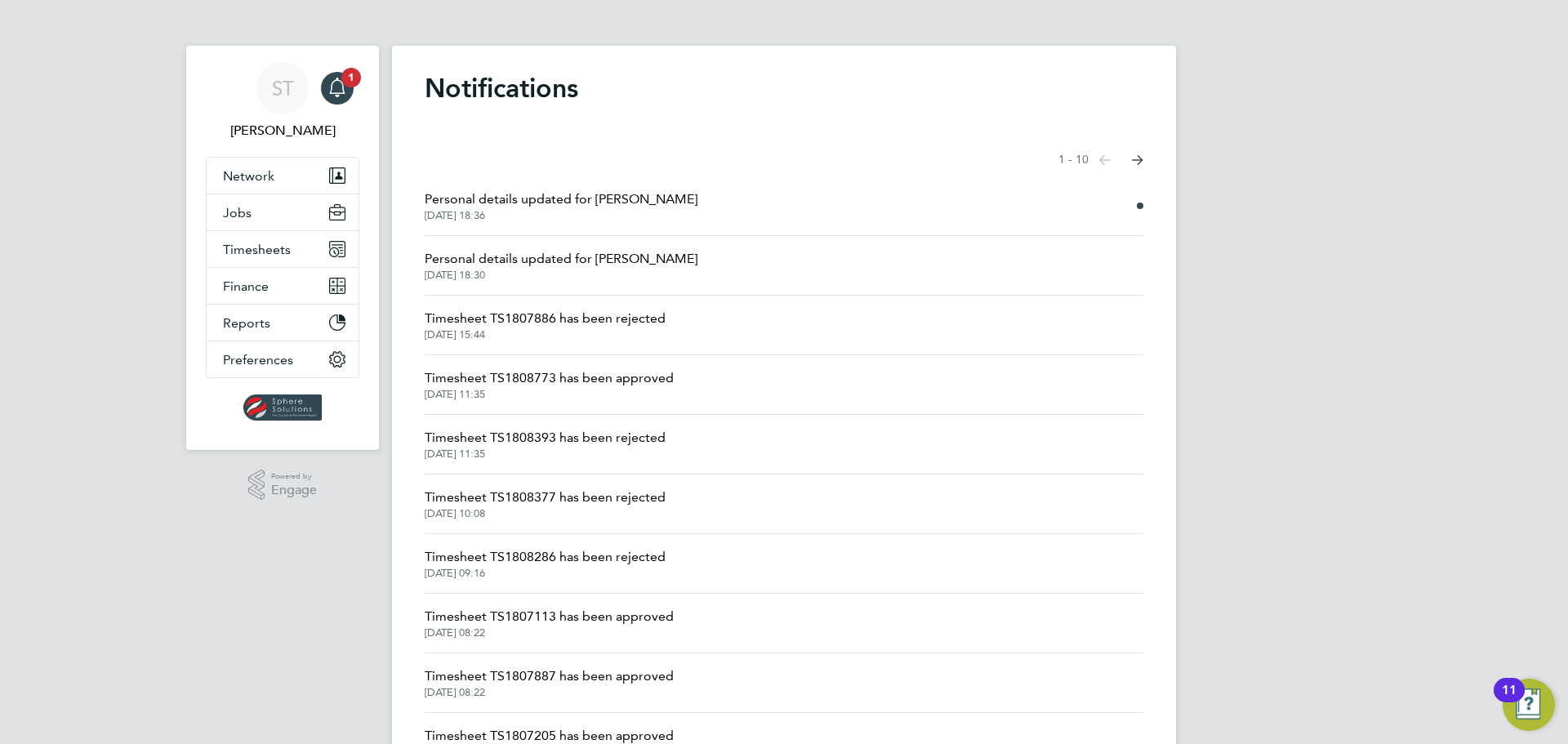
click at [596, 330] on span "26 Aug 2025, 15:44" at bounding box center [545, 335] width 241 height 13
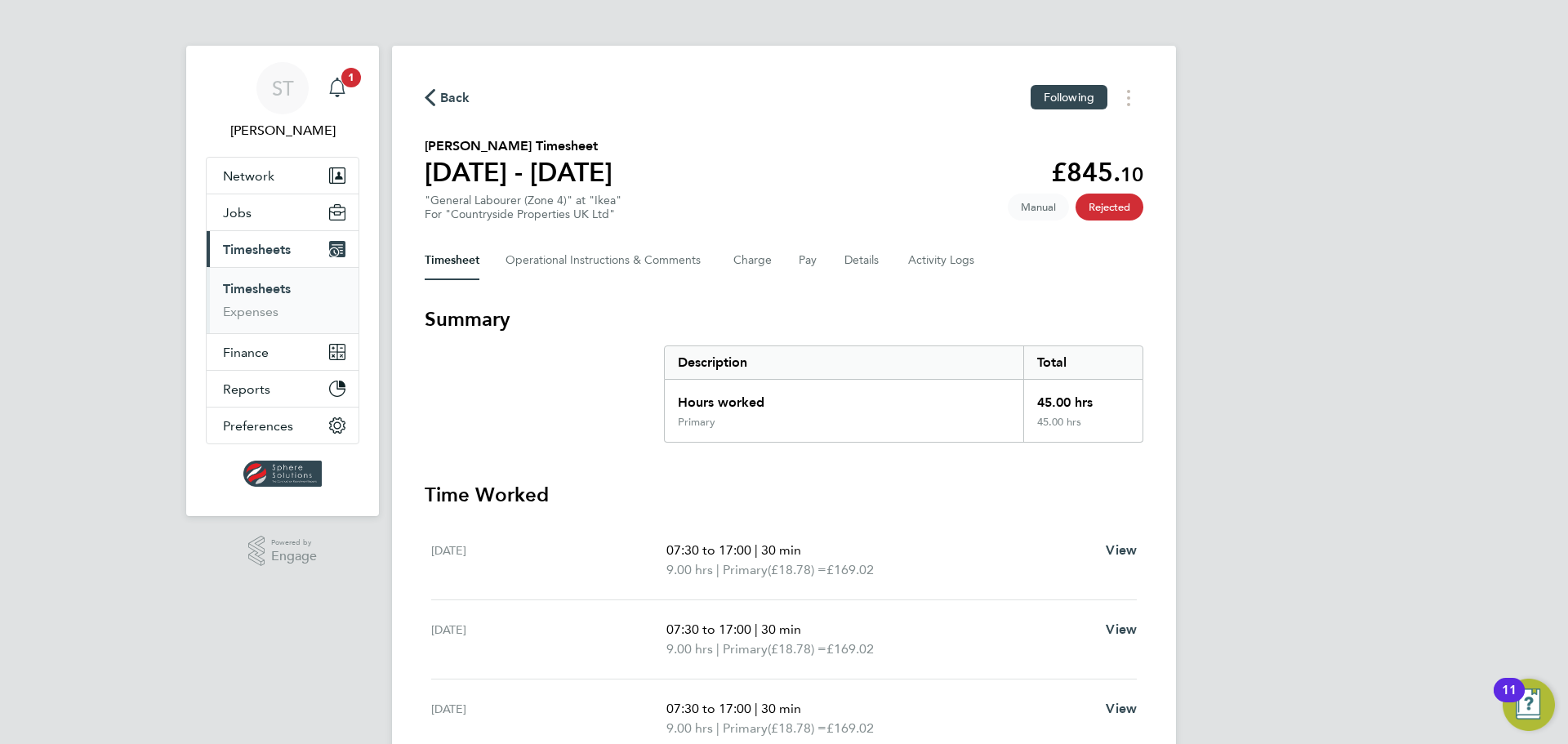
click at [345, 81] on span "1" at bounding box center [351, 78] width 20 height 20
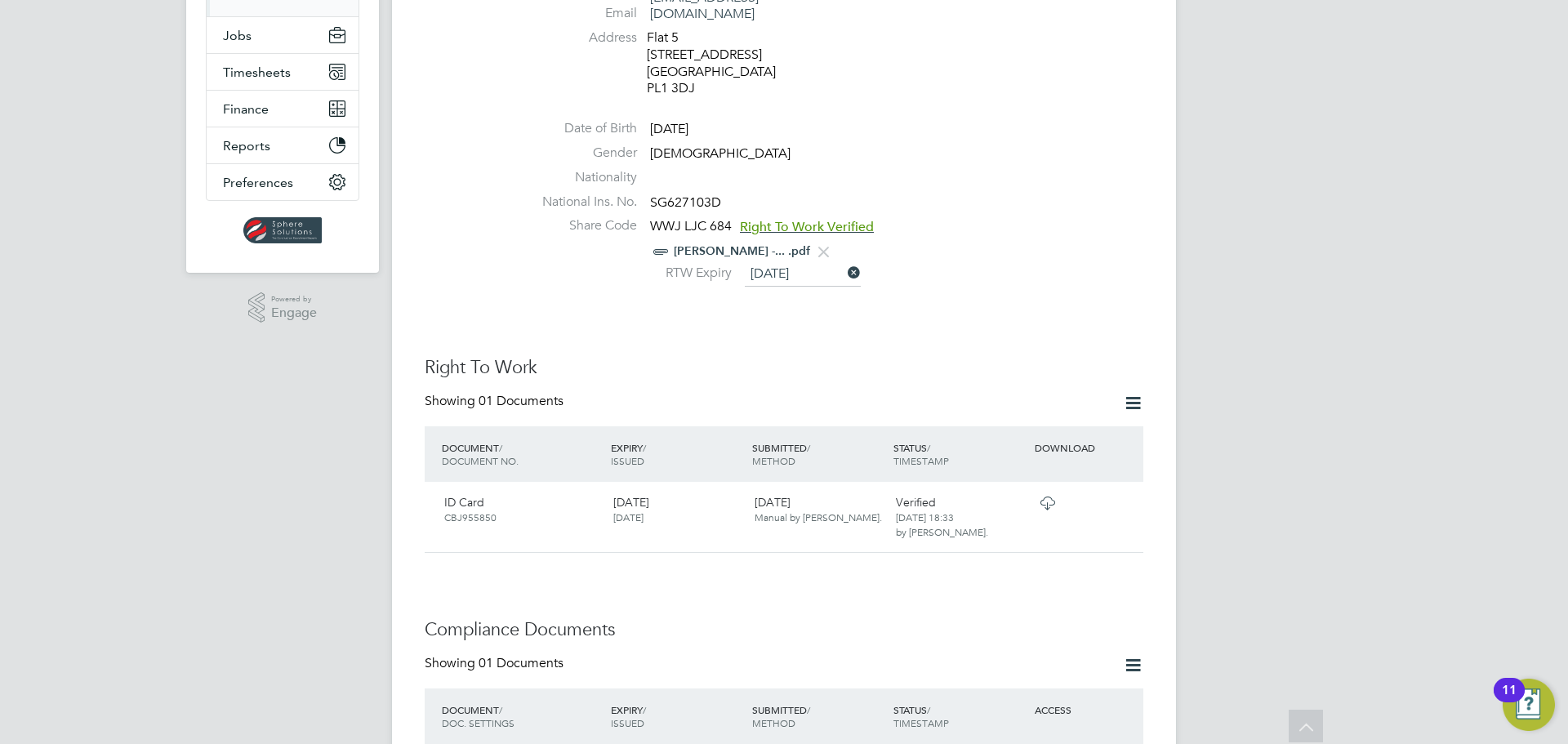
scroll to position [109, 0]
